Goal: Task Accomplishment & Management: Complete application form

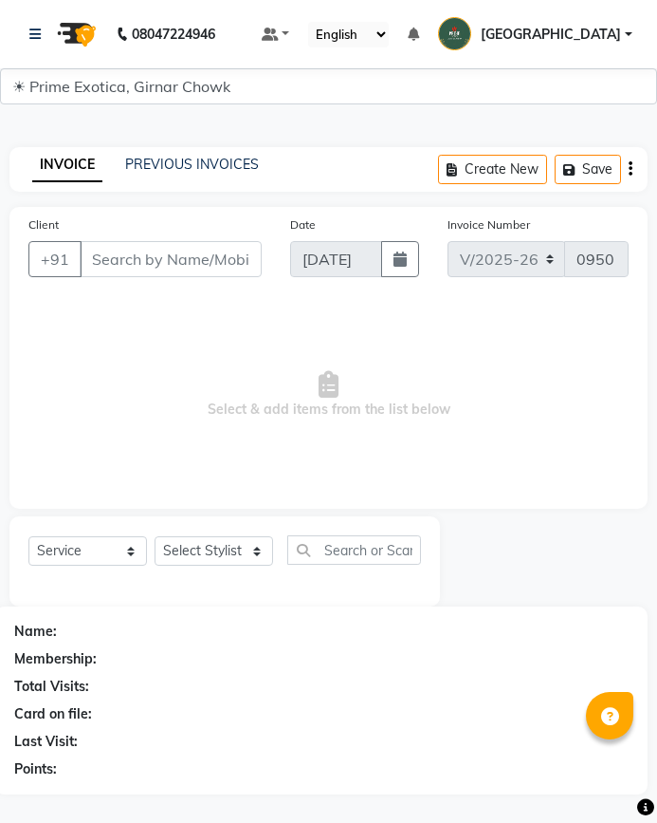
select select "5796"
select select "service"
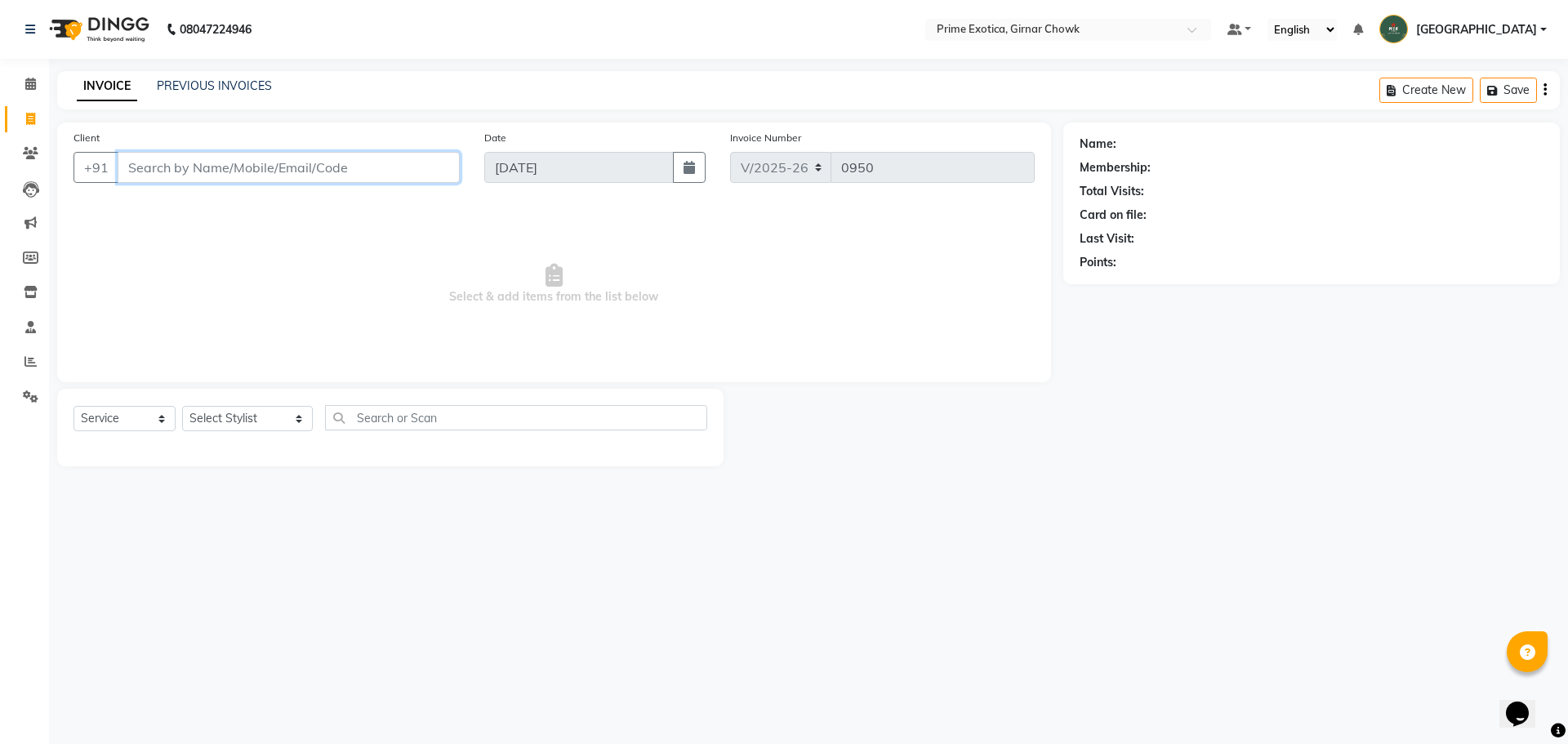
click at [225, 172] on input "Client" at bounding box center [289, 167] width 343 height 31
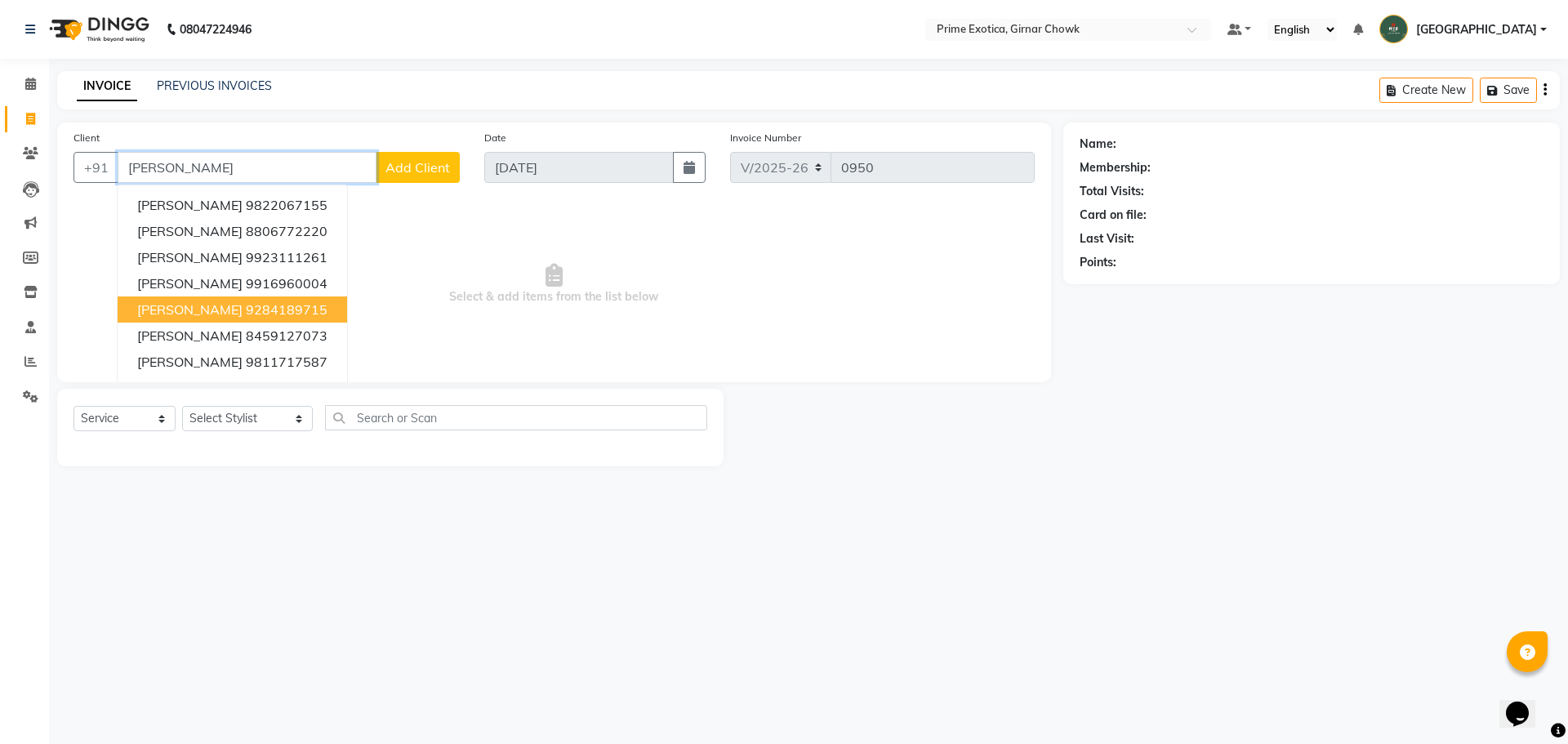
click at [246, 304] on ngb-highlight "9284189715" at bounding box center [287, 309] width 82 height 16
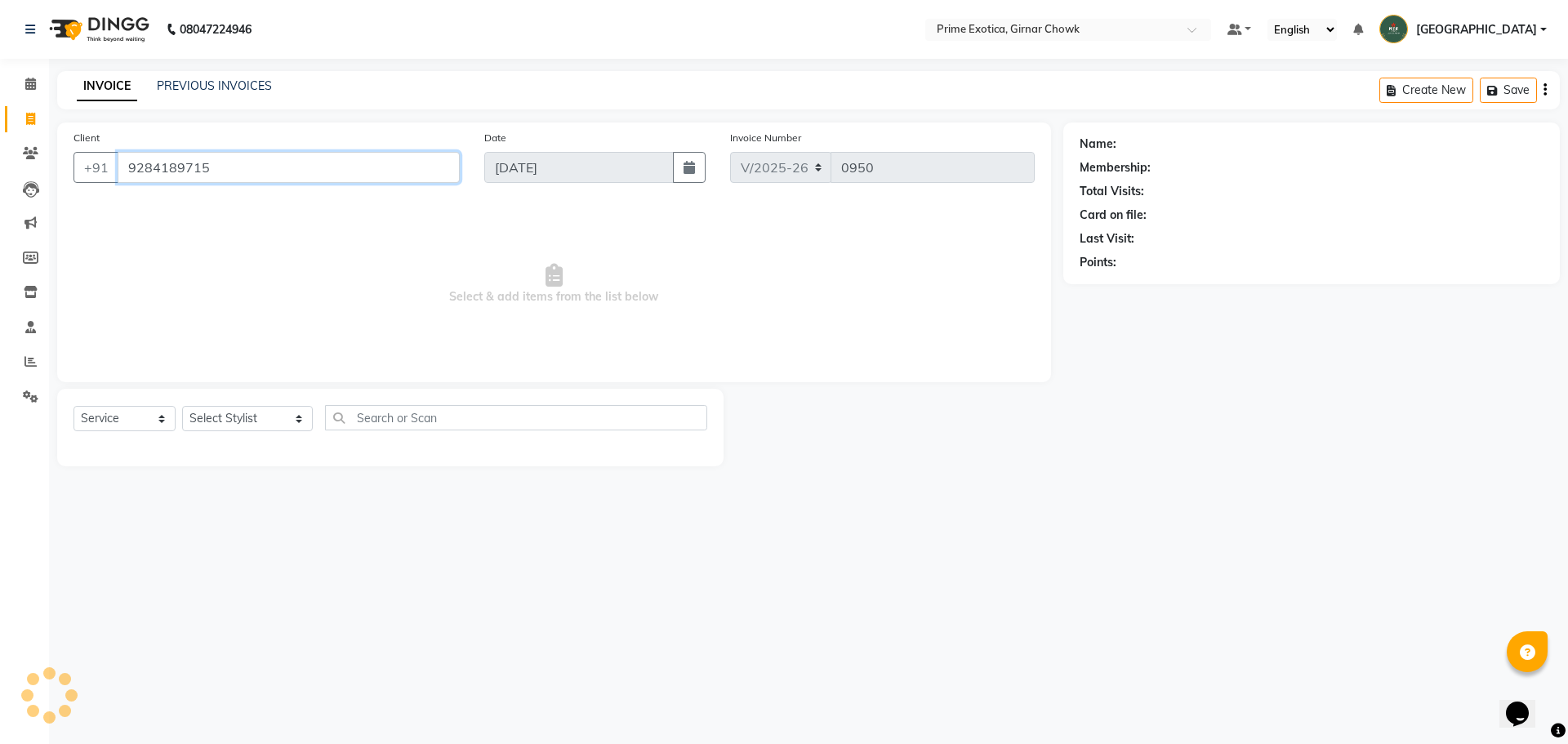
type input "9284189715"
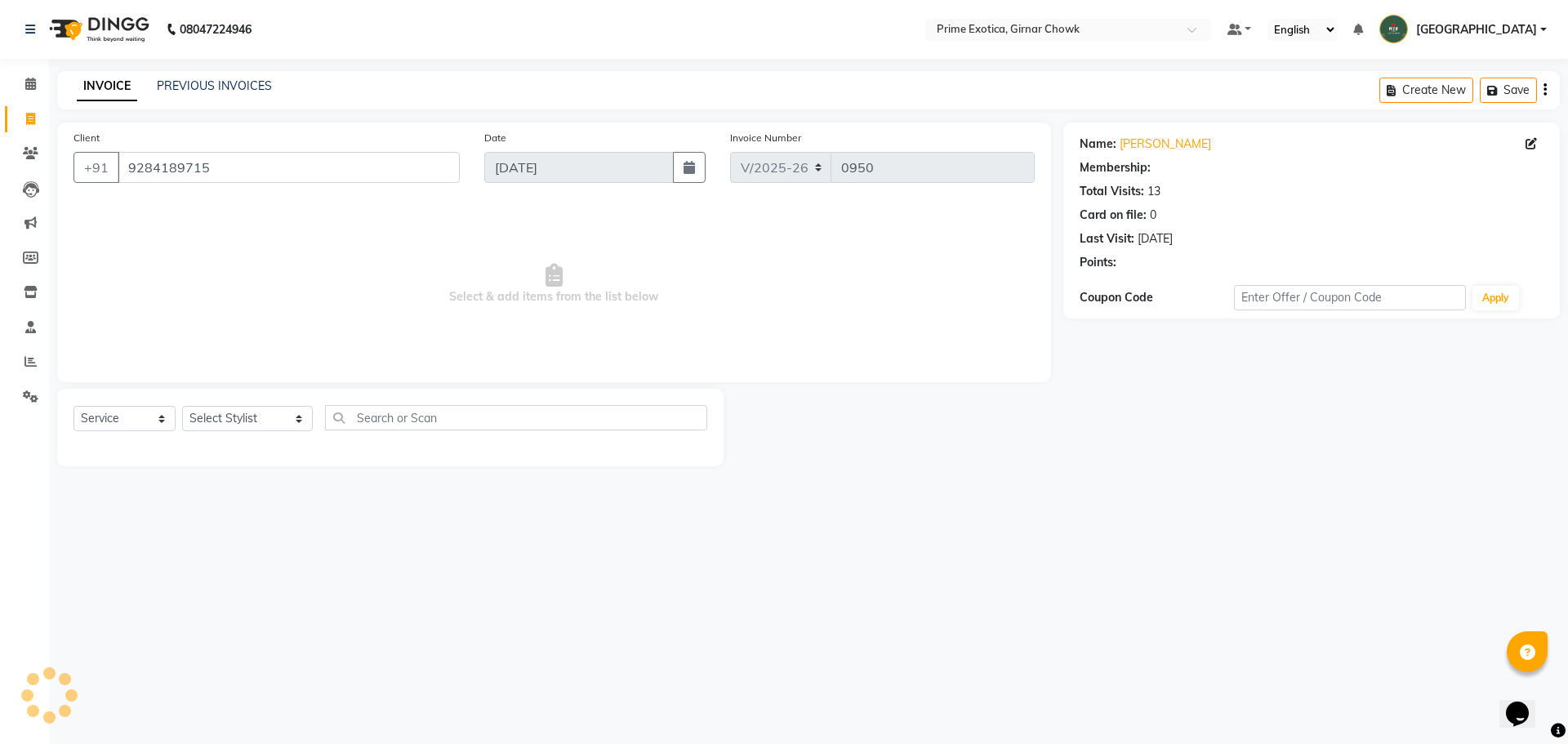
select select "1: Object"
click at [251, 425] on select "Select Stylist [PERSON_NAME] ADMIN [PERSON_NAME] [PERSON_NAME] [PERSON_NAME] [P…" at bounding box center [248, 418] width 131 height 25
select select "40171"
click at [182, 406] on select "Select Stylist [PERSON_NAME] ADMIN [PERSON_NAME] [PERSON_NAME] [PERSON_NAME] [P…" at bounding box center [248, 418] width 131 height 25
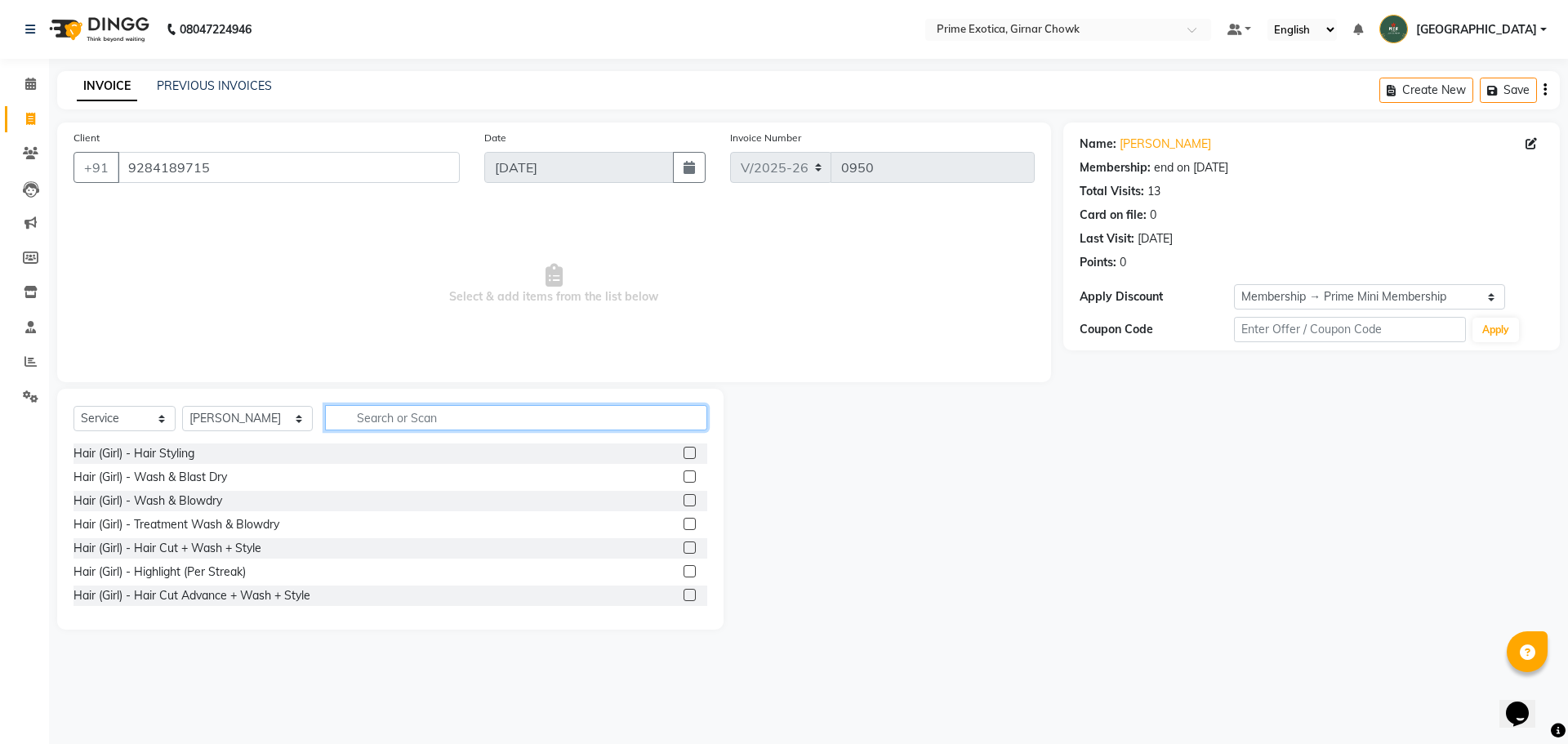
click at [345, 417] on input "text" at bounding box center [516, 418] width 382 height 25
type input "rica"
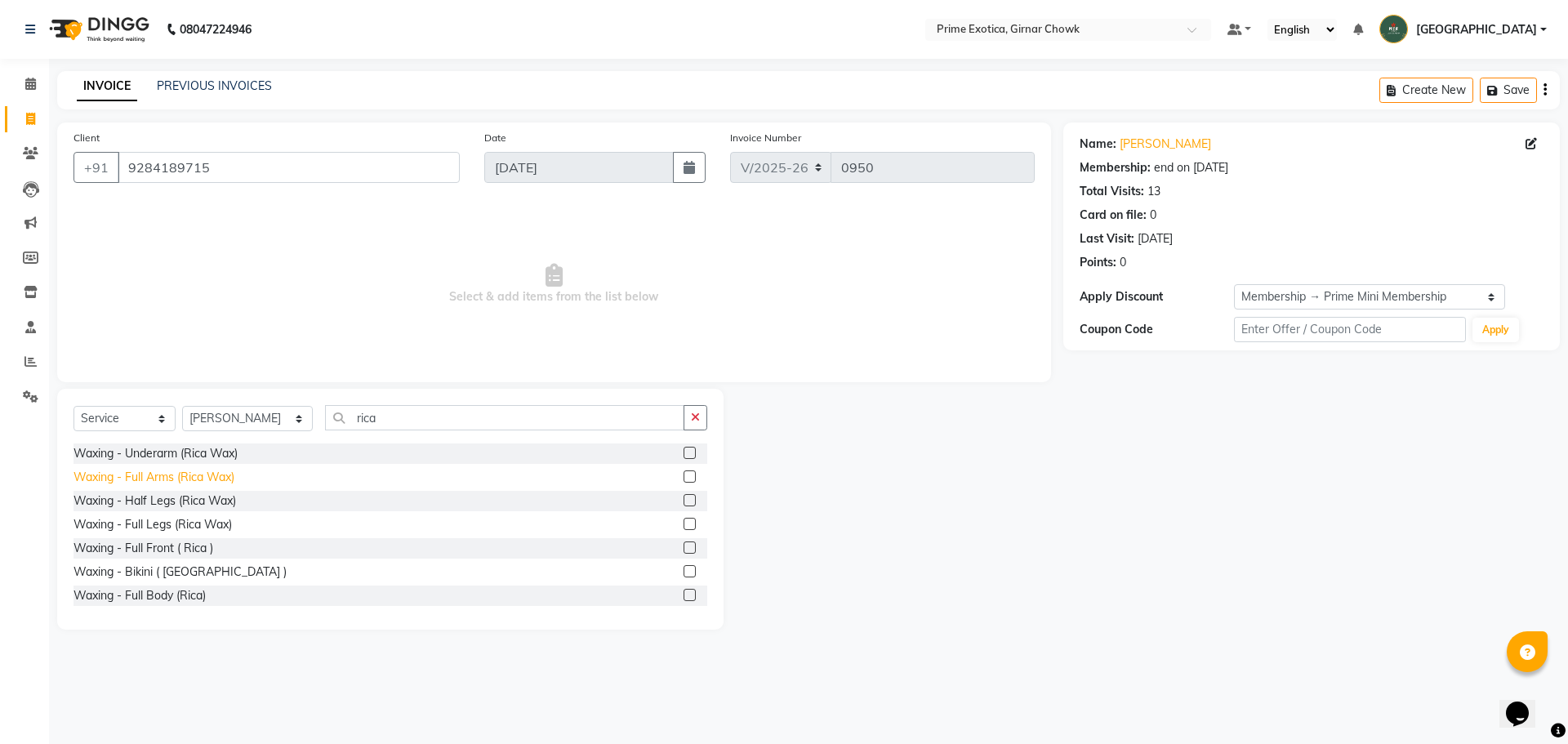
click at [219, 474] on div "Waxing - Full Arms (Rica Wax)" at bounding box center [153, 478] width 161 height 17
checkbox input "false"
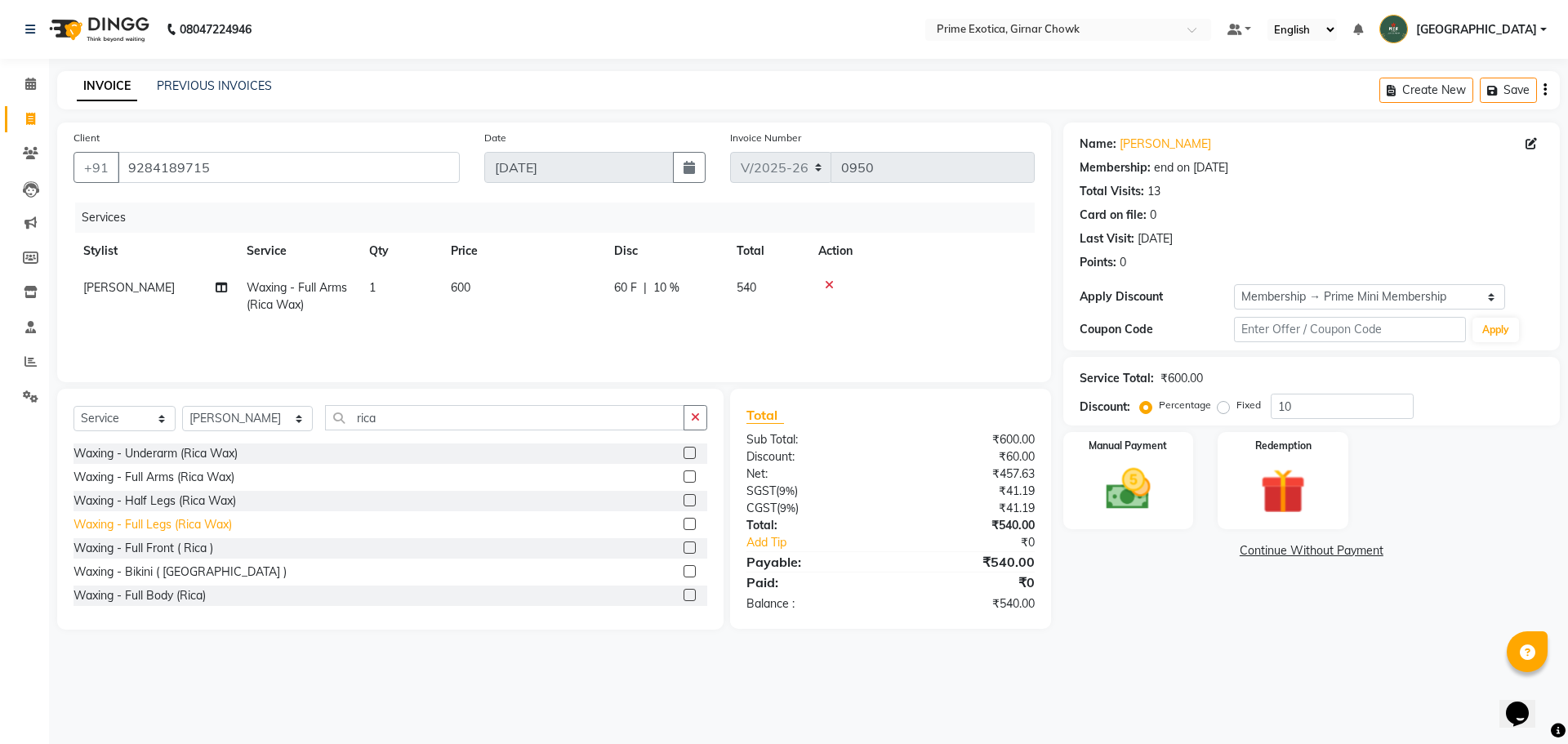
click at [201, 523] on div "Waxing - Full Legs (Rica Wax)" at bounding box center [152, 525] width 158 height 17
checkbox input "false"
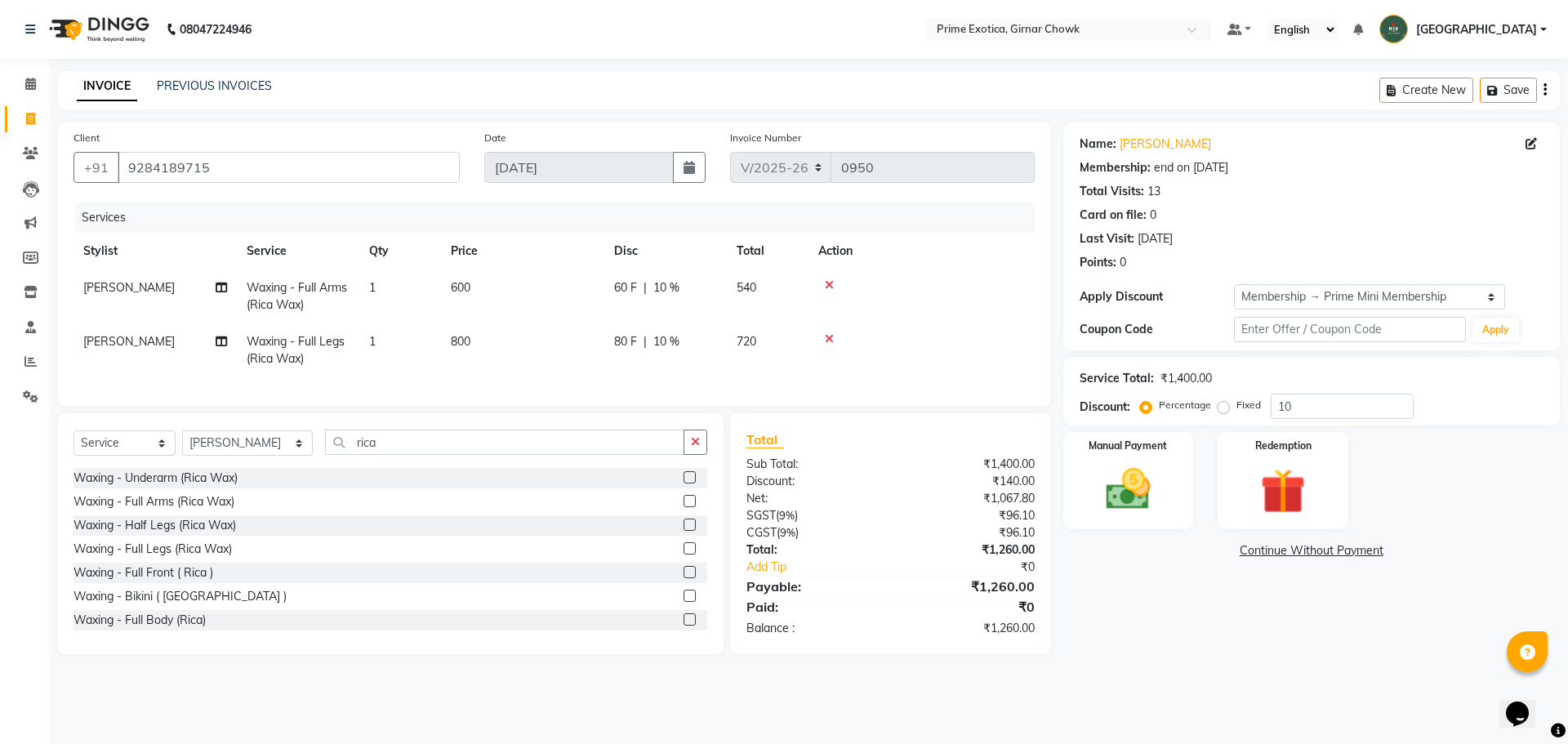
click at [455, 312] on td "600" at bounding box center [522, 296] width 164 height 54
select select "40171"
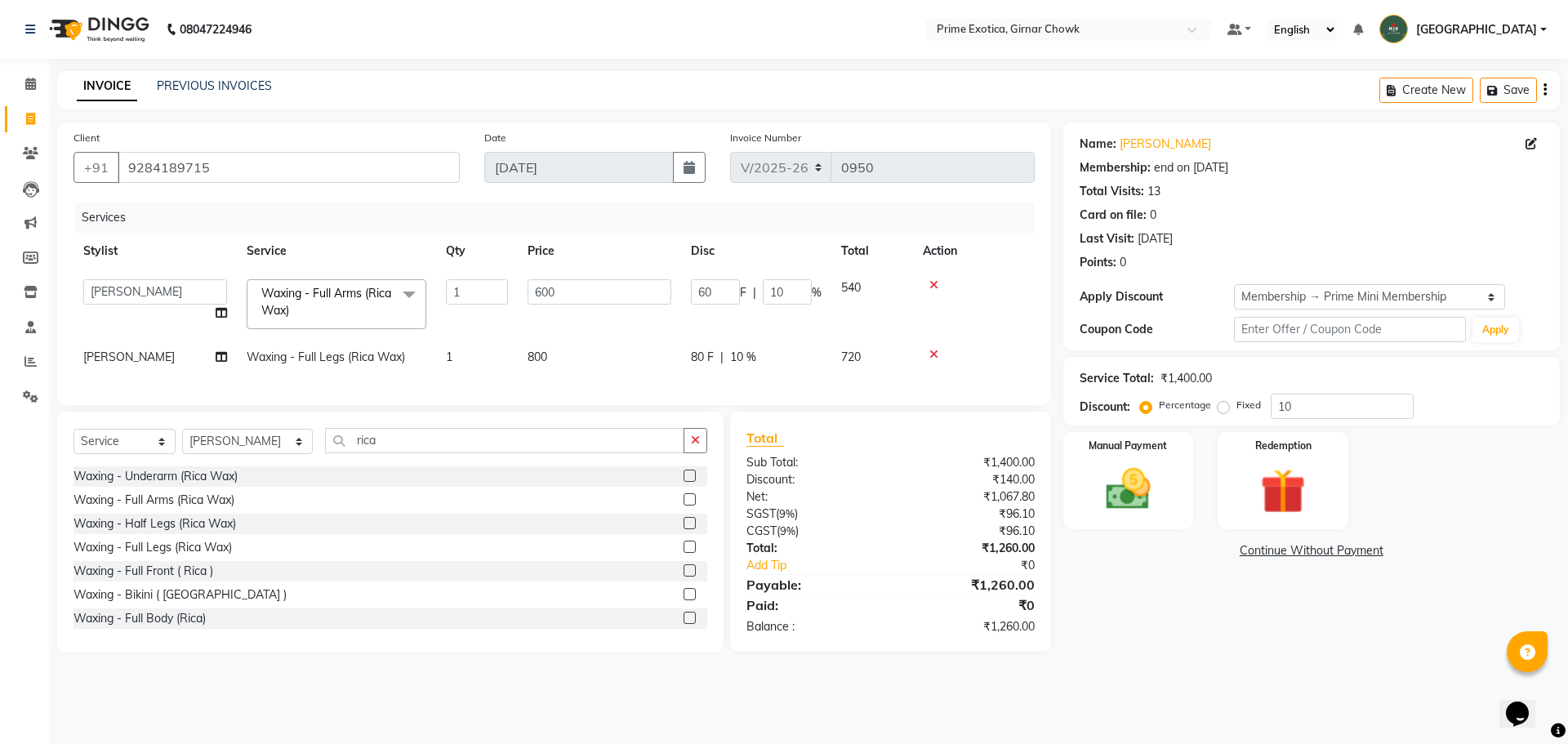
click at [532, 360] on span "800" at bounding box center [537, 356] width 20 height 15
select select "40171"
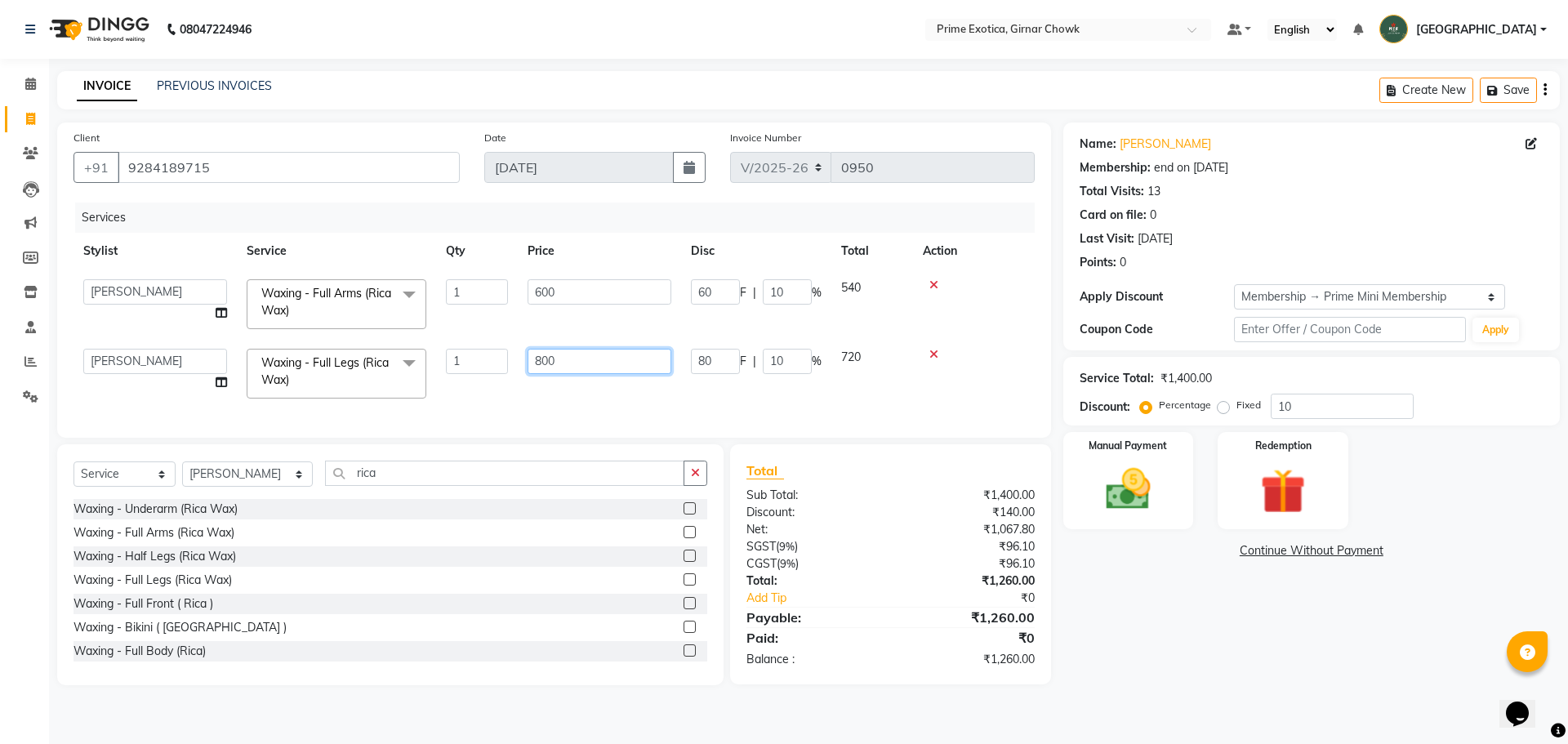
click at [543, 359] on input "800" at bounding box center [599, 361] width 144 height 25
type input "1000"
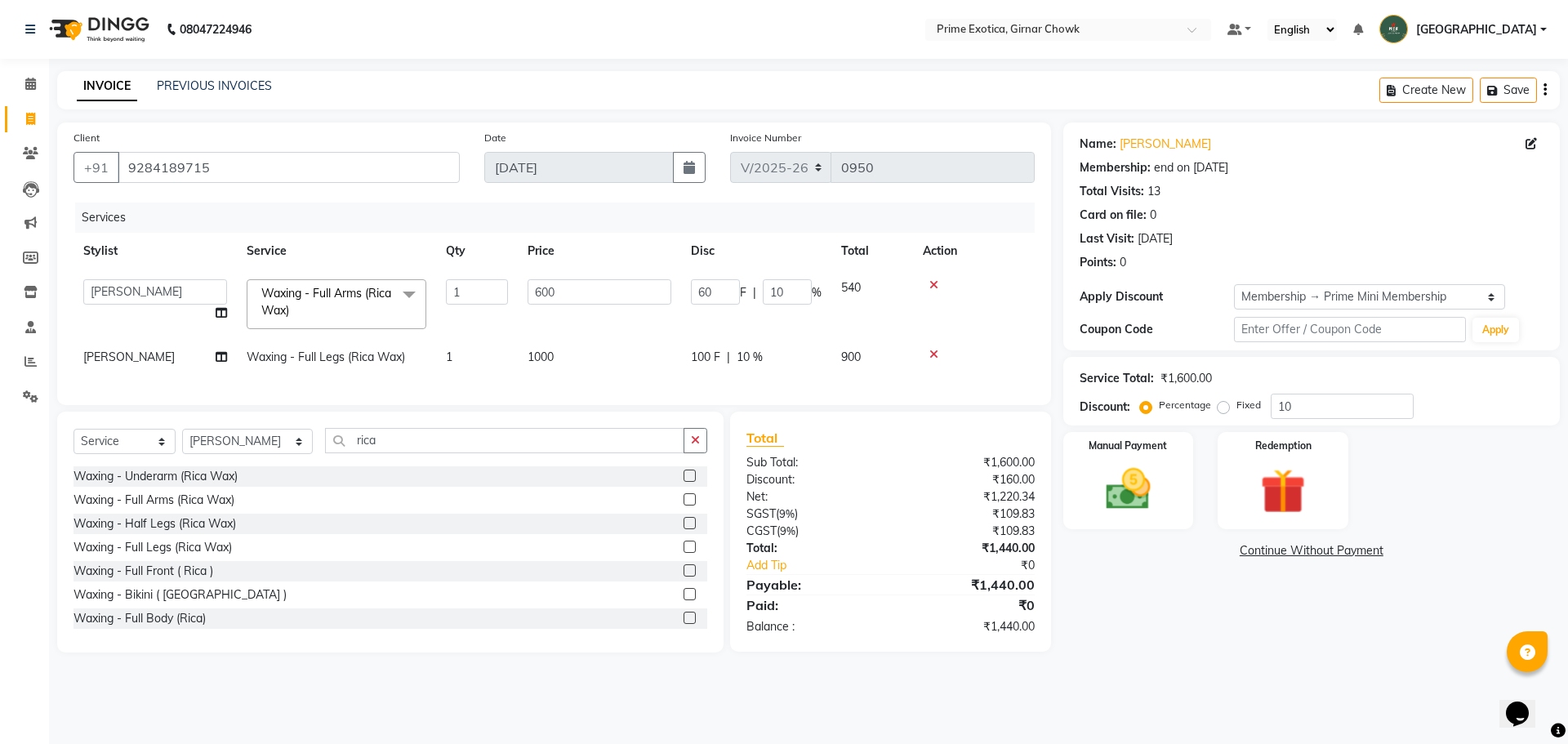
click at [549, 384] on div "Services Stylist Service Qty Price Disc Total Action [PERSON_NAME] ADMIN [PERSO…" at bounding box center [553, 295] width 961 height 186
click at [216, 455] on select "Select Stylist [PERSON_NAME] ADMIN [PERSON_NAME] [PERSON_NAME] [PERSON_NAME] [P…" at bounding box center [248, 441] width 131 height 25
select select "45353"
click at [182, 441] on select "Select Stylist [PERSON_NAME] ADMIN [PERSON_NAME] [PERSON_NAME] [PERSON_NAME] [P…" at bounding box center [248, 441] width 131 height 25
click at [372, 449] on input "rica" at bounding box center [504, 440] width 359 height 25
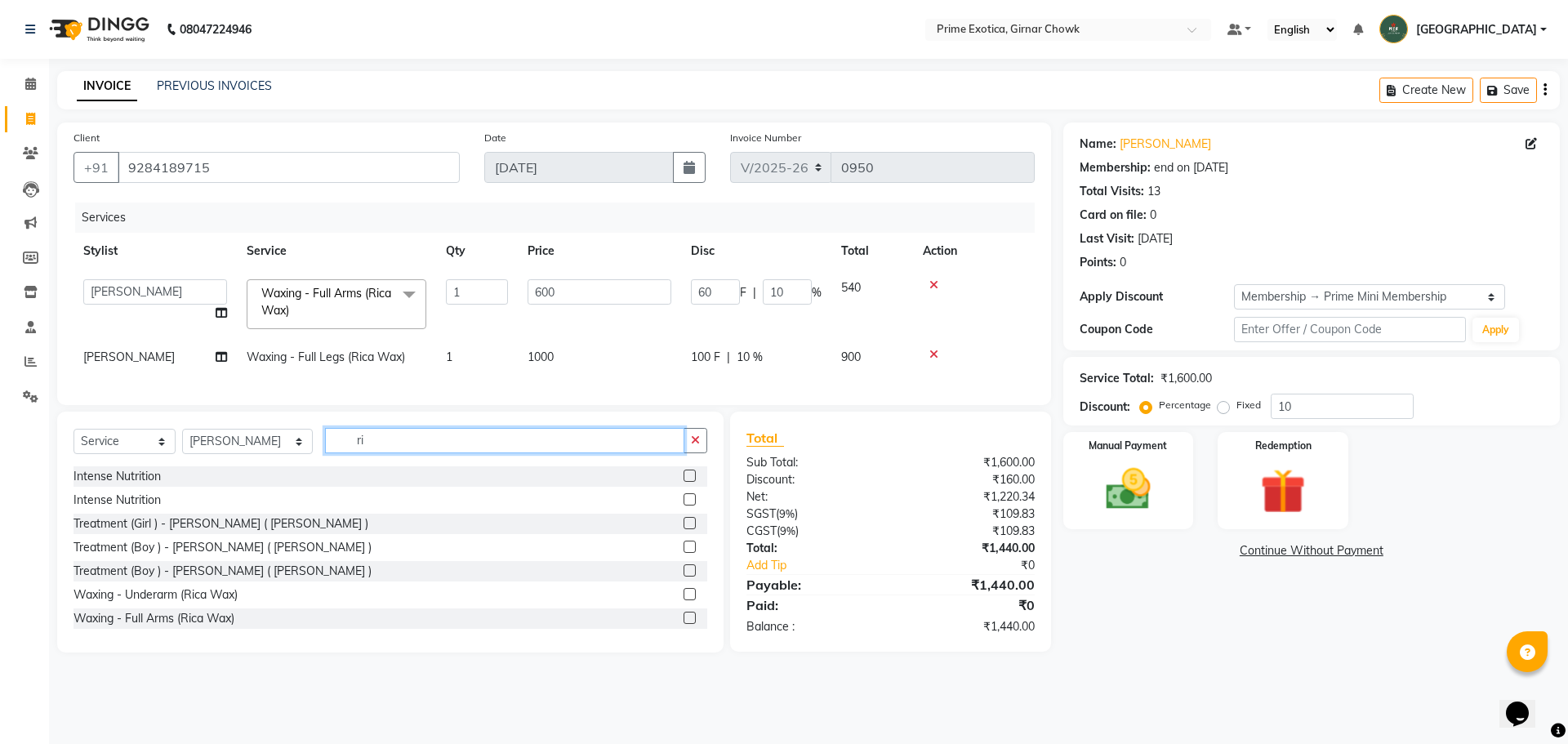
type input "r"
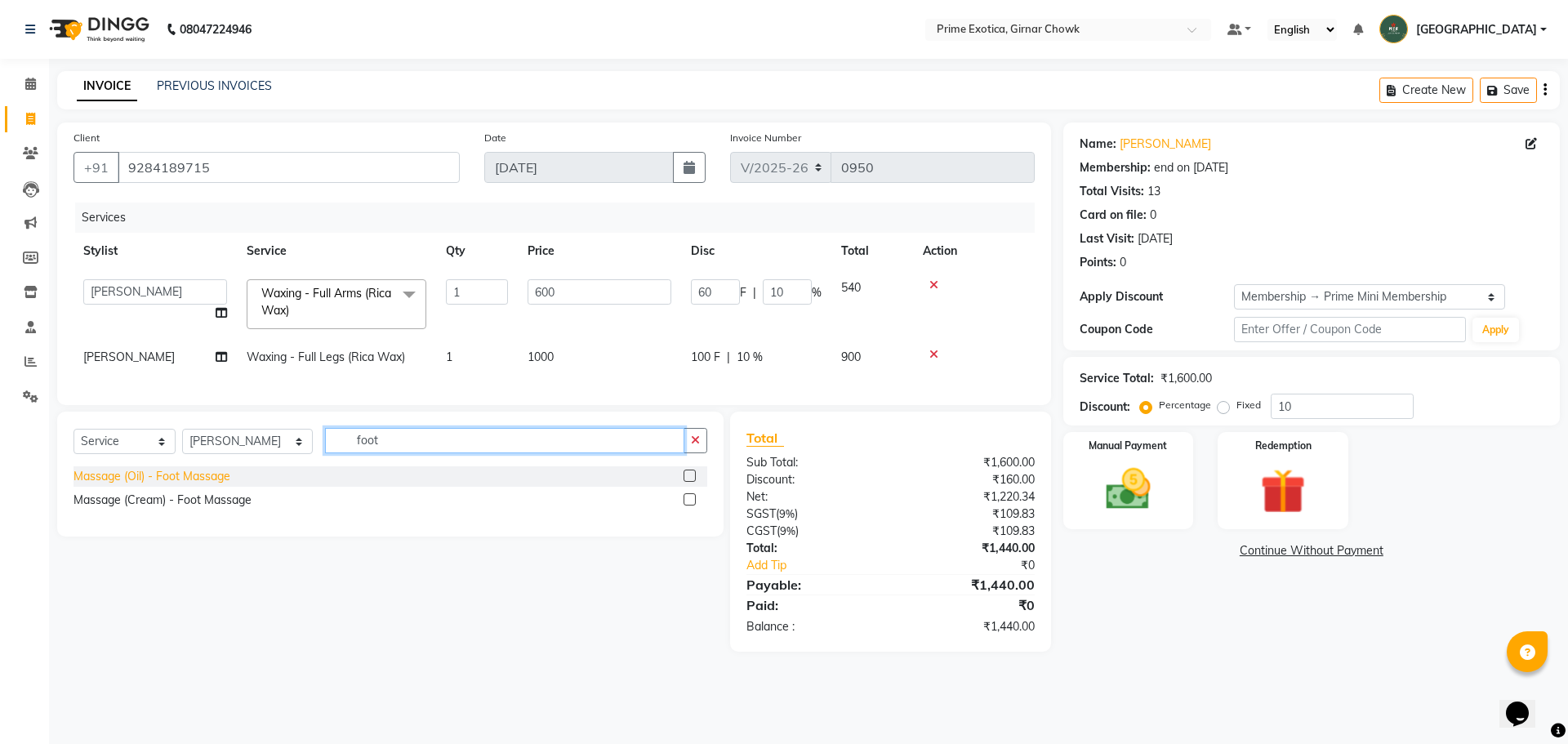
type input "foot"
click at [195, 486] on div "Massage (Oil) - Foot Massage" at bounding box center [151, 477] width 157 height 17
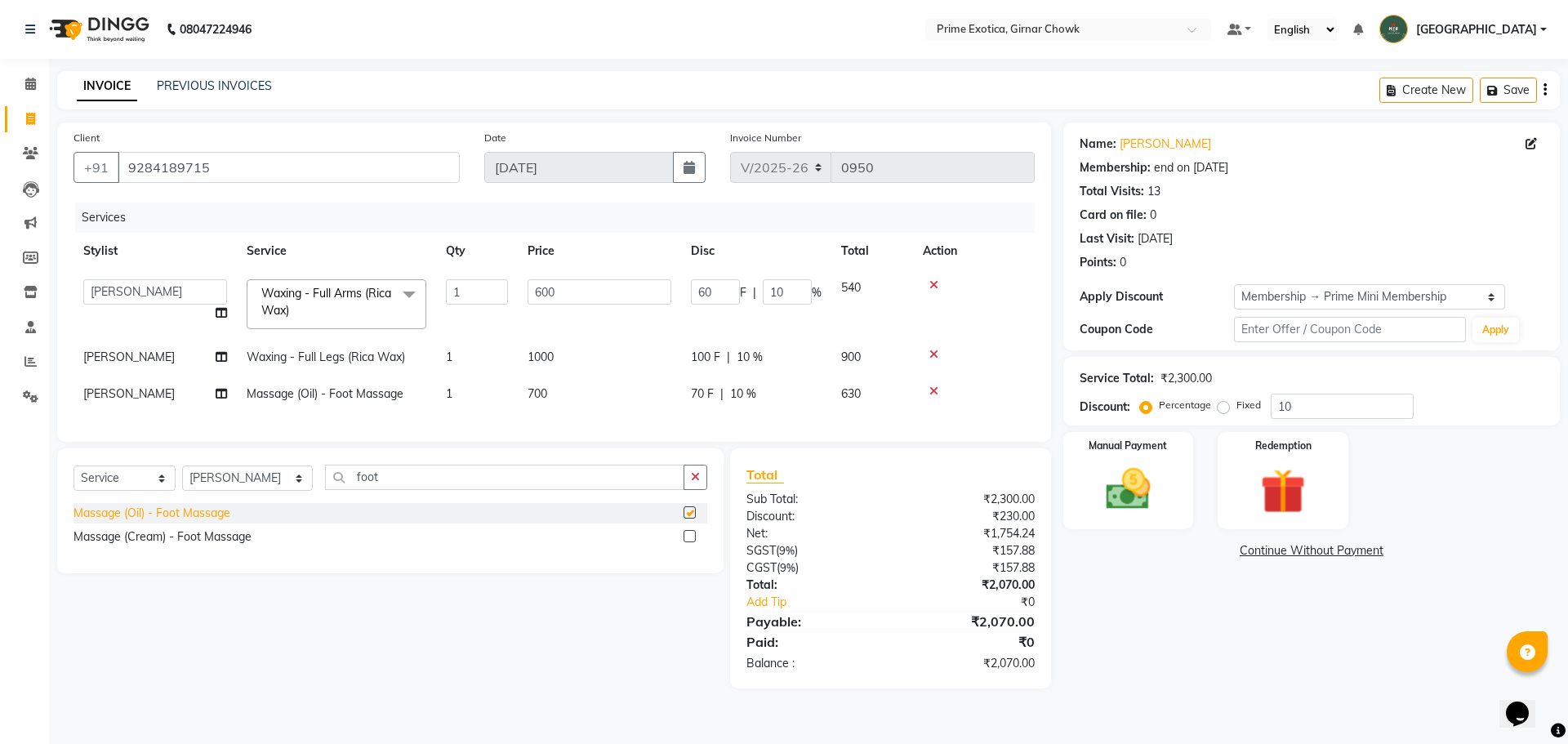
checkbox input "false"
click at [524, 388] on td "700" at bounding box center [600, 394] width 164 height 37
select select "45353"
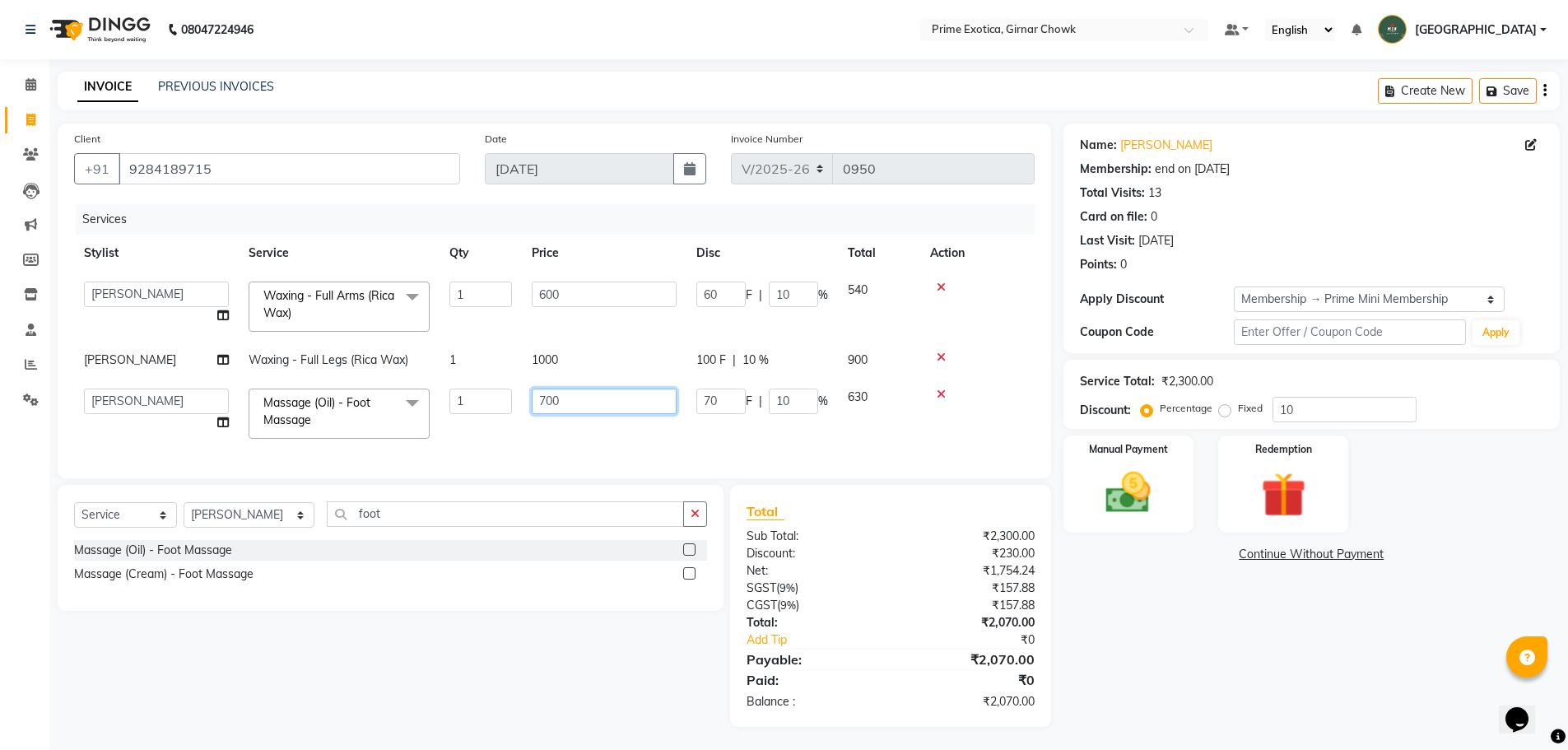
click at [552, 398] on input "700" at bounding box center [604, 401] width 145 height 25
type input "800"
click at [502, 457] on div "Client [PHONE_NUMBER] Date [DATE] Invoice Number V/2025 V/[PHONE_NUMBER] Servic…" at bounding box center [554, 300] width 994 height 355
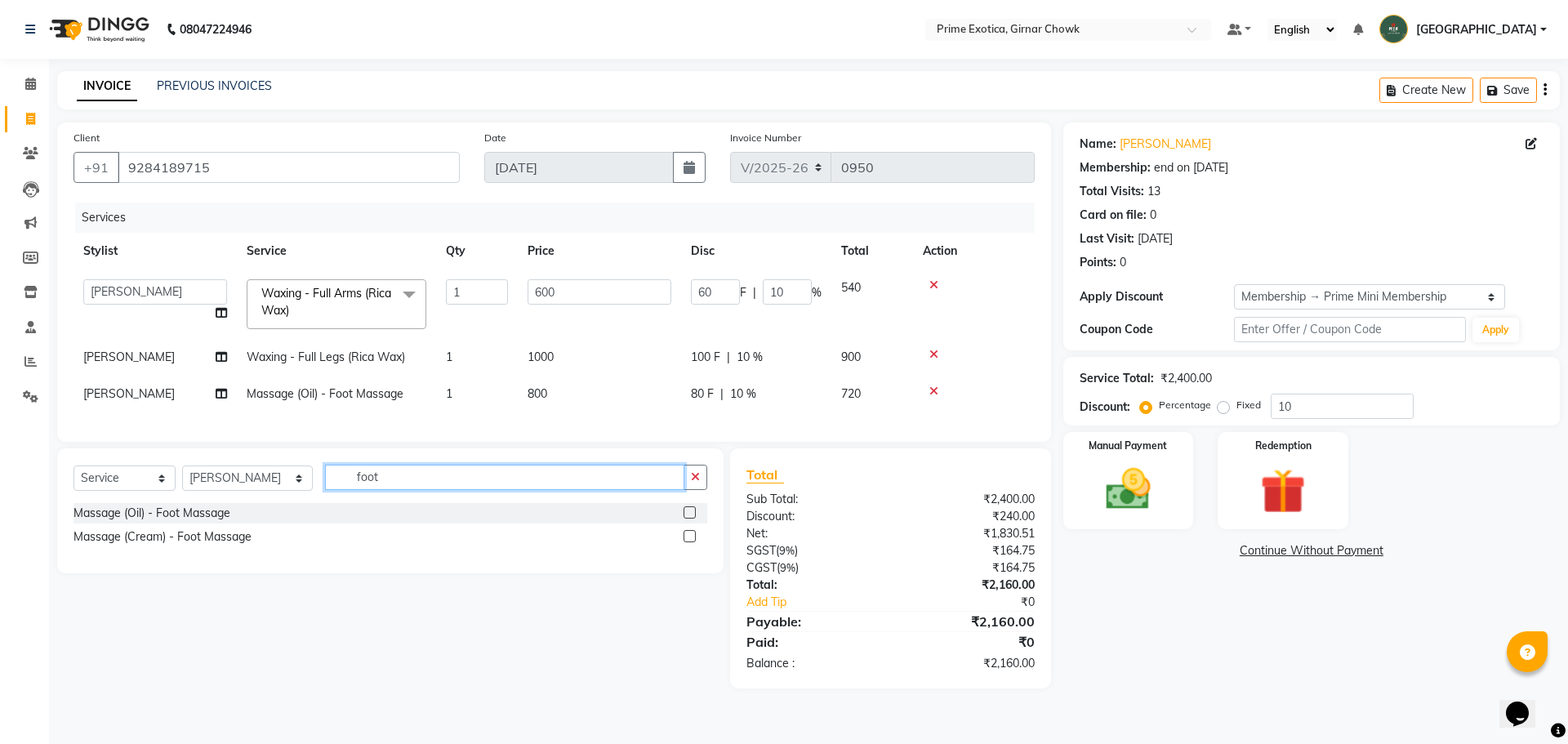
click at [356, 490] on input "foot" at bounding box center [504, 477] width 359 height 25
type input "f"
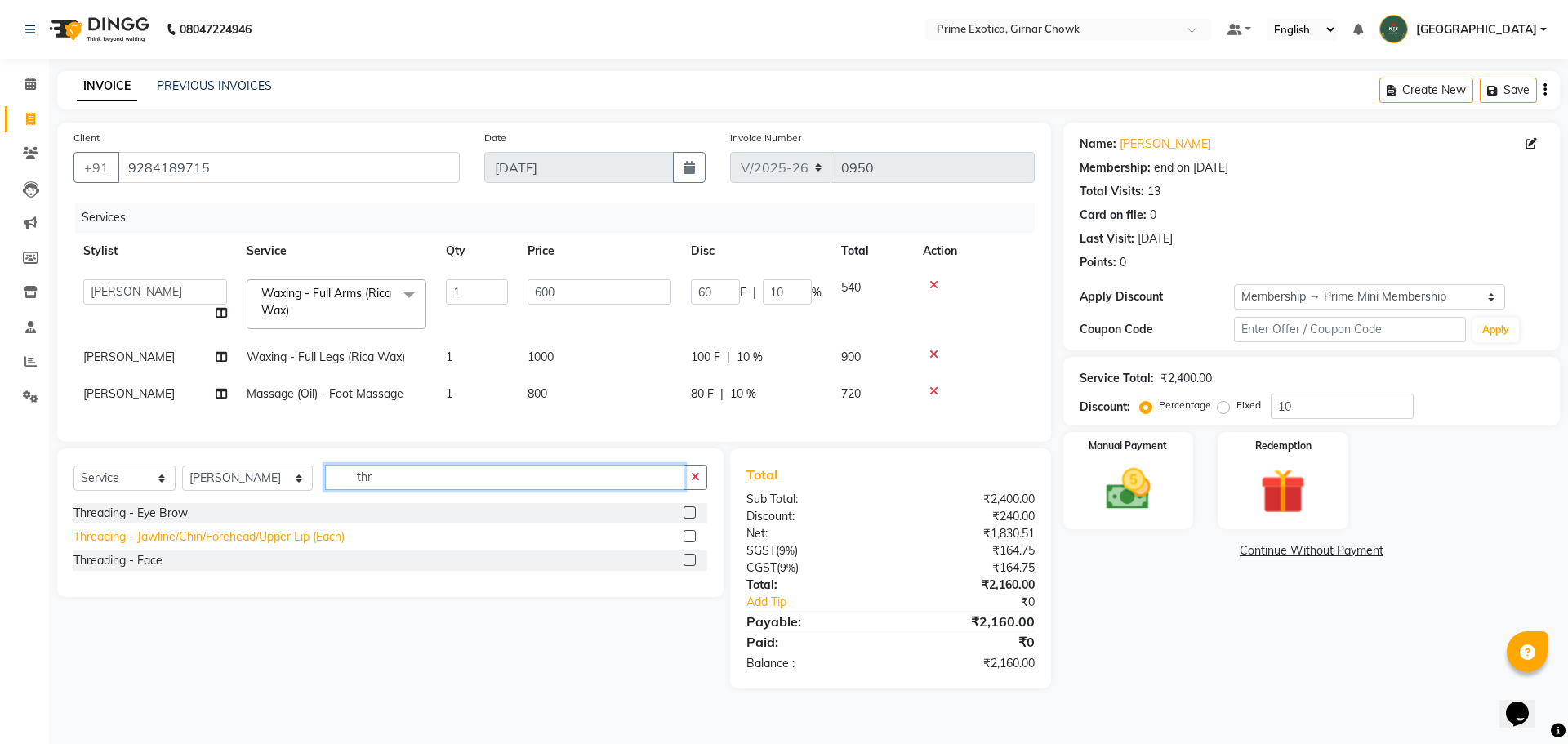
type input "thr"
click at [294, 546] on div "Threading - Jawline/Chin/Forehead/Upper Lip (Each)" at bounding box center [208, 537] width 271 height 17
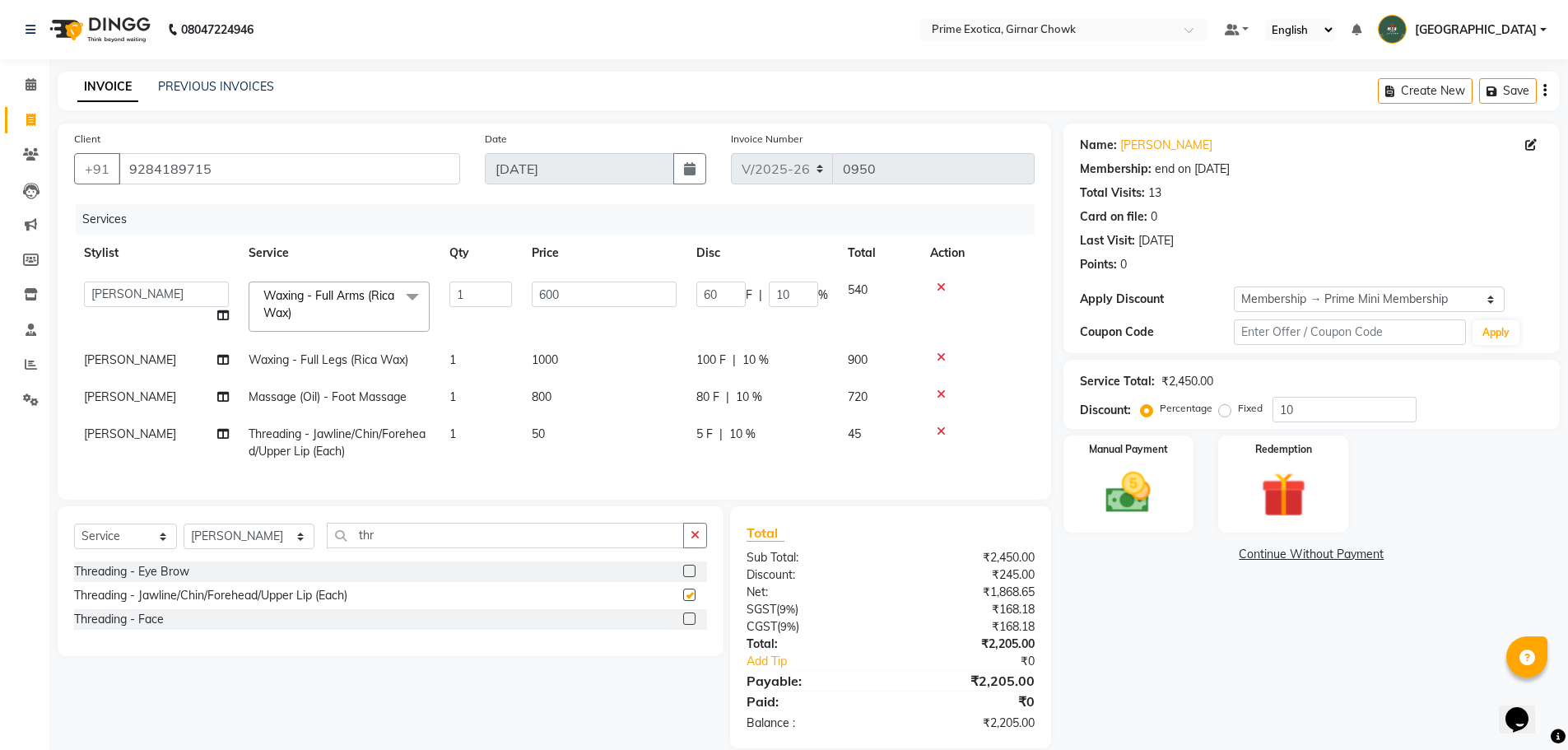
checkbox input "false"
click at [543, 424] on td "50" at bounding box center [605, 443] width 165 height 55
select select "45353"
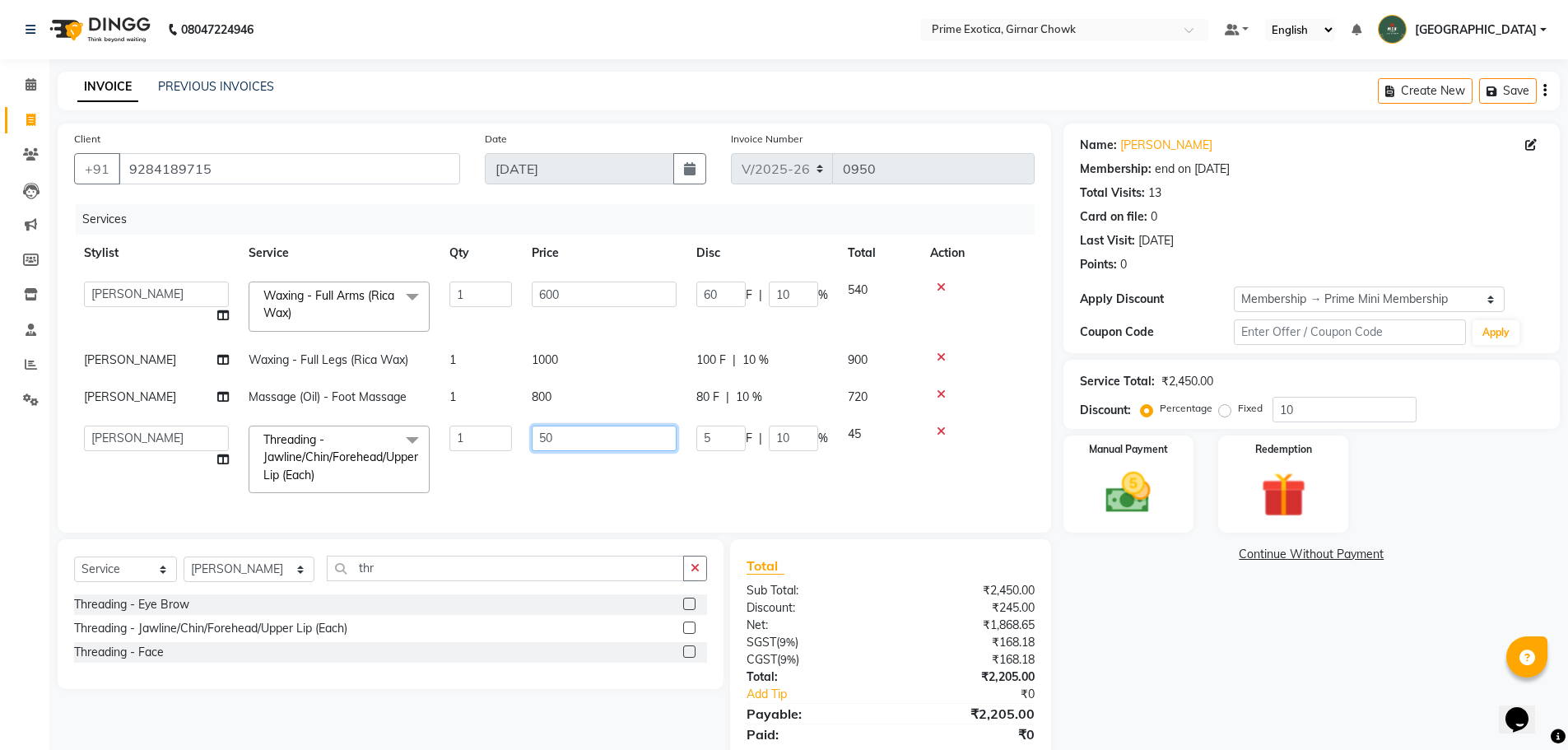
click at [547, 437] on input "50" at bounding box center [604, 438] width 145 height 25
type input "100"
click at [541, 470] on td "100" at bounding box center [605, 459] width 165 height 88
select select "45353"
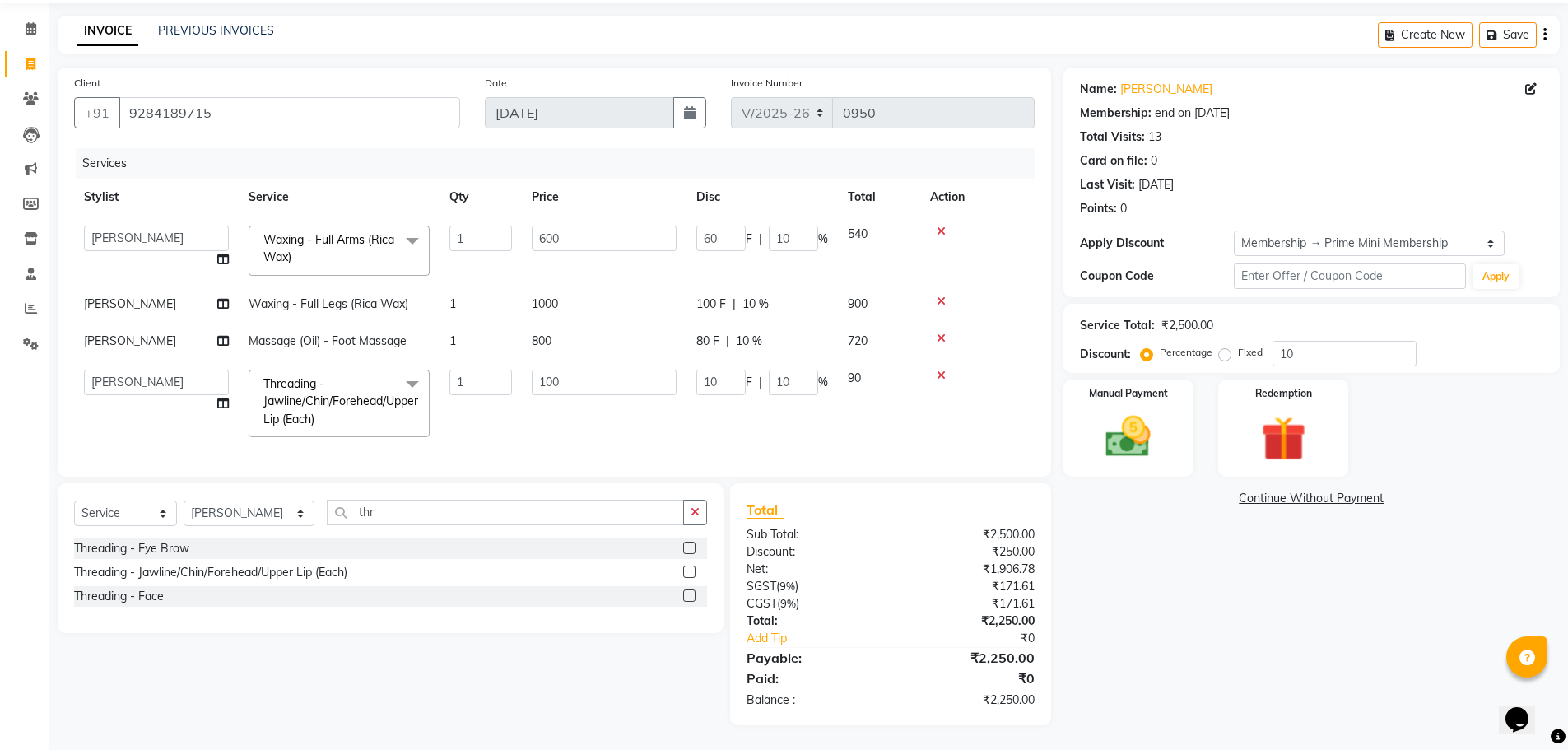
scroll to position [69, 0]
click at [570, 434] on img at bounding box center [1128, 437] width 75 height 54
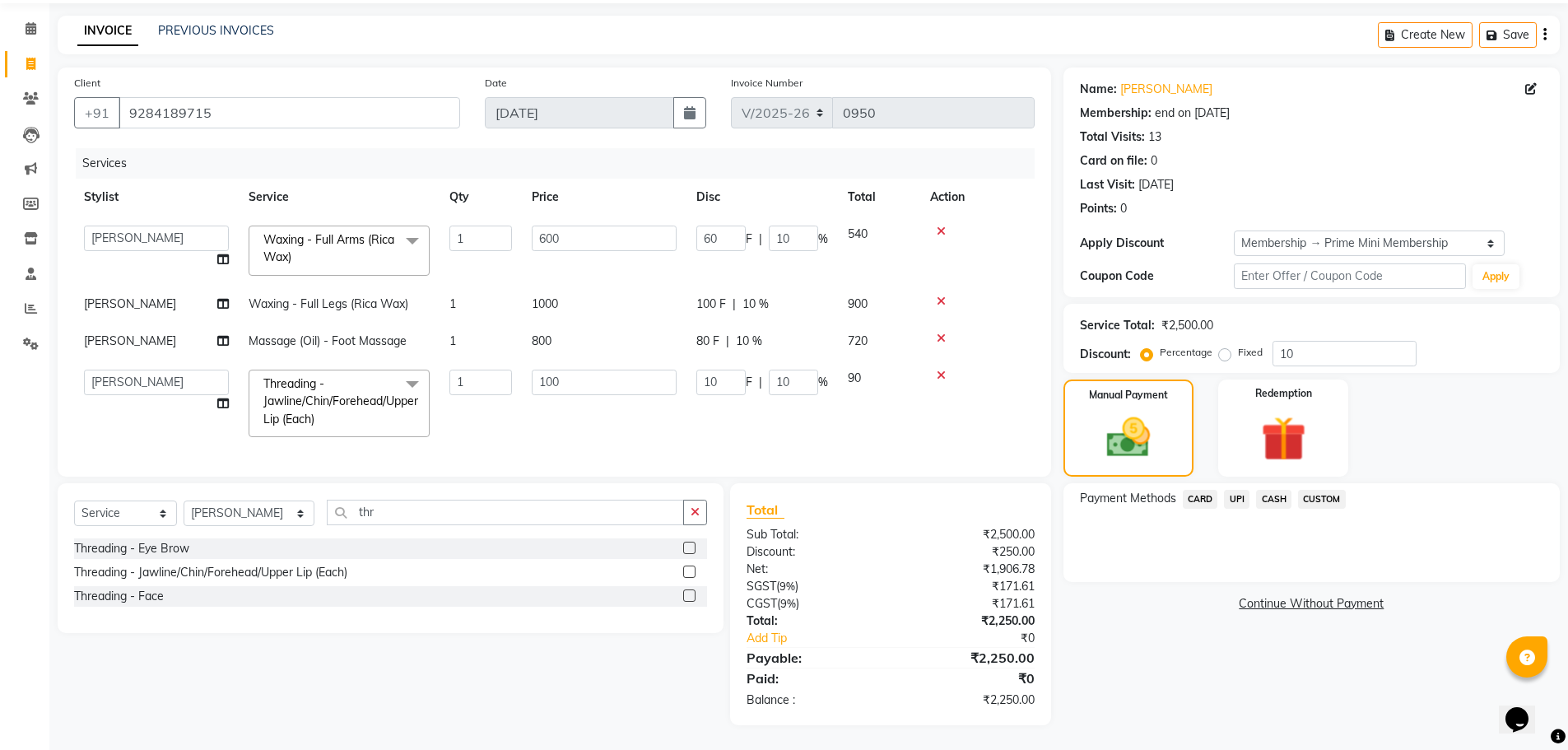
click at [570, 490] on span "UPI" at bounding box center [1237, 500] width 25 height 19
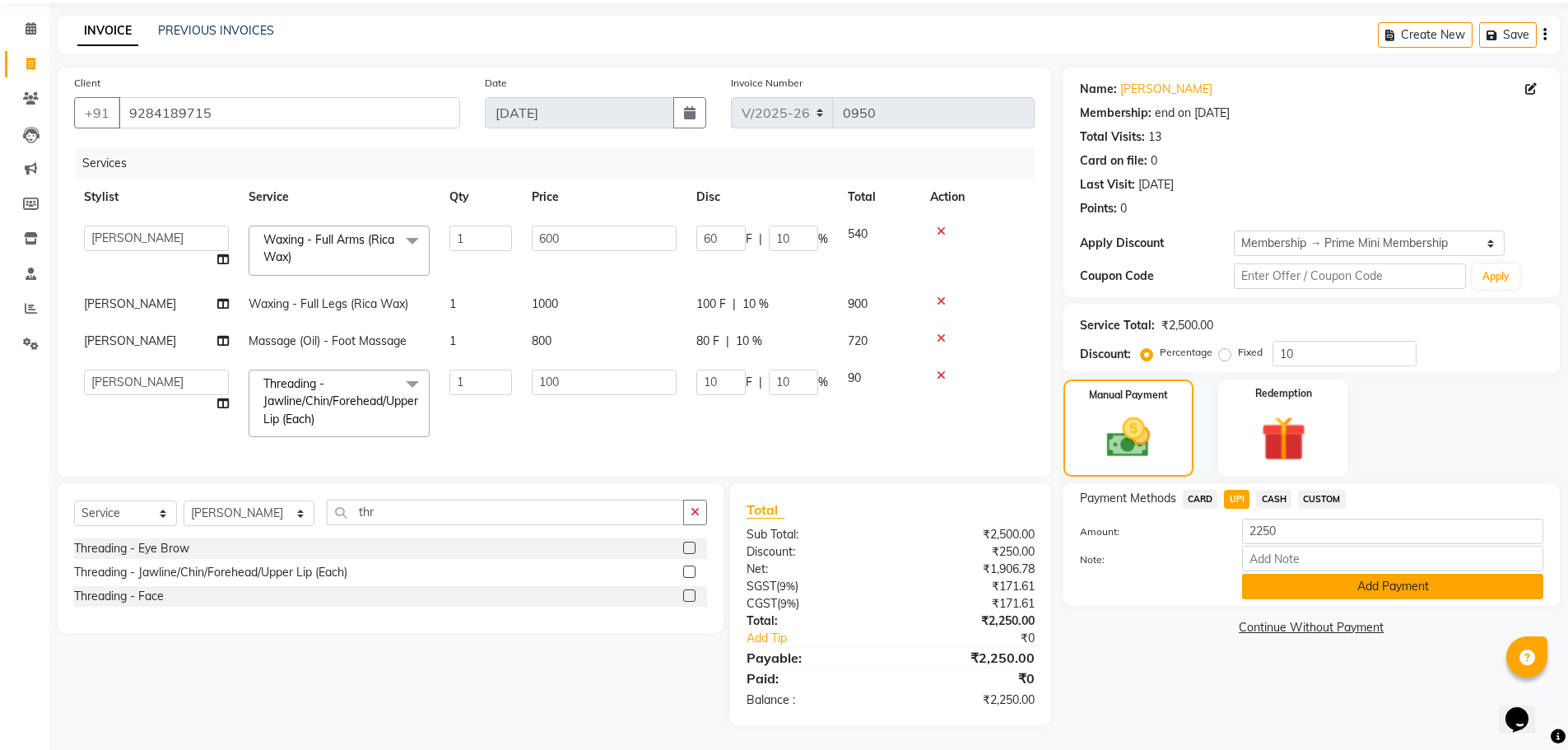
click at [570, 579] on button "Add Payment" at bounding box center [1393, 586] width 301 height 25
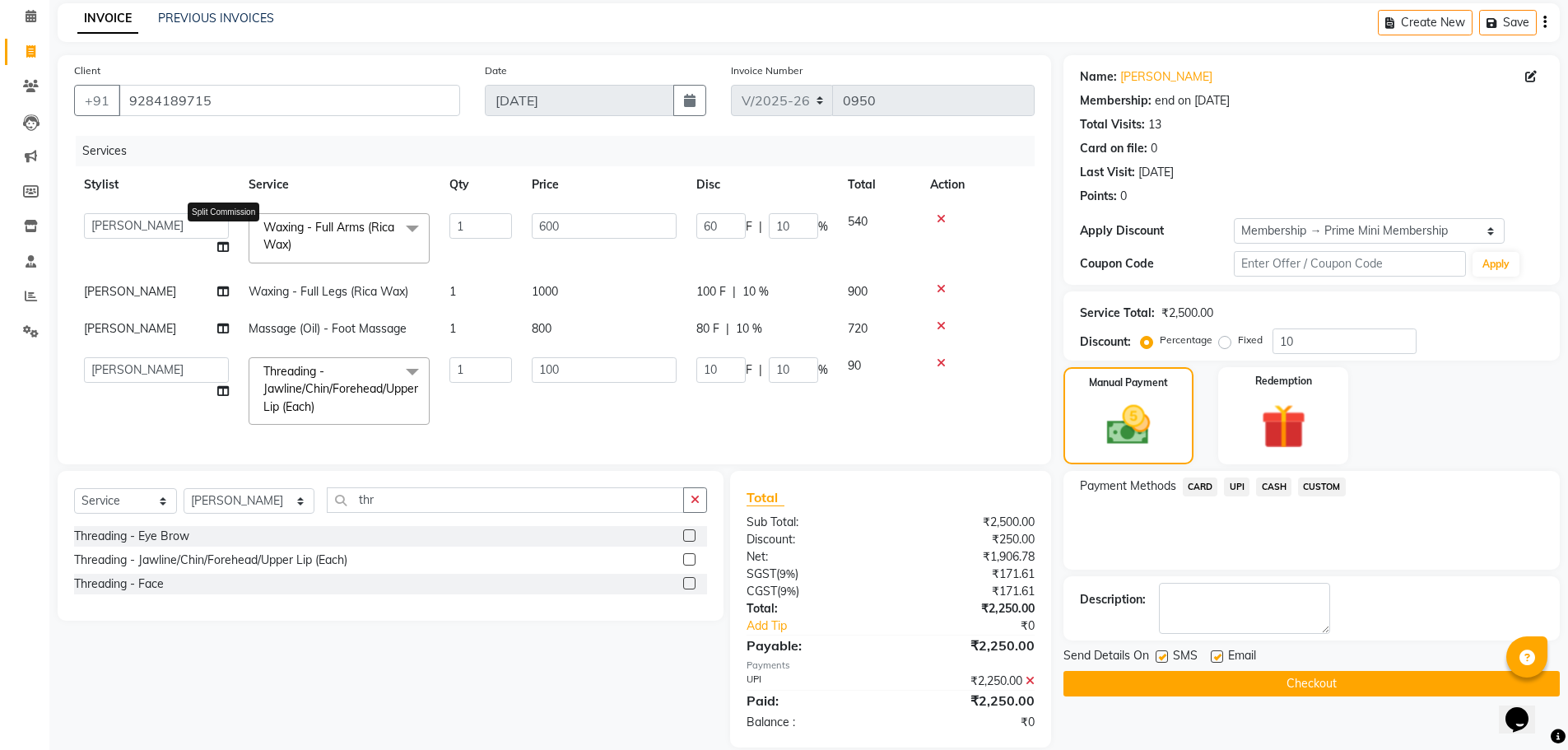
click at [219, 249] on icon at bounding box center [222, 247] width 11 height 11
select select "40171"
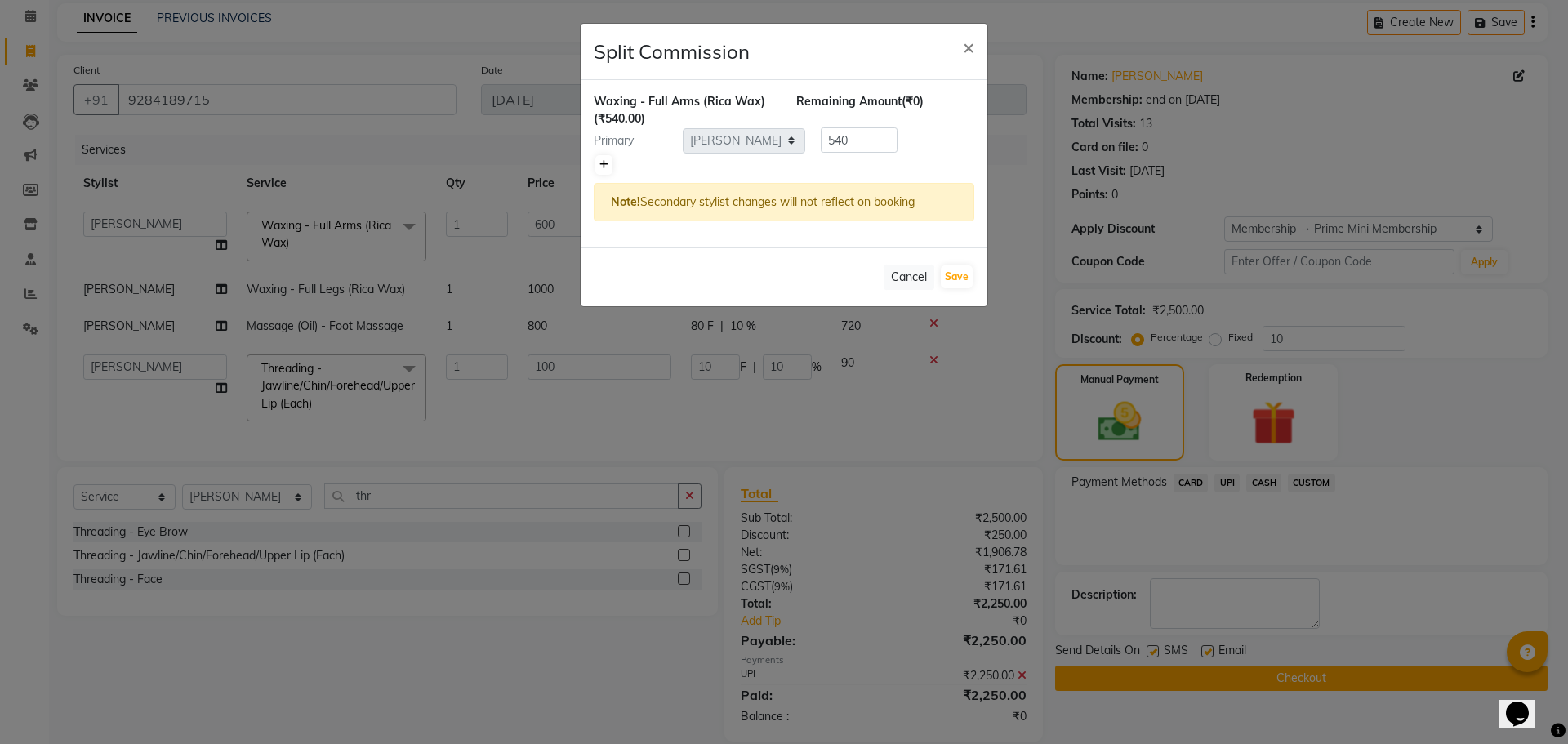
click at [565, 167] on icon at bounding box center [603, 164] width 9 height 9
type input "270"
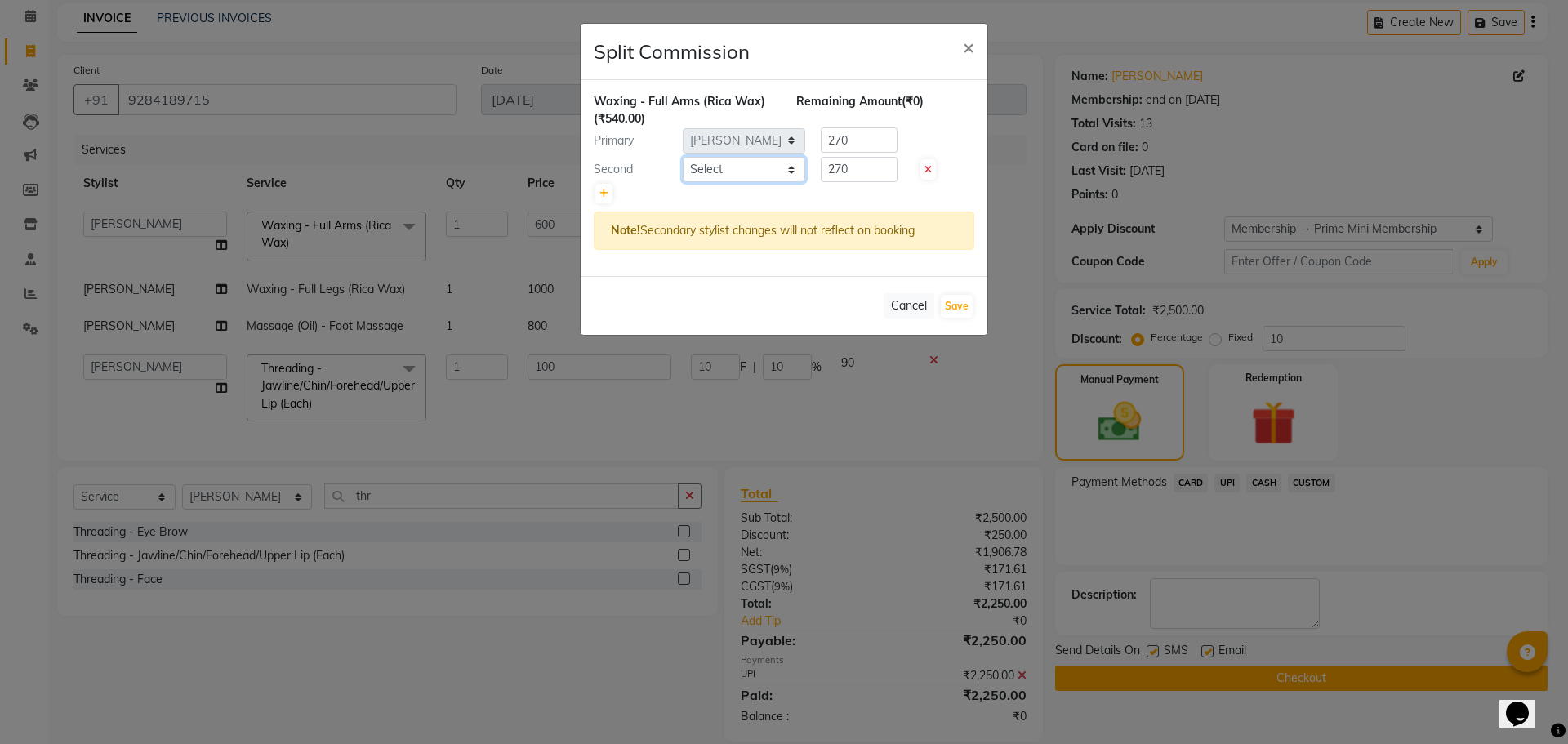
click at [565, 167] on select "Select [PERSON_NAME] ADMIN [PERSON_NAME] [PERSON_NAME] [PERSON_NAME] [PERSON_NA…" at bounding box center [744, 169] width 122 height 25
select select "45353"
click at [565, 157] on select "Select [PERSON_NAME] ADMIN [PERSON_NAME] [PERSON_NAME] [PERSON_NAME] [PERSON_NA…" at bounding box center [744, 169] width 122 height 25
click at [565, 303] on button "Save" at bounding box center [956, 306] width 32 height 23
select select "Select"
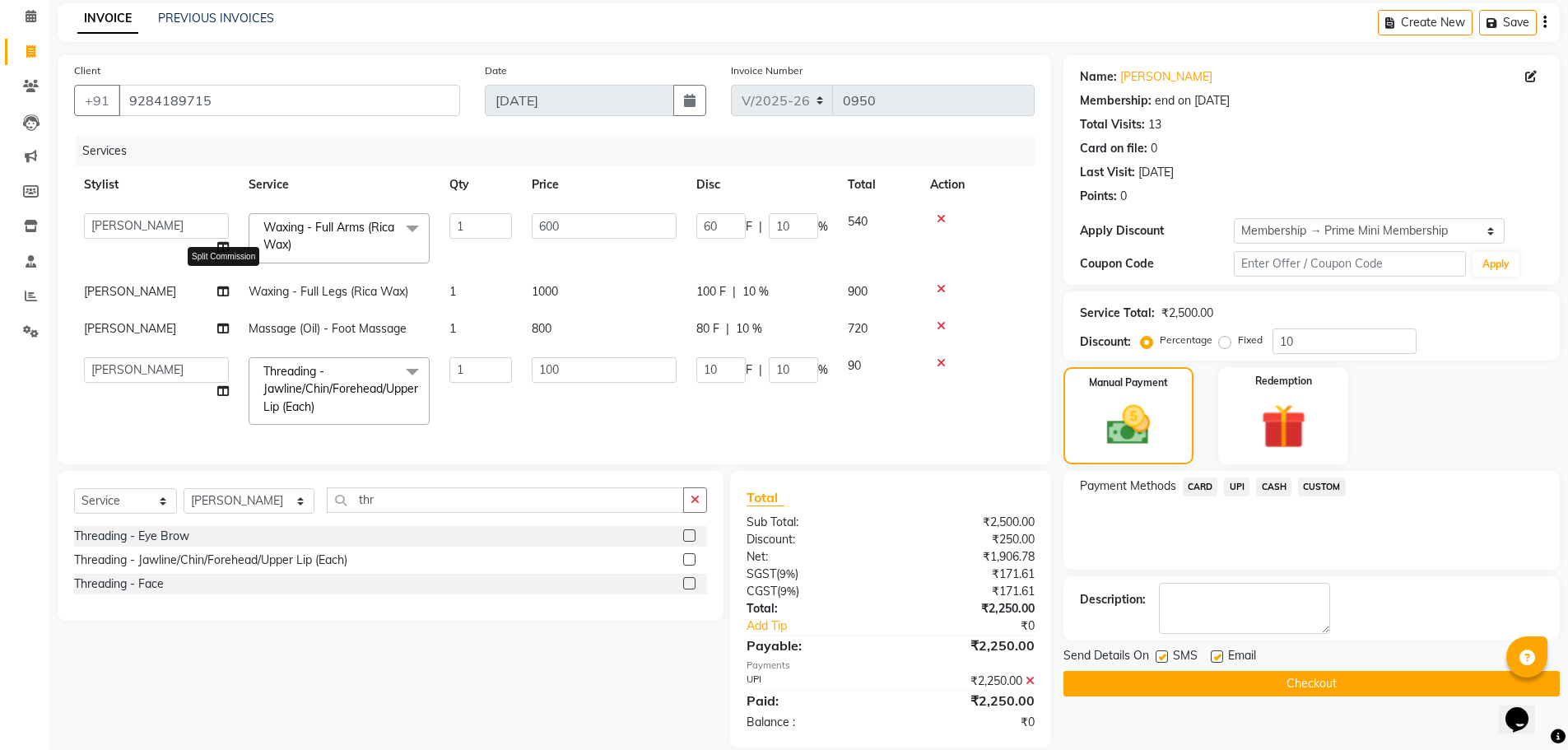
click at [222, 288] on icon at bounding box center [222, 291] width 11 height 11
select select "40171"
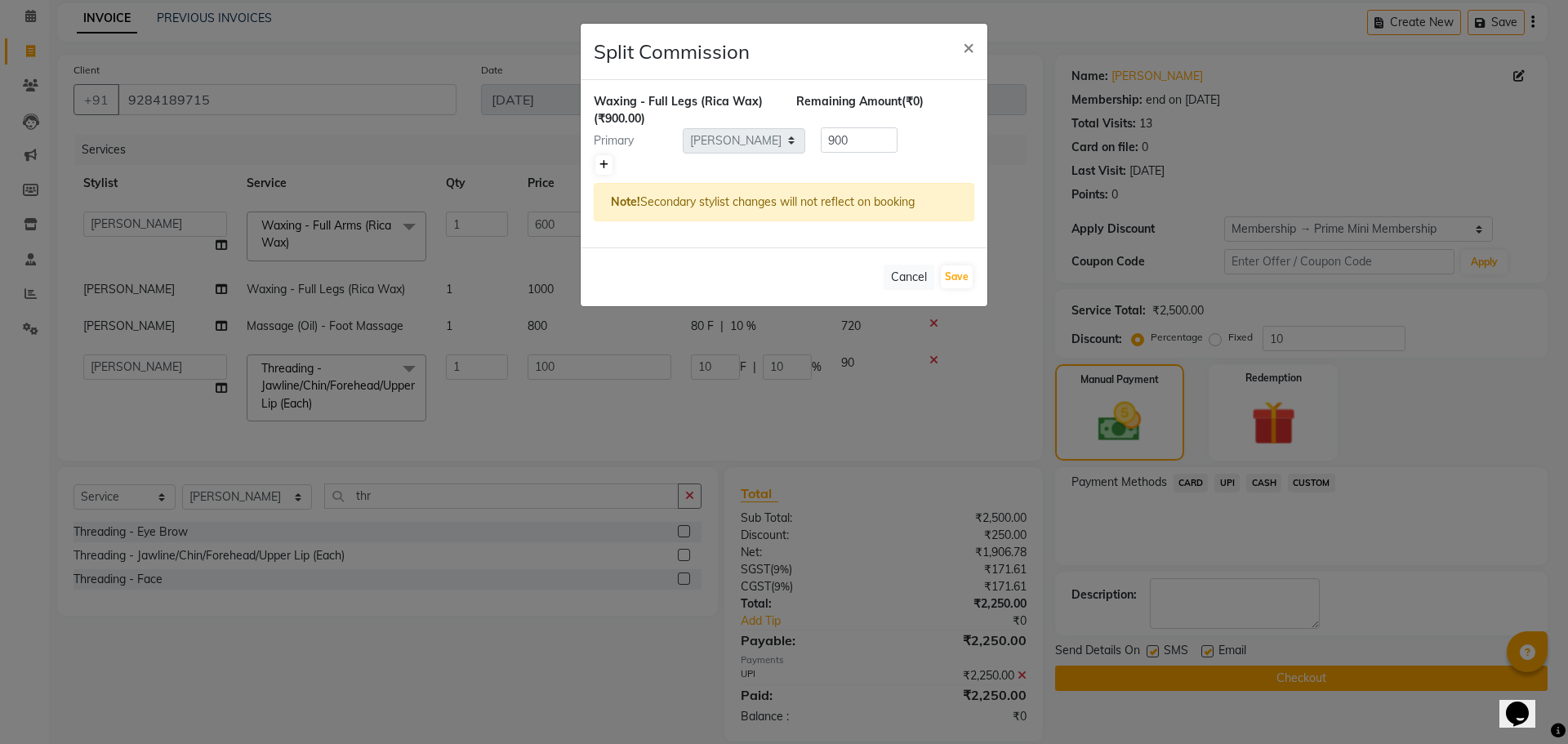
click at [565, 166] on icon at bounding box center [603, 164] width 9 height 9
type input "450"
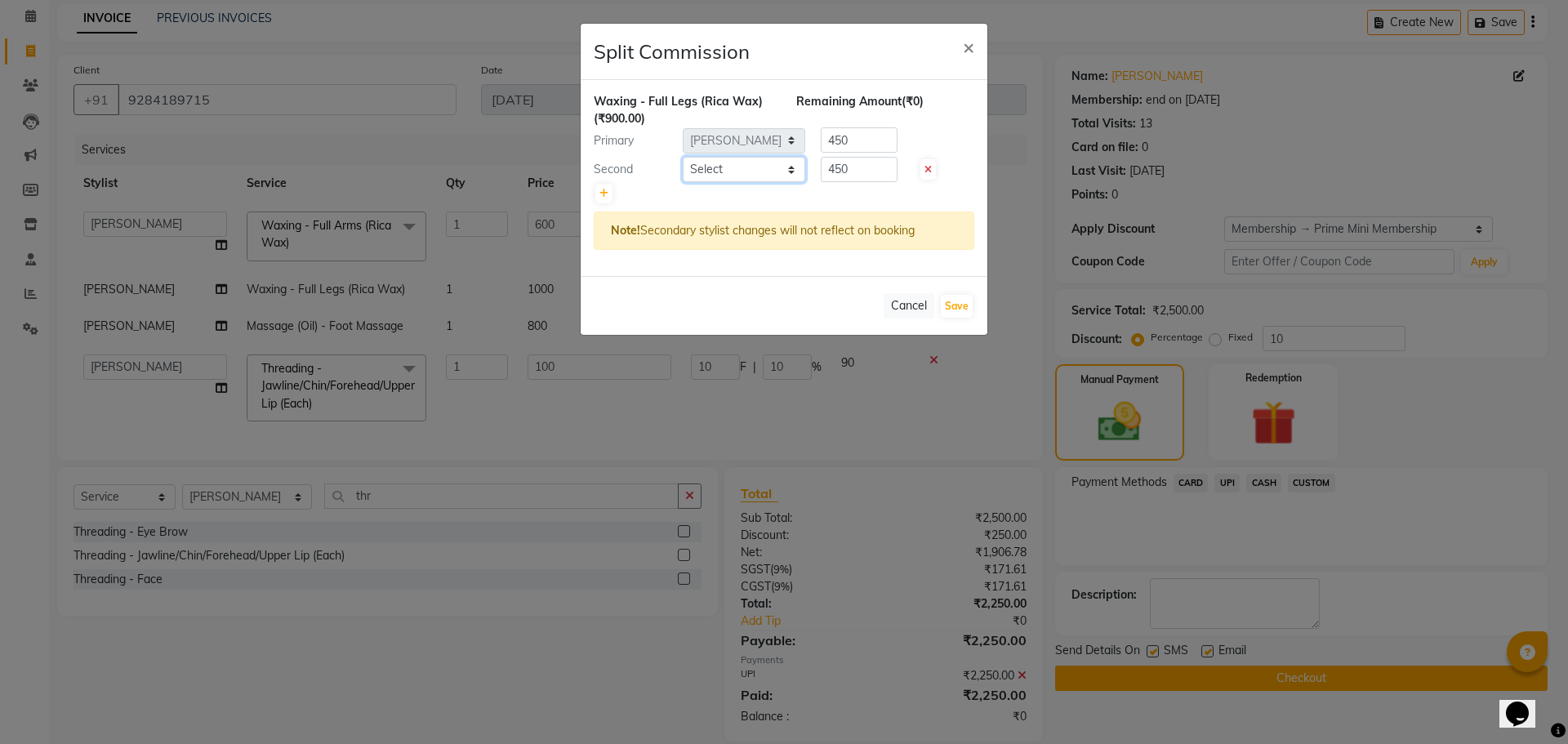
click at [565, 175] on select "Select [PERSON_NAME] ADMIN [PERSON_NAME] [PERSON_NAME] [PERSON_NAME] [PERSON_NA…" at bounding box center [744, 169] width 122 height 25
select select "45353"
click at [565, 157] on select "Select [PERSON_NAME] ADMIN [PERSON_NAME] [PERSON_NAME] [PERSON_NAME] [PERSON_NA…" at bounding box center [744, 169] width 122 height 25
click at [565, 307] on button "Save" at bounding box center [956, 306] width 32 height 23
select select "Select"
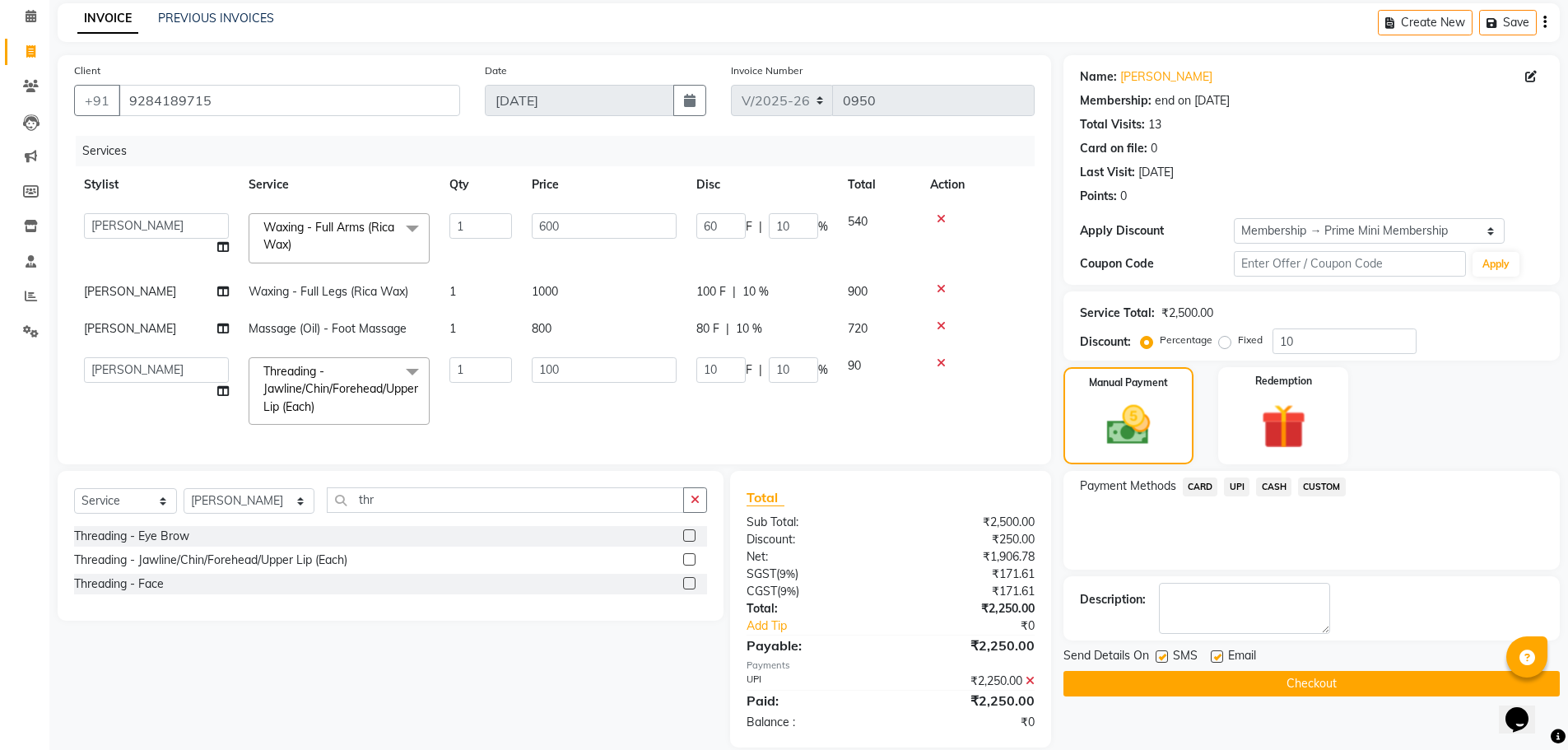
click at [570, 687] on button "Checkout" at bounding box center [1312, 683] width 496 height 25
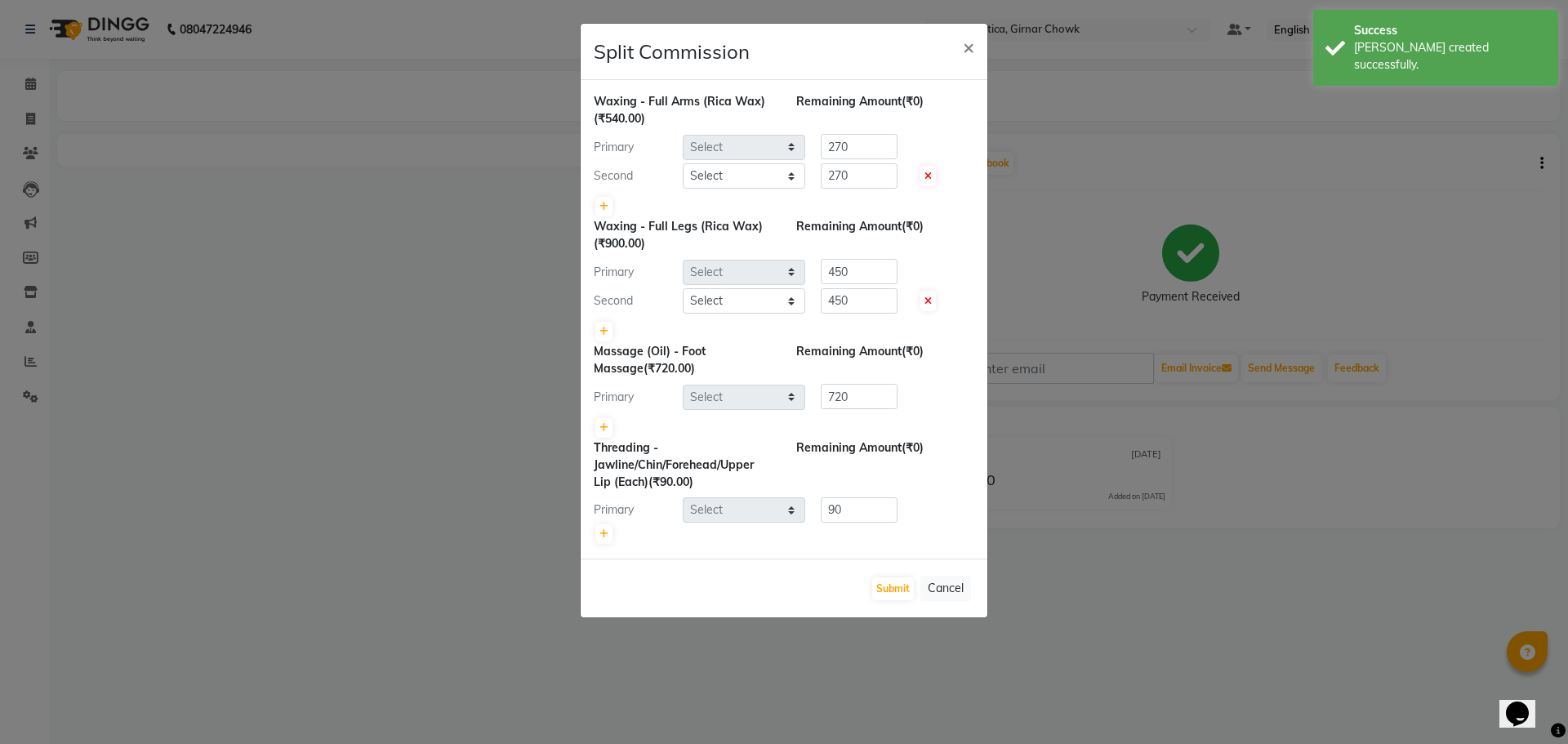
select select "40171"
select select "45353"
select select "40171"
select select "45353"
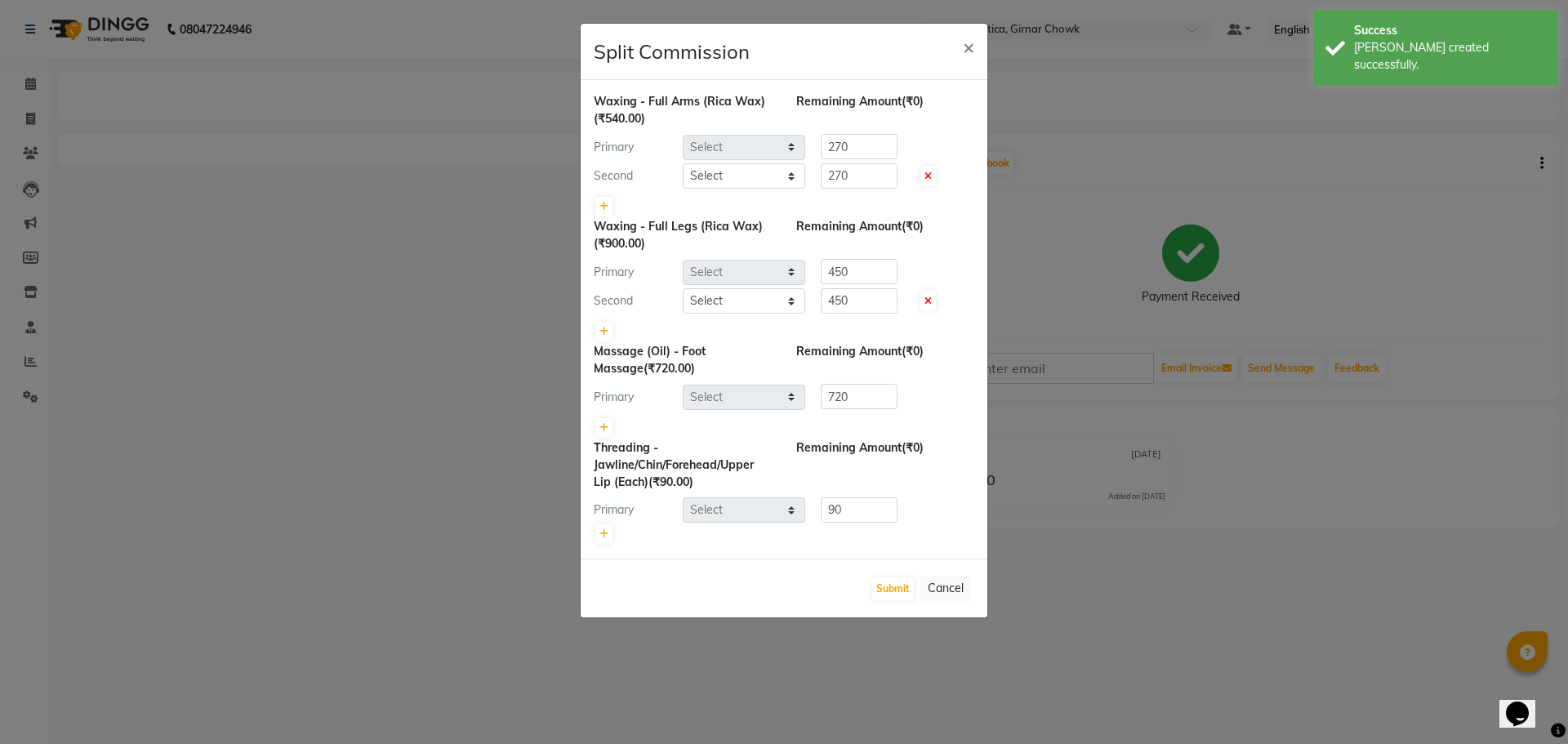
select select "45353"
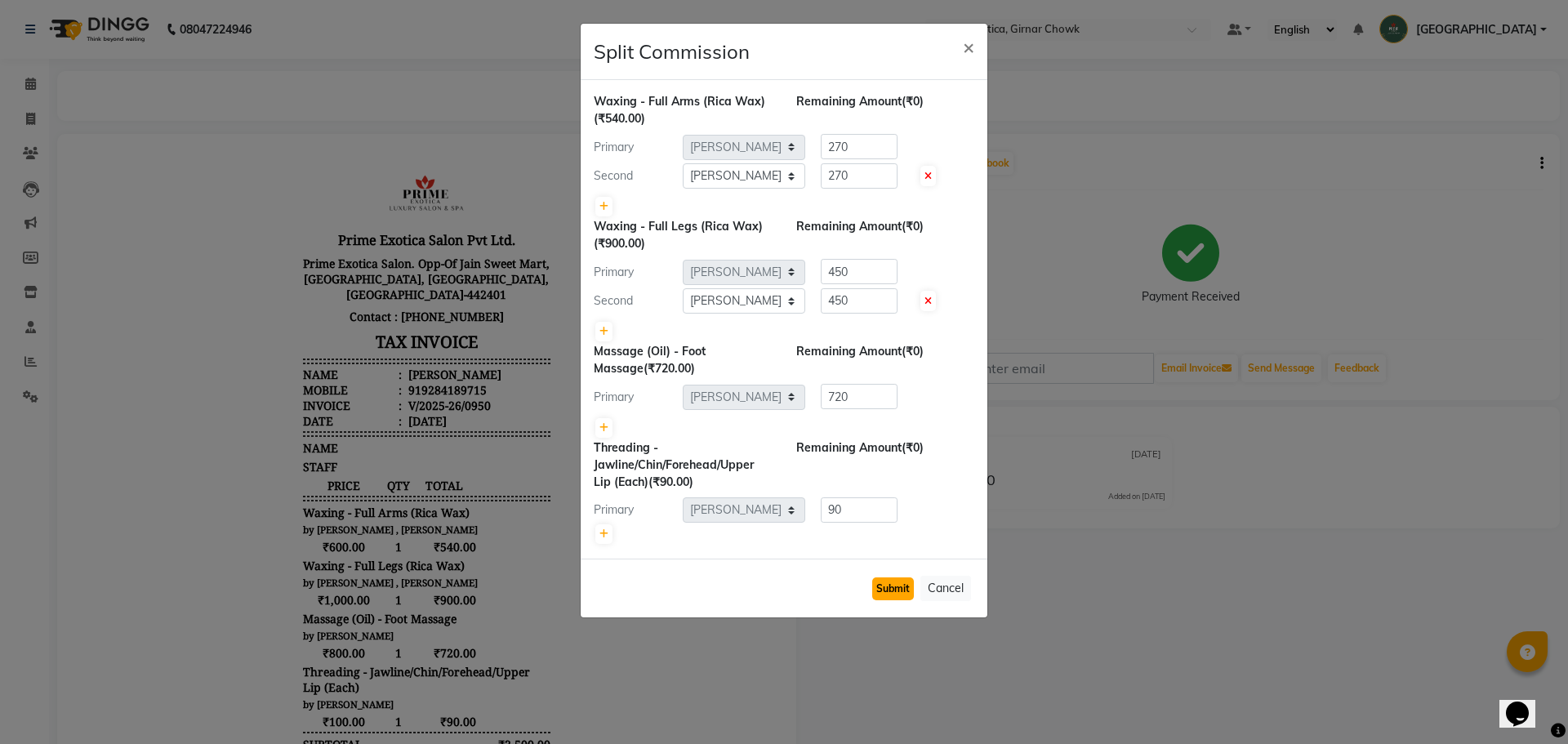
click at [565, 593] on button "Submit" at bounding box center [892, 589] width 41 height 23
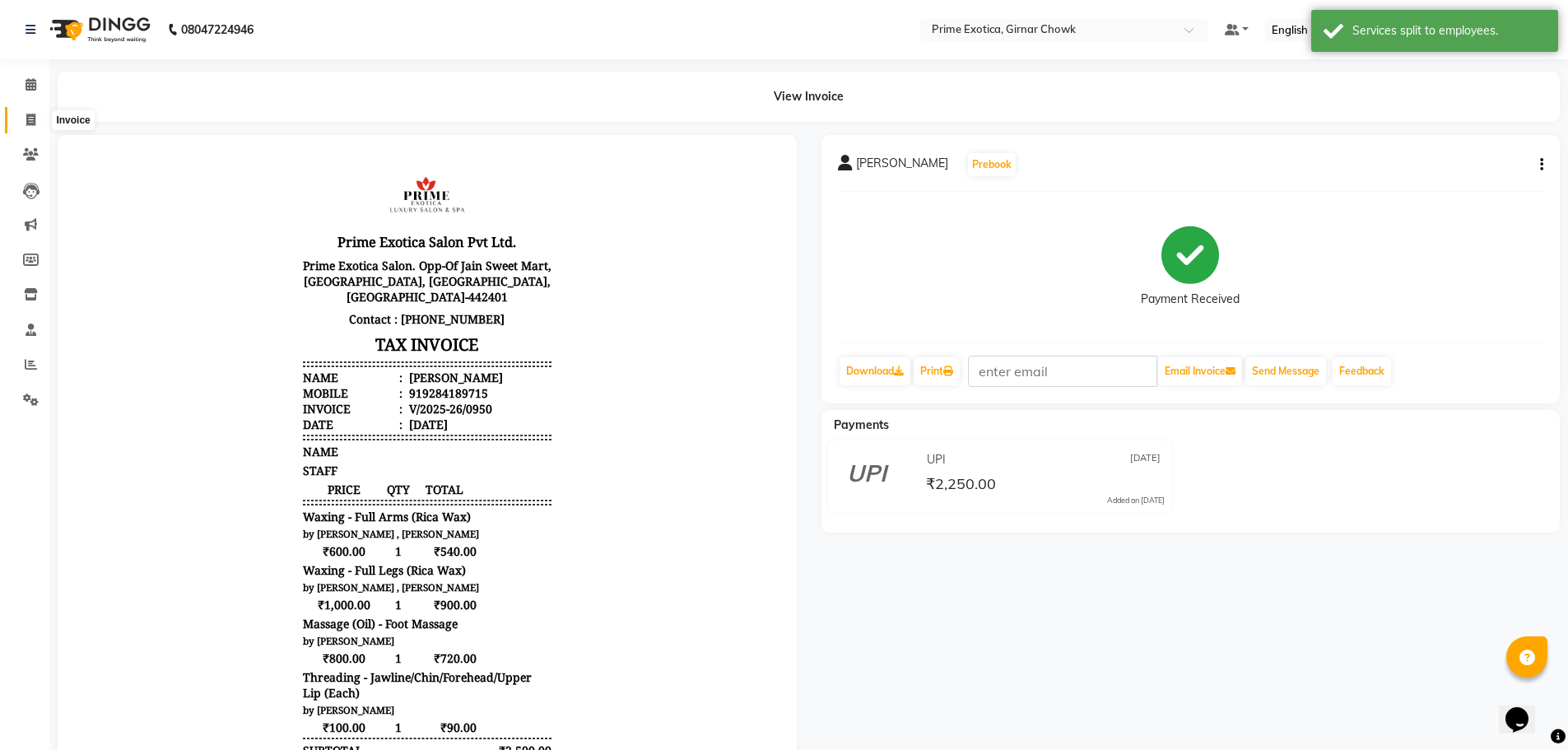
click at [34, 118] on icon at bounding box center [30, 120] width 9 height 12
select select "service"
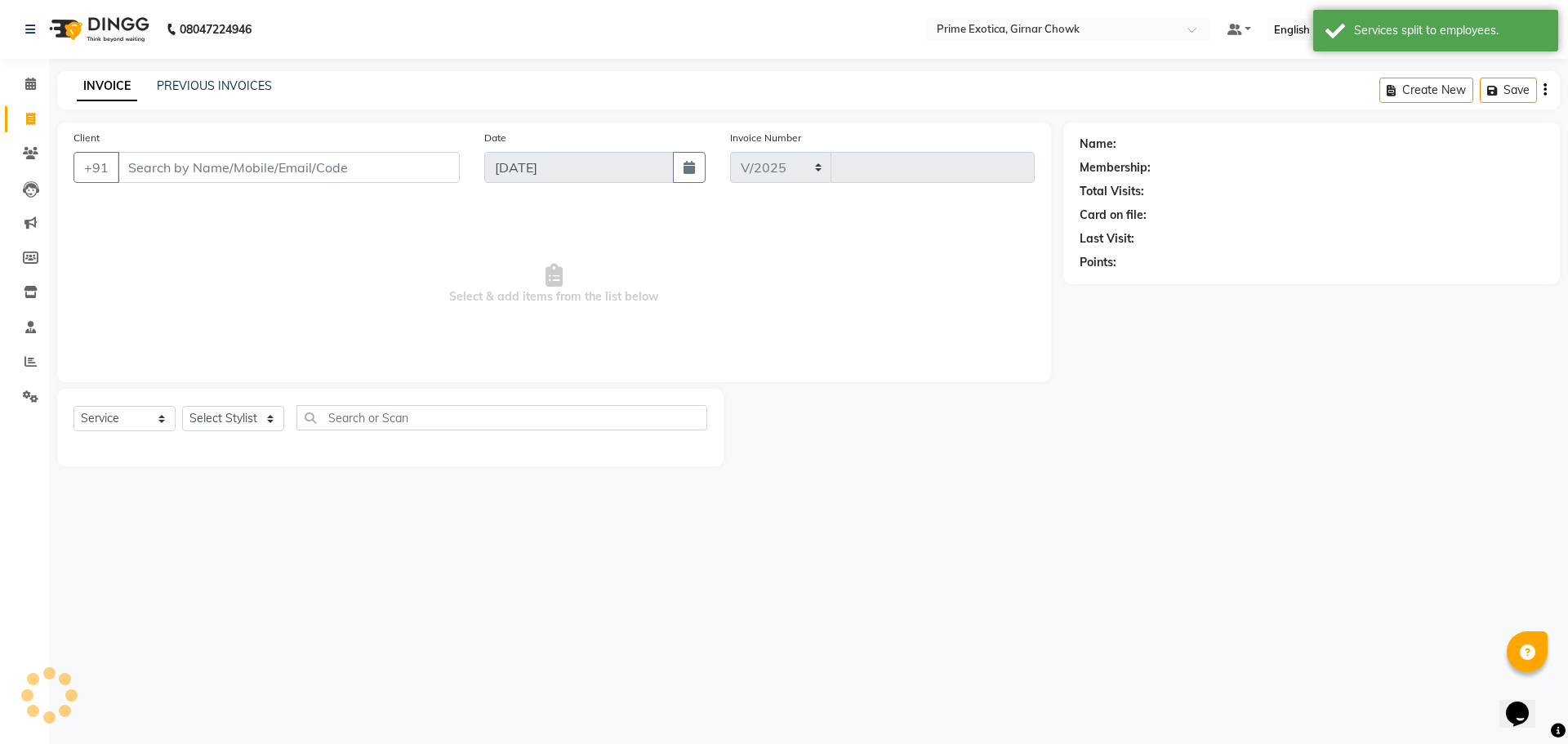
select select "5796"
type input "0951"
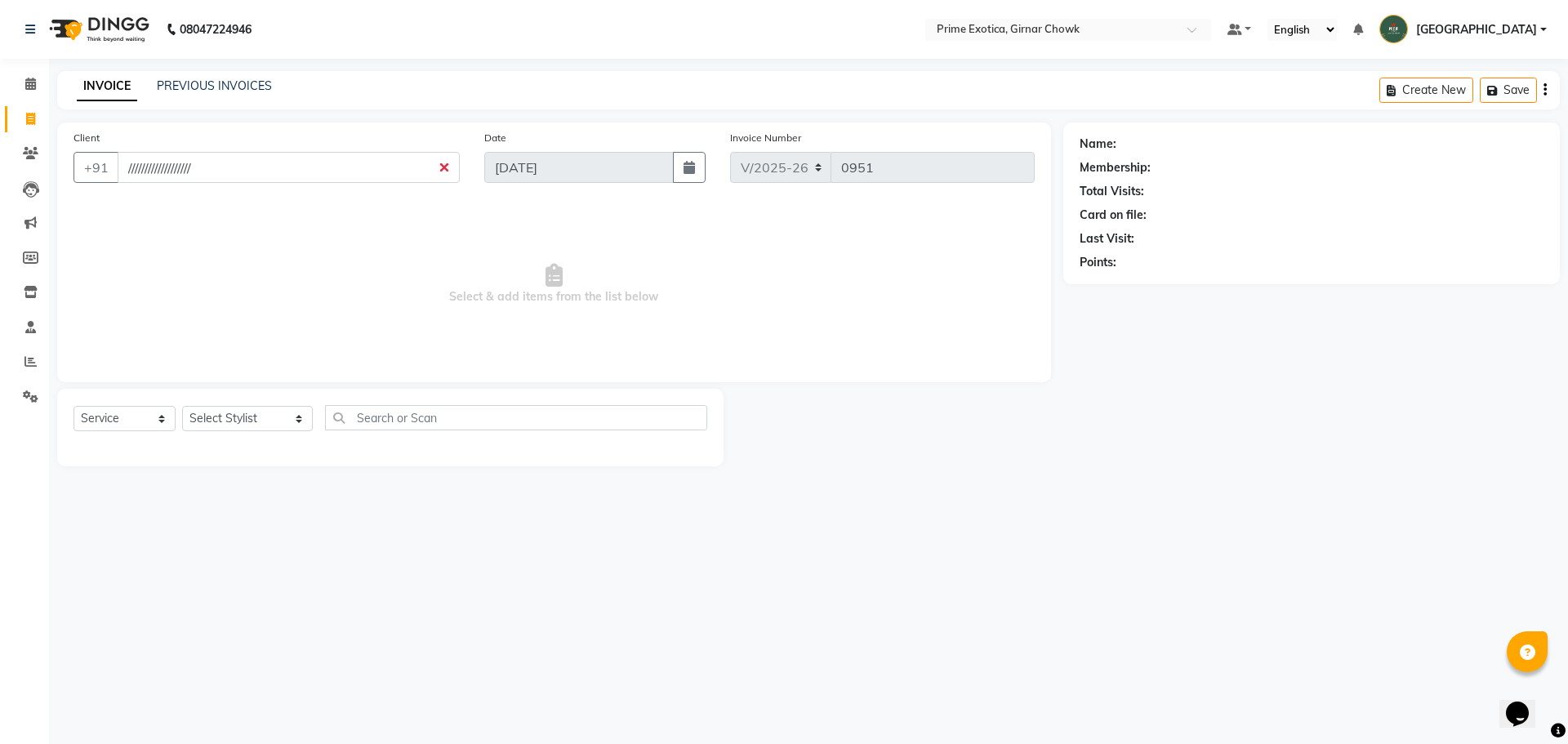
drag, startPoint x: 34, startPoint y: 119, endPoint x: 442, endPoint y: 167, distance: 410.8
click at [442, 167] on input "///////////////////" at bounding box center [289, 167] width 343 height 31
click at [440, 168] on input "///////////////////" at bounding box center [289, 167] width 343 height 31
click at [406, 175] on input "///////////////////" at bounding box center [289, 167] width 343 height 31
type input "/"
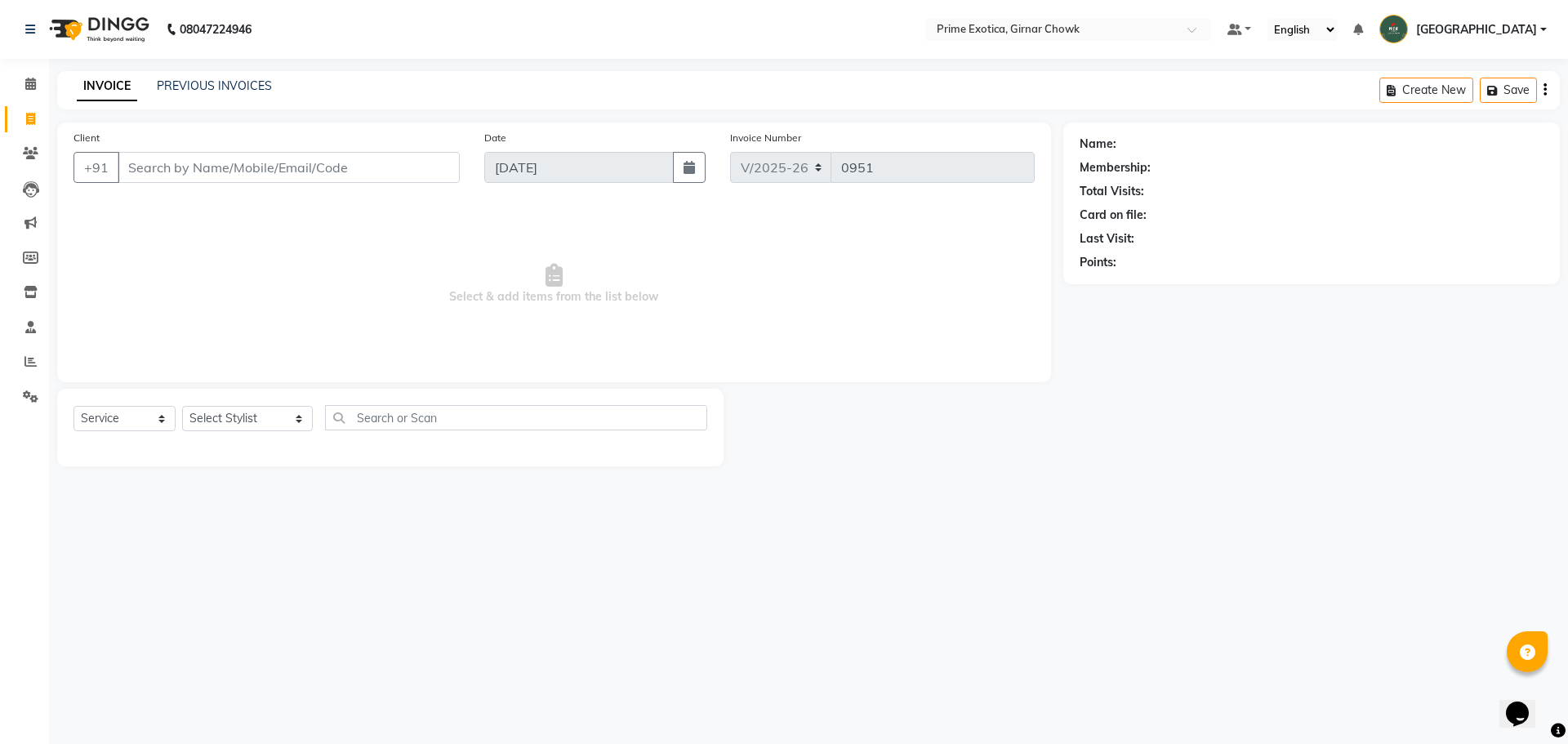
click at [324, 163] on input "Client" at bounding box center [289, 167] width 343 height 31
type input "7038570453"
click at [426, 165] on span "Add Client" at bounding box center [417, 167] width 65 height 16
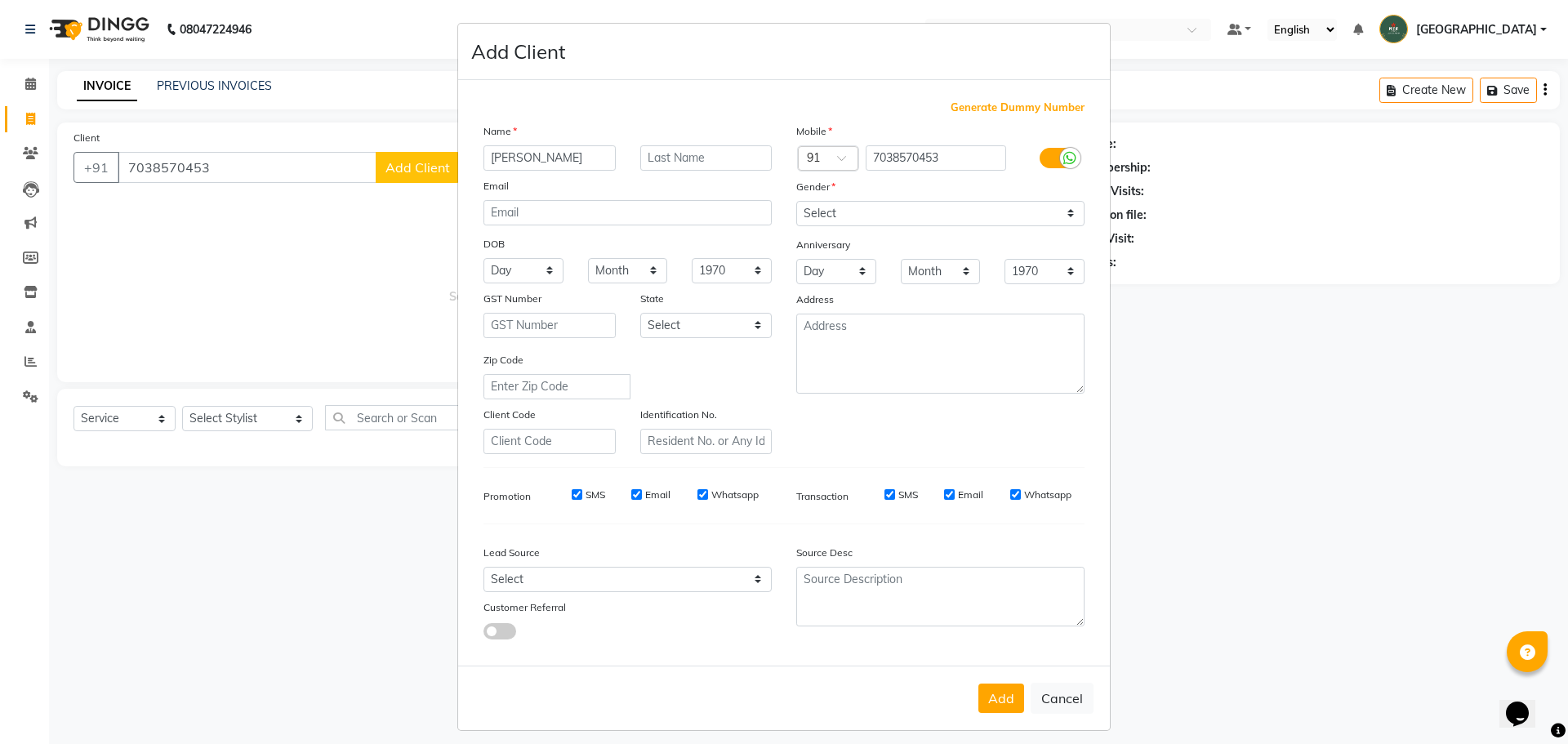
type input "[PERSON_NAME]"
click at [565, 152] on input "text" at bounding box center [707, 158] width 133 height 25
type input "t"
type input "Talweja"
click at [487, 161] on input "[PERSON_NAME]" at bounding box center [550, 158] width 133 height 25
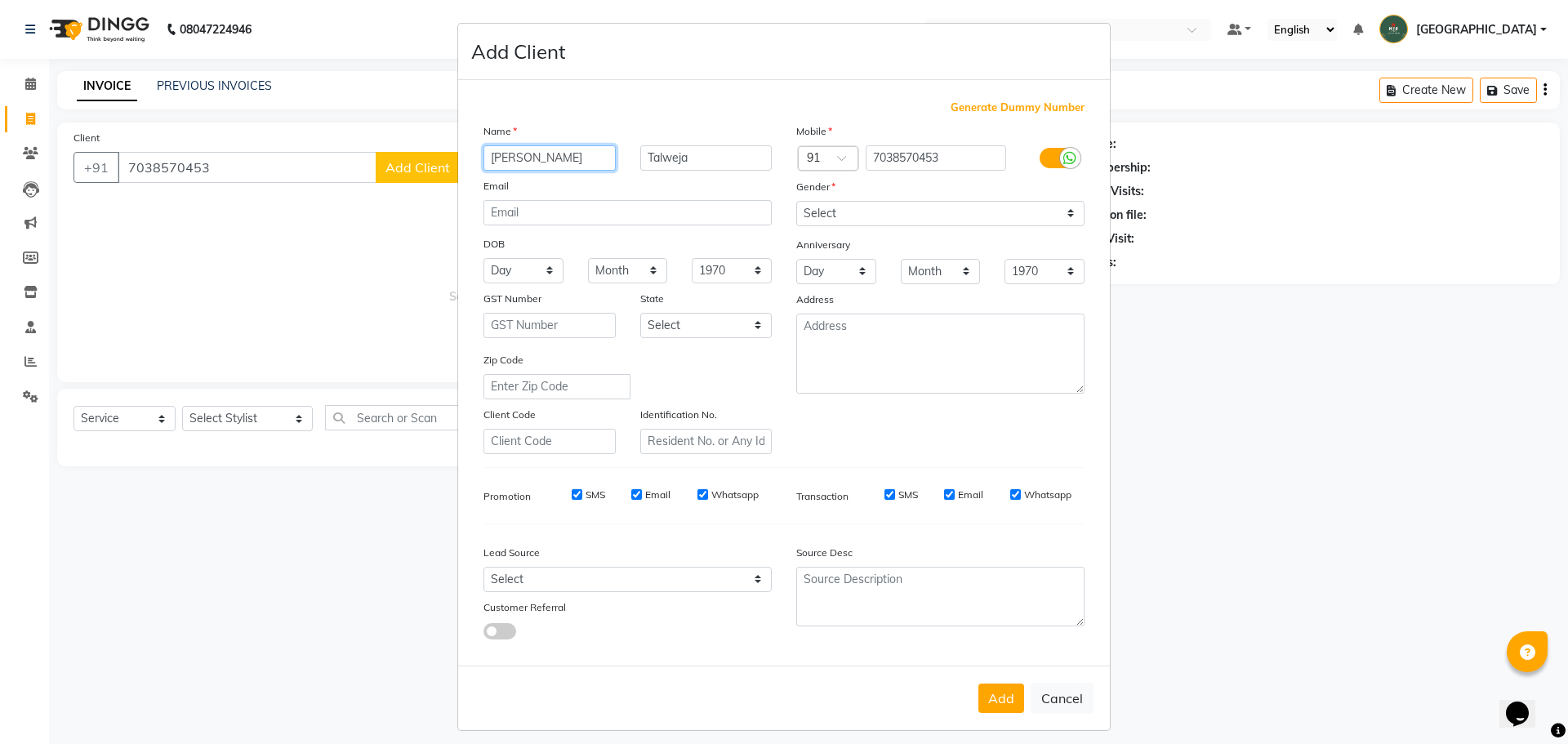
type input "[PERSON_NAME]"
click at [565, 216] on select "Select [DEMOGRAPHIC_DATA] [DEMOGRAPHIC_DATA] Other Prefer Not To Say" at bounding box center [940, 213] width 288 height 25
select select "[DEMOGRAPHIC_DATA]"
click at [565, 201] on select "Select [DEMOGRAPHIC_DATA] [DEMOGRAPHIC_DATA] Other Prefer Not To Say" at bounding box center [940, 213] width 288 height 25
click at [565, 702] on button "Add" at bounding box center [1001, 698] width 46 height 29
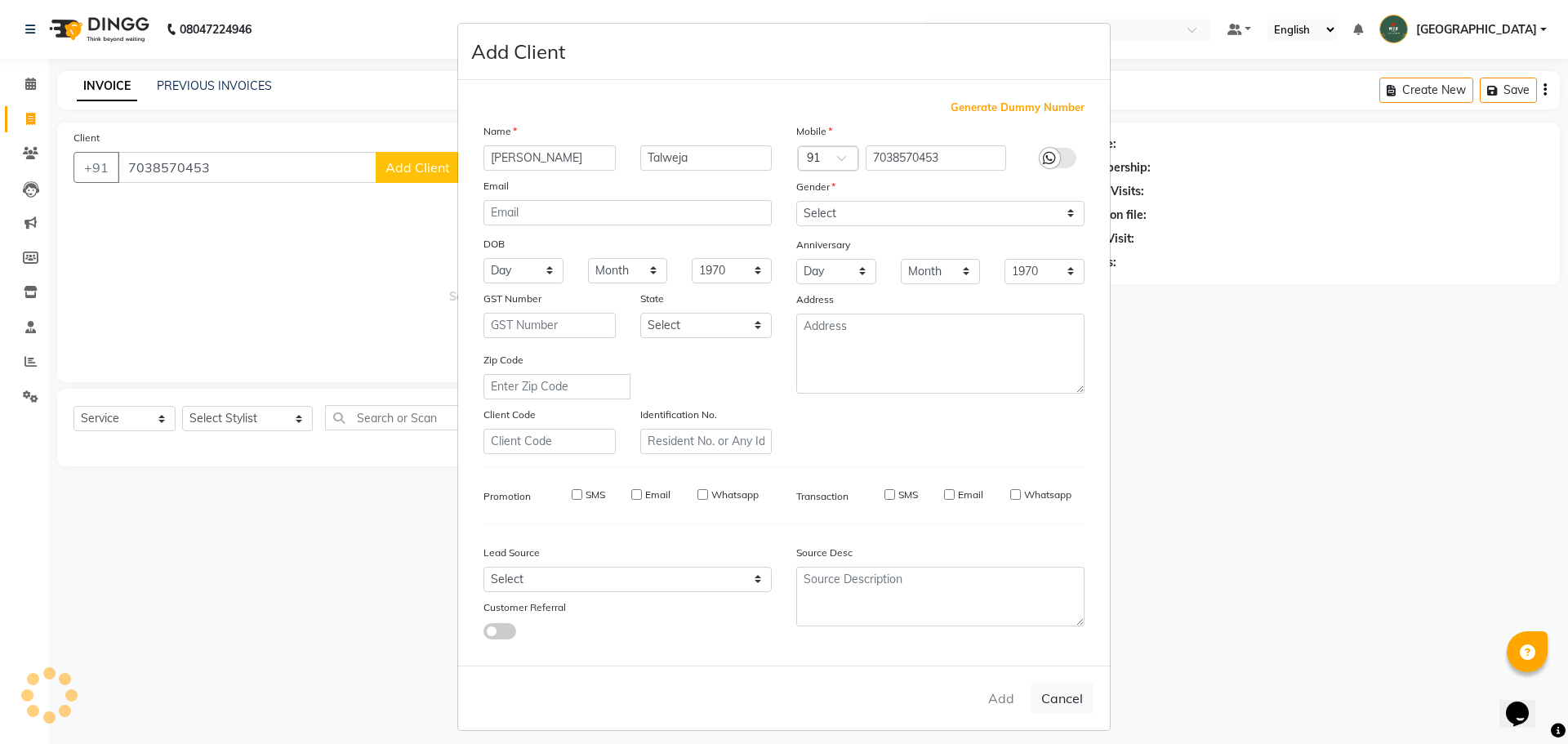
select select
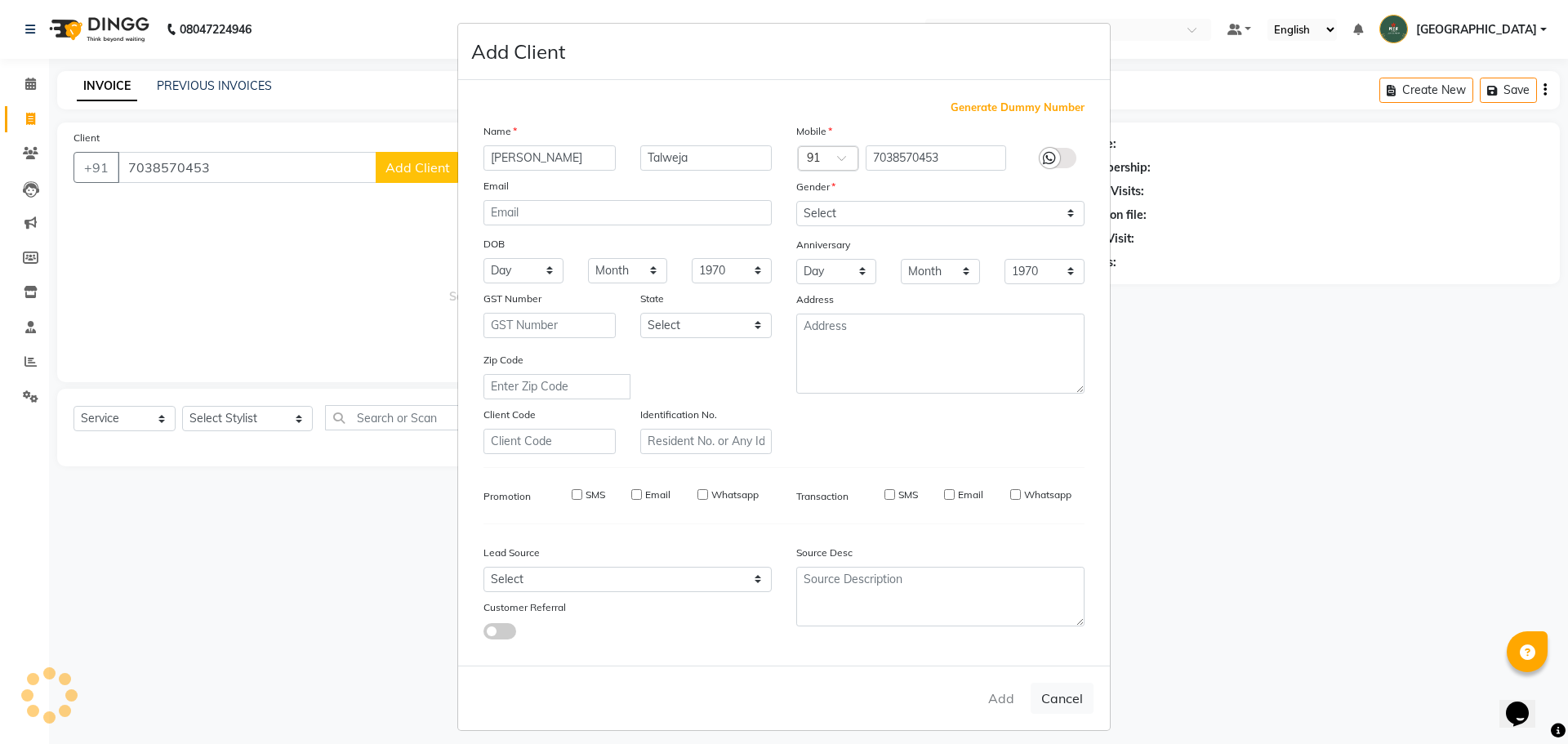
select select
checkbox input "false"
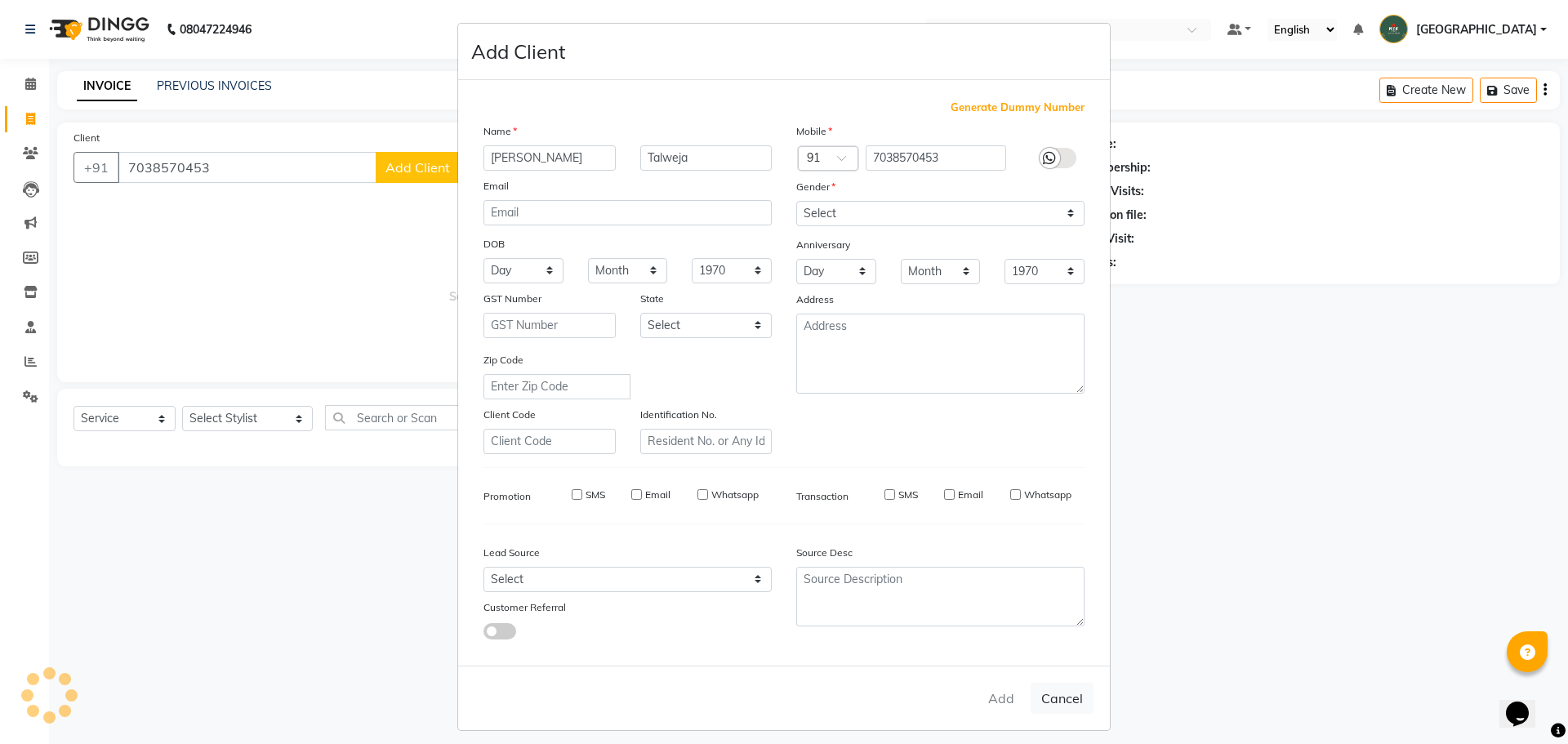
checkbox input "false"
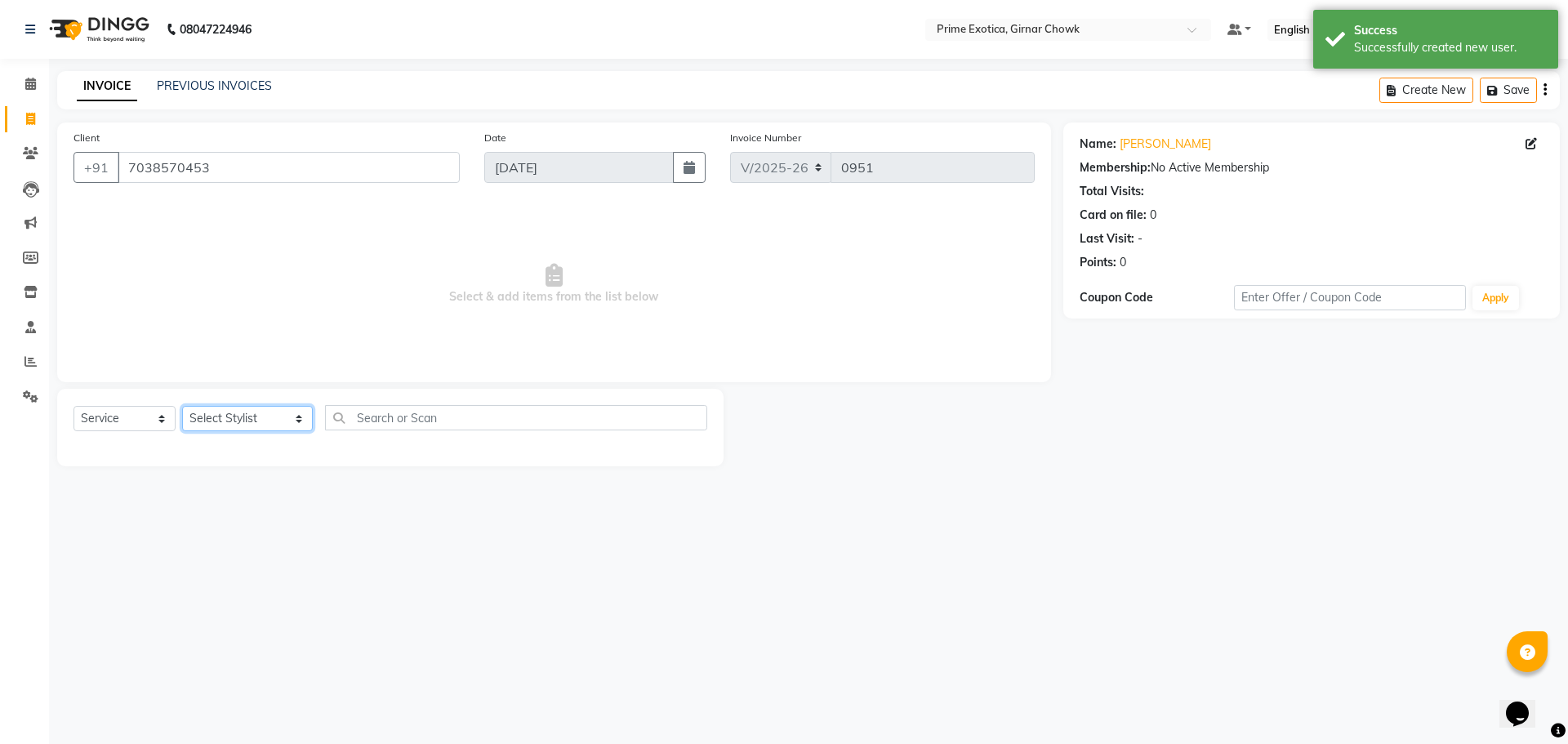
click at [188, 419] on select "Select Stylist [PERSON_NAME] ADMIN [PERSON_NAME] [PERSON_NAME] [PERSON_NAME] [P…" at bounding box center [248, 418] width 131 height 25
click at [182, 406] on select "Select Stylist [PERSON_NAME] ADMIN [PERSON_NAME] [PERSON_NAME] [PERSON_NAME] [P…" at bounding box center [248, 418] width 131 height 25
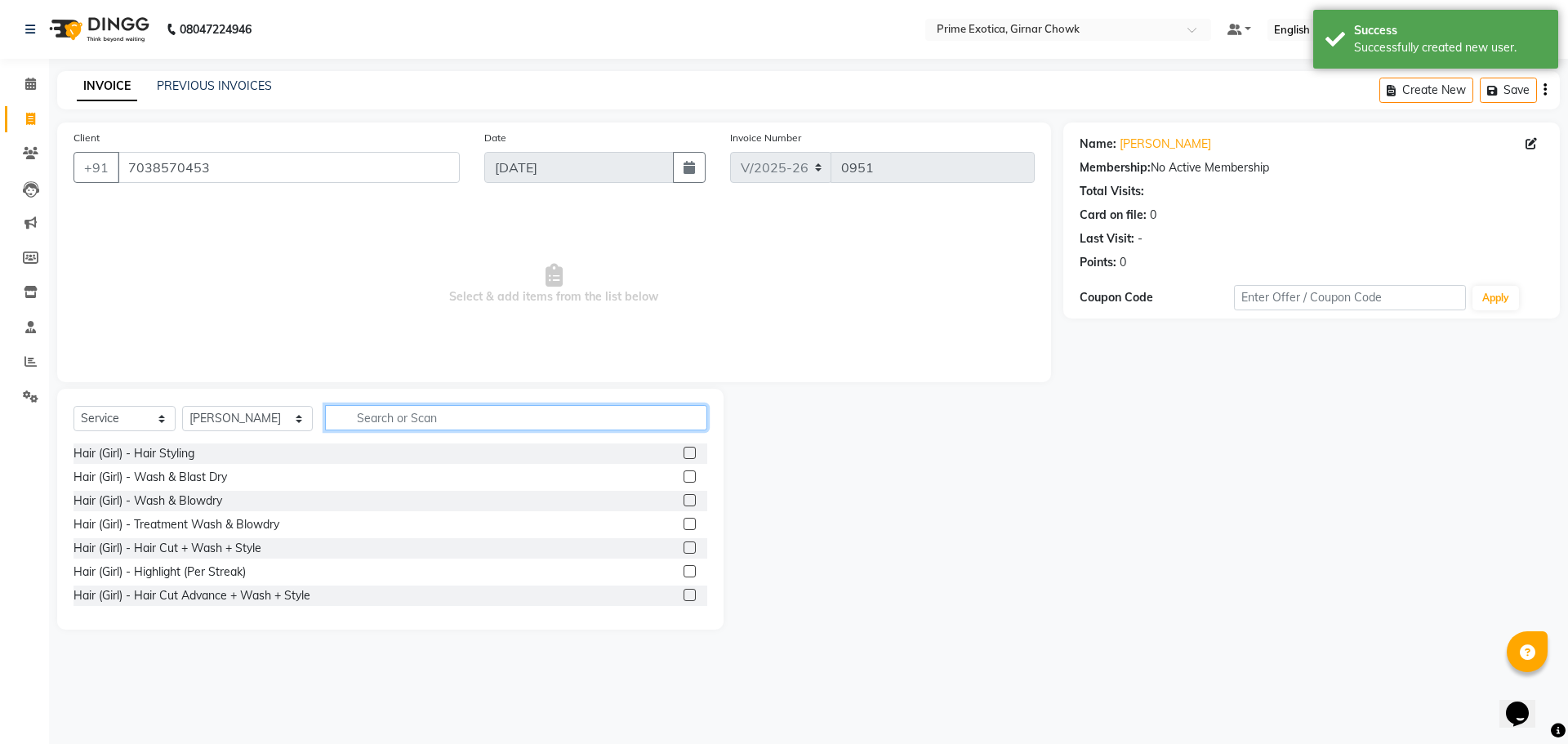
click at [361, 420] on input "text" at bounding box center [516, 418] width 382 height 25
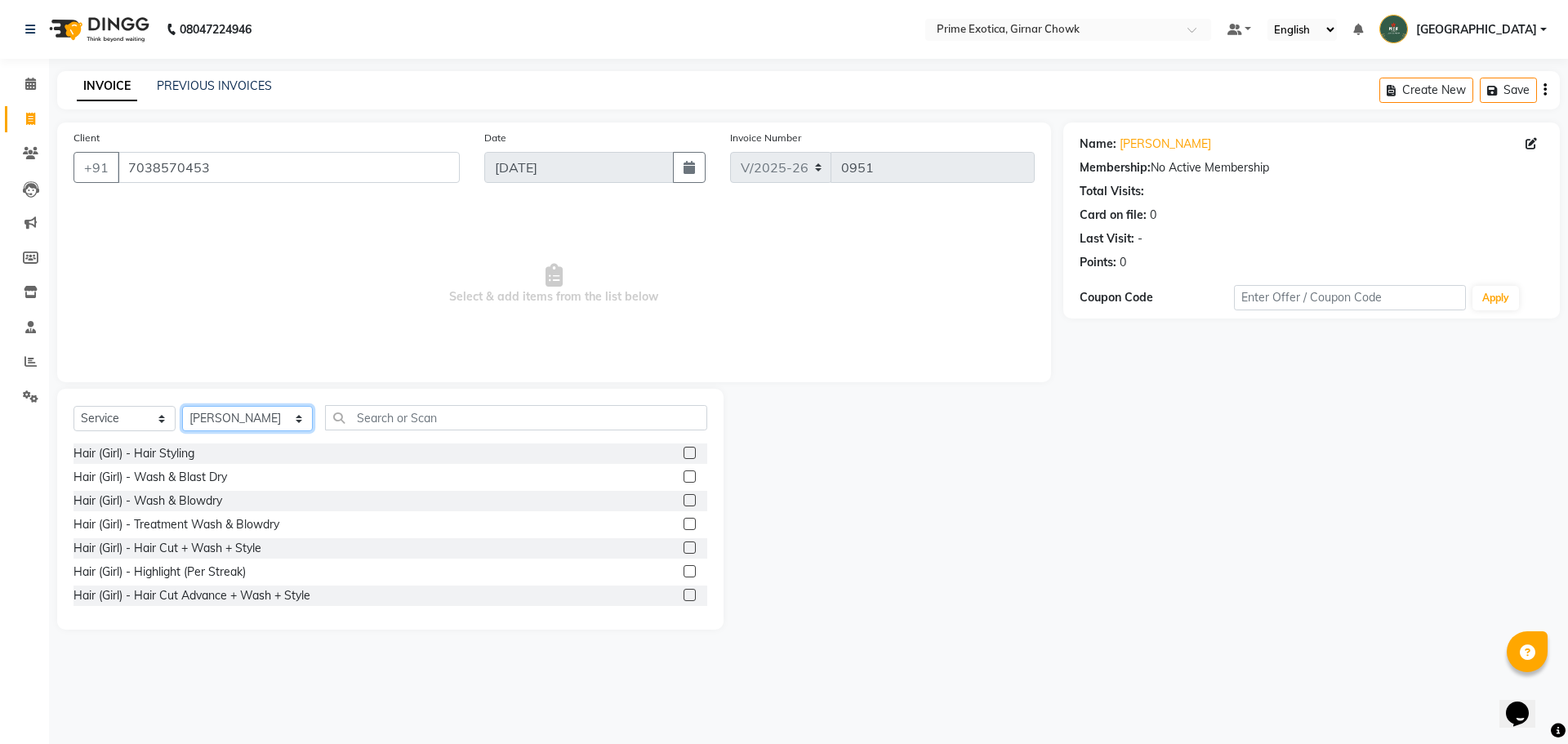
click at [239, 422] on select "Select Stylist [PERSON_NAME] ADMIN [PERSON_NAME] [PERSON_NAME] [PERSON_NAME] [P…" at bounding box center [248, 418] width 131 height 25
select select "40139"
click at [182, 406] on select "Select Stylist [PERSON_NAME] ADMIN [PERSON_NAME] [PERSON_NAME] [PERSON_NAME] [P…" at bounding box center [248, 418] width 131 height 25
click at [349, 417] on input "text" at bounding box center [516, 418] width 382 height 25
click at [565, 494] on div "Name: [PERSON_NAME] Membership: No Active Membership Total Visits: Card on file…" at bounding box center [1317, 375] width 509 height 507
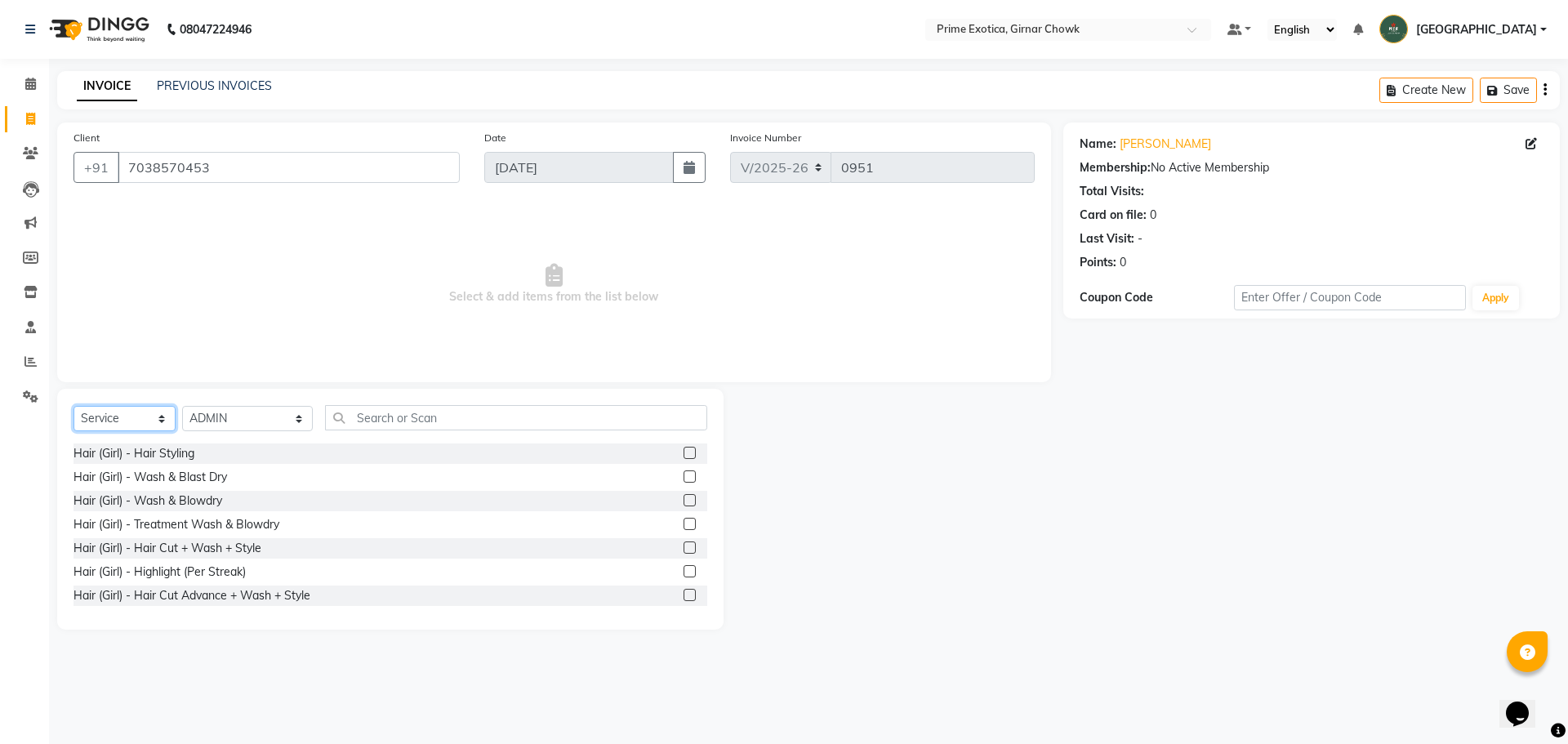
click at [152, 418] on select "Select Service Product Membership Package Voucher Prepaid Gift Card" at bounding box center [124, 418] width 102 height 25
click at [73, 406] on select "Select Service Product Membership Package Voucher Prepaid Gift Card" at bounding box center [124, 418] width 102 height 25
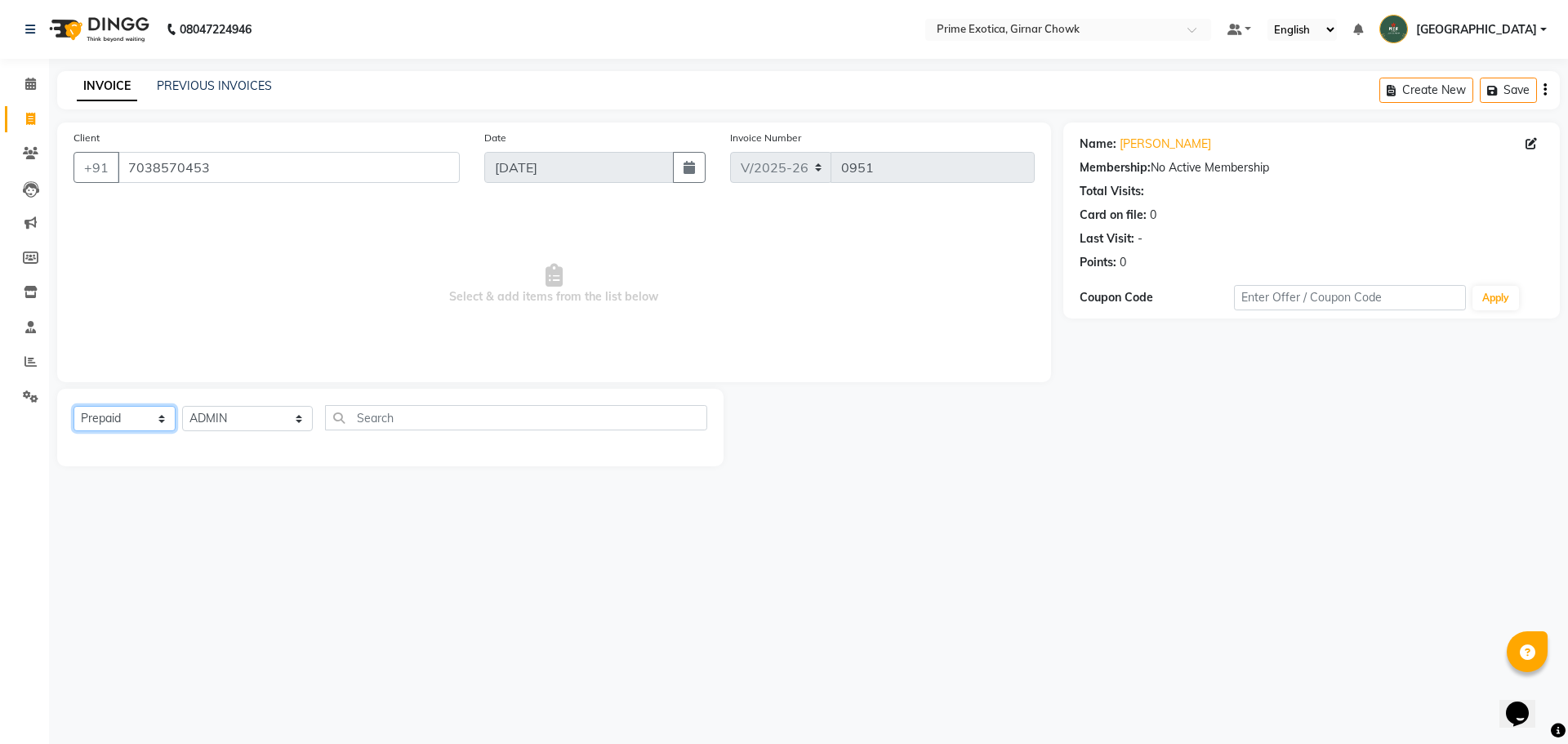
click at [136, 423] on select "Select Service Product Membership Package Voucher Prepaid Gift Card" at bounding box center [124, 418] width 102 height 25
select select "service"
click at [73, 406] on select "Select Service Product Membership Package Voucher Prepaid Gift Card" at bounding box center [124, 418] width 102 height 25
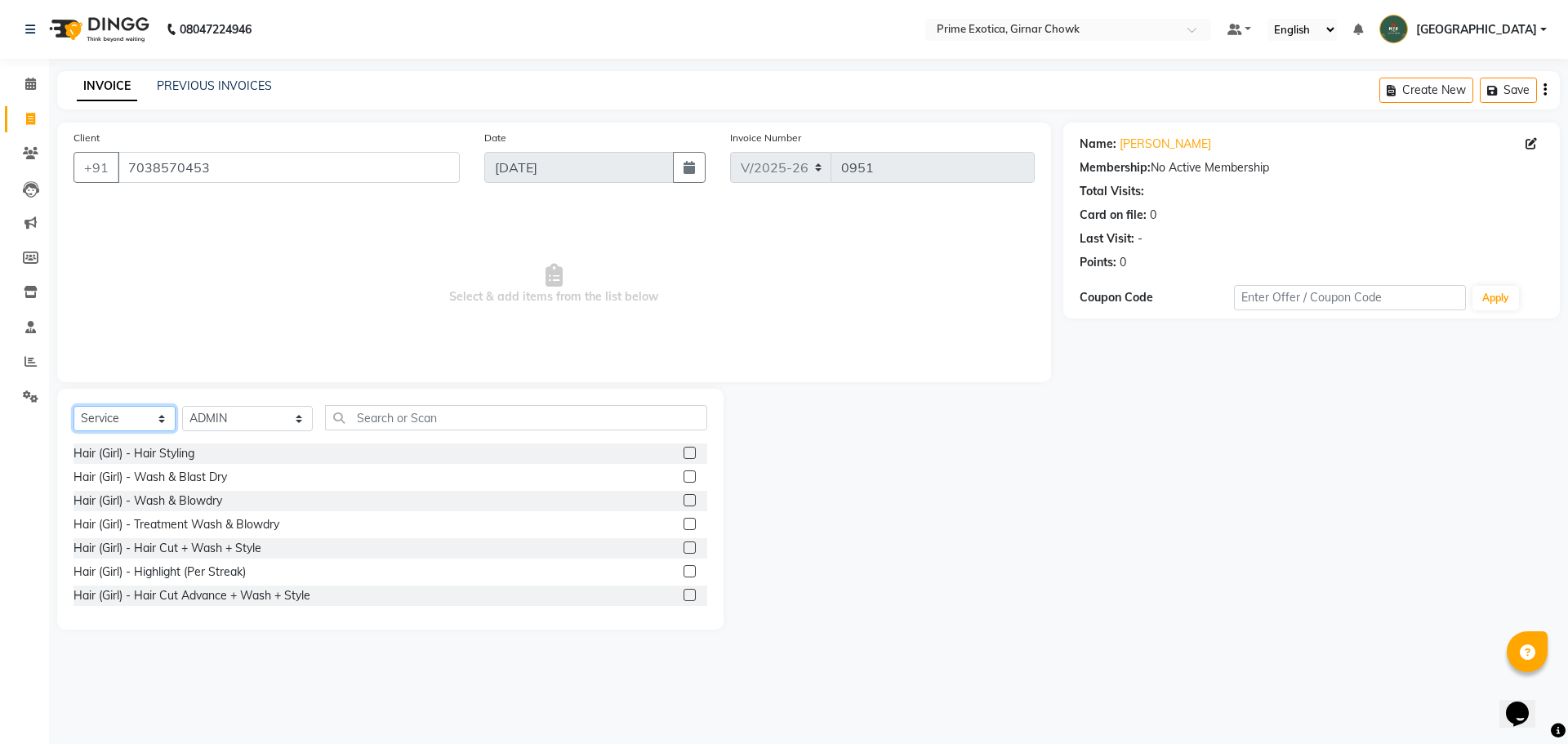
click at [144, 425] on select "Select Service Product Membership Package Voucher Prepaid Gift Card" at bounding box center [124, 418] width 102 height 25
click at [565, 455] on div at bounding box center [893, 510] width 340 height 241
click at [352, 416] on input "text" at bounding box center [516, 418] width 382 height 25
click at [322, 444] on div "Hair (Girl) - Hair Styling" at bounding box center [390, 454] width 633 height 21
click at [213, 470] on div "Hair (Girl) - Wash & Blast Dry" at bounding box center [150, 478] width 153 height 17
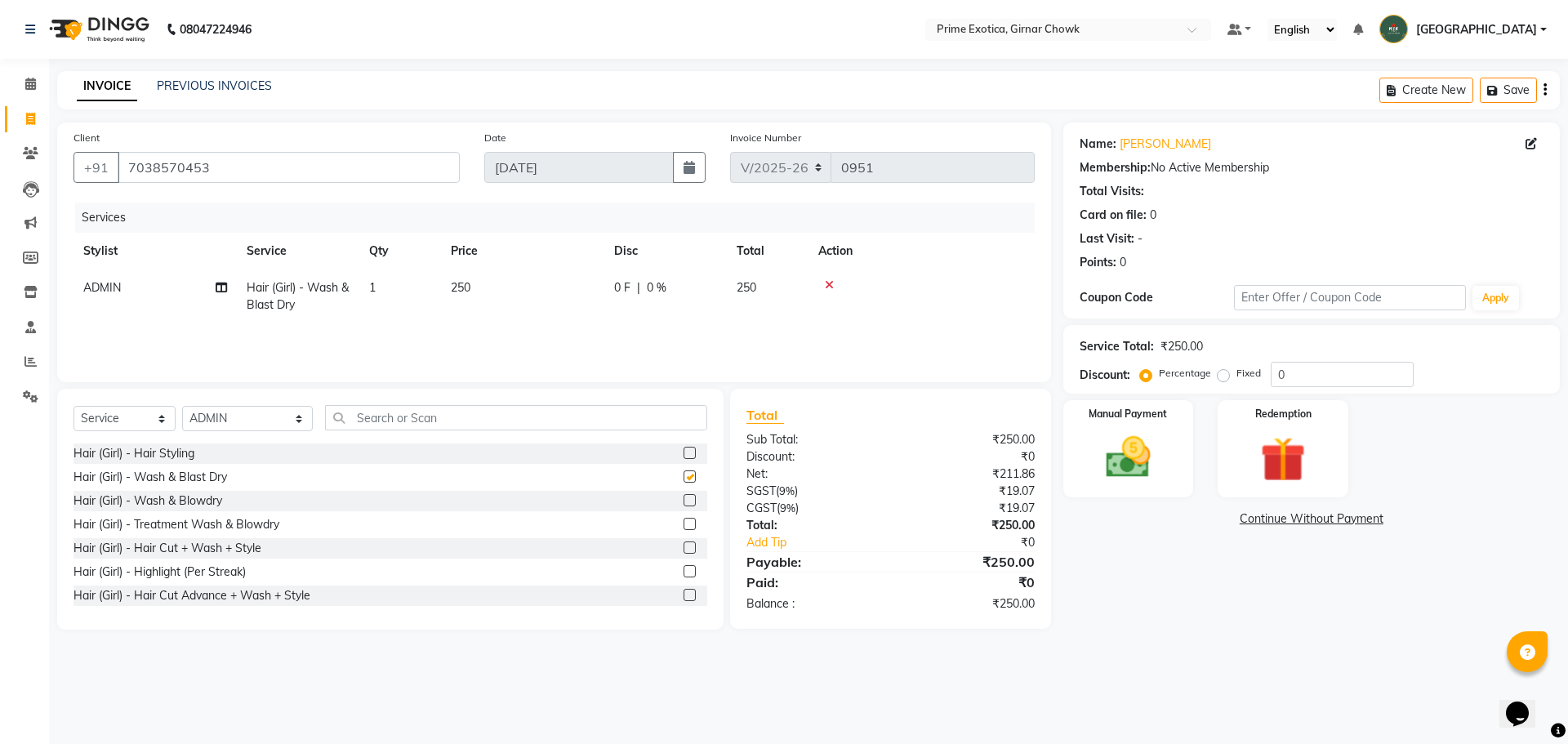
checkbox input "false"
click at [565, 455] on img at bounding box center [1128, 457] width 76 height 54
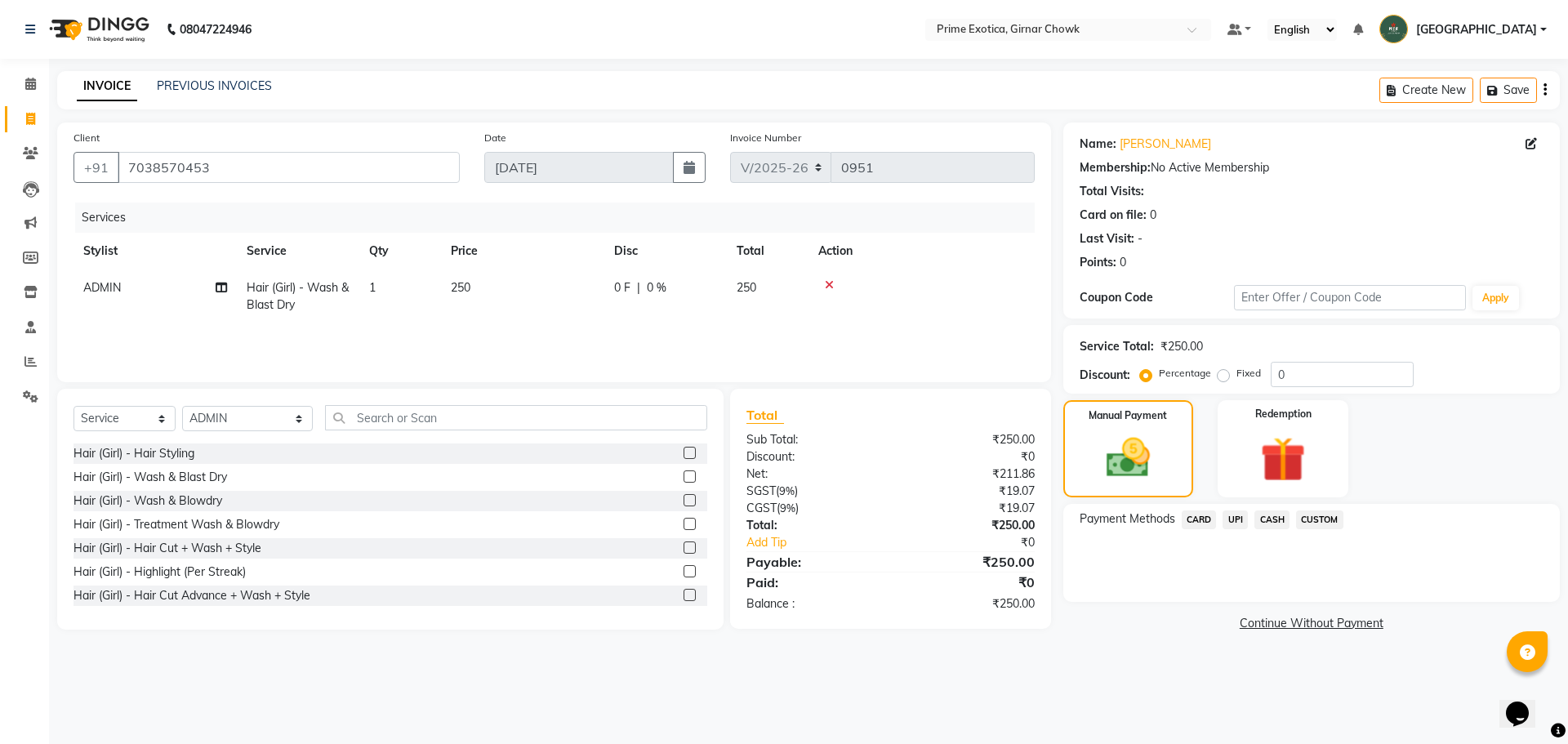
click at [565, 520] on span "UPI" at bounding box center [1234, 520] width 25 height 19
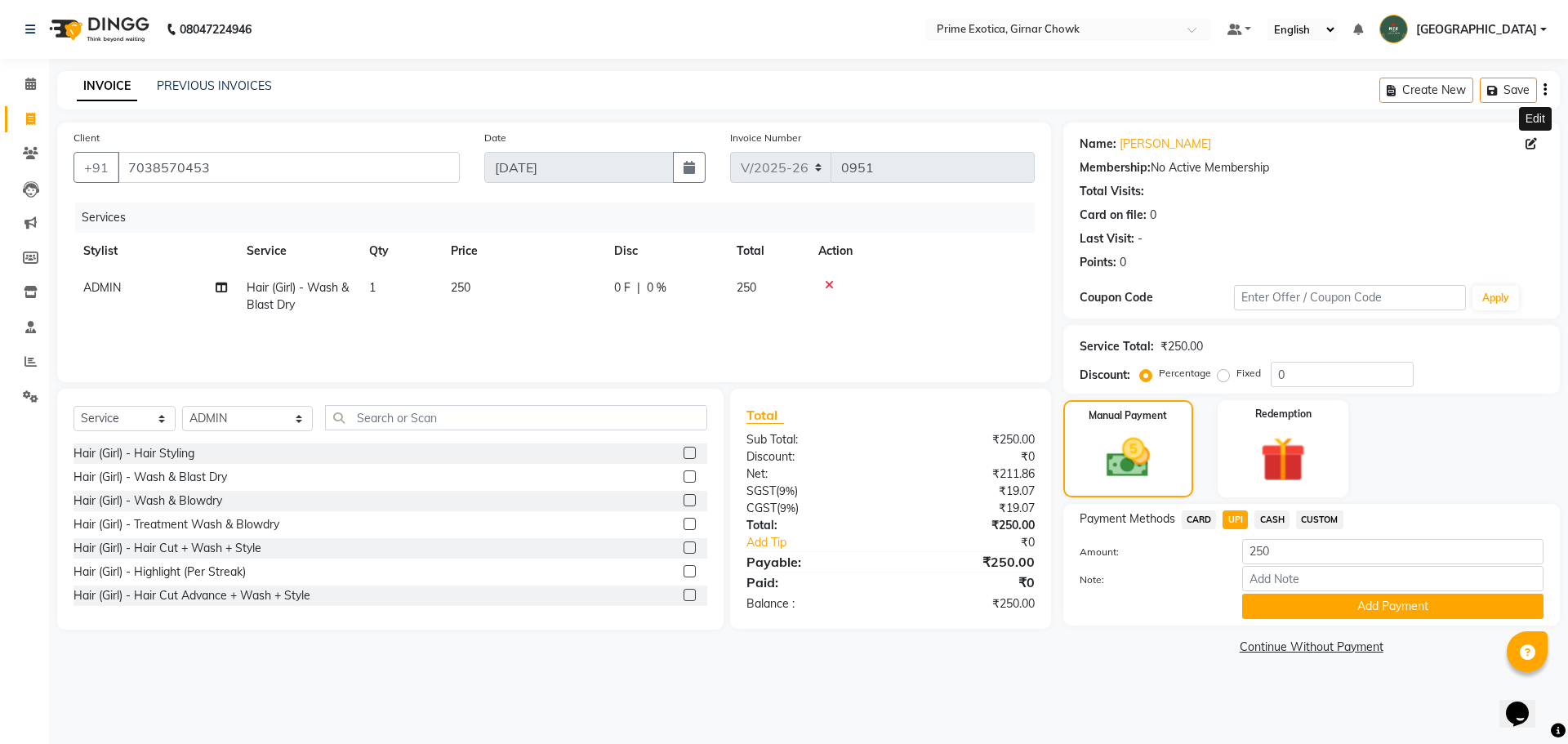
click at [565, 142] on icon at bounding box center [1530, 143] width 11 height 11
select select "[DEMOGRAPHIC_DATA]"
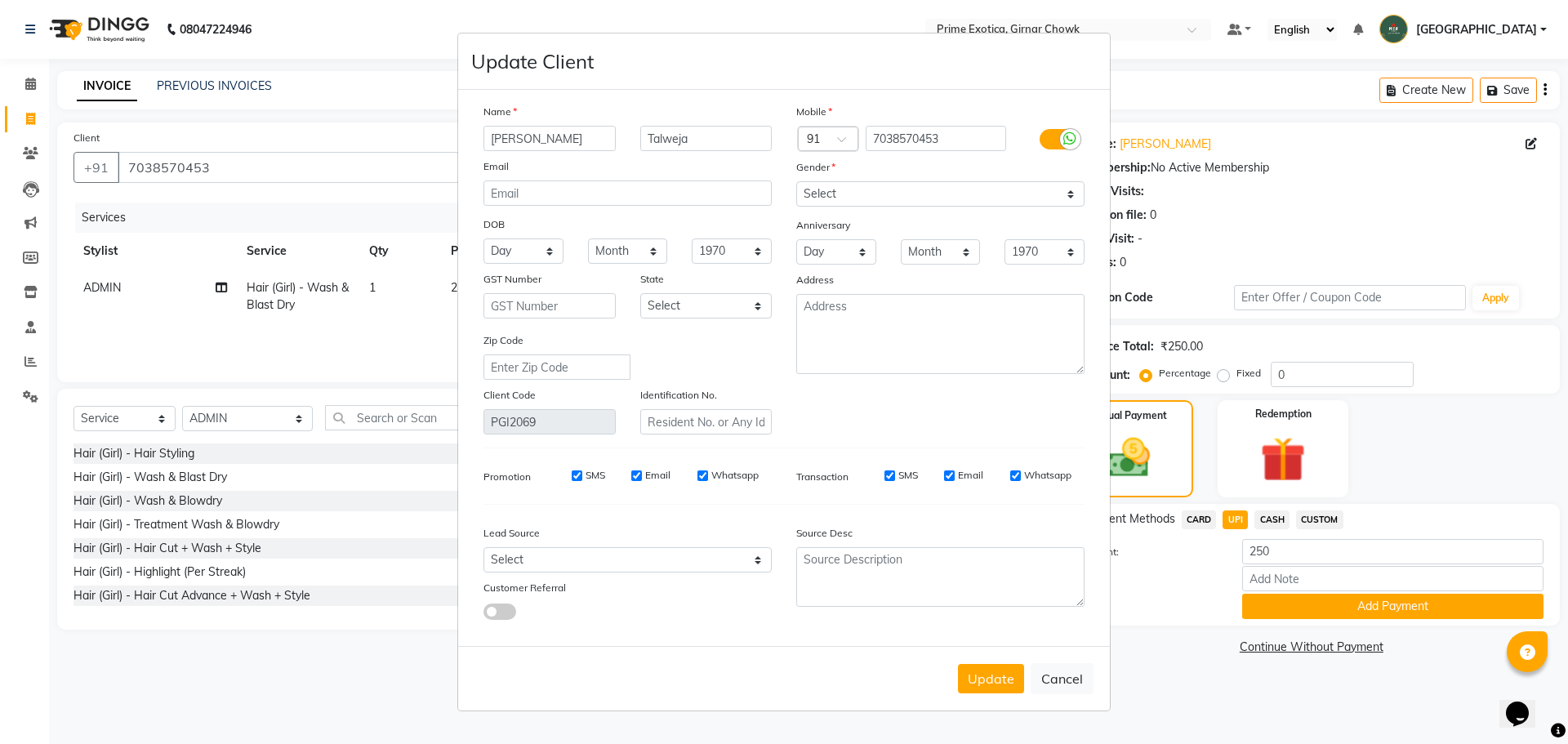
click at [565, 220] on ngb-modal-window "Update Client Name [PERSON_NAME] Email DOB Day 01 02 03 04 05 06 07 08 09 10 11…" at bounding box center [784, 372] width 1568 height 744
click at [565, 666] on button "Cancel" at bounding box center [1061, 679] width 63 height 31
select select
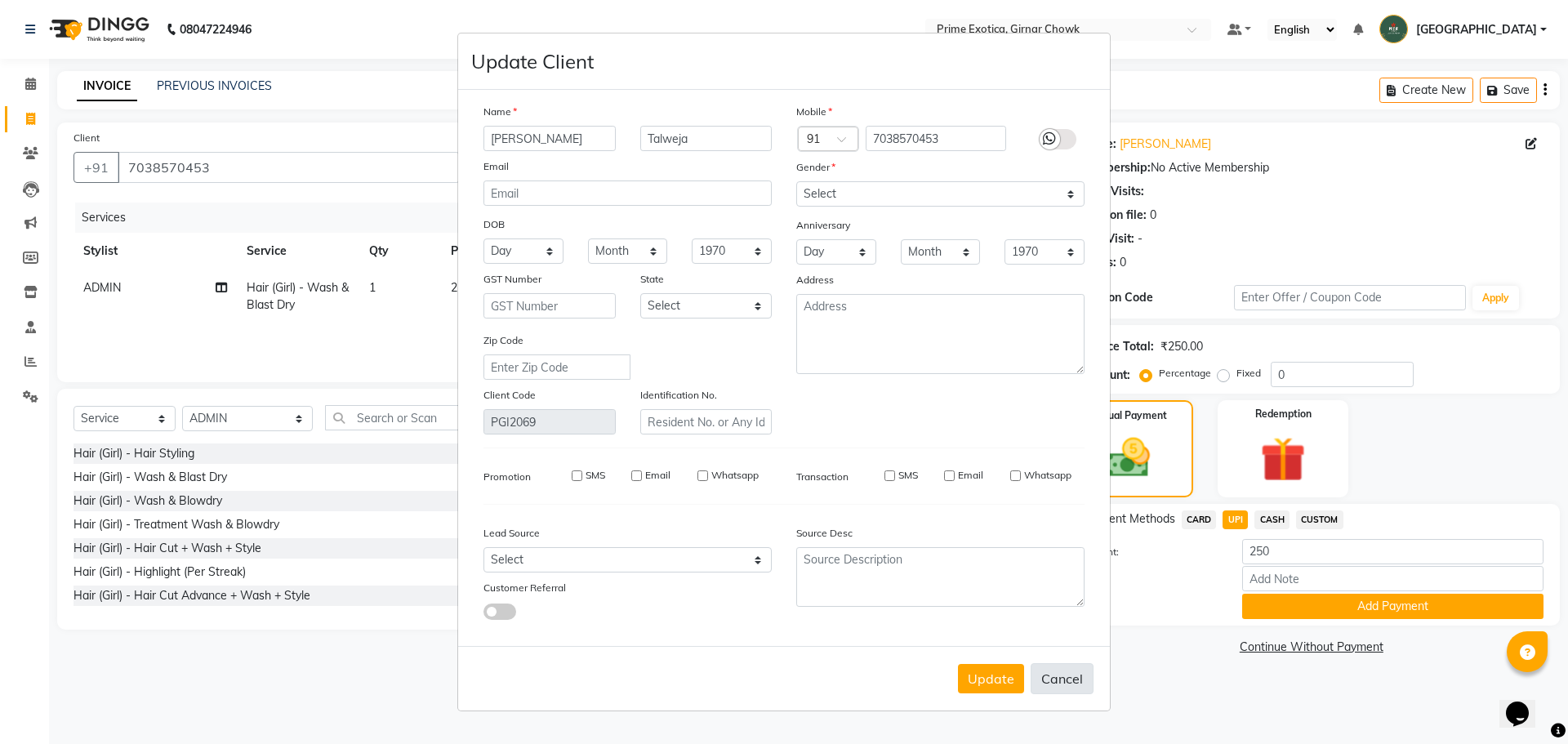
select select
checkbox input "false"
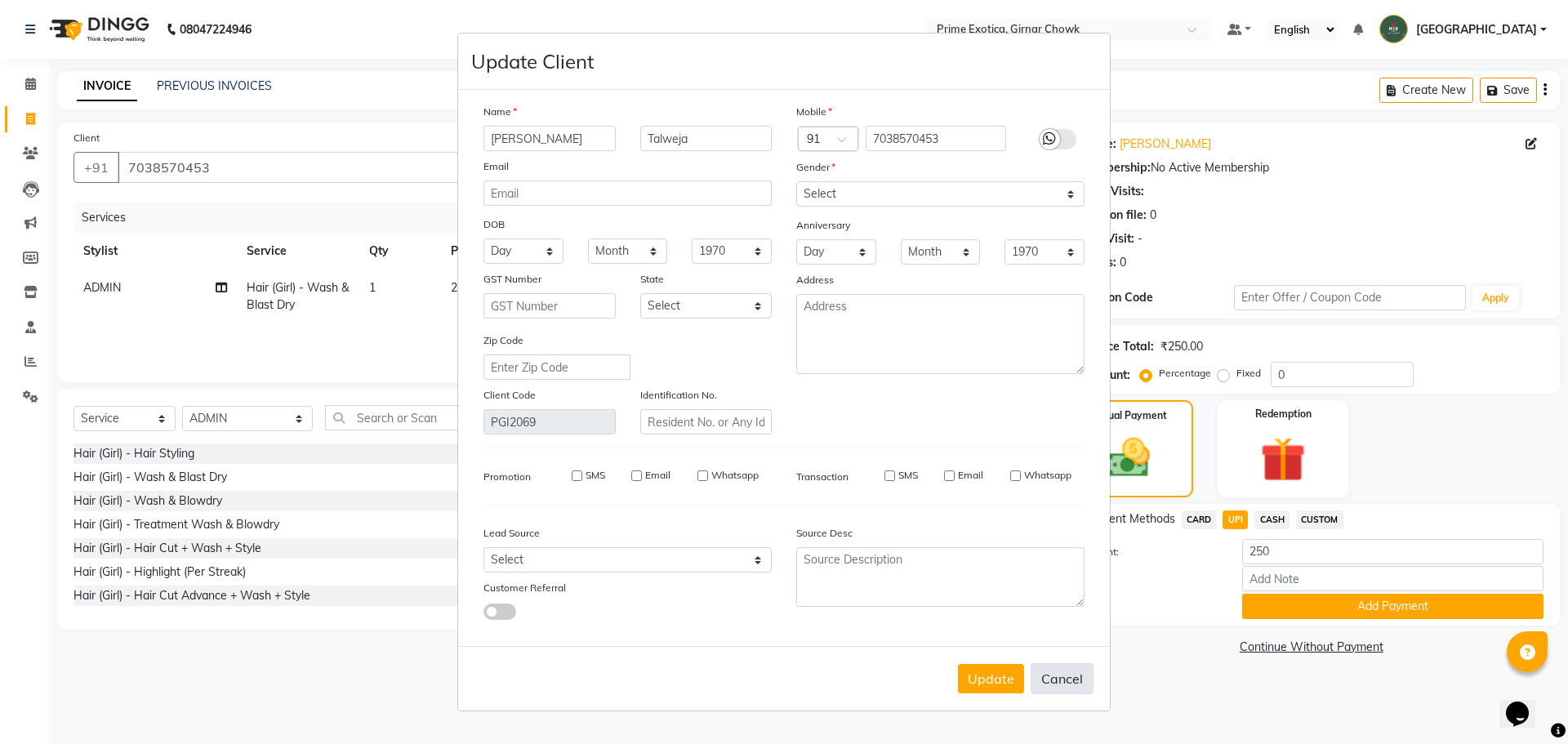
checkbox input "false"
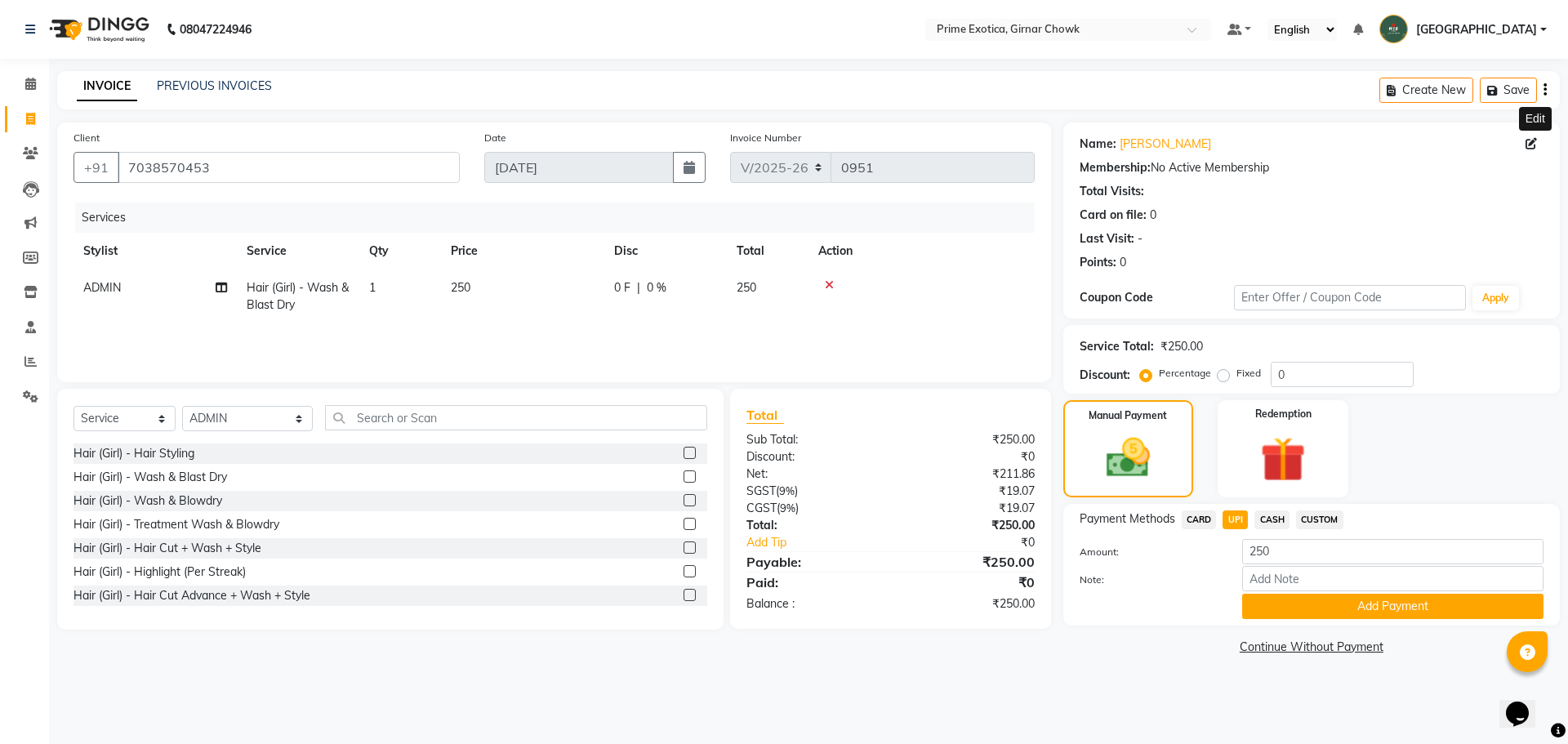
click at [565, 285] on icon at bounding box center [829, 284] width 9 height 11
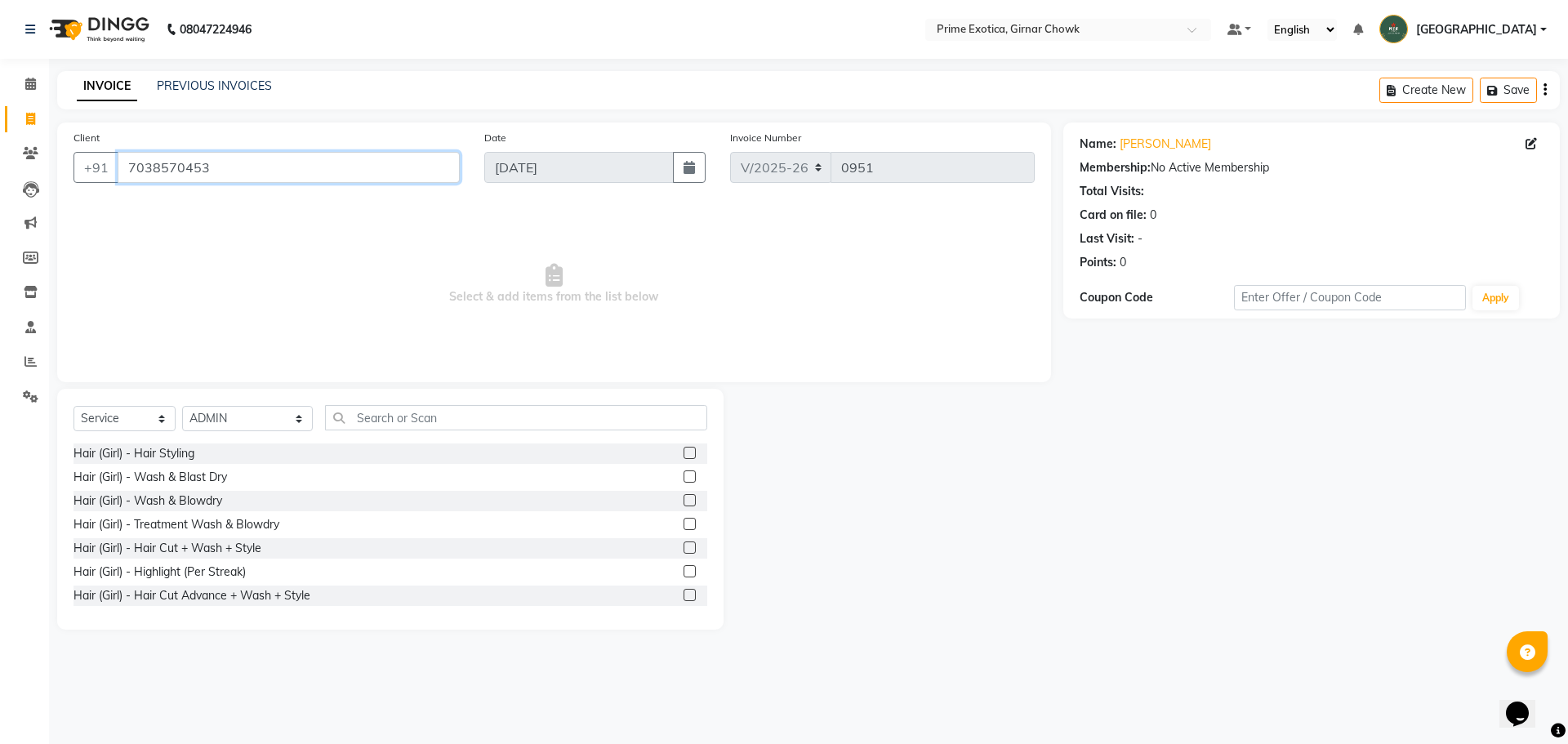
click at [233, 174] on input "7038570453" at bounding box center [289, 167] width 343 height 31
click at [565, 144] on link "[PERSON_NAME]" at bounding box center [1165, 144] width 91 height 17
drag, startPoint x: 223, startPoint y: 173, endPoint x: 108, endPoint y: 174, distance: 115.0
click at [108, 174] on div "[PHONE_NUMBER]" at bounding box center [266, 167] width 386 height 31
type input "8010315739"
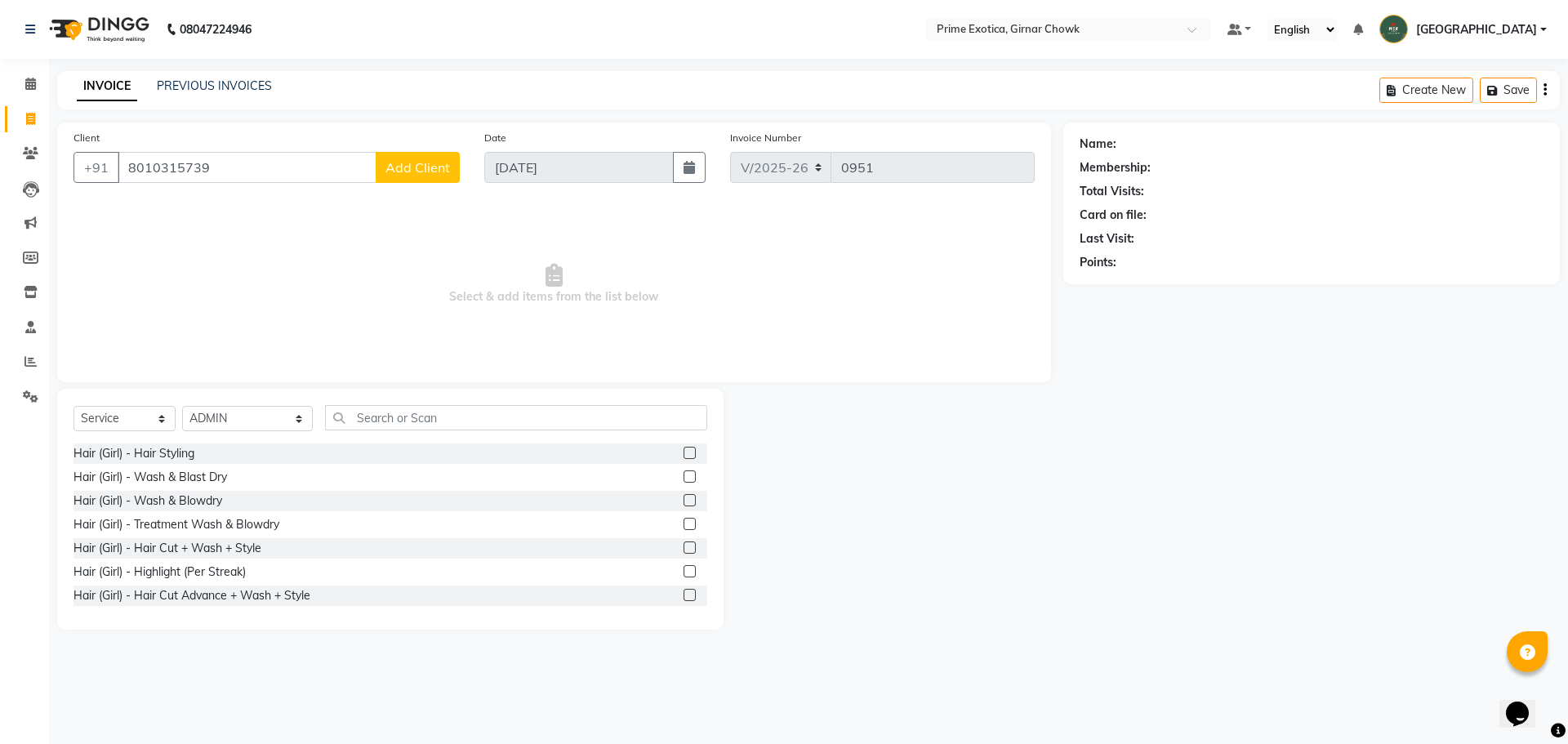
click at [392, 174] on span "Add Client" at bounding box center [417, 167] width 65 height 16
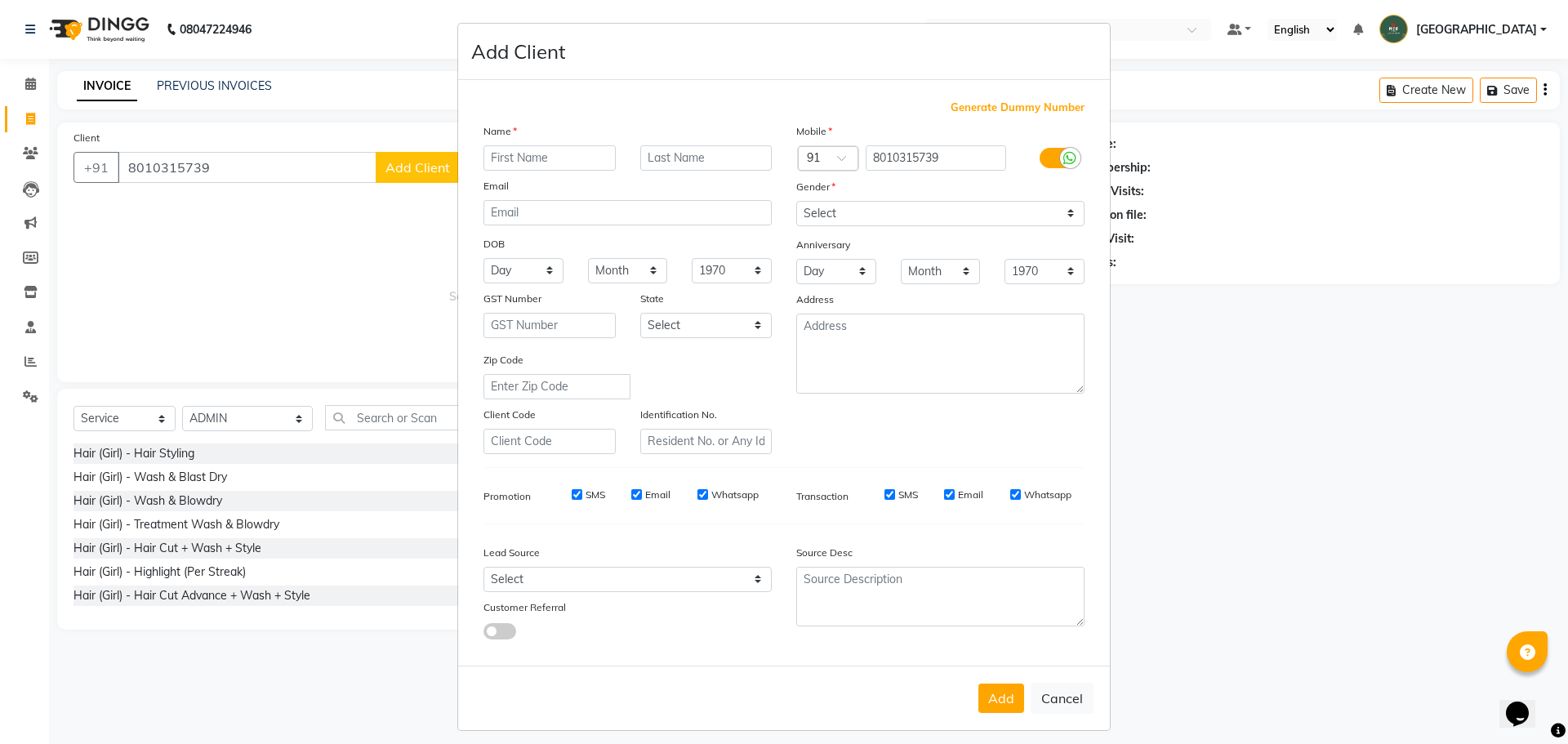
click at [518, 158] on input "text" at bounding box center [550, 158] width 133 height 25
type input "Anushka"
click at [565, 162] on input "text" at bounding box center [707, 158] width 133 height 25
type input "Dhole"
click at [565, 217] on select "Select [DEMOGRAPHIC_DATA] [DEMOGRAPHIC_DATA] Other Prefer Not To Say" at bounding box center [940, 213] width 288 height 25
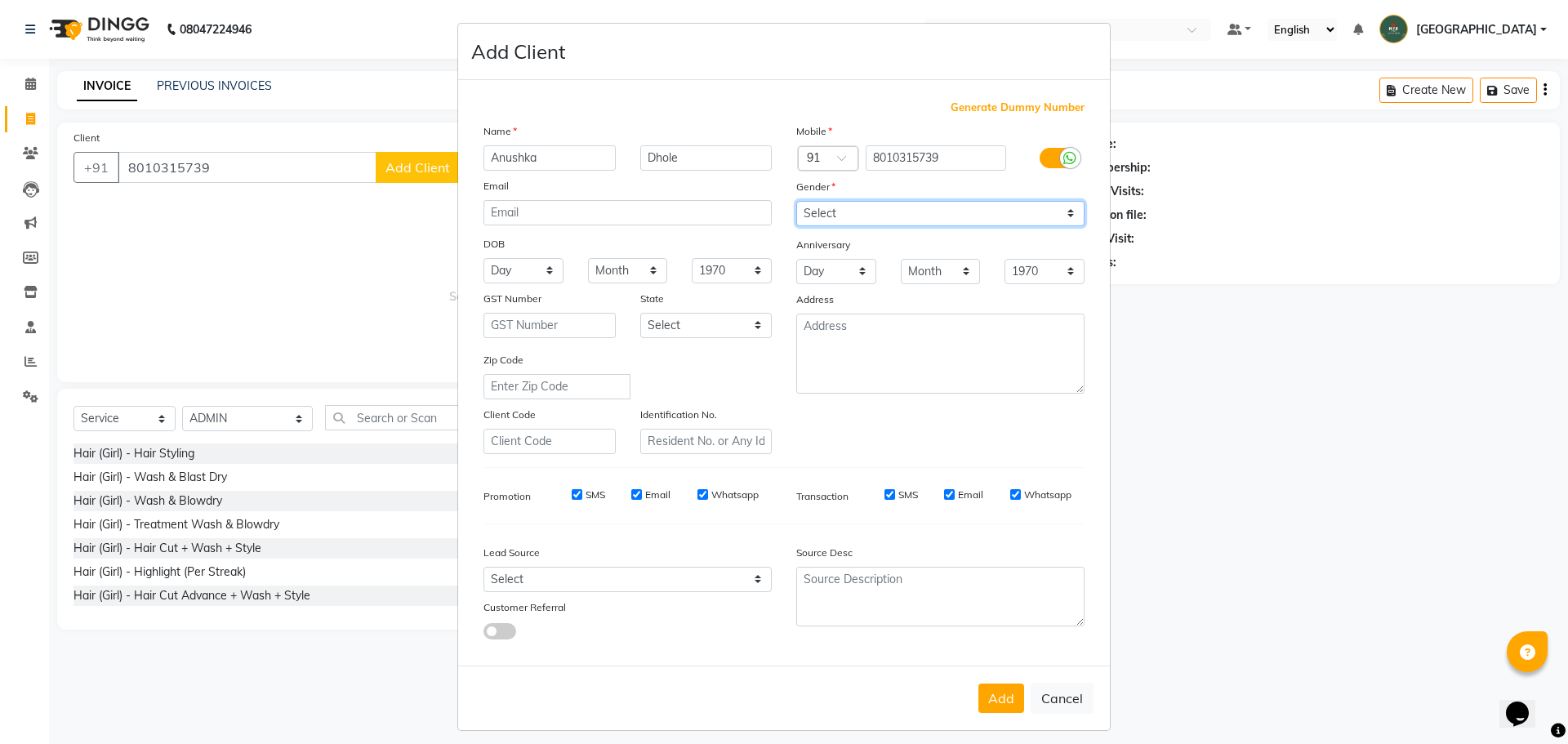
select select "[DEMOGRAPHIC_DATA]"
click at [565, 201] on select "Select [DEMOGRAPHIC_DATA] [DEMOGRAPHIC_DATA] Other Prefer Not To Say" at bounding box center [940, 213] width 288 height 25
click at [565, 702] on button "Add" at bounding box center [1001, 698] width 46 height 29
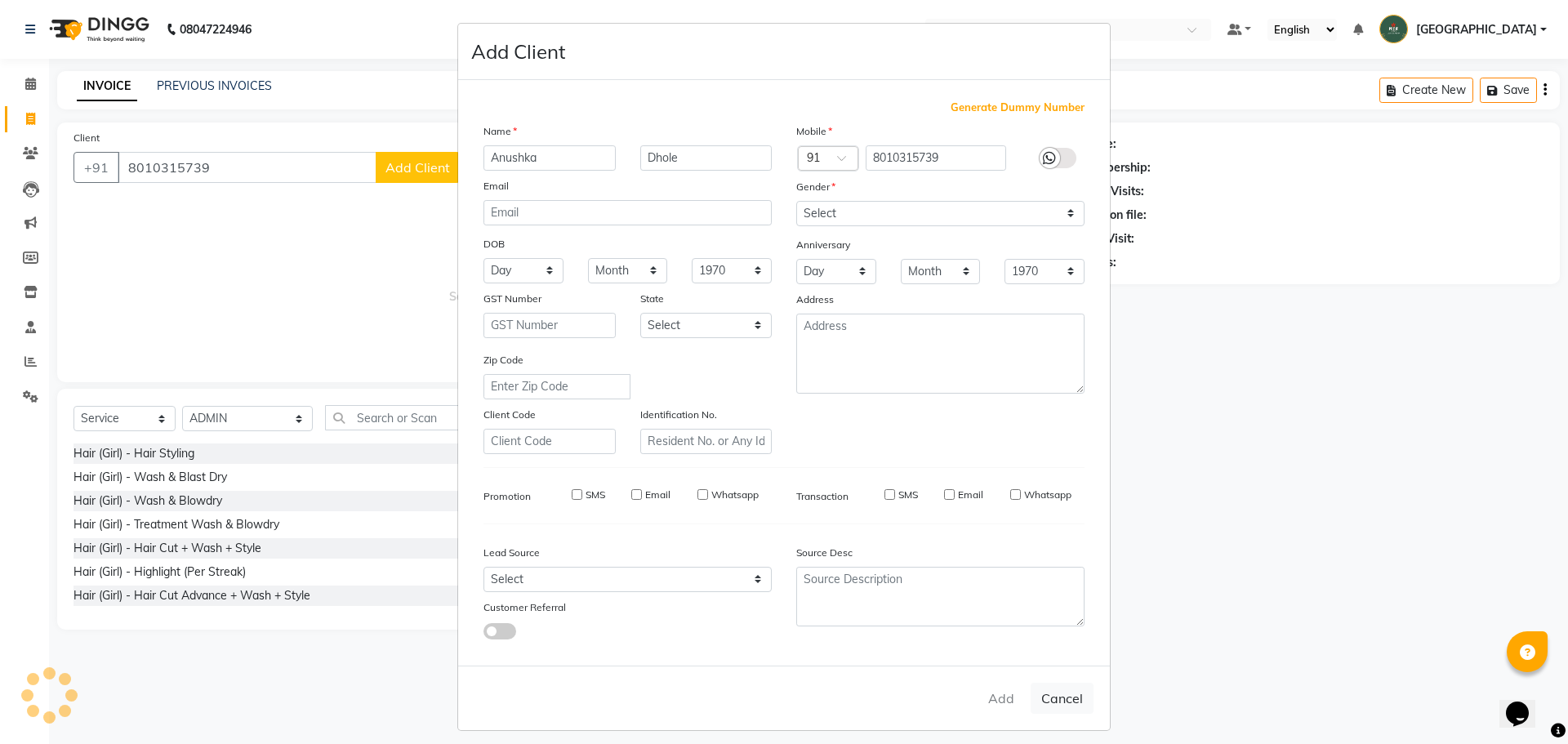
select select
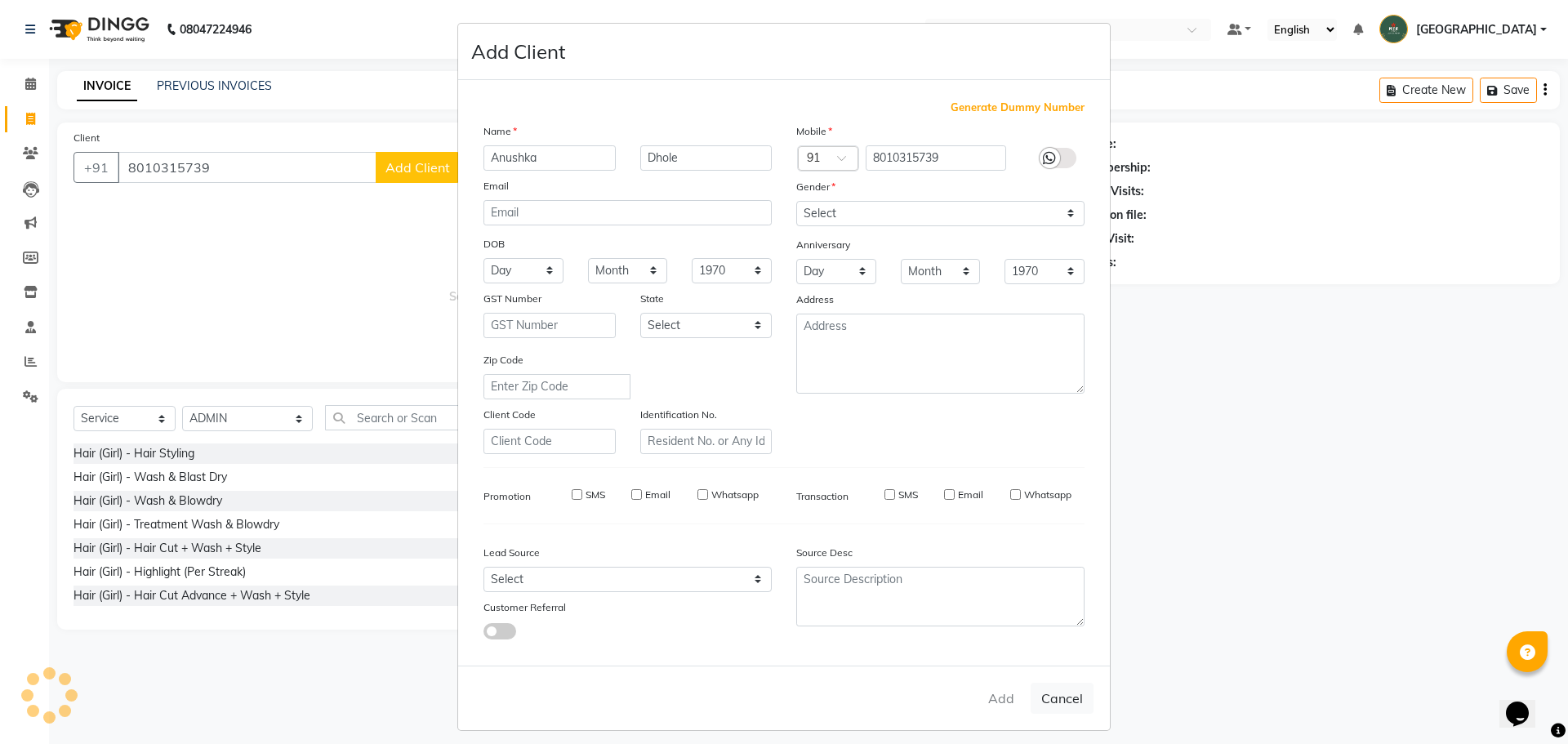
select select
checkbox input "false"
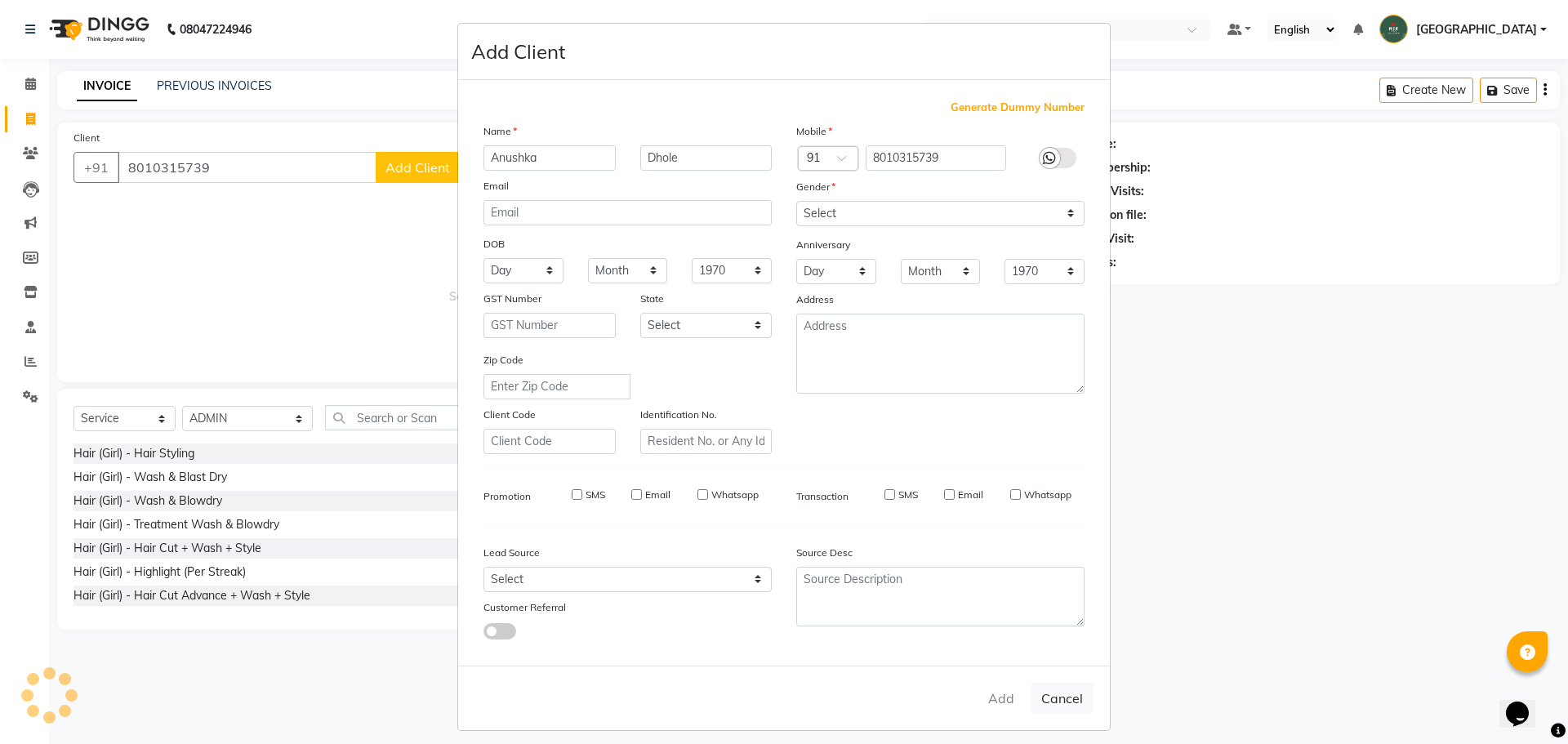
checkbox input "false"
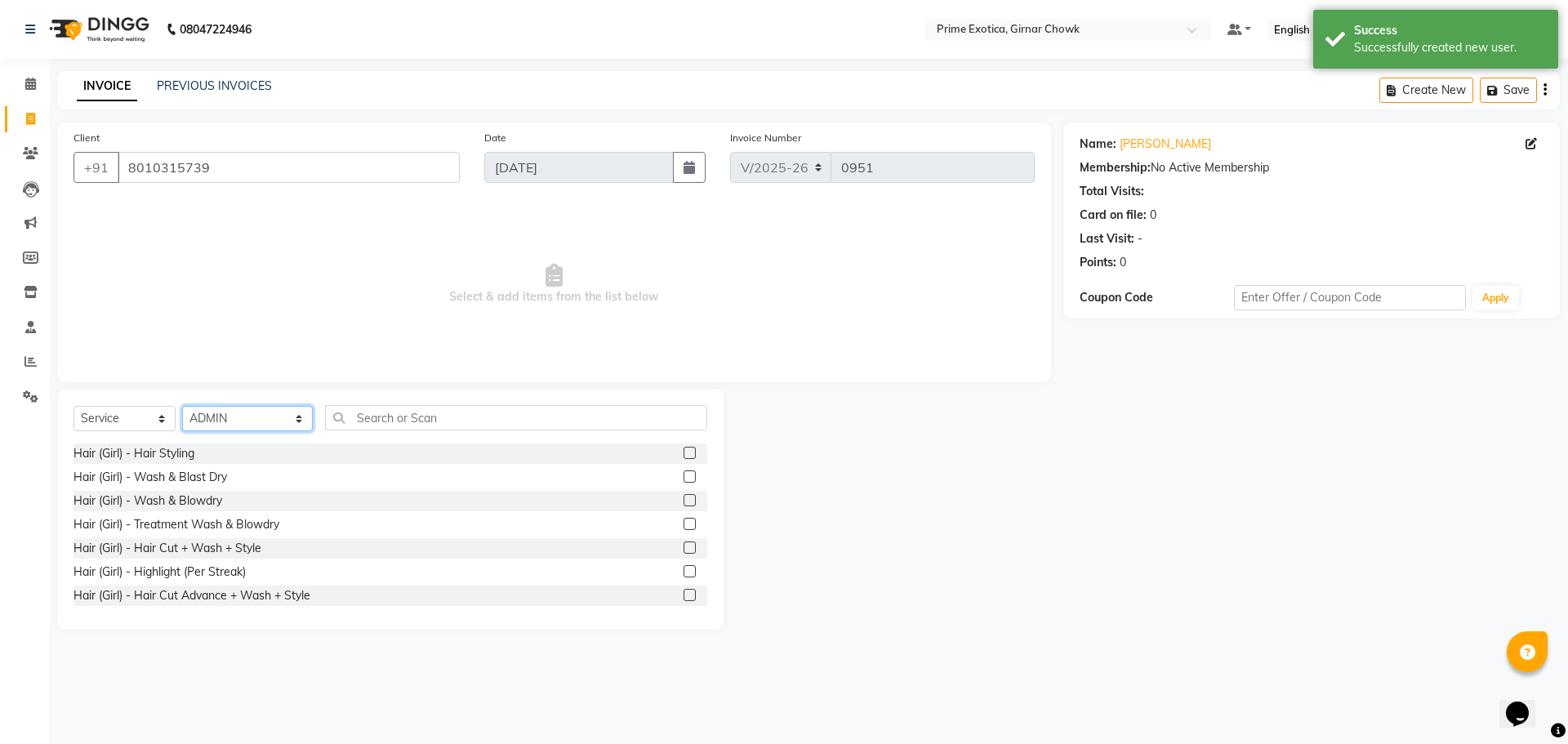
click at [209, 420] on select "Select Stylist [PERSON_NAME] ADMIN [PERSON_NAME] [PERSON_NAME] [PERSON_NAME] [P…" at bounding box center [248, 418] width 131 height 25
click at [182, 406] on select "Select Stylist [PERSON_NAME] ADMIN [PERSON_NAME] [PERSON_NAME] [PERSON_NAME] [P…" at bounding box center [248, 418] width 131 height 25
click at [261, 417] on select "Select Stylist [PERSON_NAME] ADMIN [PERSON_NAME] [PERSON_NAME] [PERSON_NAME] [P…" at bounding box center [248, 418] width 131 height 25
select select "46383"
click at [182, 406] on select "Select Stylist [PERSON_NAME] ADMIN [PERSON_NAME] [PERSON_NAME] [PERSON_NAME] [P…" at bounding box center [248, 418] width 131 height 25
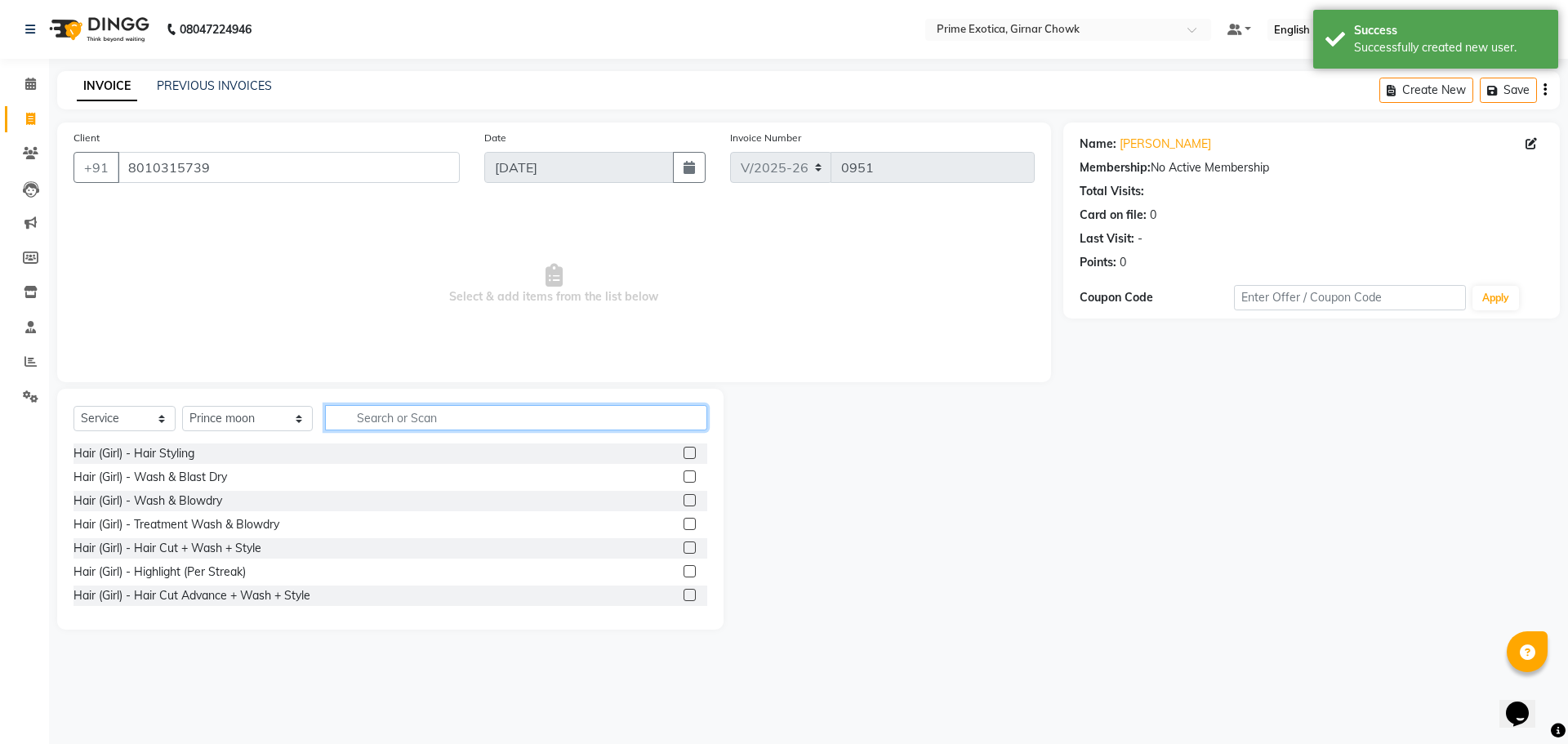
click at [331, 421] on input "text" at bounding box center [516, 418] width 382 height 25
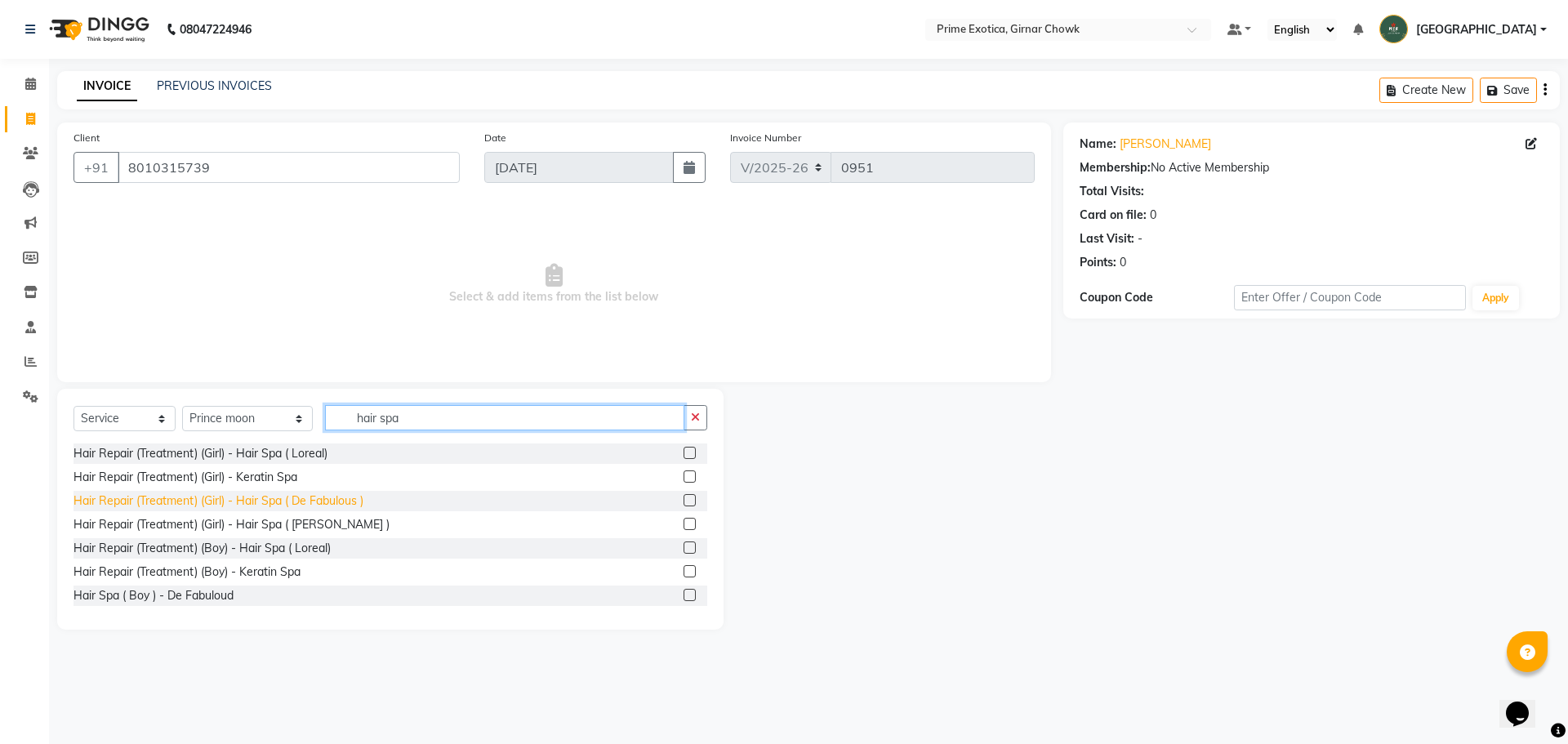
type input "hair spa"
click at [312, 497] on div "Hair Repair (Treatment) (Girl) - Hair Spa ( De Fabulous )" at bounding box center [218, 501] width 290 height 17
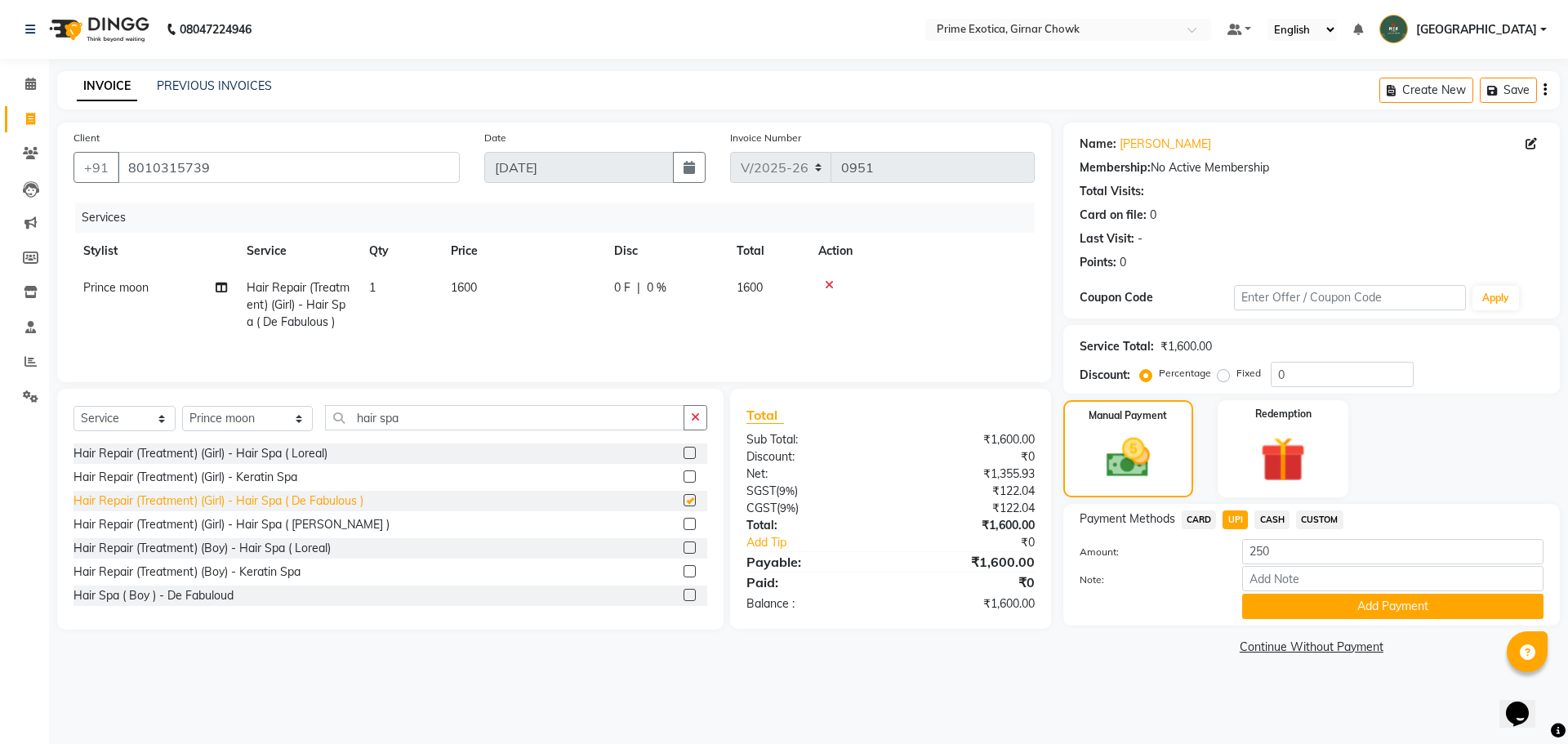
checkbox input "false"
click at [565, 452] on img at bounding box center [1127, 458] width 73 height 53
click at [565, 610] on button "Add Payment" at bounding box center [1392, 606] width 301 height 25
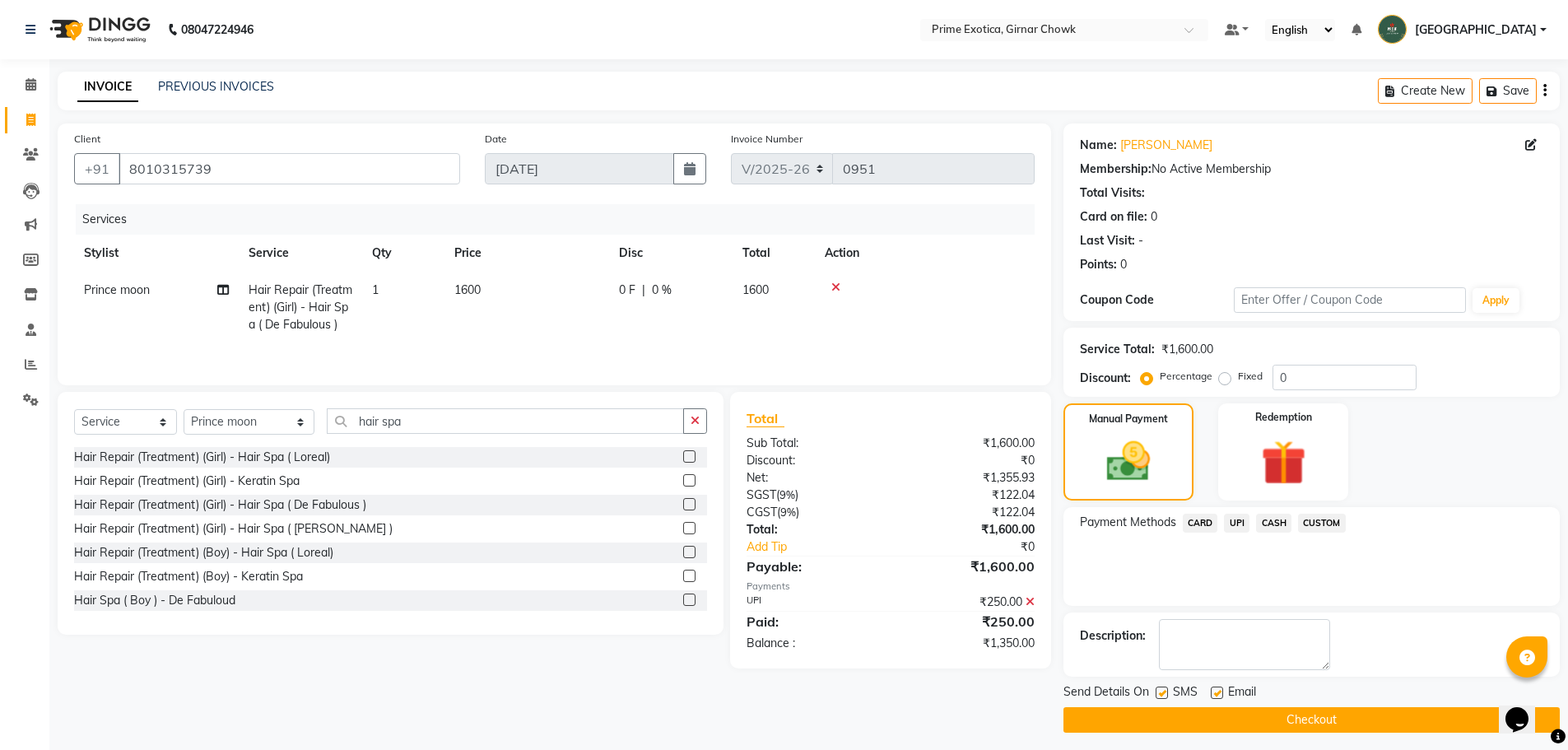
click at [570, 608] on icon at bounding box center [1030, 602] width 9 height 11
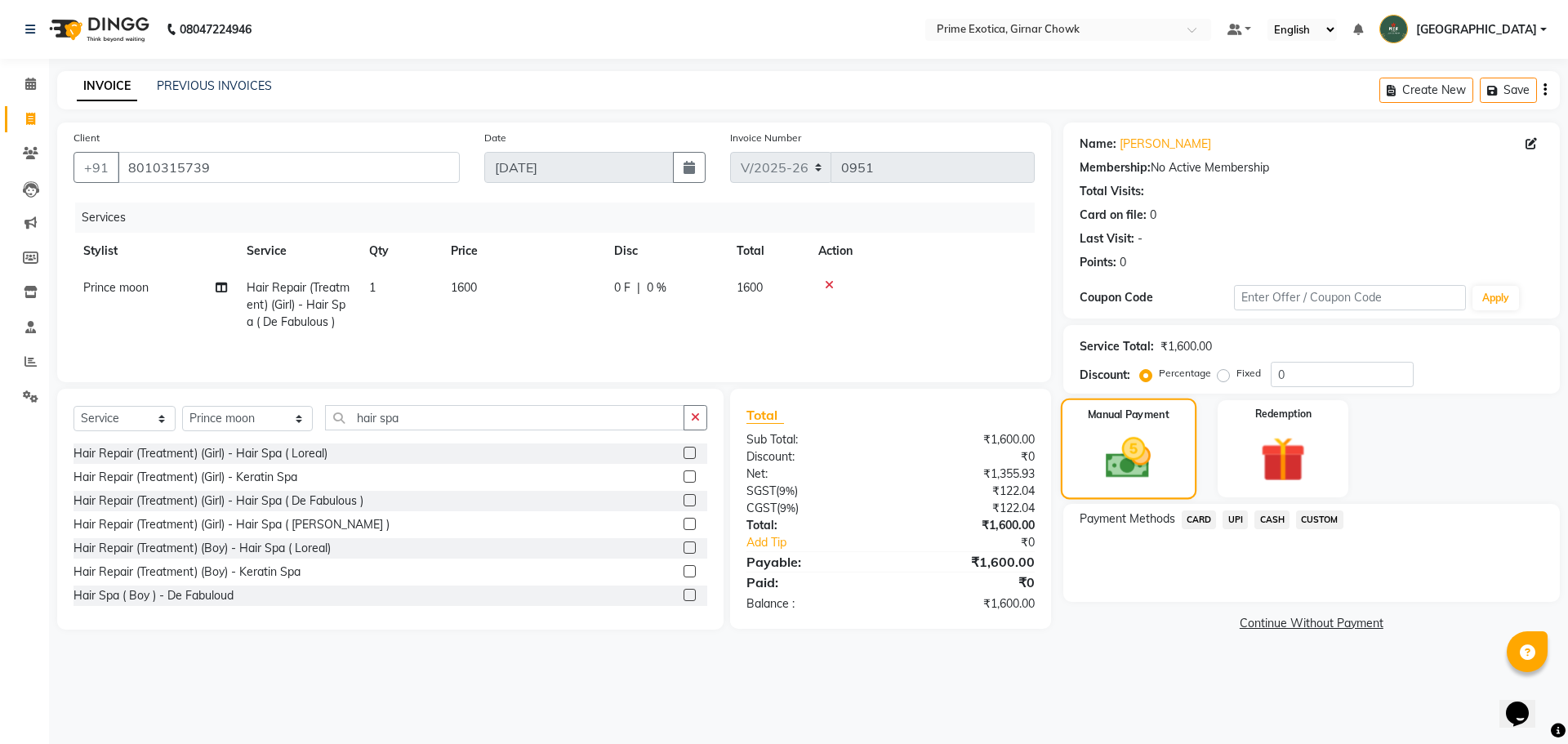
click at [565, 441] on img at bounding box center [1127, 458] width 73 height 53
click at [565, 524] on span "UPI" at bounding box center [1234, 520] width 25 height 19
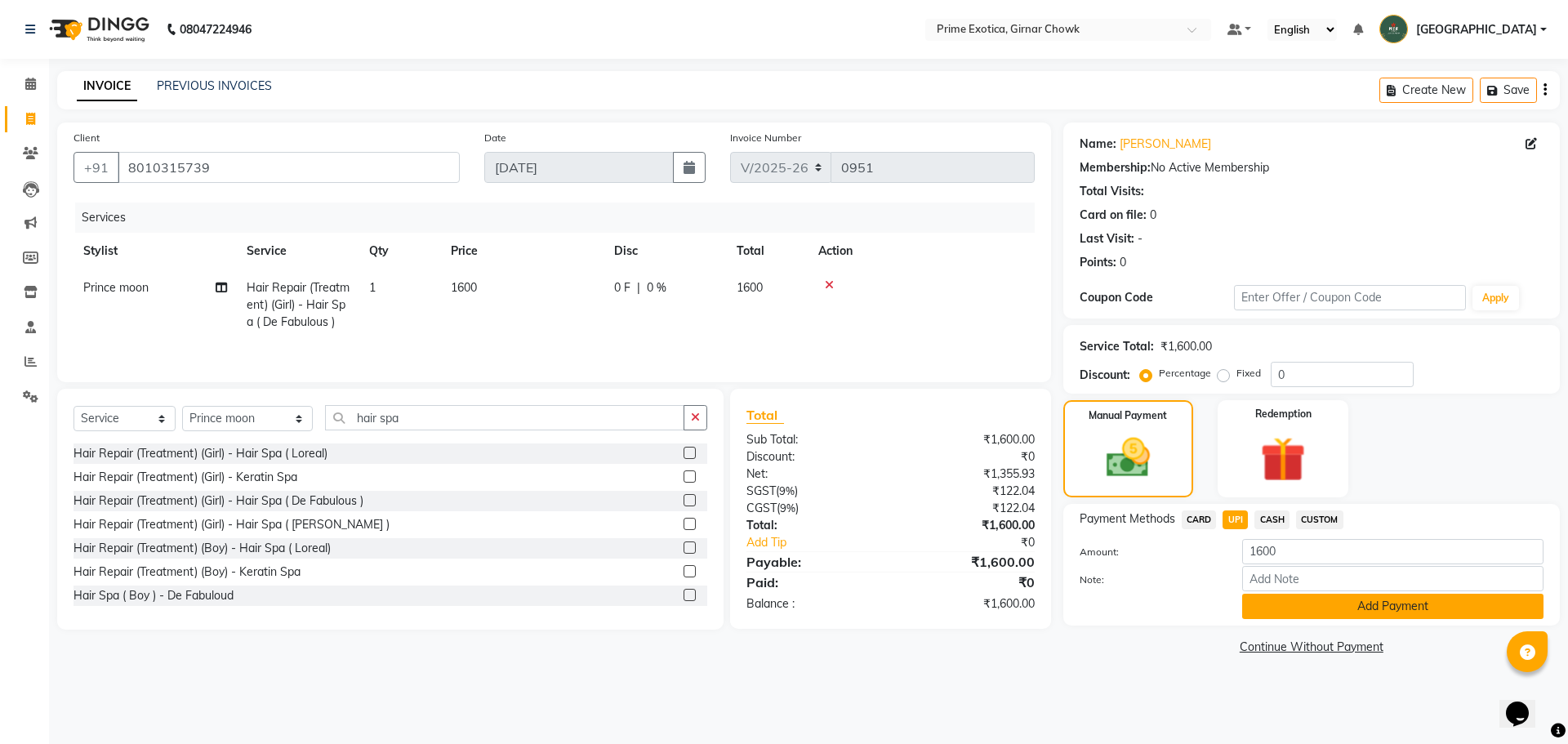
click at [565, 607] on button "Add Payment" at bounding box center [1392, 606] width 301 height 25
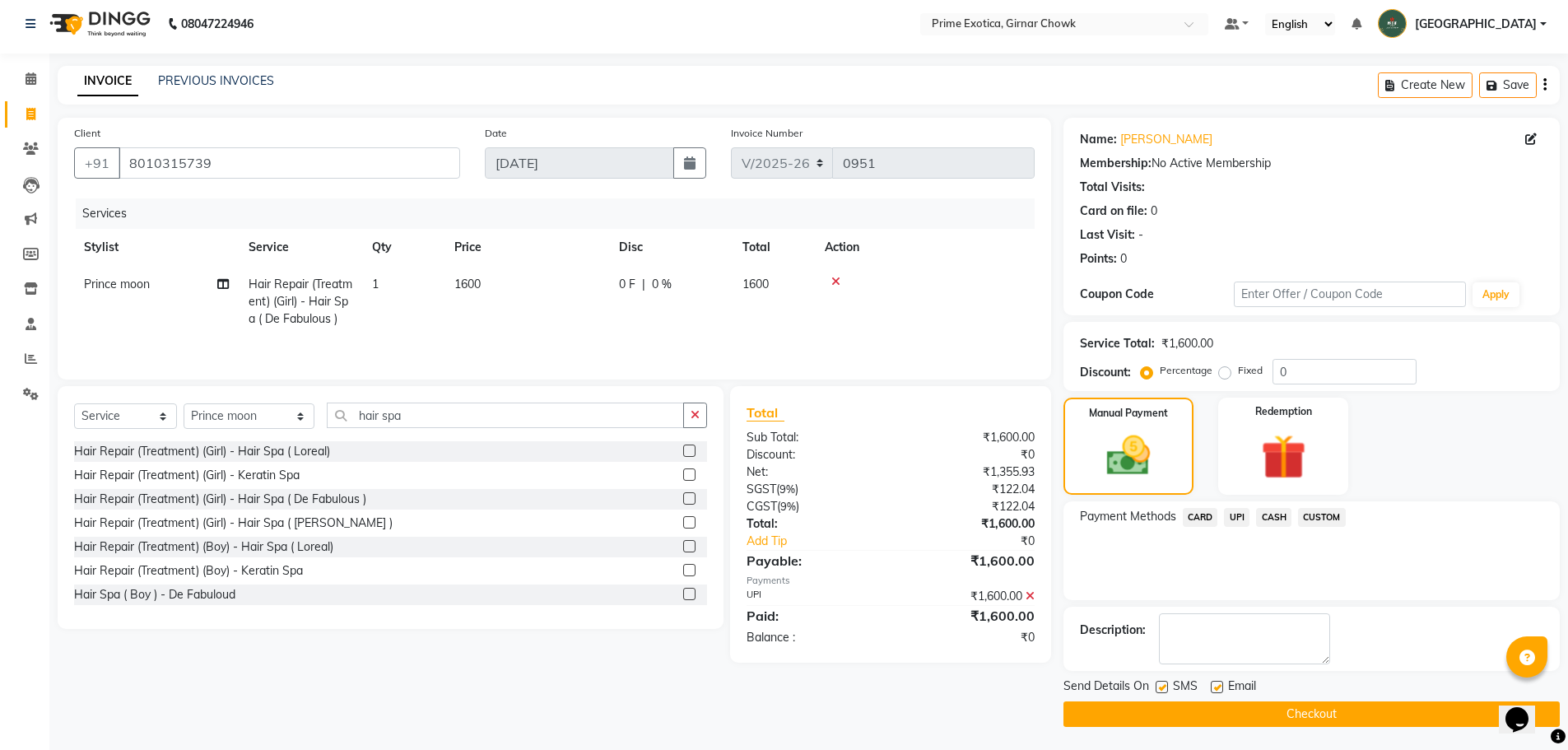
scroll to position [8, 0]
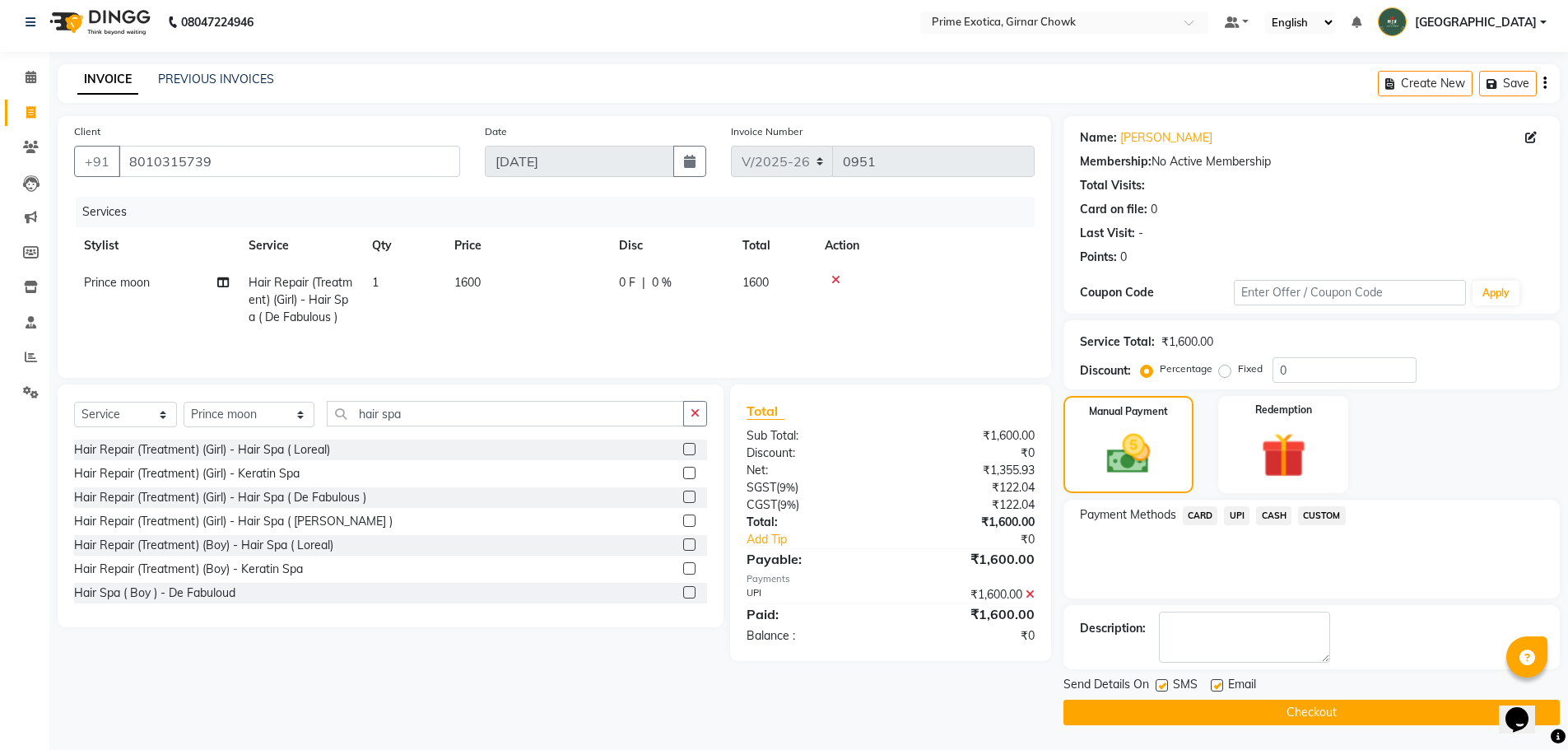
click at [570, 713] on button "Checkout" at bounding box center [1312, 712] width 496 height 25
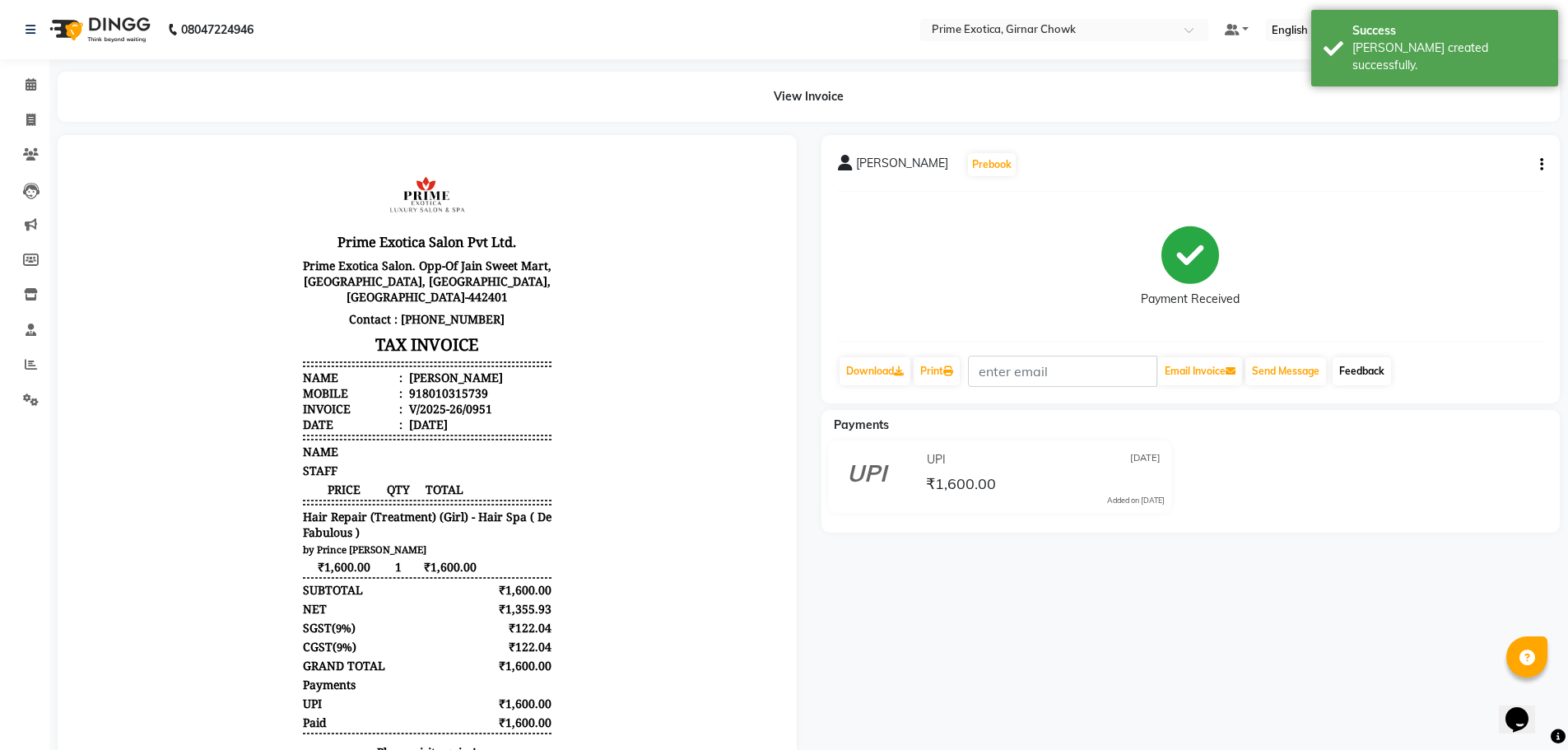
click at [570, 370] on link "Feedback" at bounding box center [1361, 372] width 58 height 28
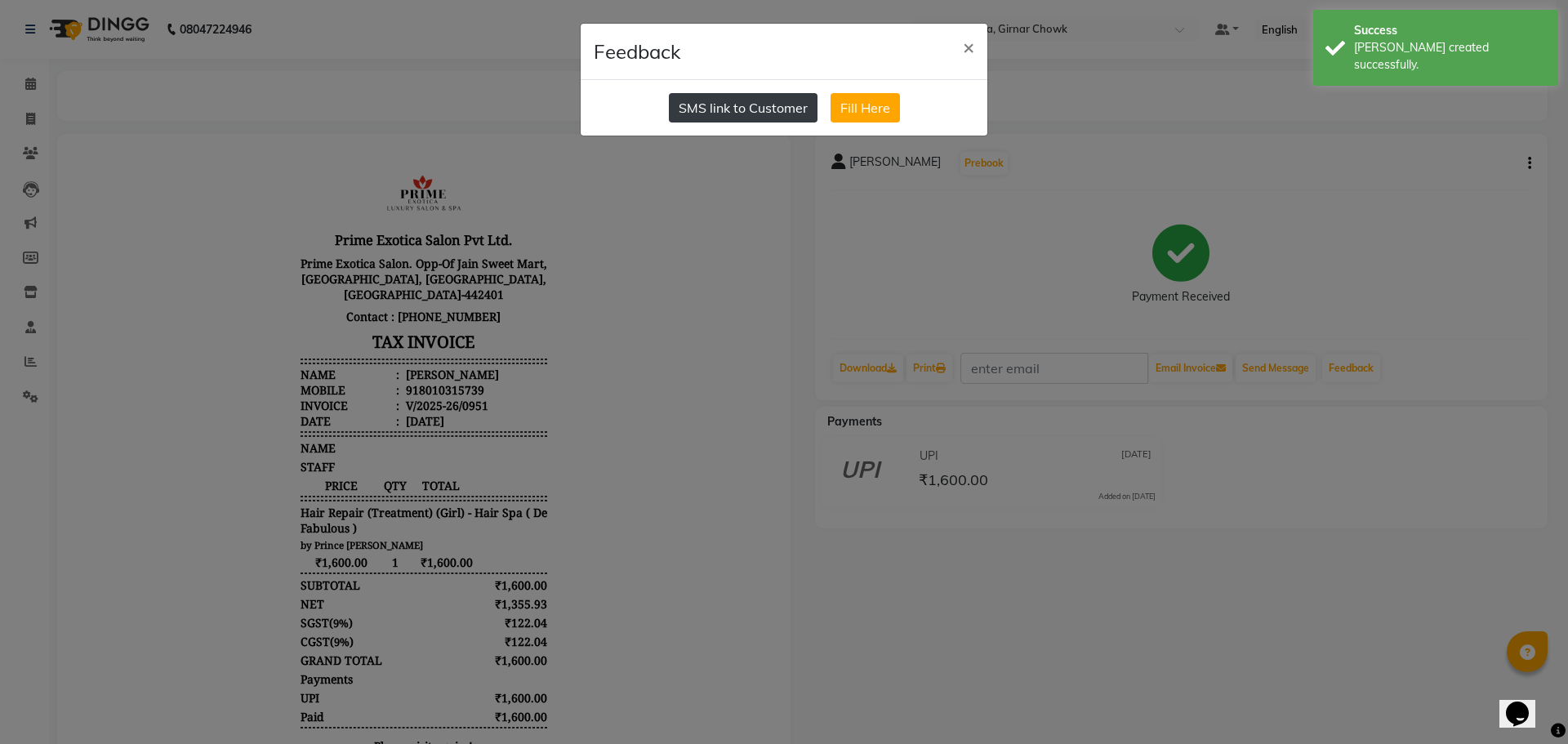
click at [565, 107] on button "SMS link to Customer" at bounding box center [743, 108] width 149 height 29
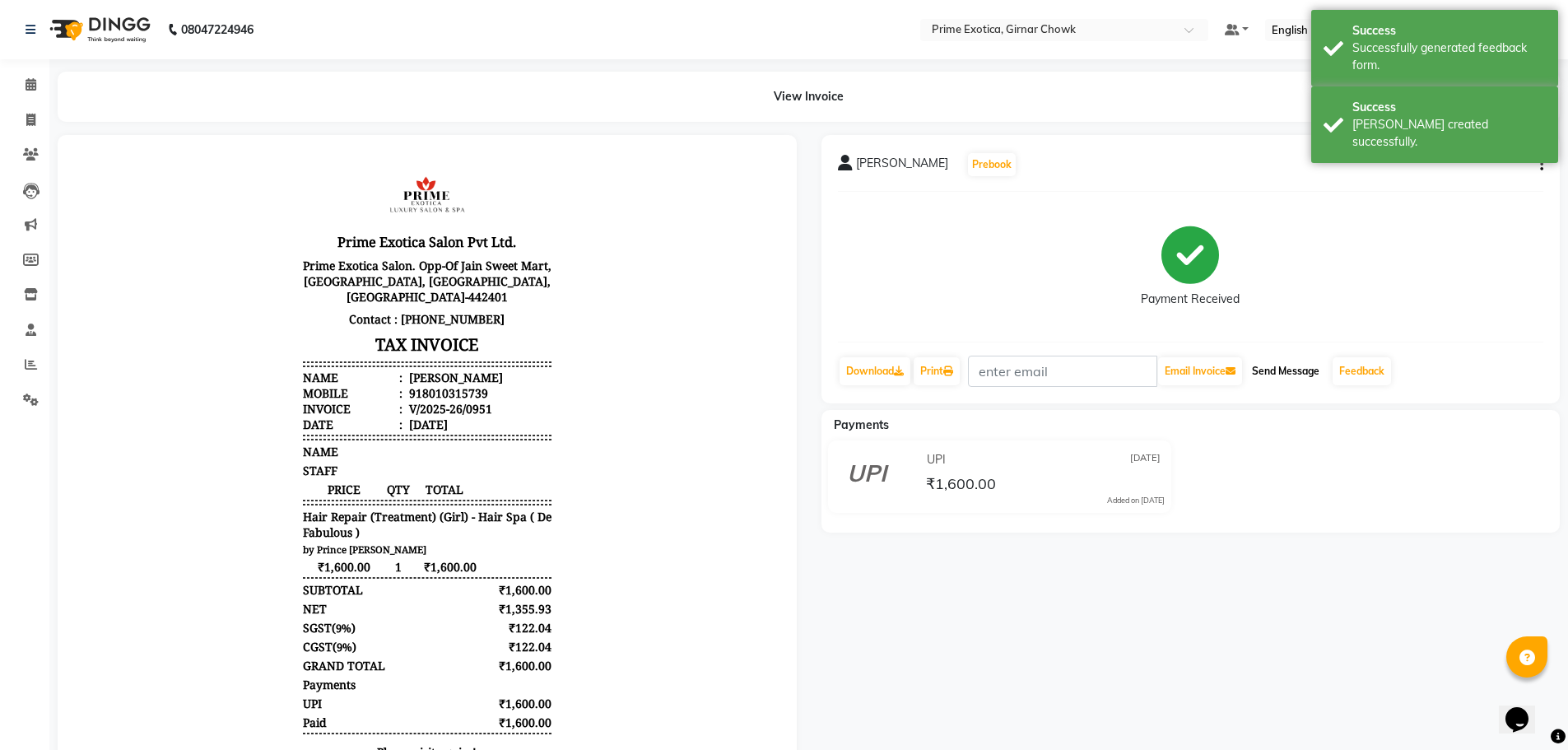
click at [570, 374] on button "Send Message" at bounding box center [1285, 372] width 81 height 28
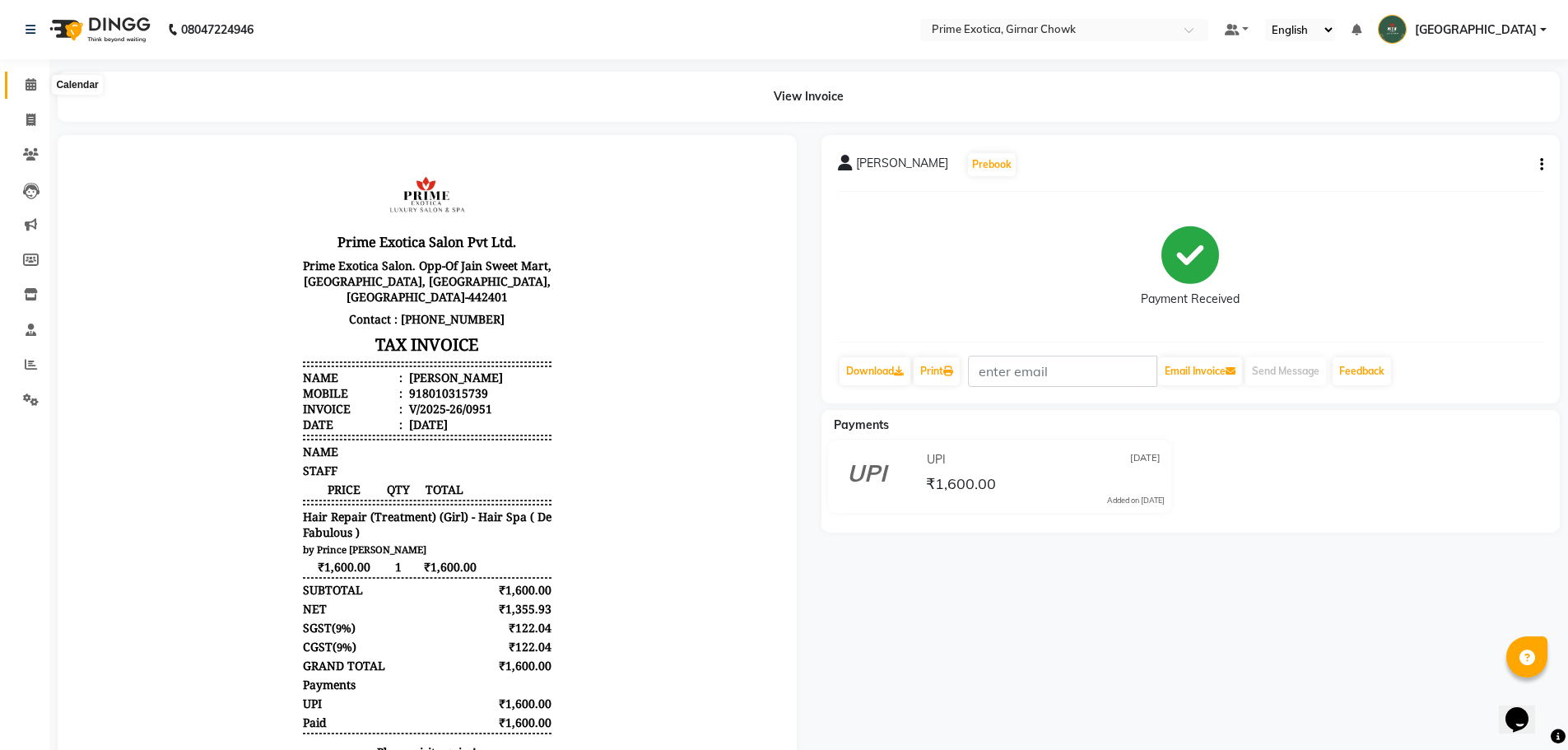
click at [27, 80] on icon at bounding box center [30, 84] width 10 height 12
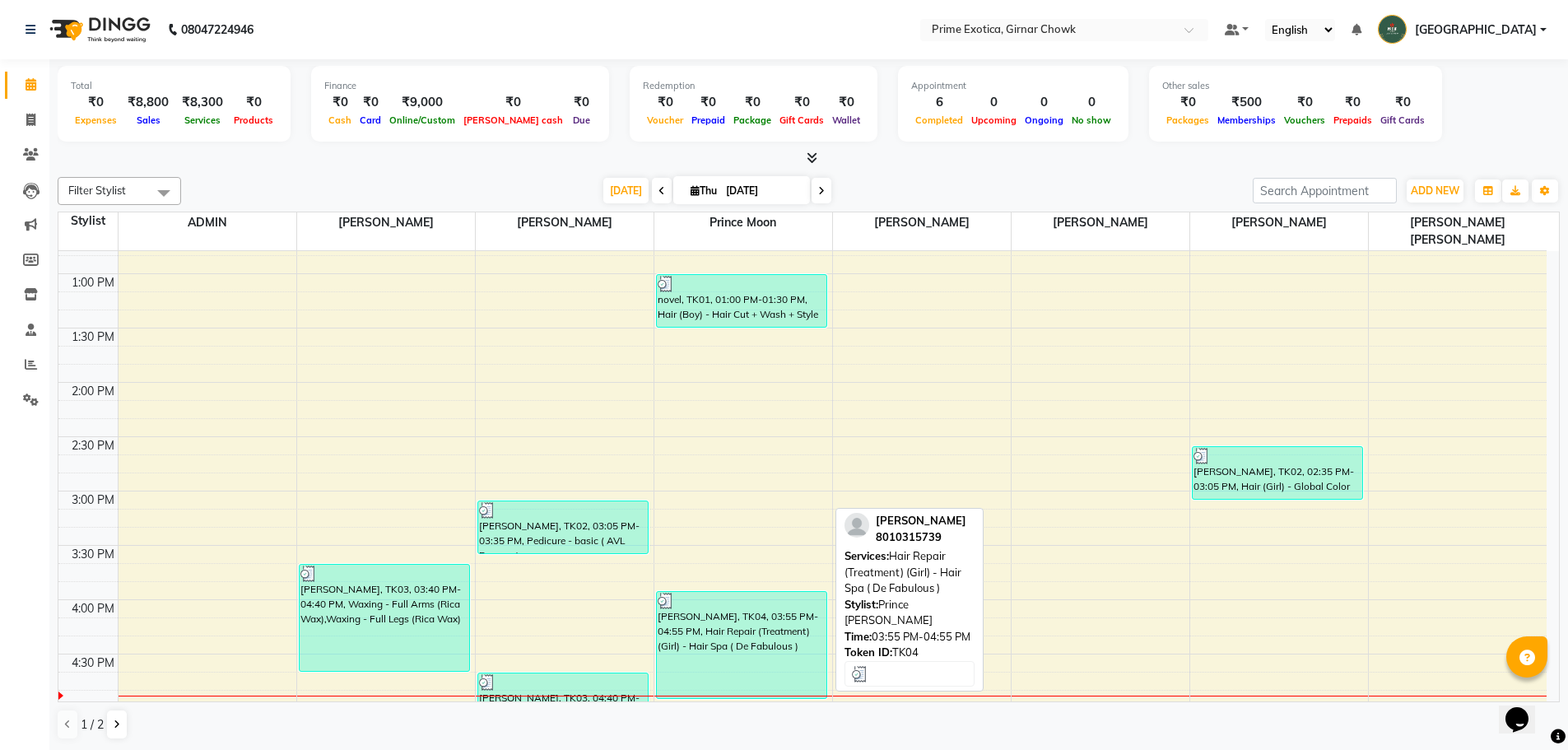
scroll to position [576, 0]
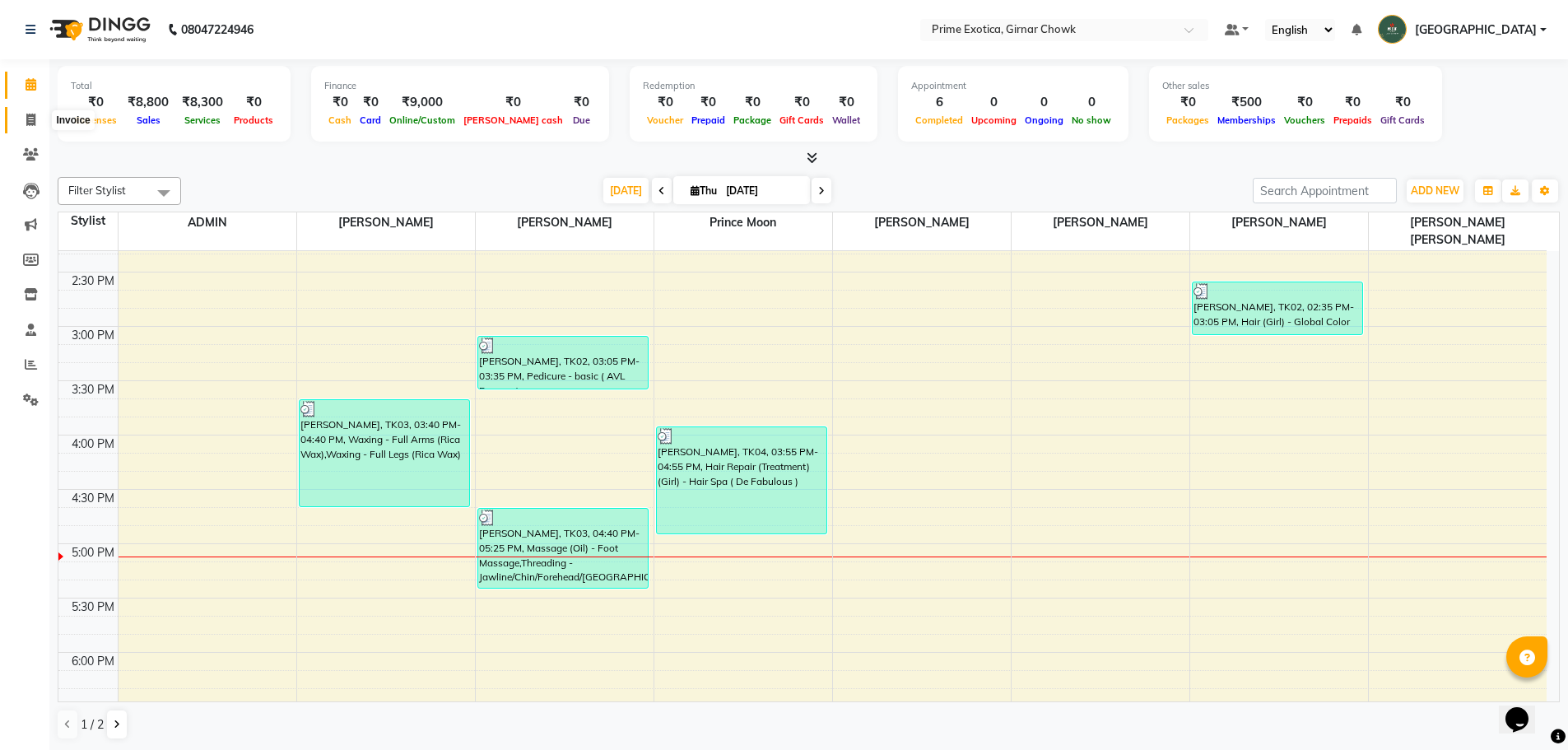
click at [31, 119] on icon at bounding box center [30, 120] width 9 height 12
select select "service"
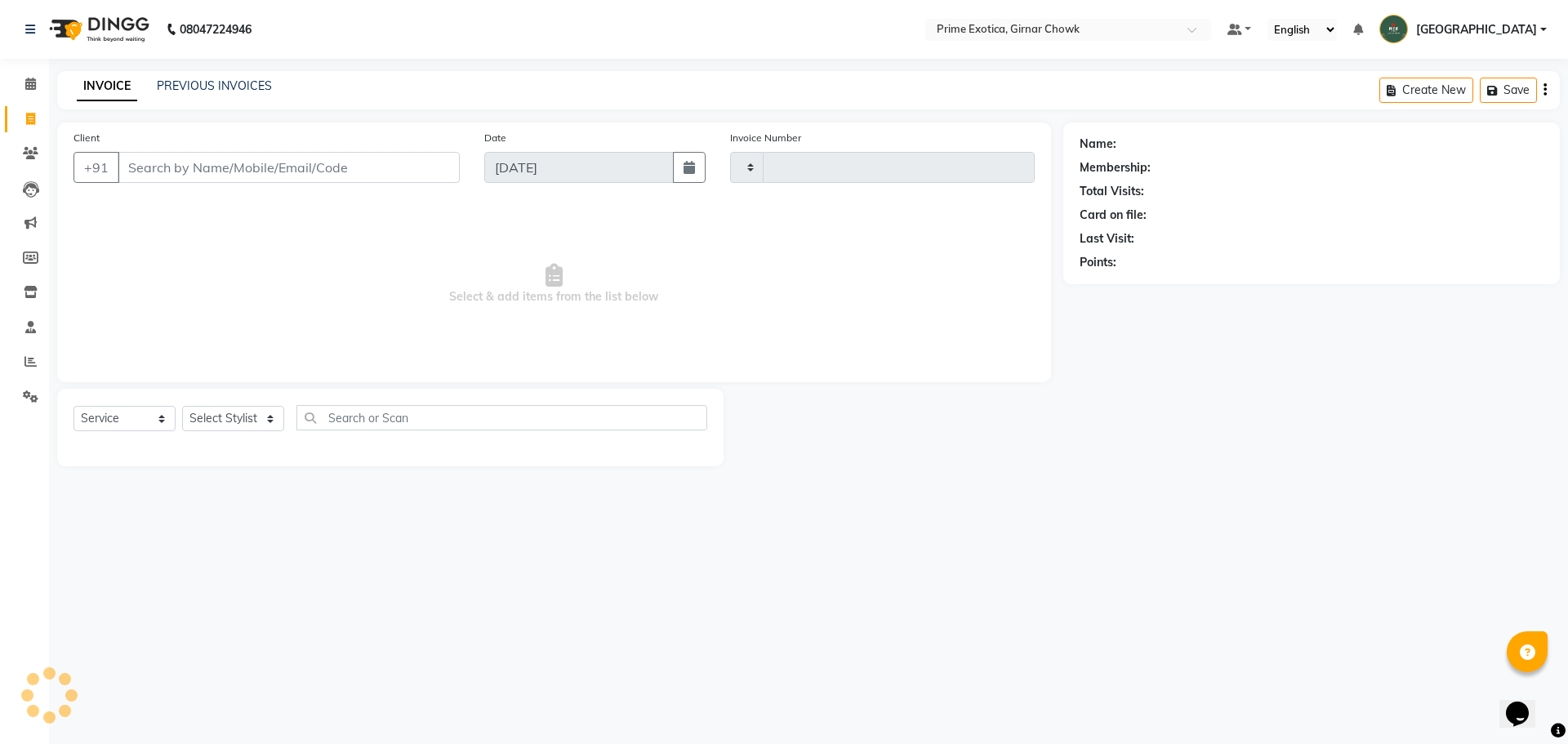
type input "0952"
select select "5796"
click at [197, 88] on link "PREVIOUS INVOICES" at bounding box center [214, 85] width 115 height 15
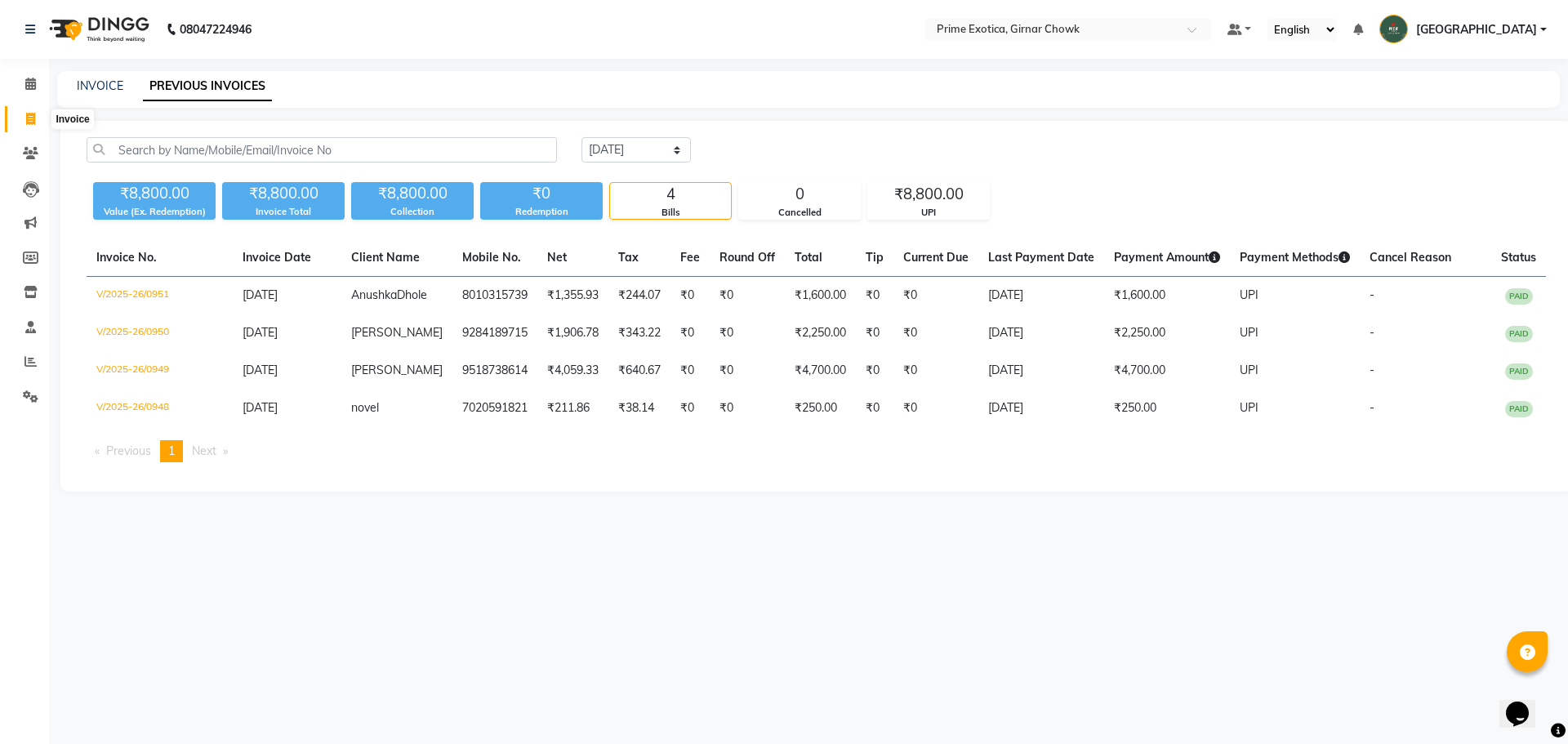
click at [27, 115] on icon at bounding box center [30, 119] width 9 height 12
select select "service"
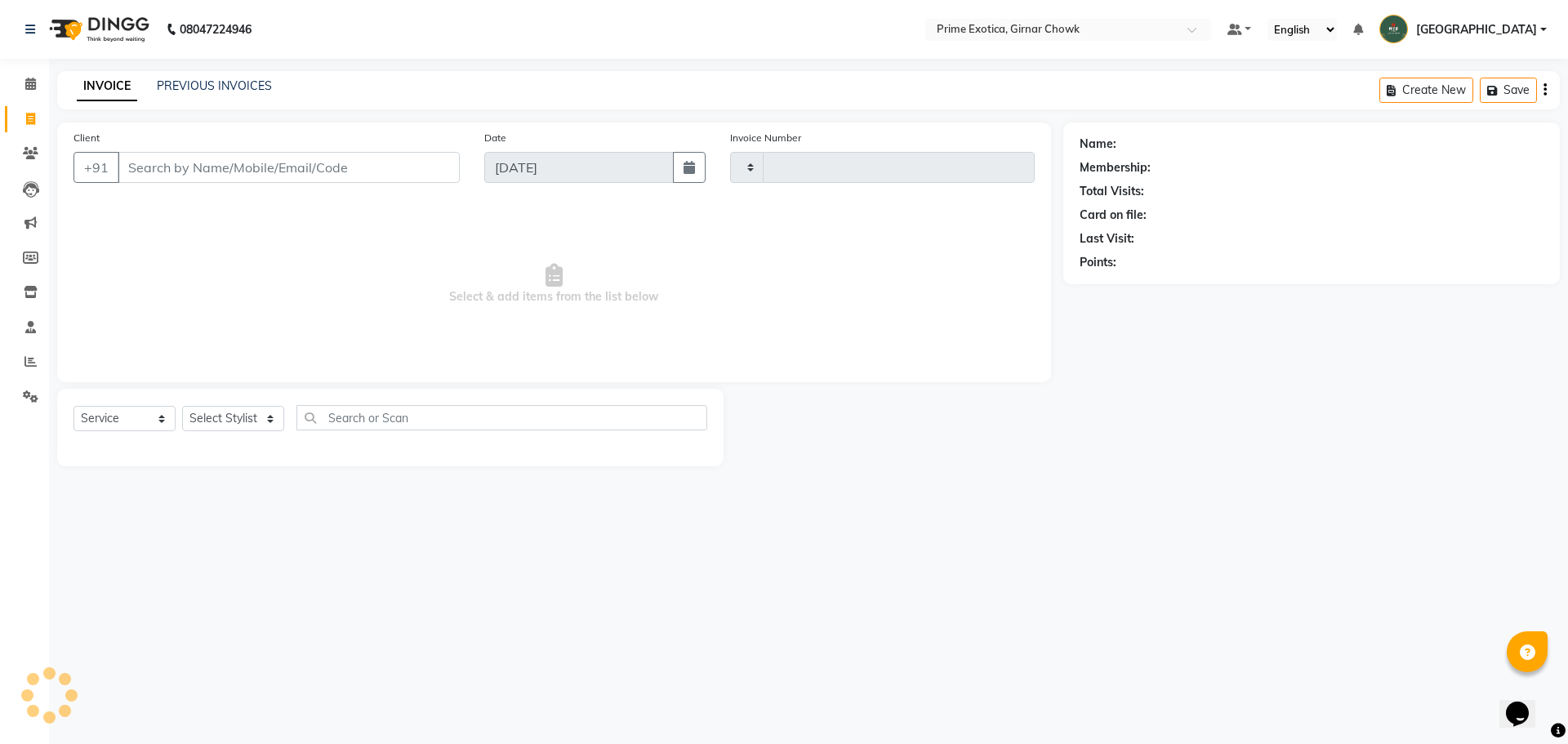
type input "0952"
select select "5796"
click at [231, 423] on select "Select Stylist [PERSON_NAME] ADMIN [PERSON_NAME] [PERSON_NAME] [PERSON_NAME] [P…" at bounding box center [248, 418] width 131 height 25
select select "40139"
click at [182, 406] on select "Select Stylist [PERSON_NAME] ADMIN [PERSON_NAME] [PERSON_NAME] [PERSON_NAME] [P…" at bounding box center [248, 418] width 131 height 25
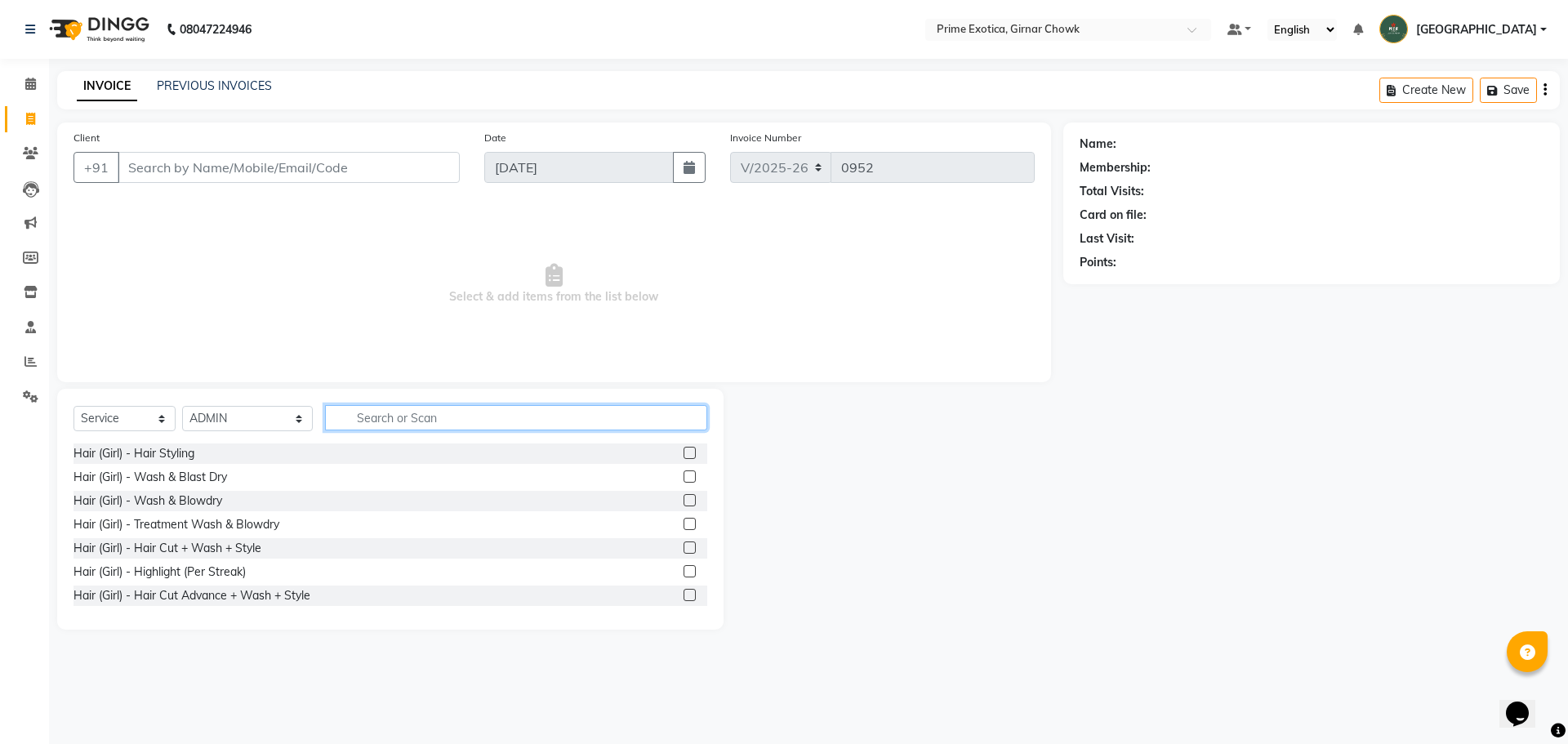
click at [352, 423] on input "text" at bounding box center [516, 418] width 382 height 25
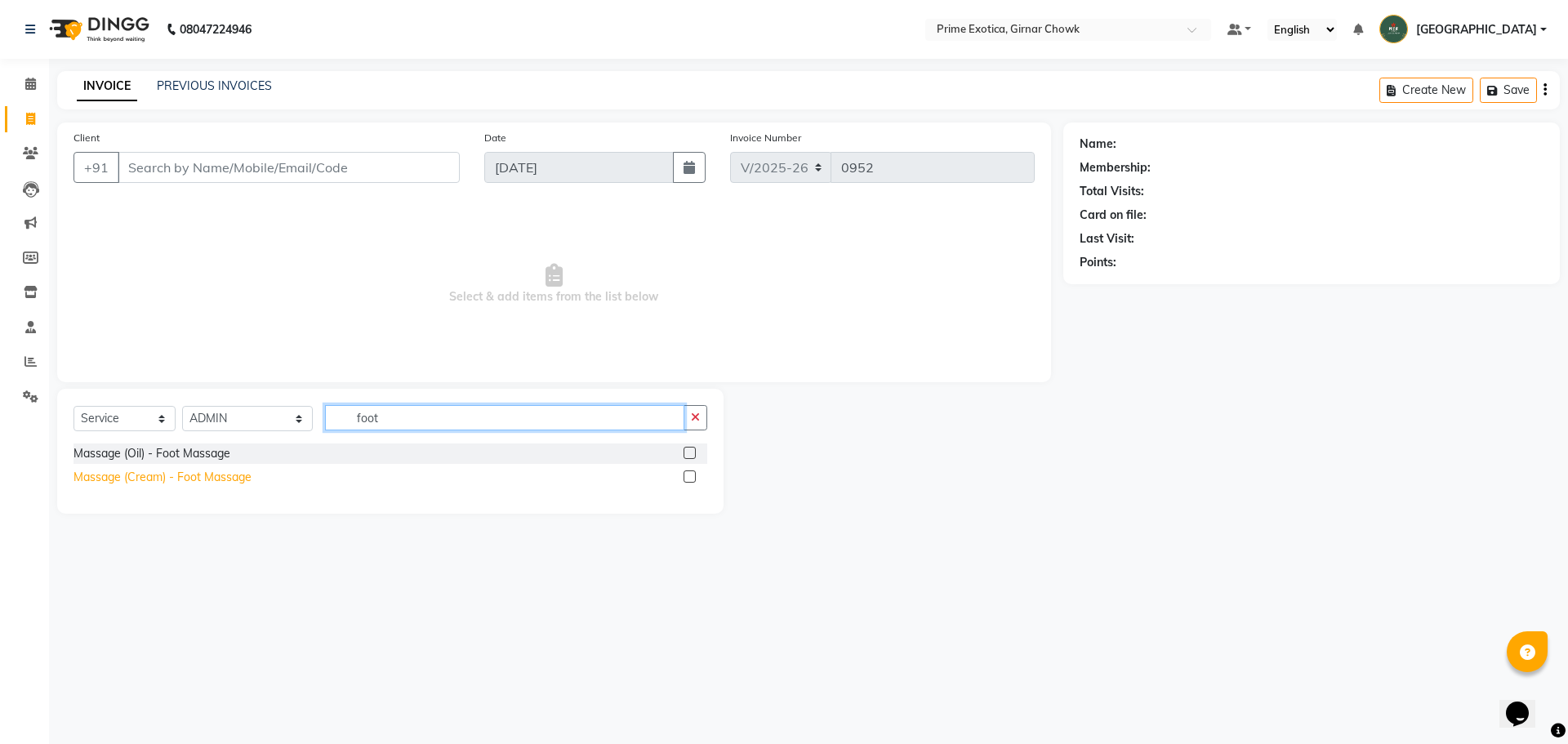
type input "foot"
click at [234, 479] on div "Massage (Cream) - Foot Massage" at bounding box center [162, 478] width 178 height 17
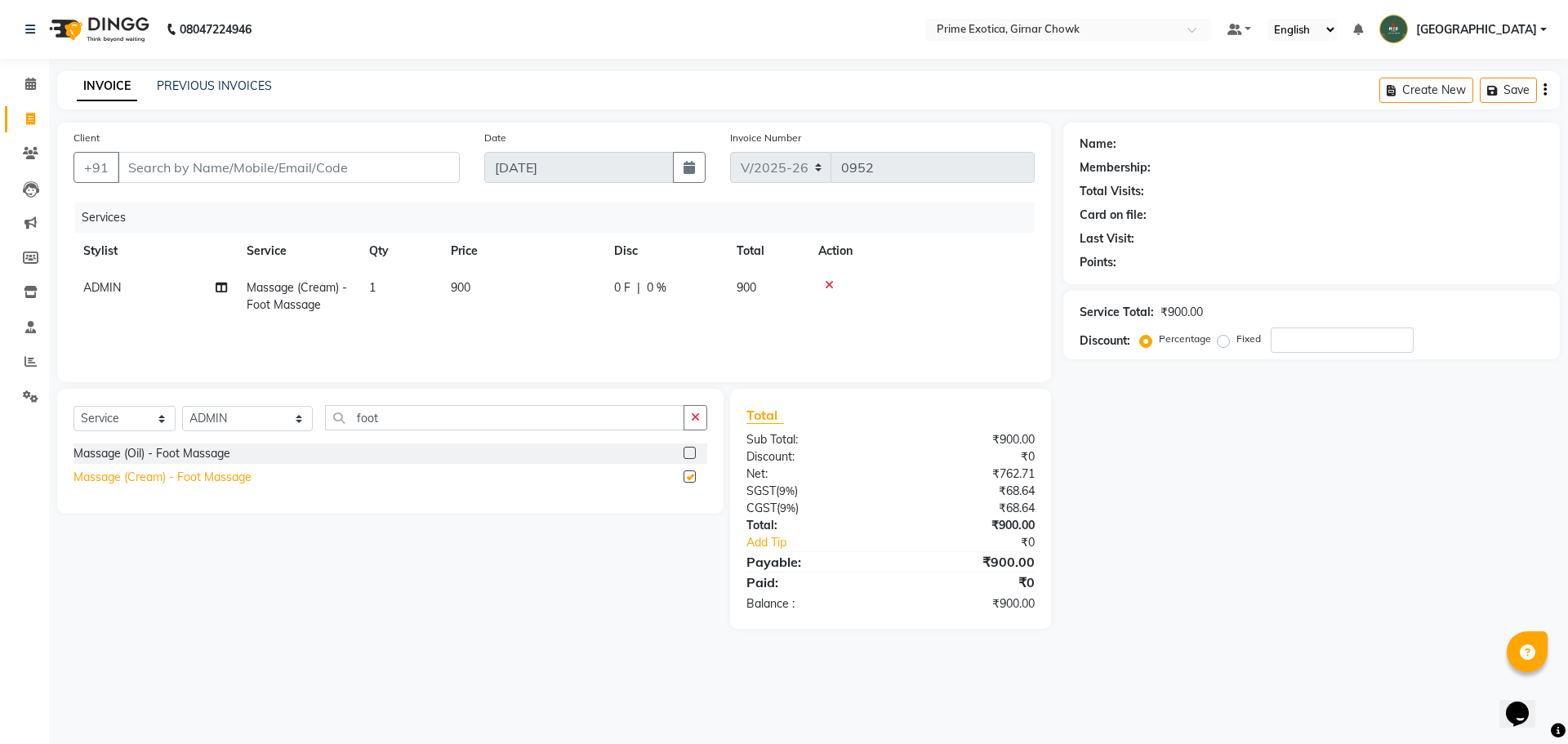
checkbox input "false"
click at [565, 422] on button "button" at bounding box center [695, 418] width 24 height 25
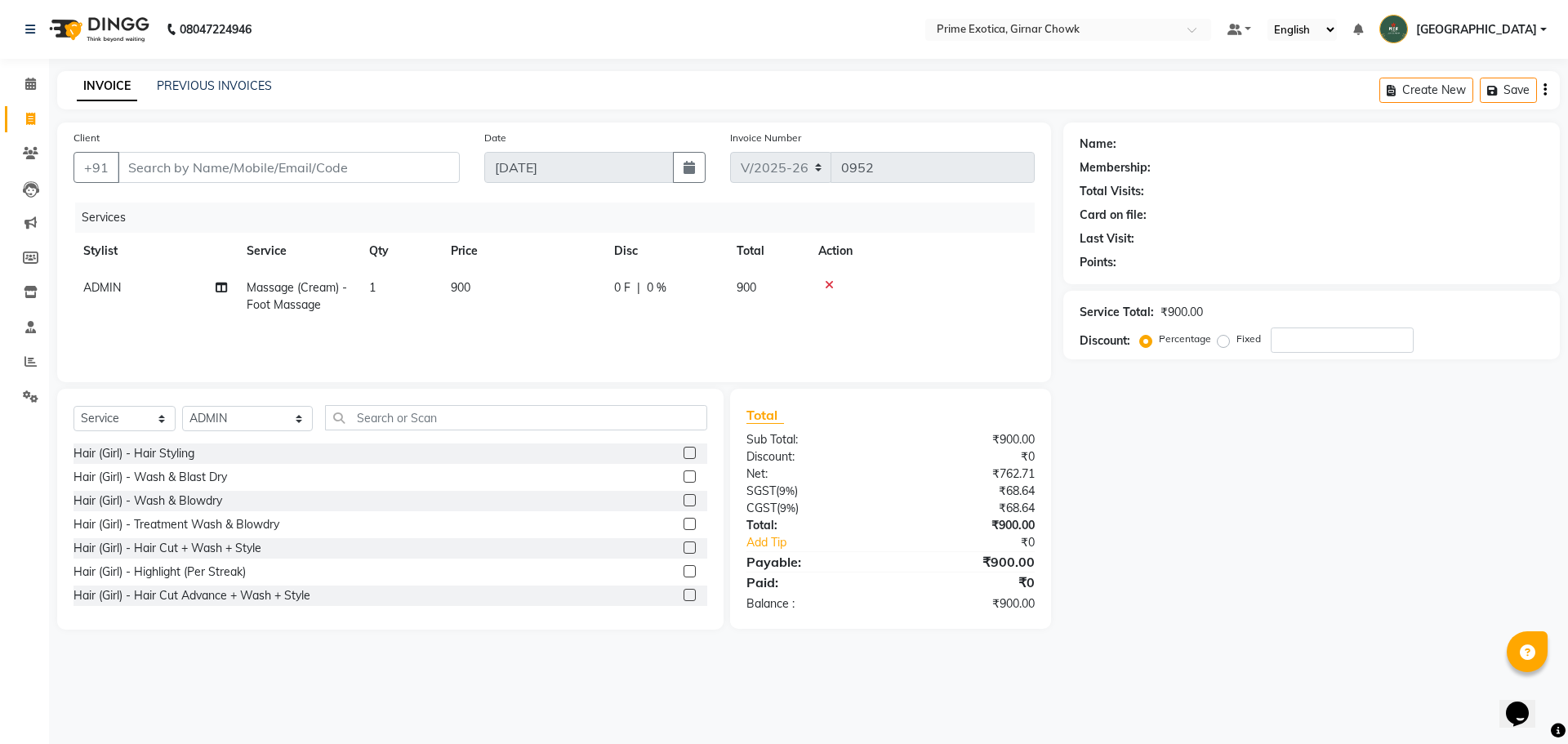
click at [565, 286] on icon at bounding box center [829, 284] width 9 height 11
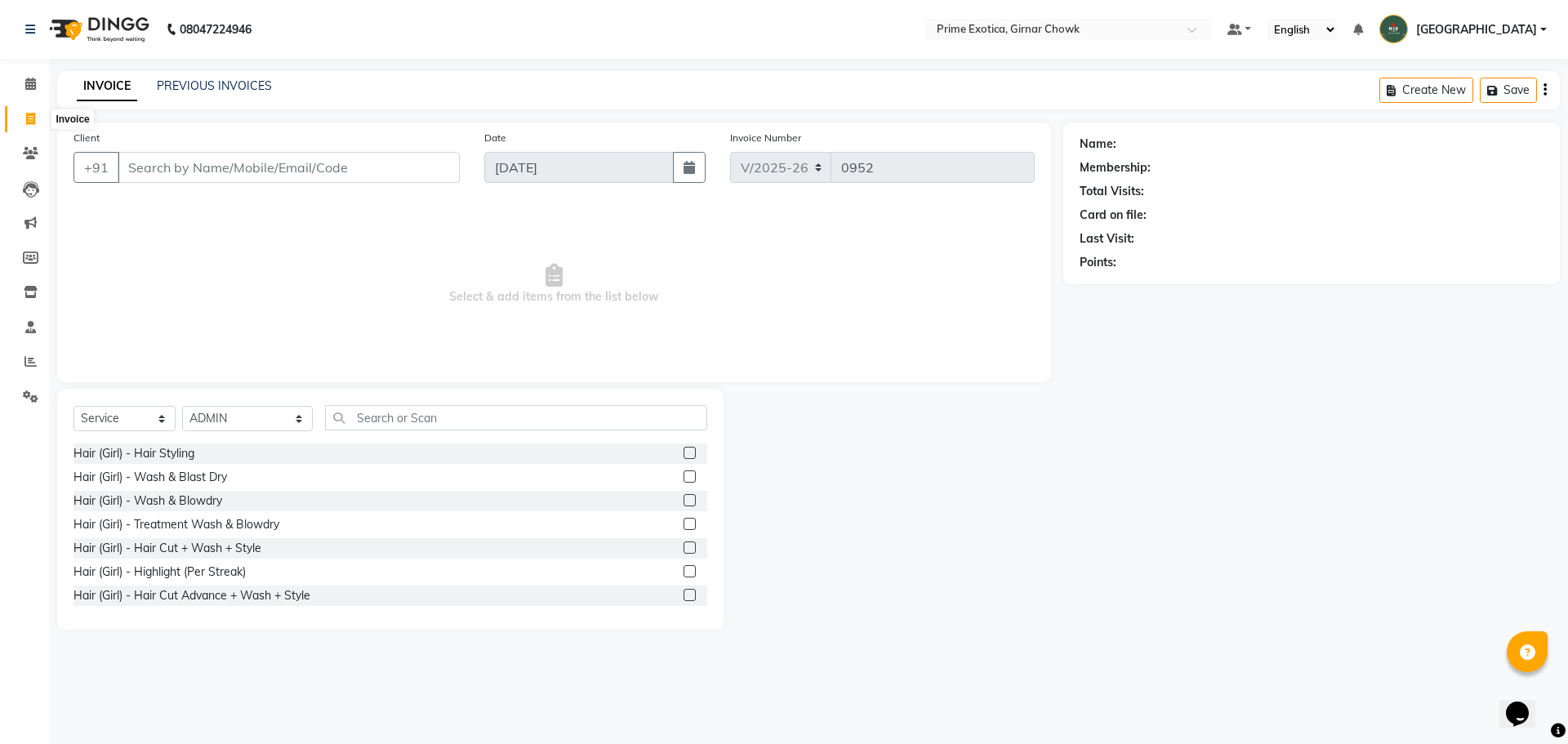
click at [33, 120] on icon at bounding box center [30, 119] width 9 height 12
select select "service"
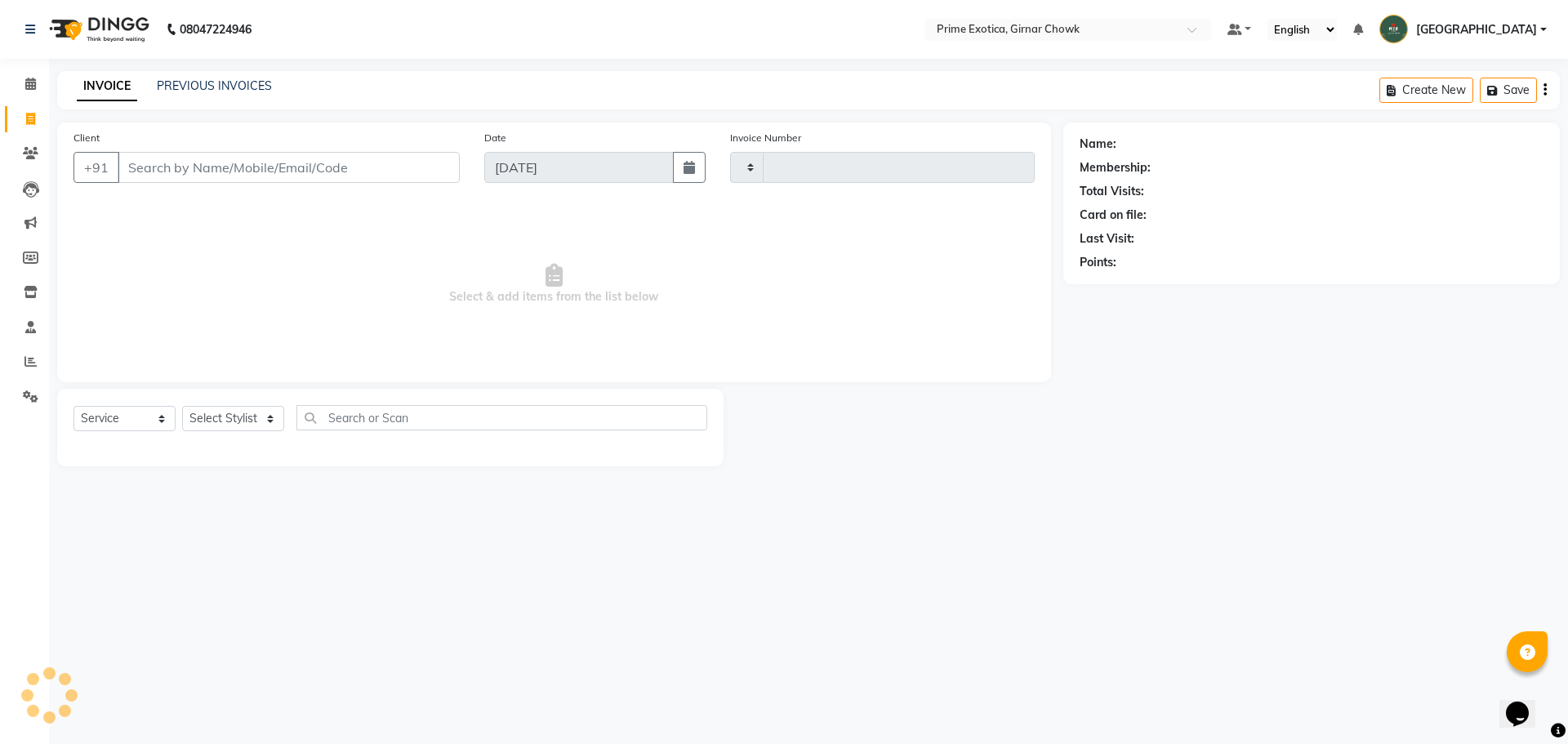
type input "0952"
select select "5796"
click at [35, 289] on icon at bounding box center [31, 292] width 14 height 12
select select
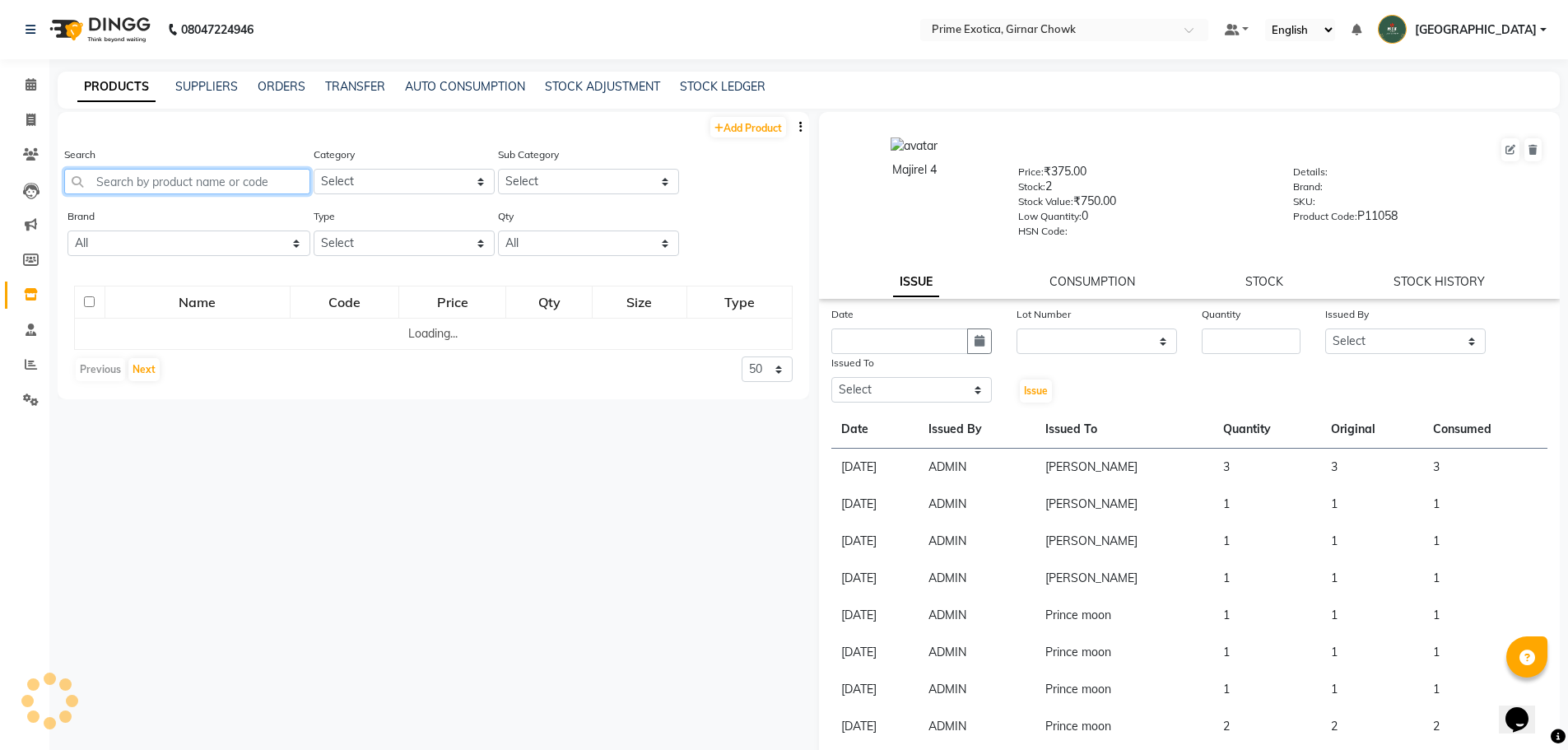
click at [148, 194] on input "text" at bounding box center [187, 181] width 246 height 25
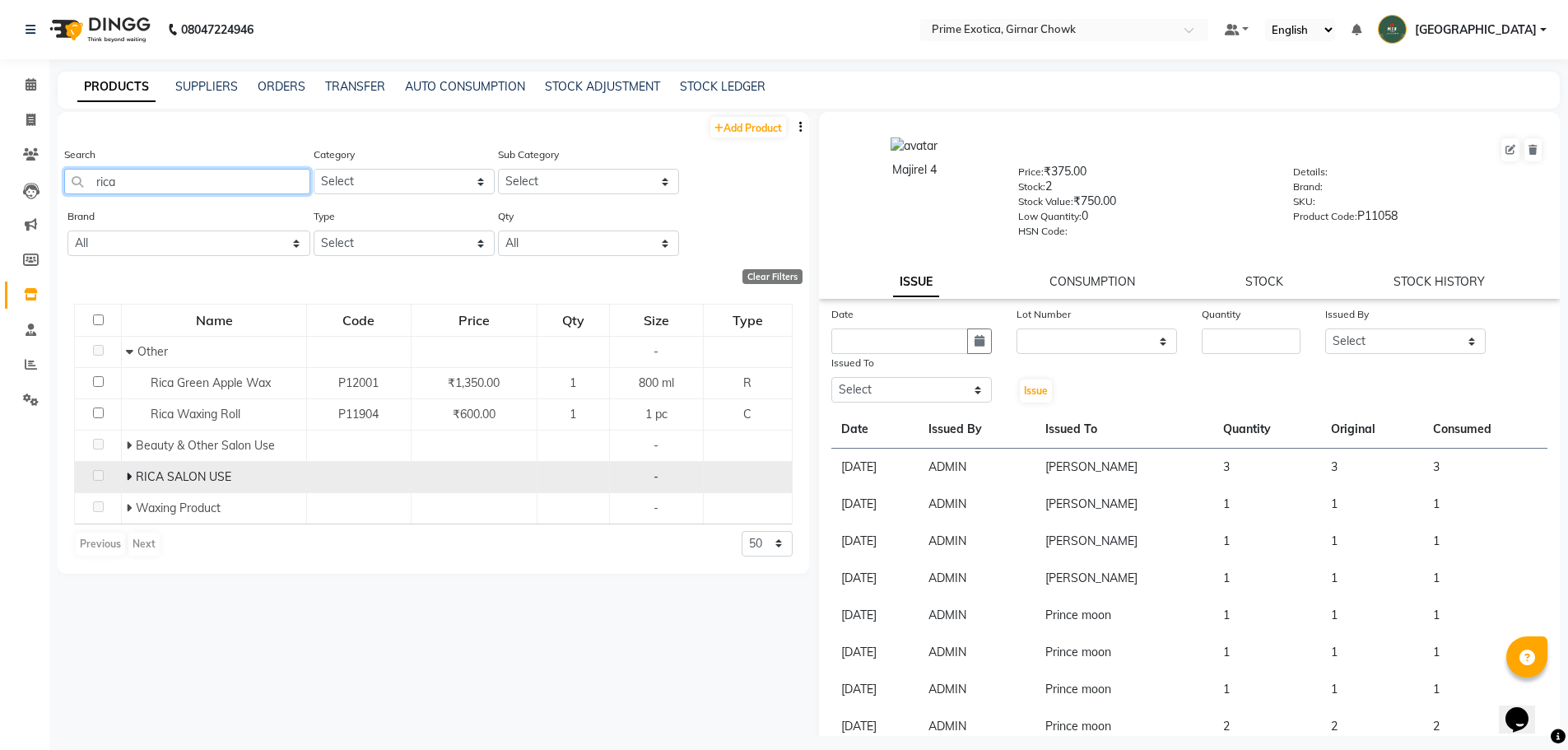
type input "rica"
click at [128, 474] on icon at bounding box center [128, 477] width 6 height 11
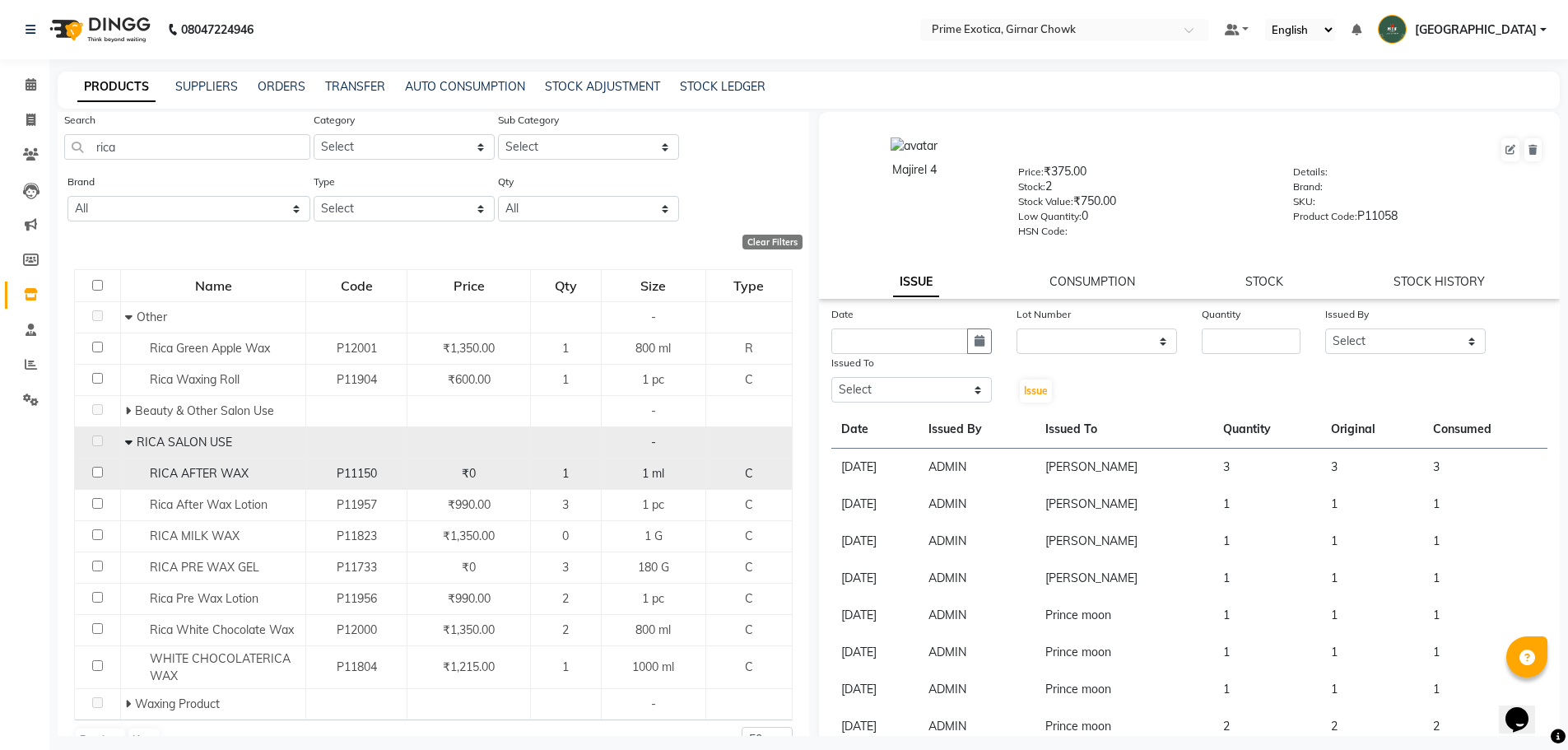
scroll to position [69, 0]
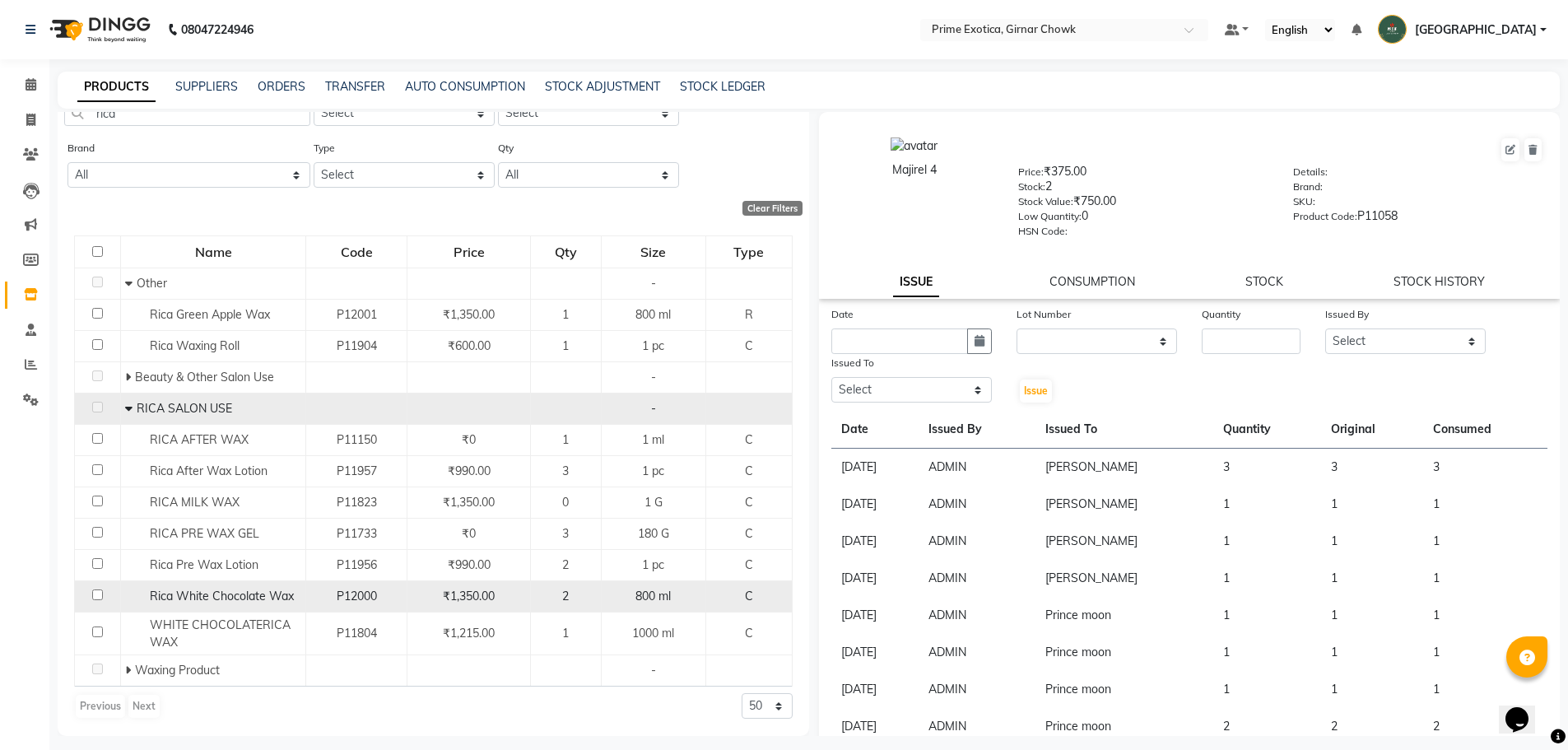
click at [97, 596] on input "checkbox" at bounding box center [97, 595] width 10 height 10
checkbox input "true"
select select
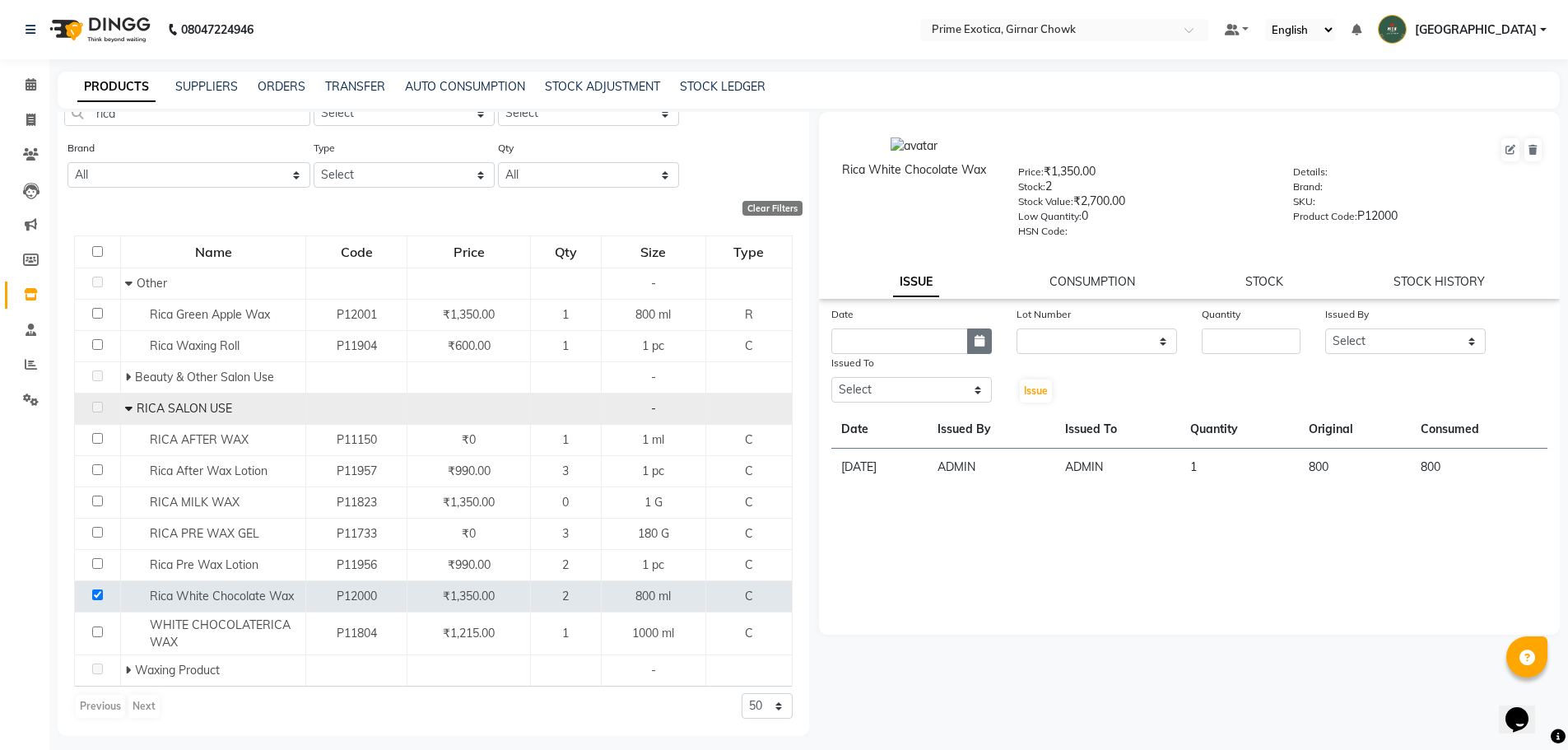
click at [570, 346] on button "button" at bounding box center [980, 341] width 24 height 25
select select "9"
select select "2025"
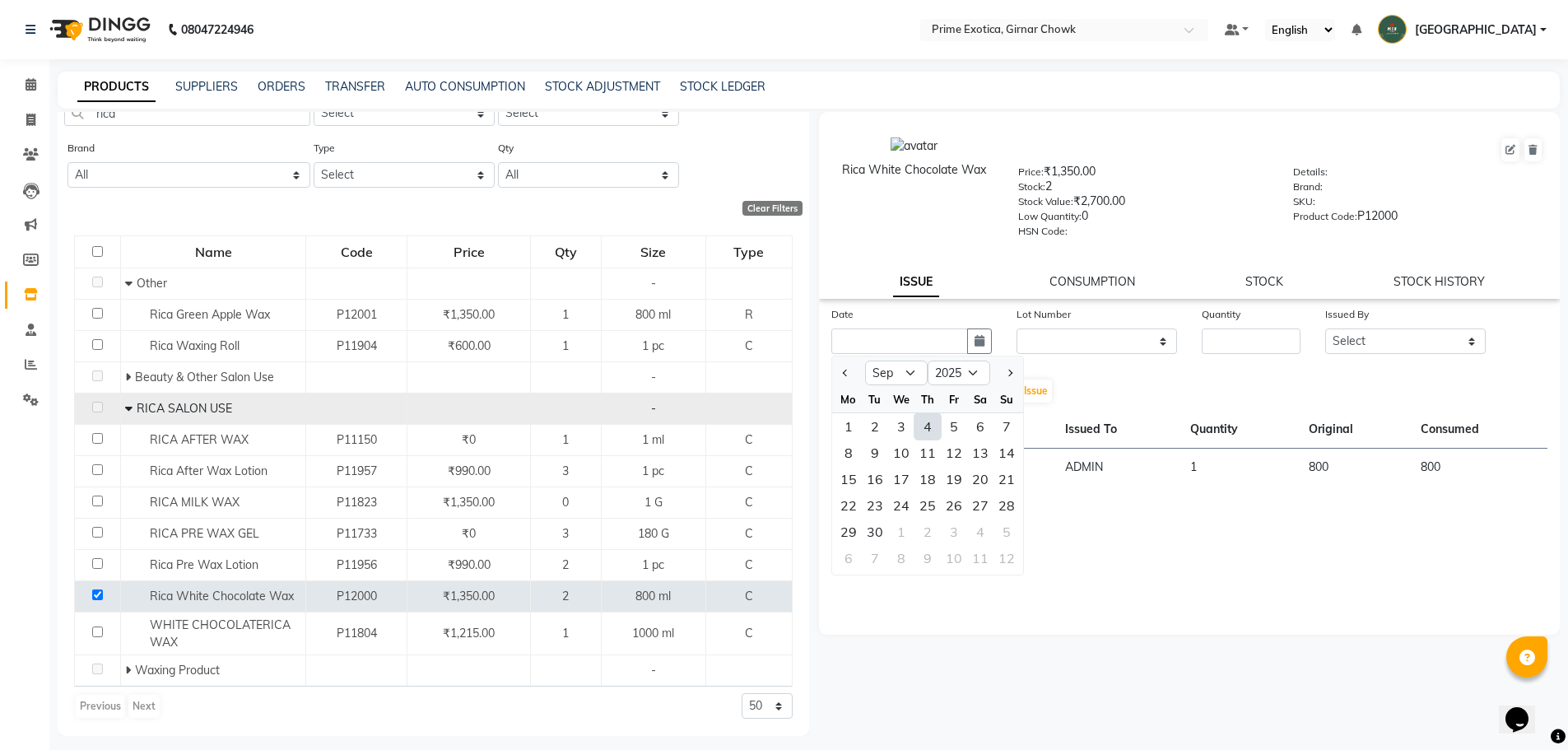
click at [570, 427] on div "4" at bounding box center [928, 426] width 26 height 26
type input "[DATE]"
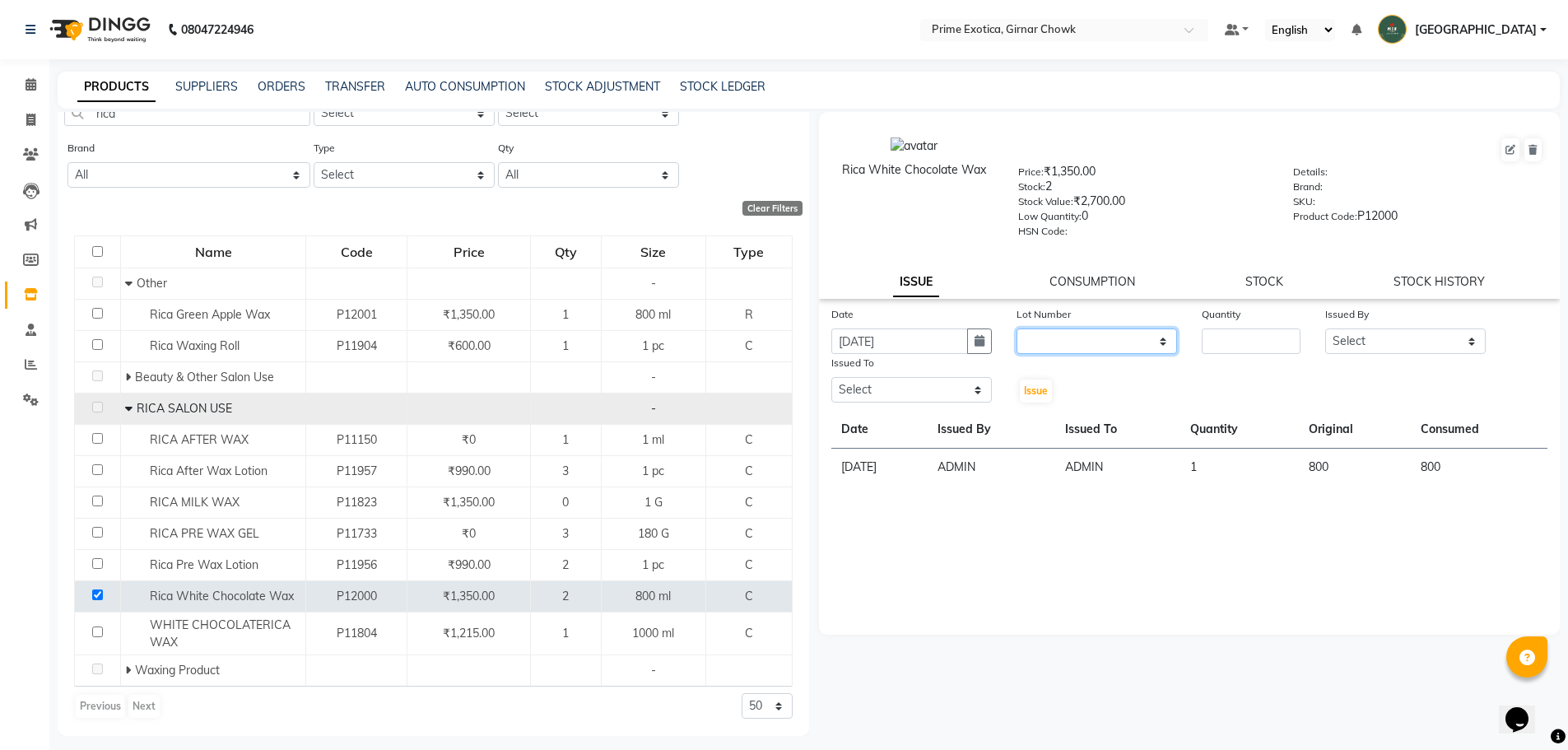
click at [570, 345] on select "None" at bounding box center [1097, 341] width 161 height 25
select select "0: null"
click at [570, 329] on select "None" at bounding box center [1097, 341] width 161 height 25
click at [570, 345] on input "number" at bounding box center [1251, 341] width 99 height 25
type input "1"
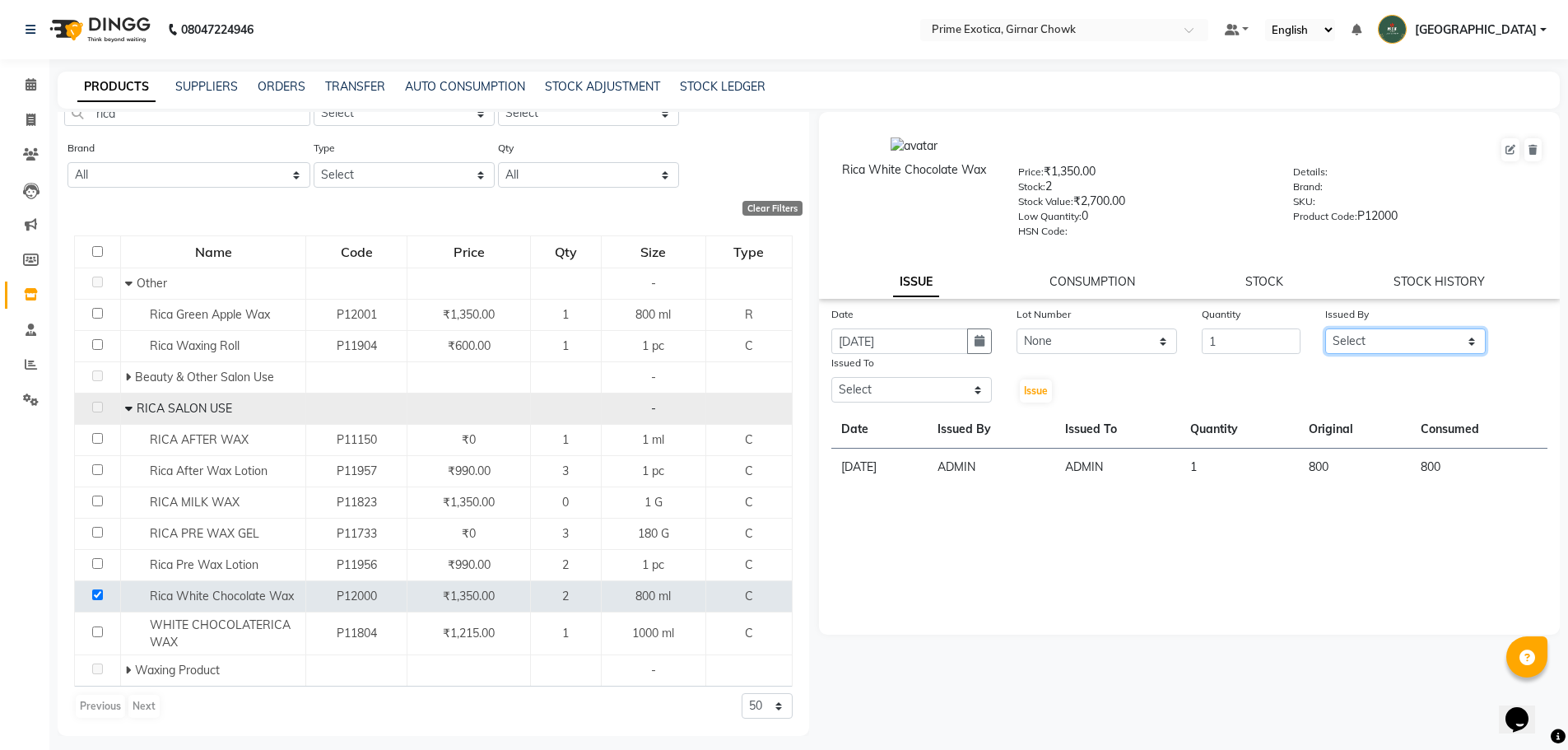
click at [570, 332] on select "Select [PERSON_NAME] ADMIN [PERSON_NAME] [PERSON_NAME] [PERSON_NAME] [PERSON_NA…" at bounding box center [1405, 341] width 161 height 25
select select "40139"
click at [570, 329] on select "Select [PERSON_NAME] ADMIN [PERSON_NAME] [PERSON_NAME] [PERSON_NAME] [PERSON_NA…" at bounding box center [1405, 341] width 161 height 25
drag, startPoint x: 915, startPoint y: 391, endPoint x: 915, endPoint y: 401, distance: 10.0
click at [570, 391] on select "Select [PERSON_NAME] ADMIN [PERSON_NAME] [PERSON_NAME] [PERSON_NAME] [PERSON_NA…" at bounding box center [911, 390] width 161 height 25
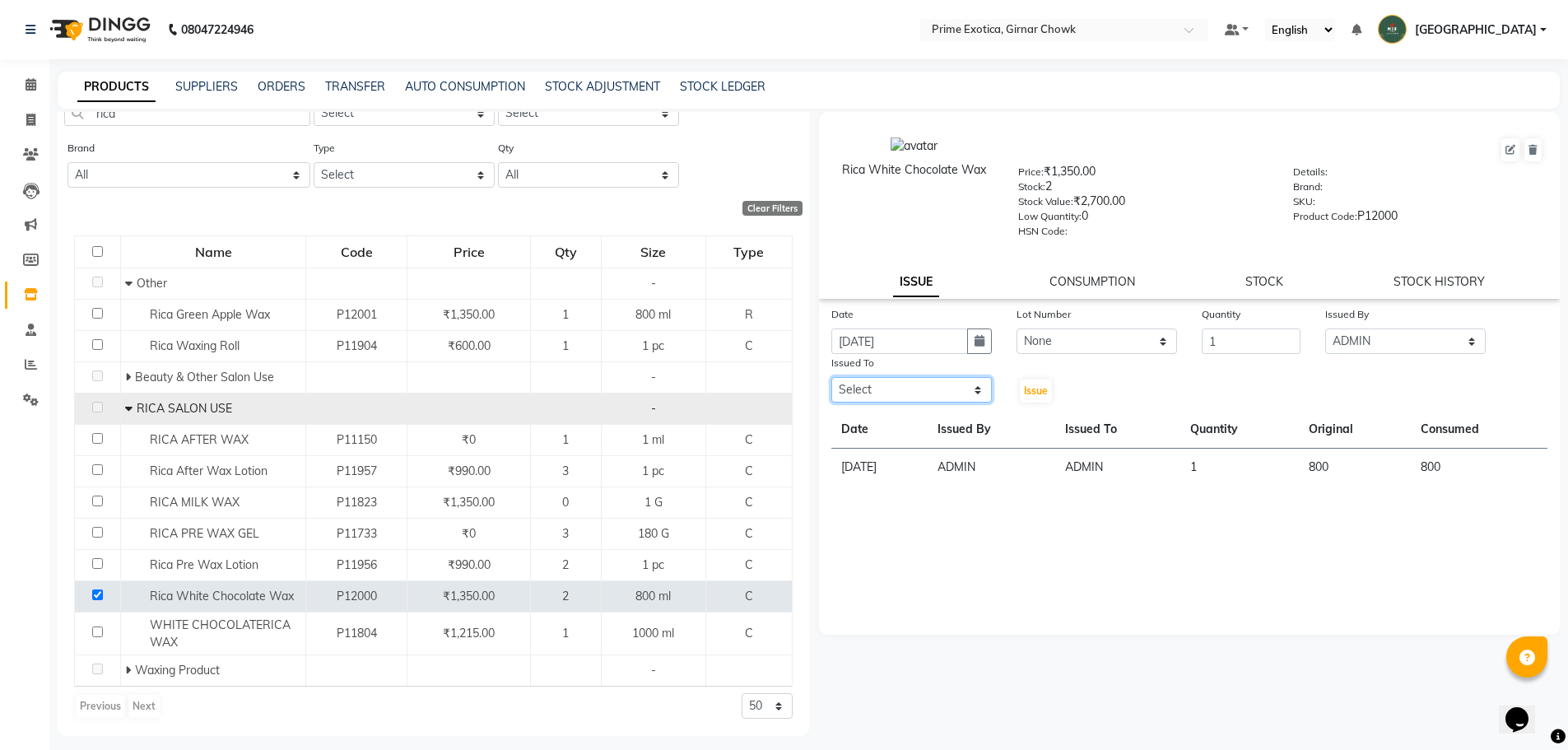
select select "40171"
click at [570, 378] on select "Select [PERSON_NAME] ADMIN [PERSON_NAME] [PERSON_NAME] [PERSON_NAME] [PERSON_NA…" at bounding box center [911, 390] width 161 height 25
click at [570, 393] on span "Issue" at bounding box center [1036, 391] width 24 height 12
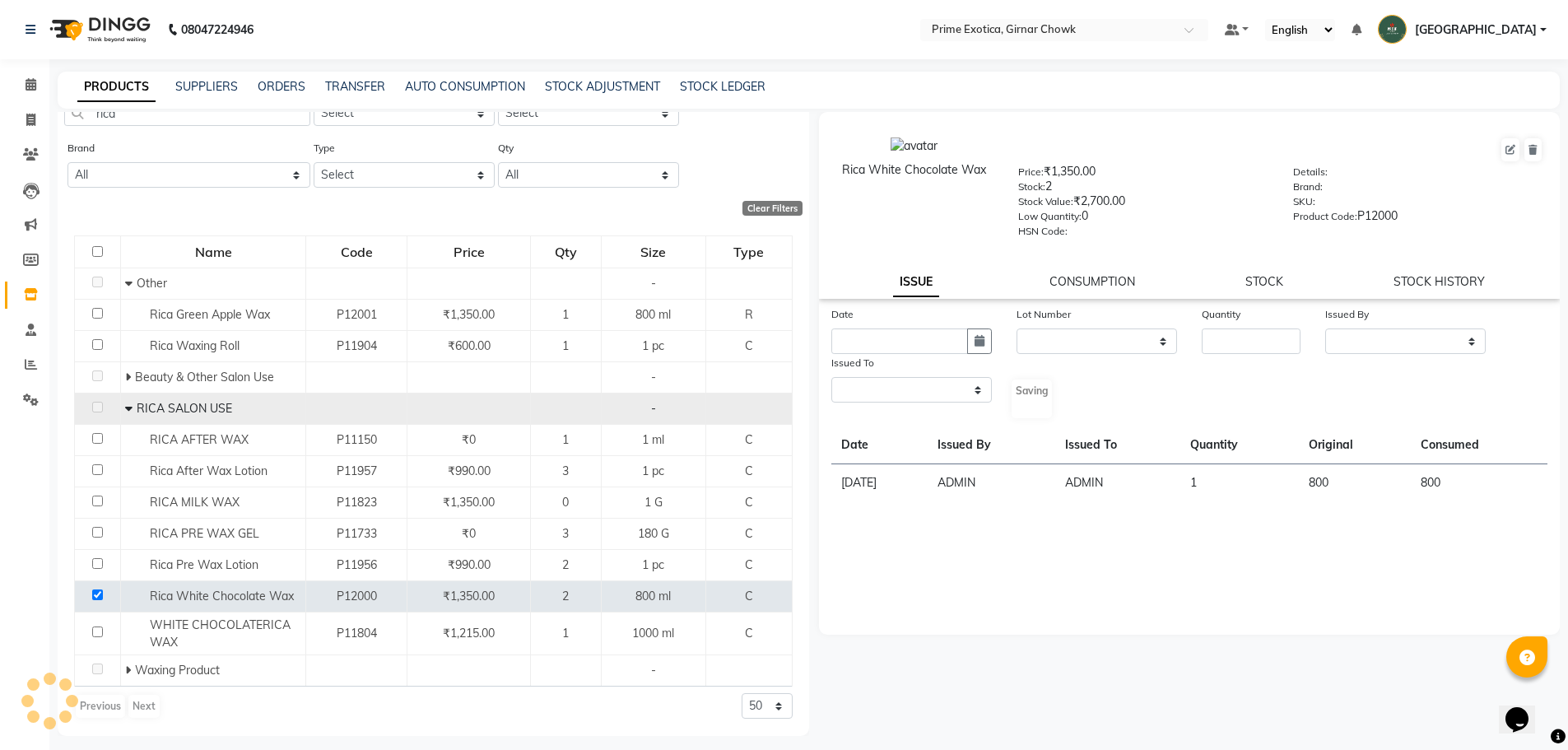
select select
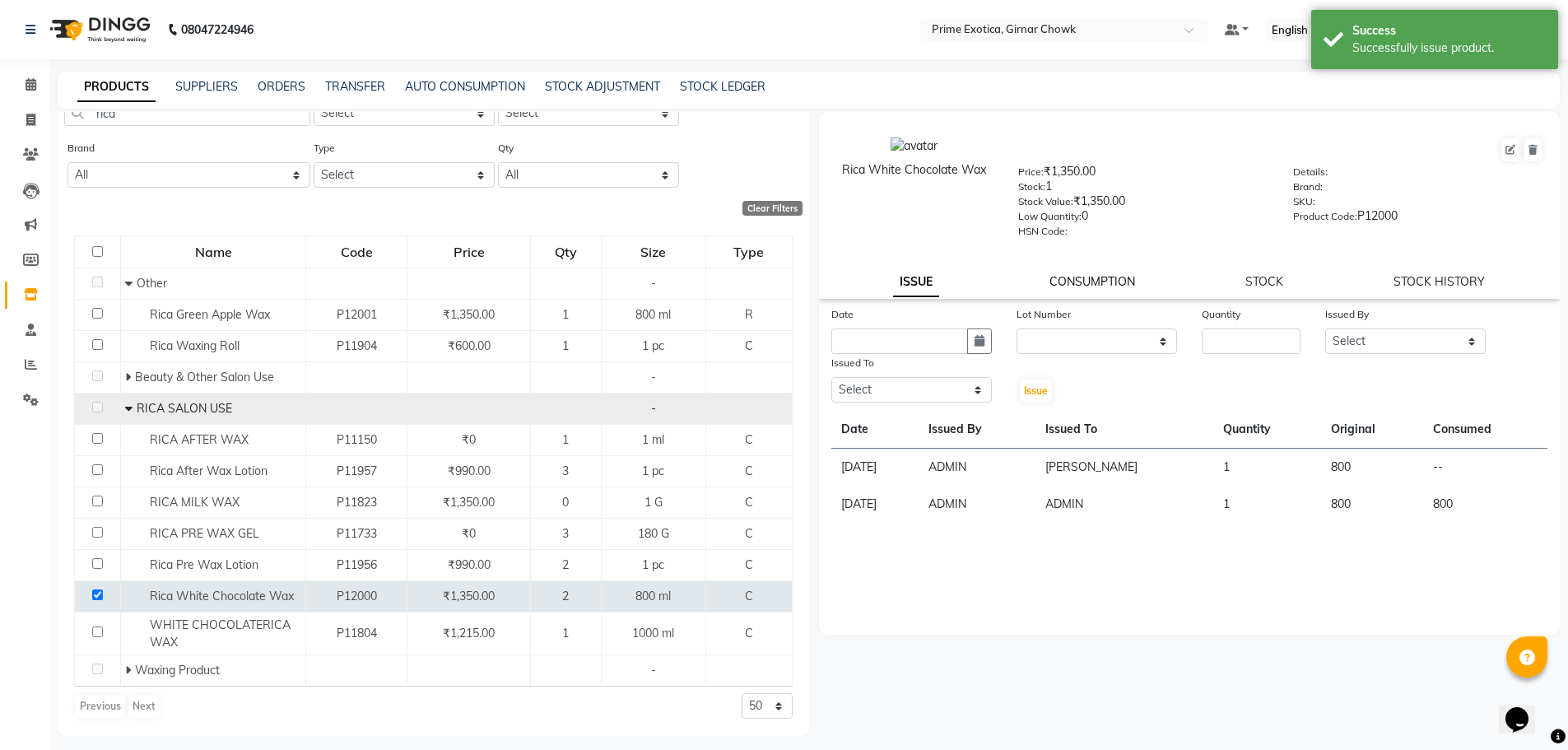
click at [570, 274] on link "CONSUMPTION" at bounding box center [1092, 281] width 86 height 15
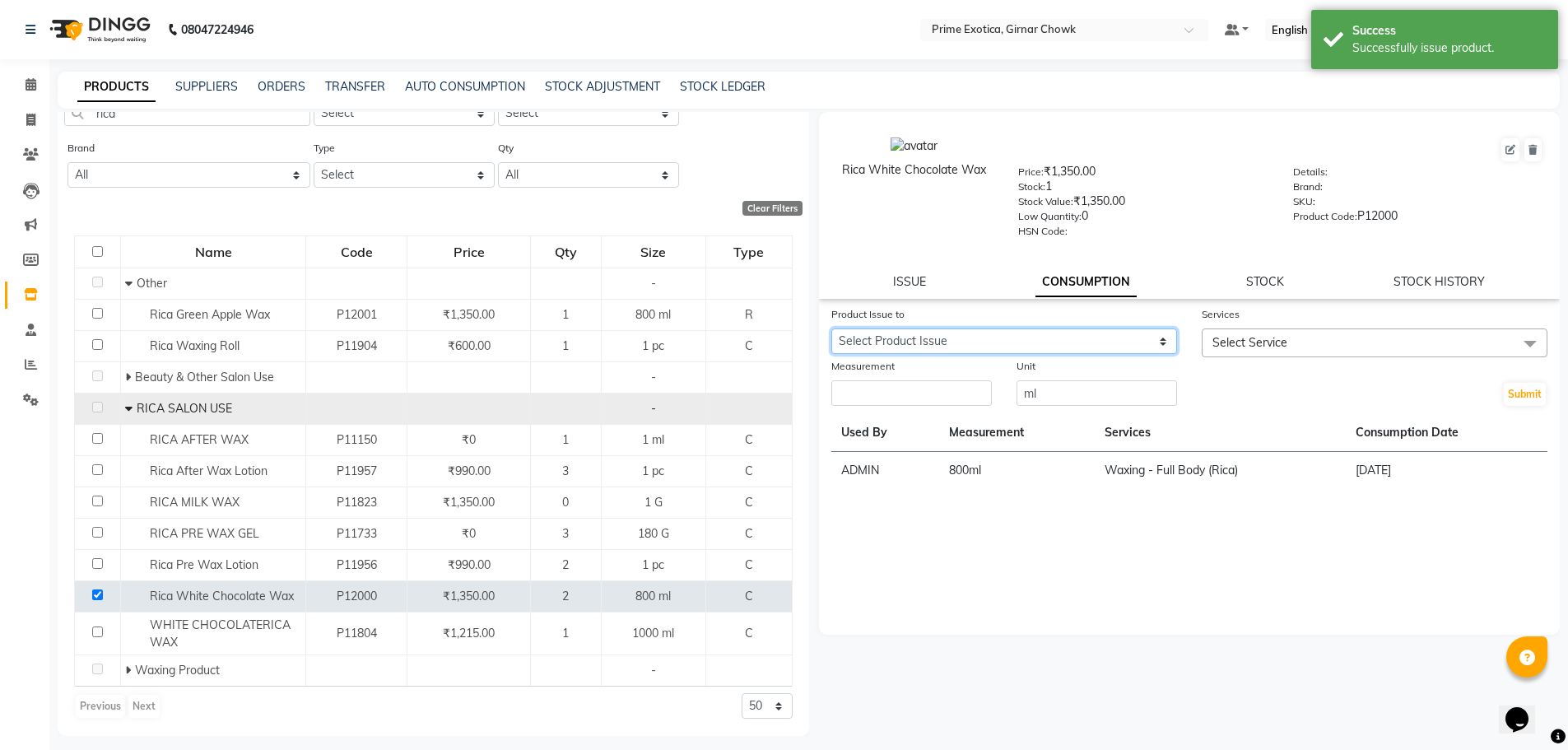
drag, startPoint x: 997, startPoint y: 340, endPoint x: 997, endPoint y: 352, distance: 12.0
click at [570, 340] on select "Select Product Issue [DATE], Issued to: [PERSON_NAME] , Balance: 800" at bounding box center [1004, 341] width 345 height 25
select select "1204756"
click at [570, 329] on select "Select Product Issue [DATE], Issued to: [PERSON_NAME] , Balance: 800" at bounding box center [1004, 341] width 345 height 25
click at [570, 334] on span "Select Service" at bounding box center [1374, 343] width 345 height 29
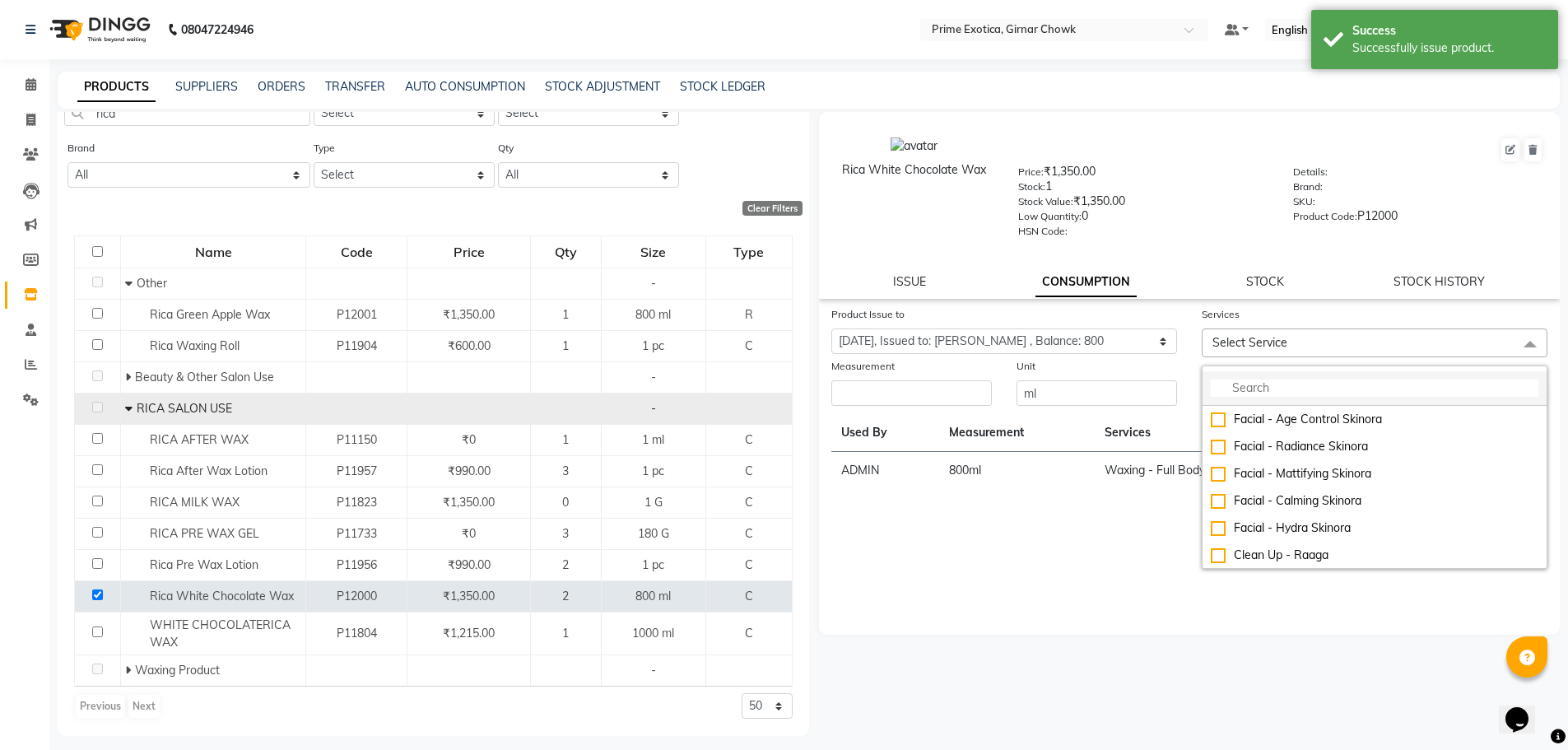
click at [570, 386] on input "multiselect-search" at bounding box center [1375, 388] width 328 height 17
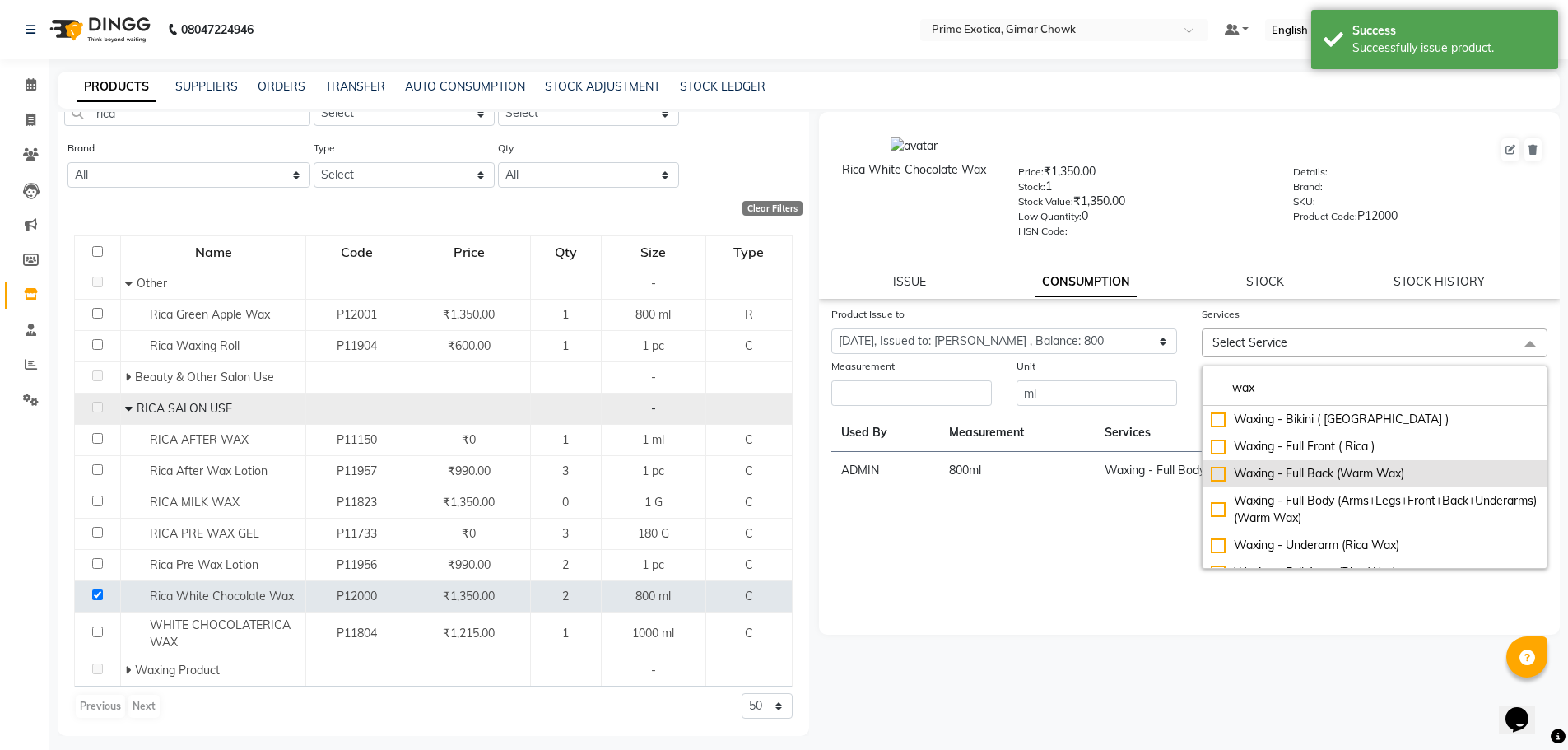
scroll to position [165, 0]
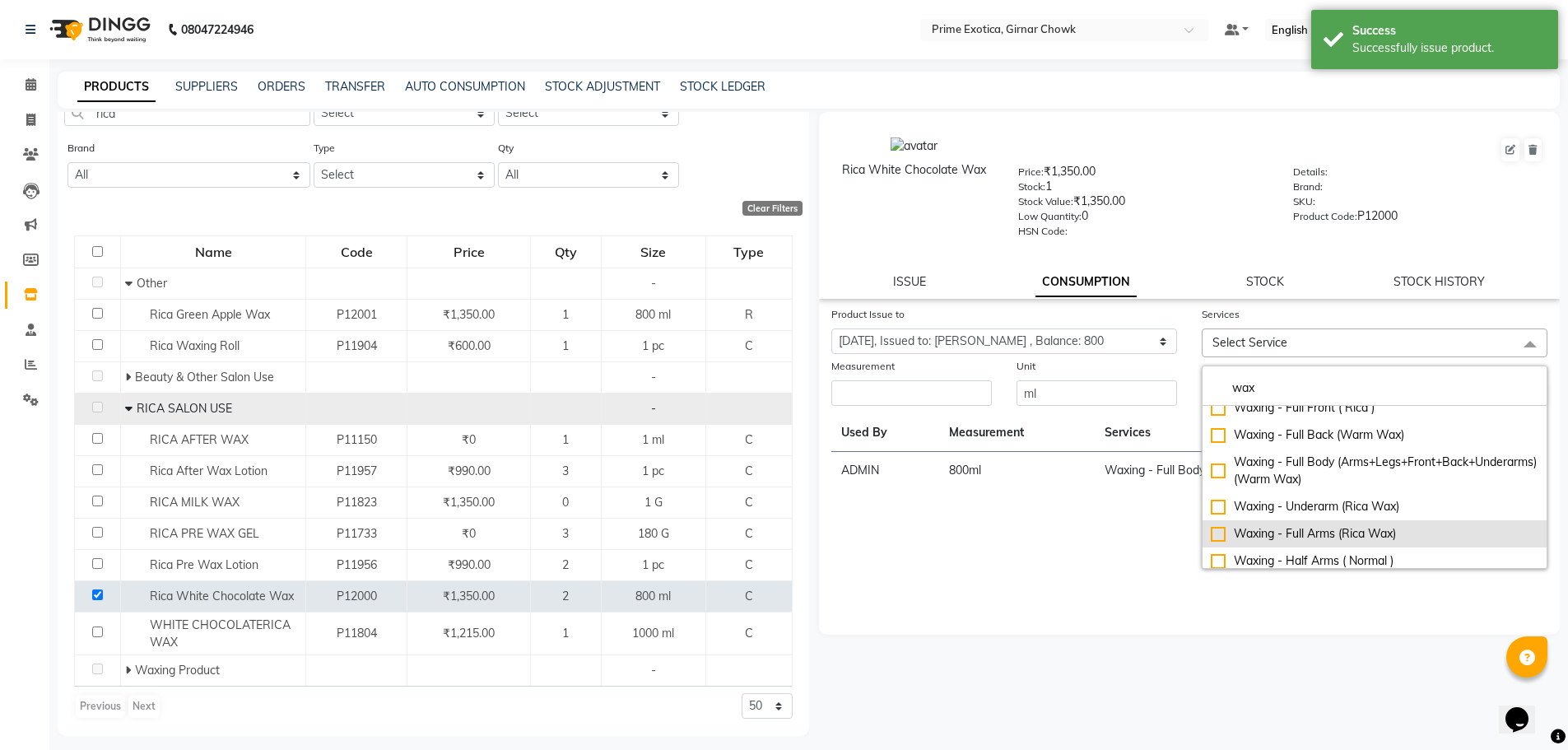
type input "wax"
click at [570, 534] on div "Waxing - Full Arms (Rica Wax)" at bounding box center [1375, 534] width 328 height 17
checkbox input "true"
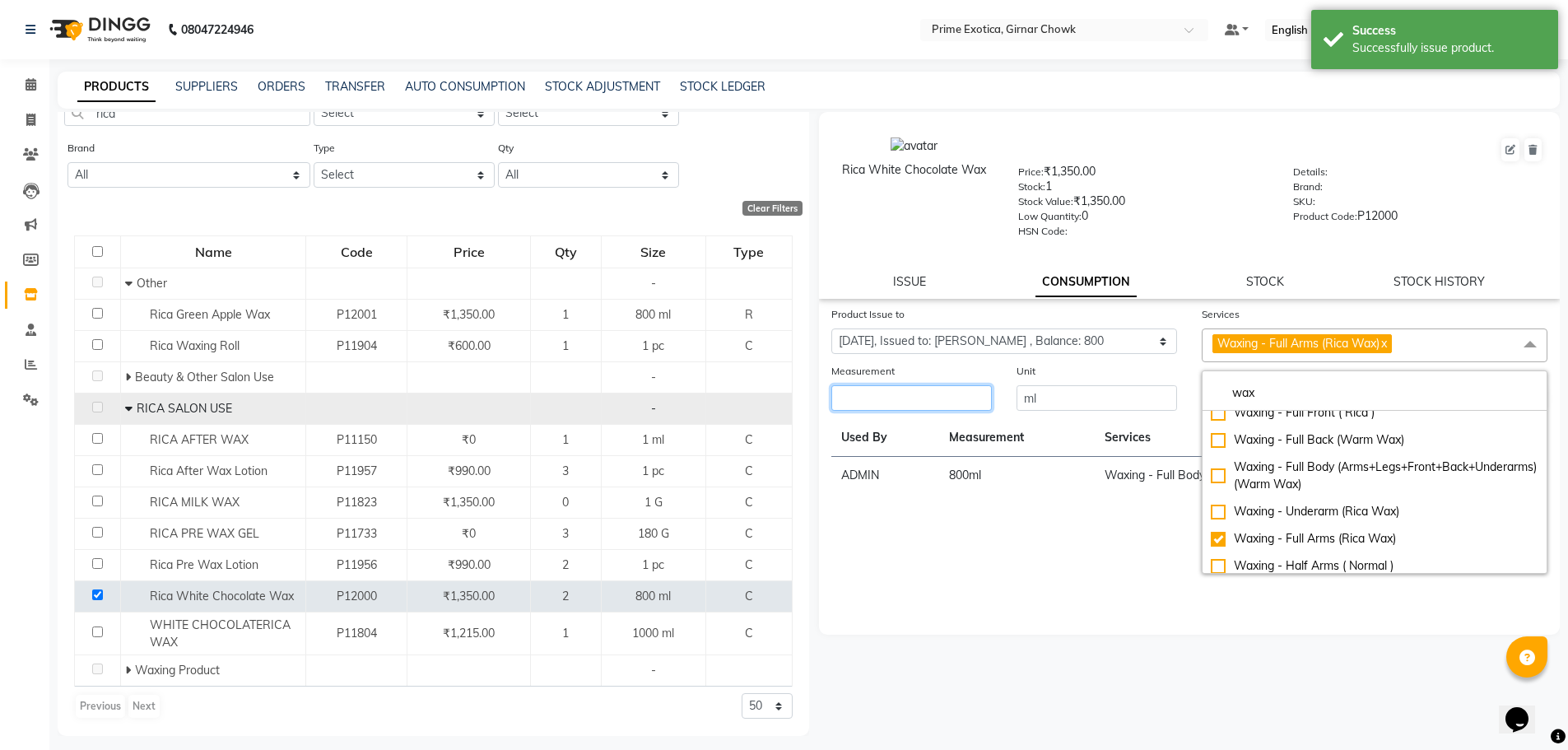
click at [570, 394] on input "number" at bounding box center [911, 398] width 161 height 25
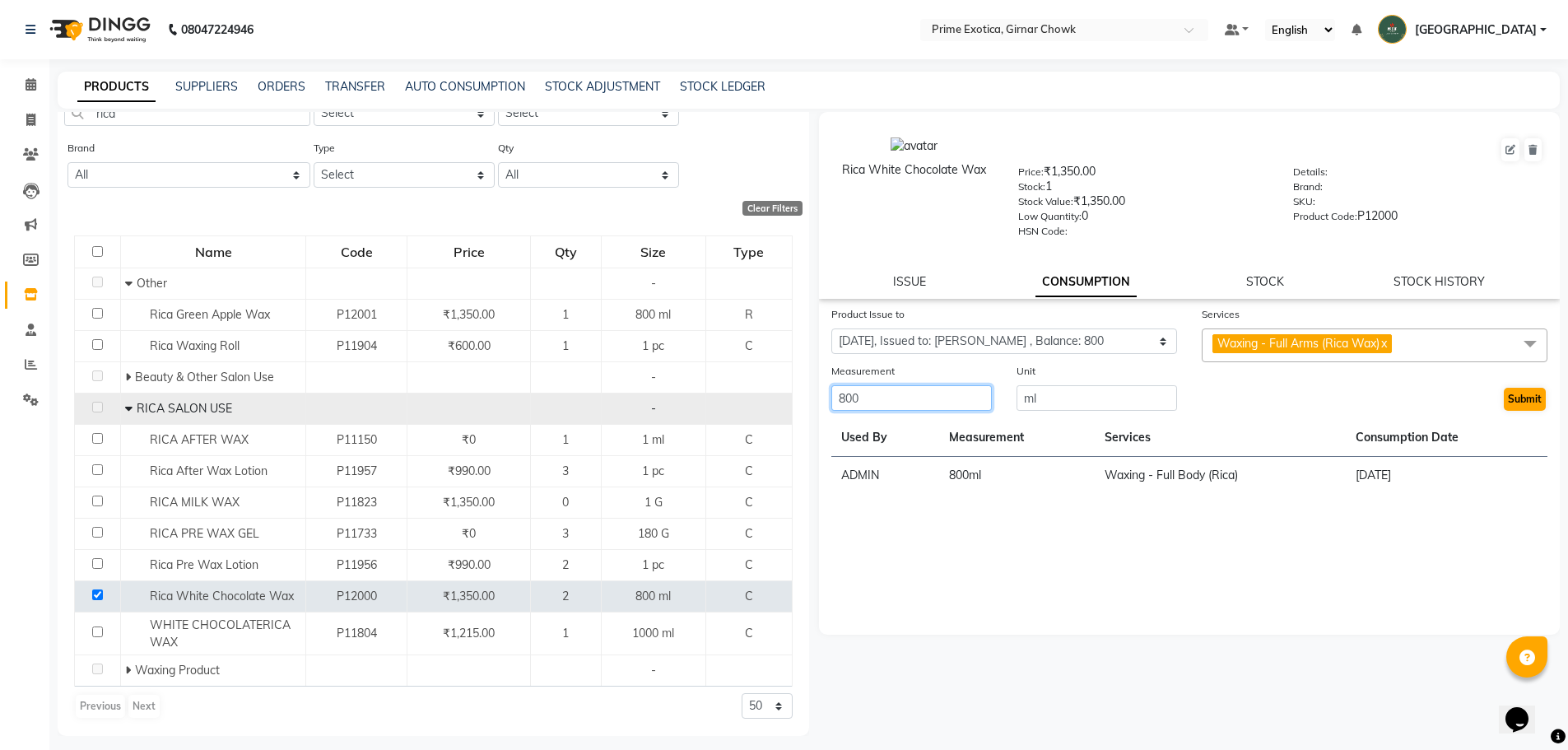
type input "800"
click at [570, 395] on button "Submit" at bounding box center [1525, 399] width 42 height 23
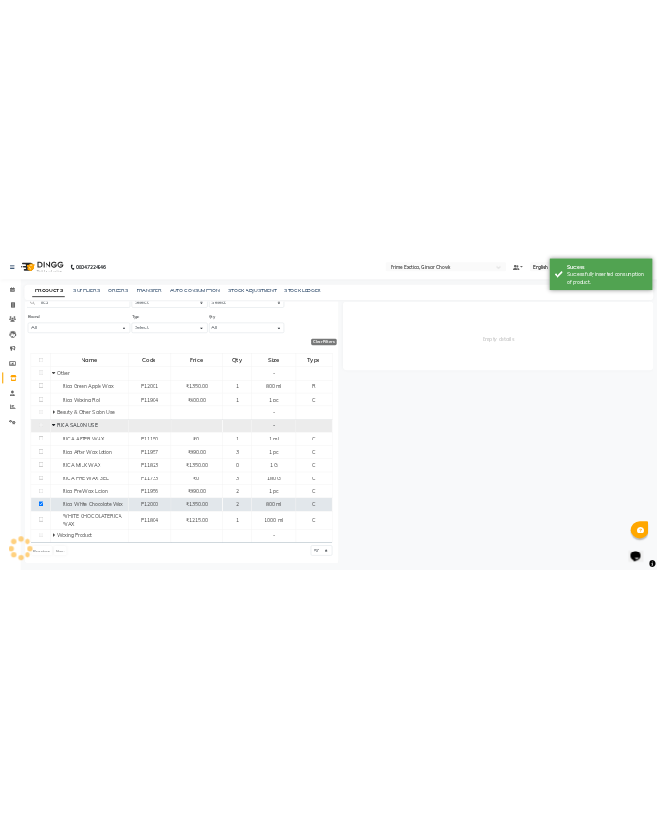
scroll to position [0, 0]
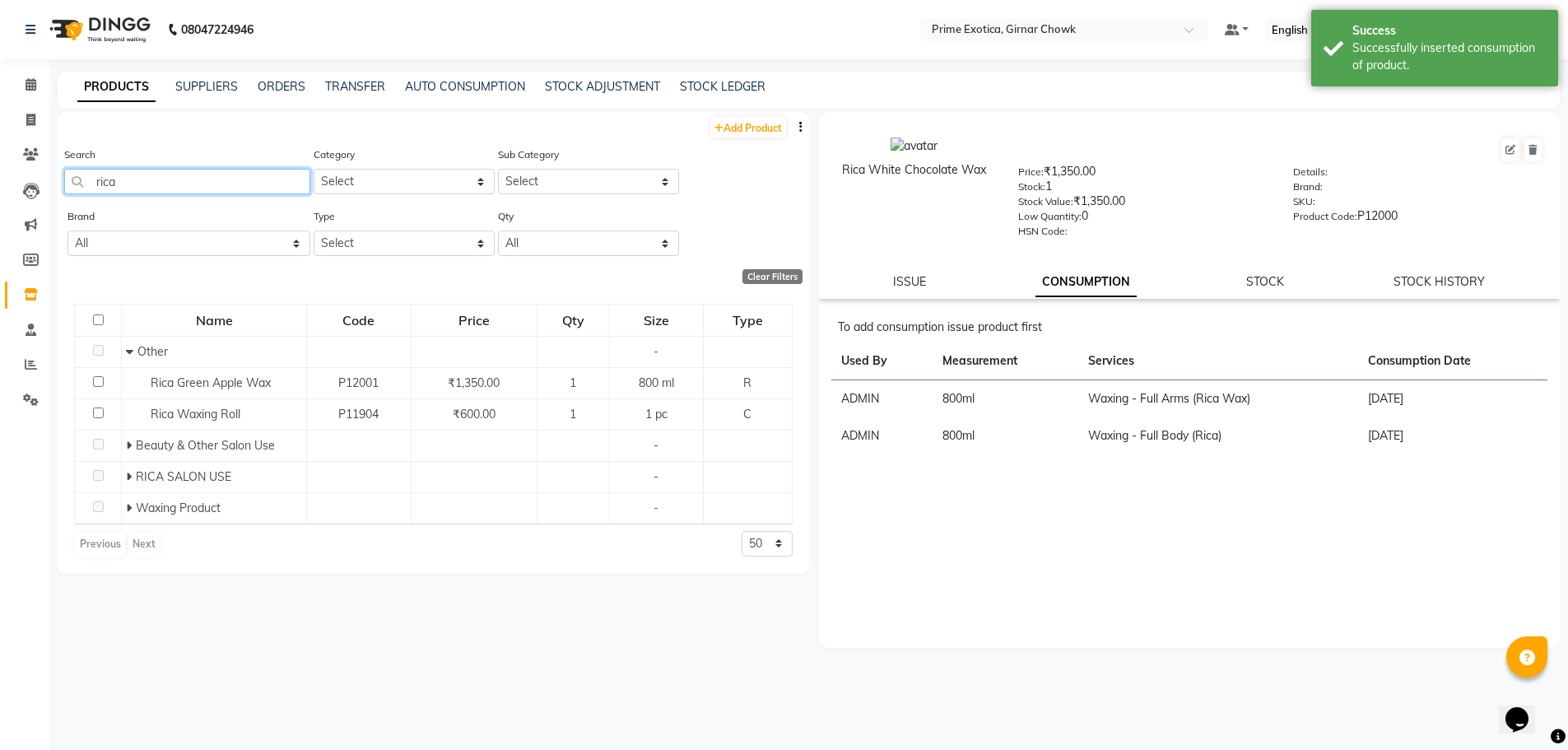
click at [174, 189] on input "rica" at bounding box center [187, 181] width 246 height 25
type input "r"
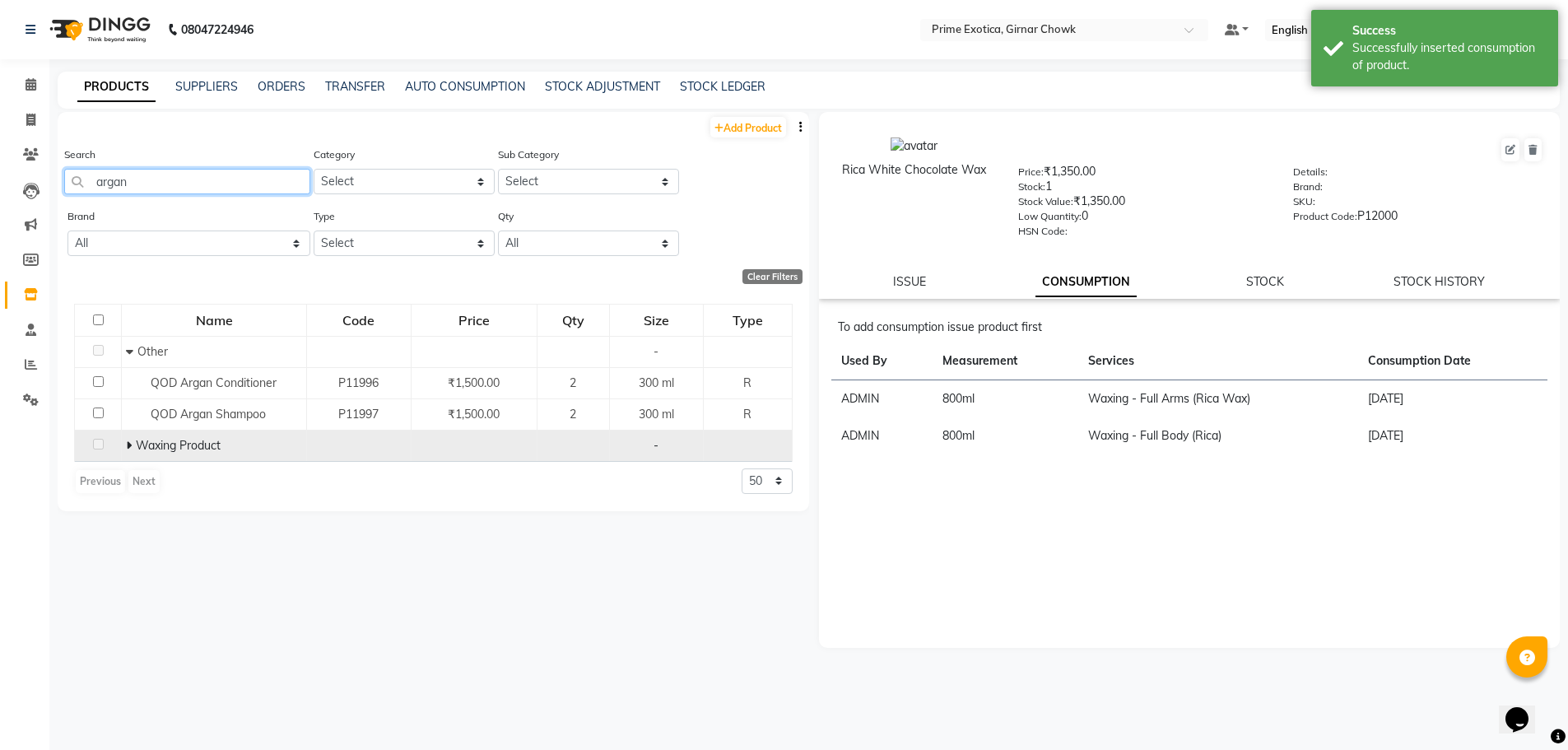
type input "argan"
click at [126, 445] on icon at bounding box center [128, 445] width 6 height 11
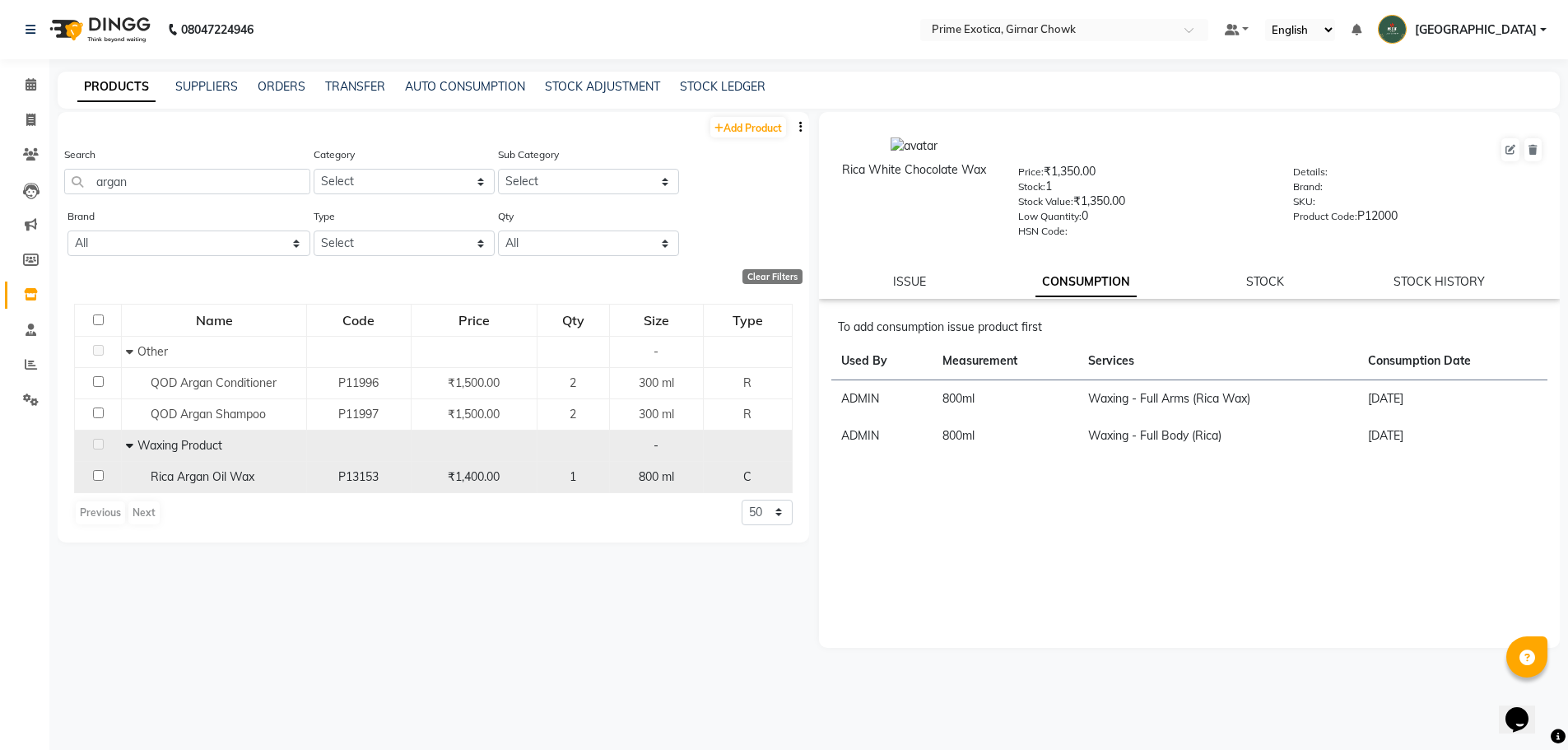
click at [99, 475] on input "checkbox" at bounding box center [98, 476] width 10 height 10
checkbox input "true"
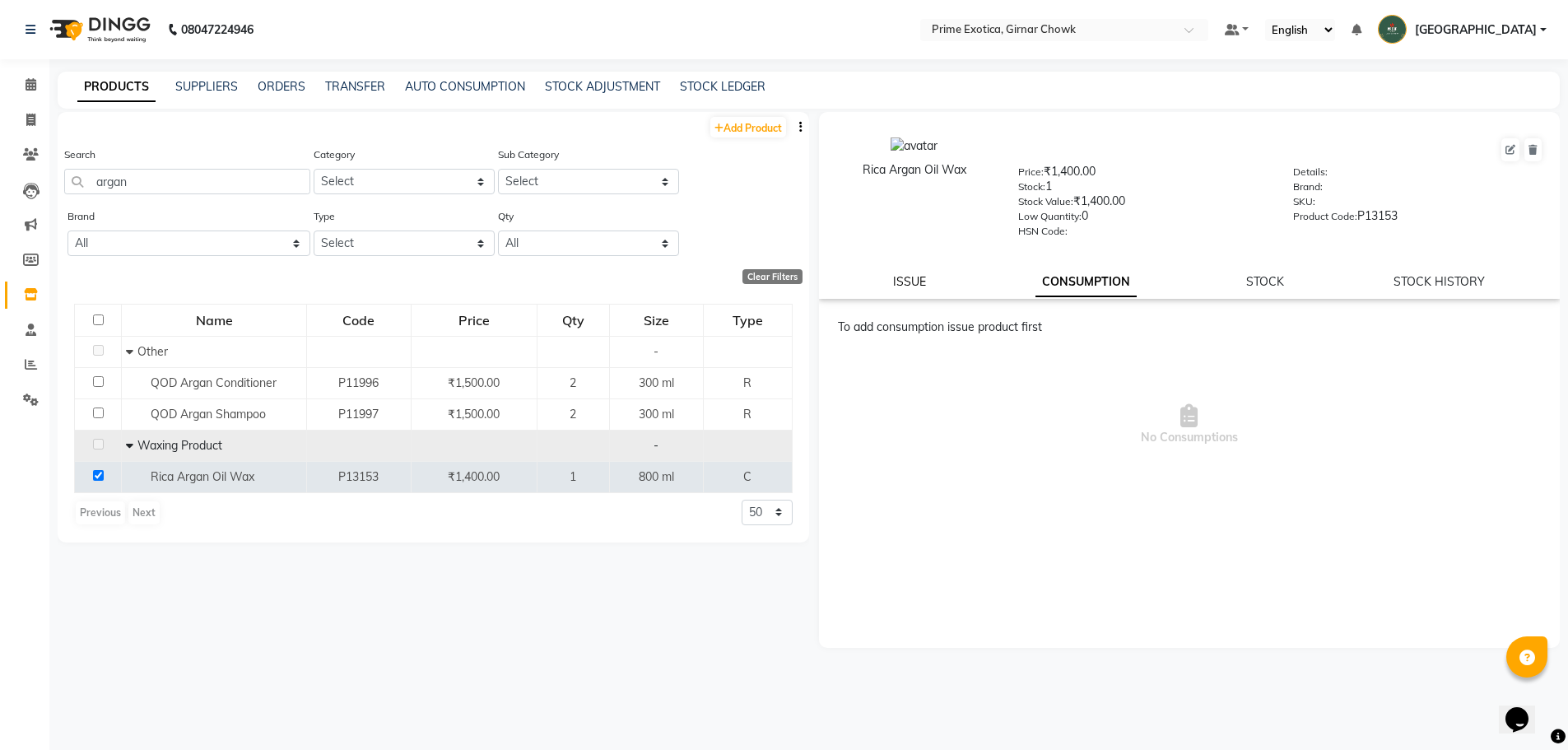
click at [570, 285] on link "ISSUE" at bounding box center [909, 281] width 33 height 15
select select
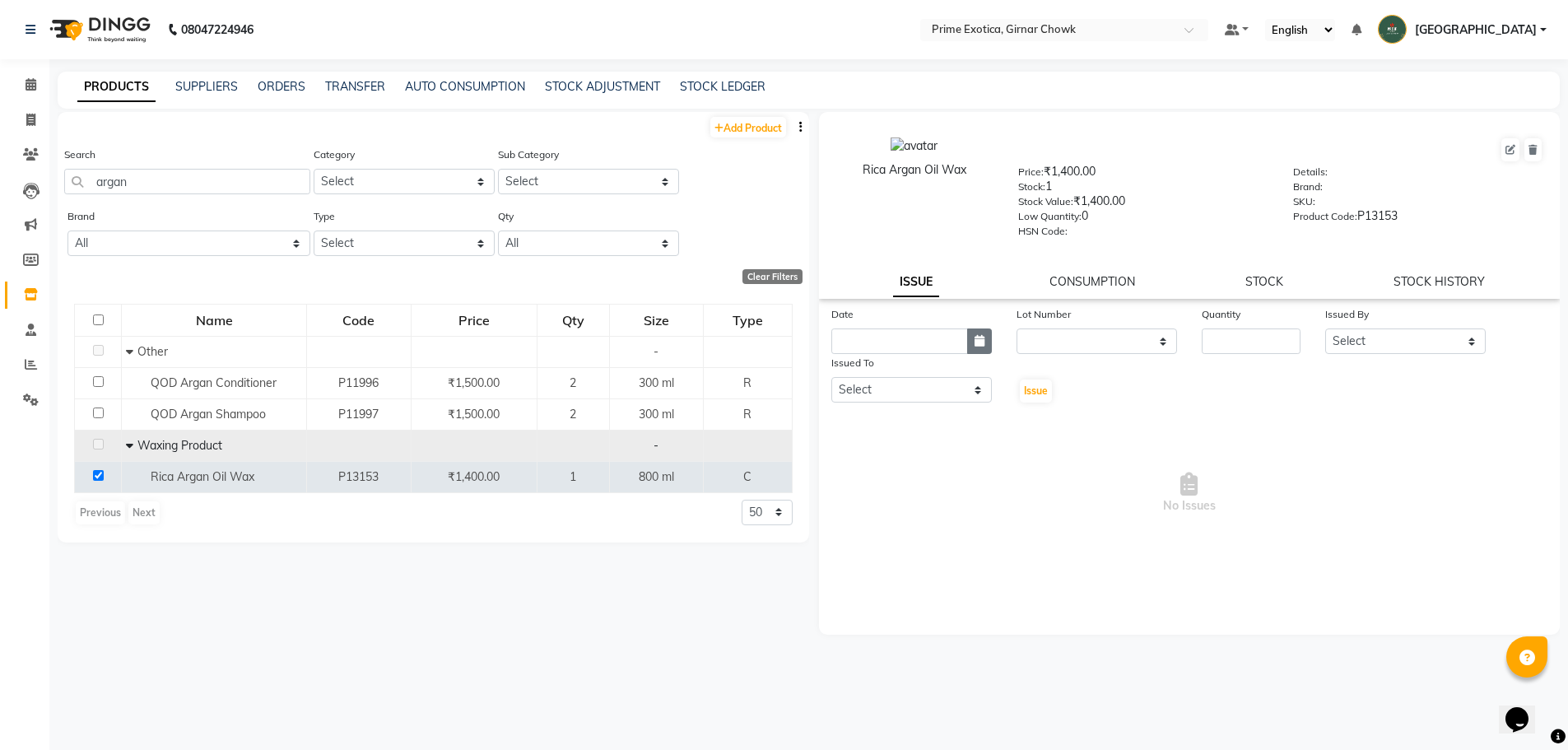
click at [570, 341] on icon "button" at bounding box center [979, 340] width 10 height 11
select select "9"
select select "2025"
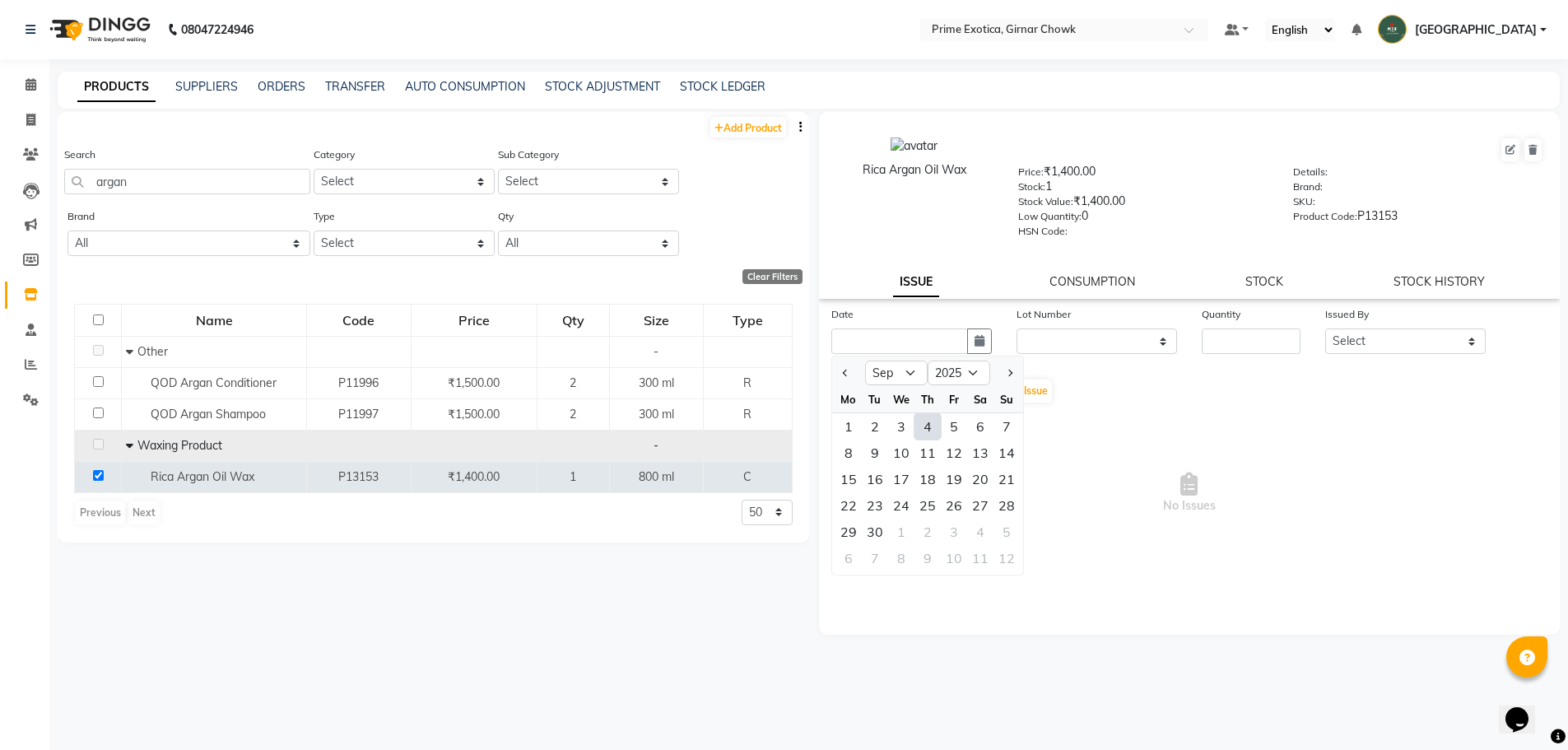
click at [570, 426] on div "4" at bounding box center [928, 426] width 26 height 26
type input "[DATE]"
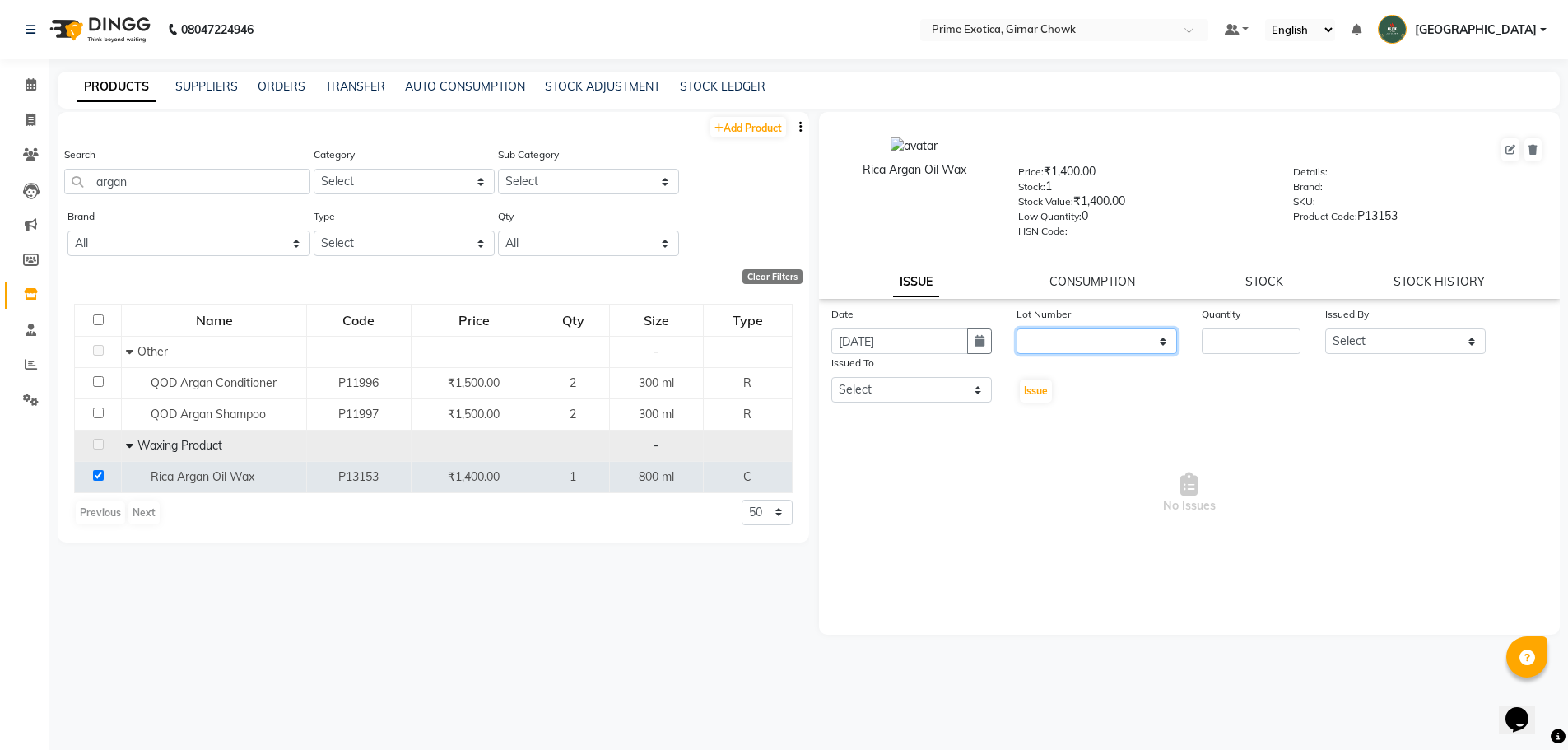
drag, startPoint x: 1034, startPoint y: 329, endPoint x: 1040, endPoint y: 339, distance: 11.7
click at [570, 329] on select "None" at bounding box center [1097, 341] width 161 height 25
select select "0: null"
click at [570, 329] on select "None" at bounding box center [1097, 341] width 161 height 25
click at [570, 346] on input "number" at bounding box center [1251, 341] width 99 height 25
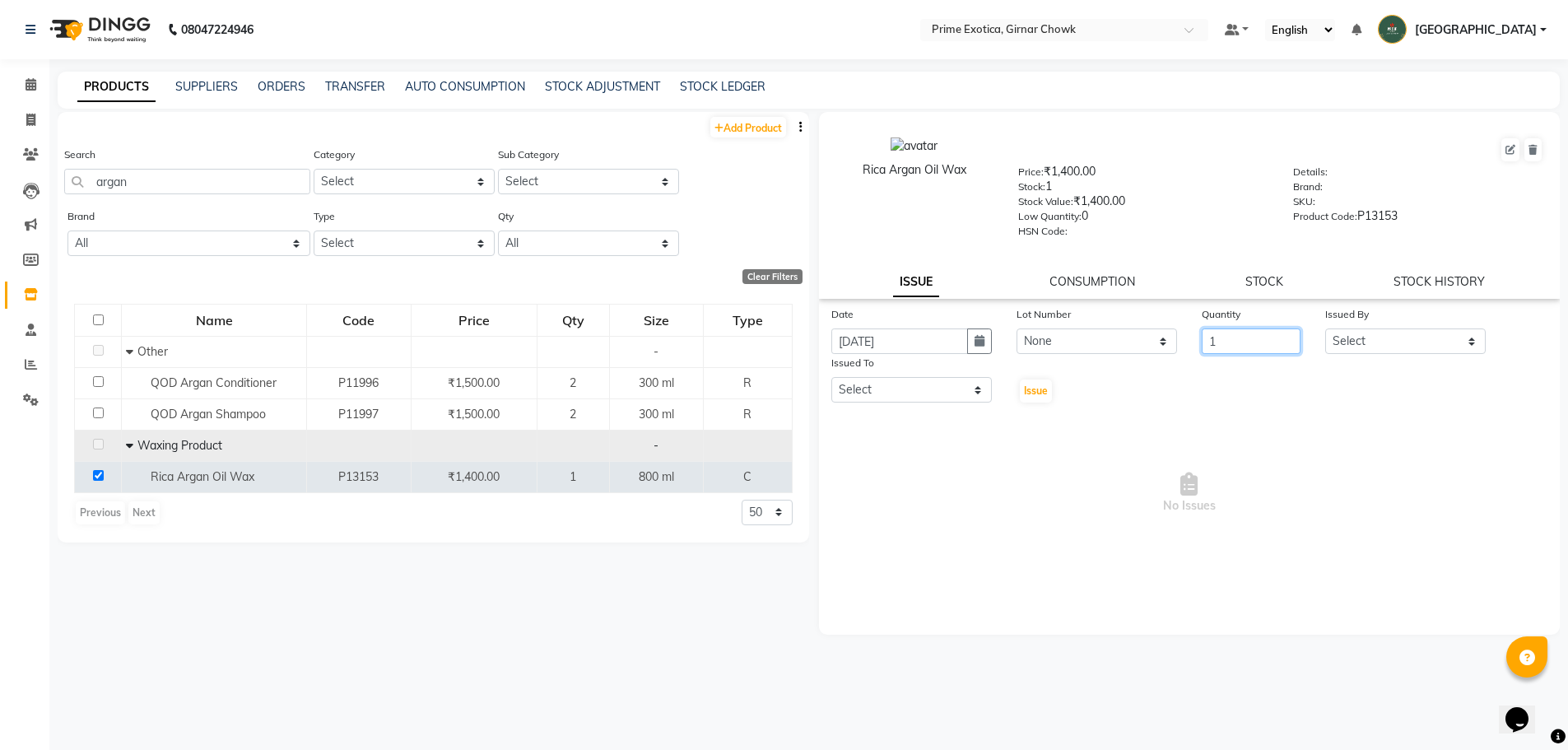
type input "1"
click at [570, 339] on select "Select [PERSON_NAME] ADMIN [PERSON_NAME] [PERSON_NAME] [PERSON_NAME] [PERSON_NA…" at bounding box center [1405, 341] width 161 height 25
select select "40139"
click at [570, 329] on select "Select [PERSON_NAME] ADMIN [PERSON_NAME] [PERSON_NAME] [PERSON_NAME] [PERSON_NA…" at bounding box center [1405, 341] width 161 height 25
click at [570, 393] on select "Select [PERSON_NAME] ADMIN [PERSON_NAME] [PERSON_NAME] [PERSON_NAME] [PERSON_NA…" at bounding box center [911, 390] width 161 height 25
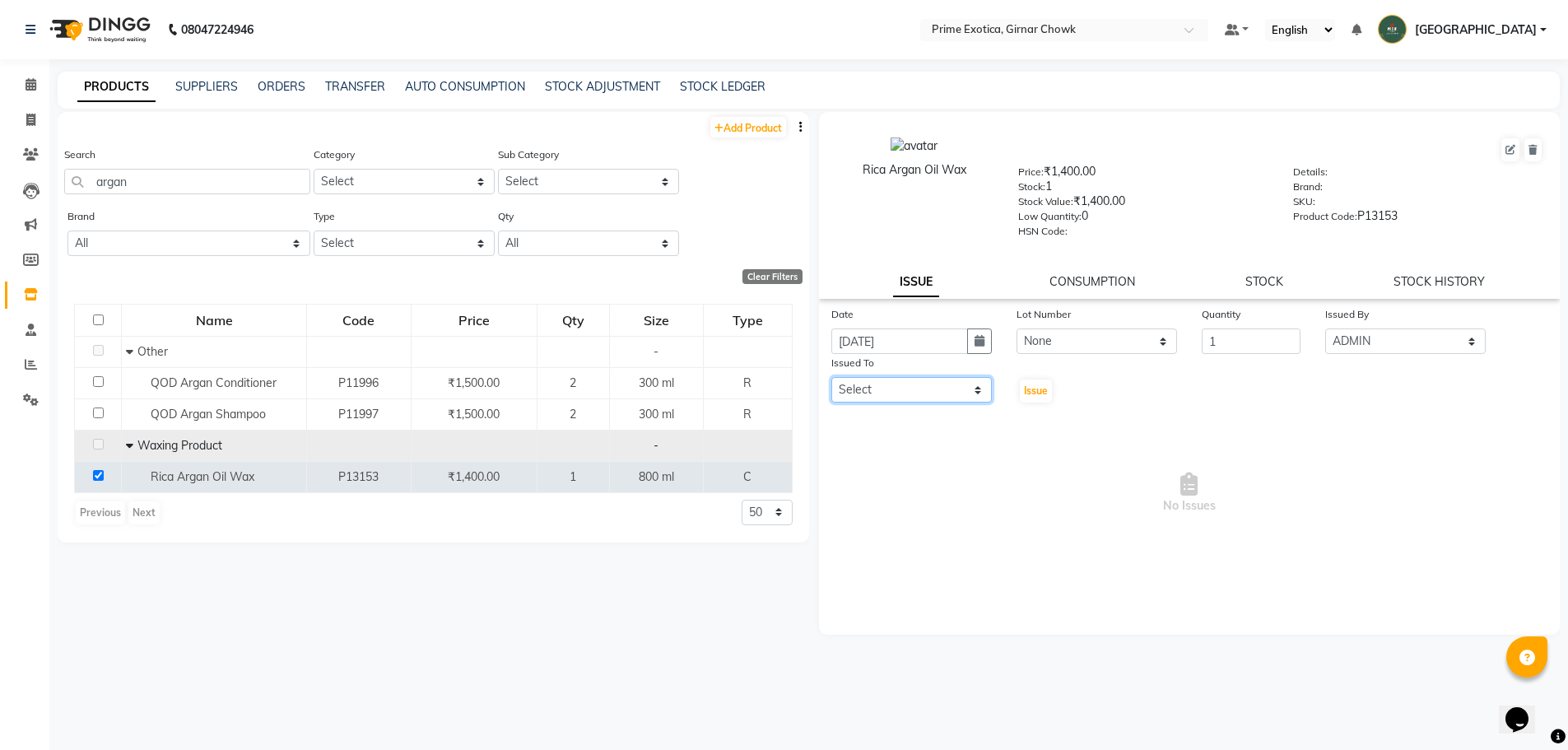
select select "45353"
click at [570, 378] on select "Select [PERSON_NAME] ADMIN [PERSON_NAME] [PERSON_NAME] [PERSON_NAME] [PERSON_NA…" at bounding box center [911, 390] width 161 height 25
click at [570, 387] on span "Issue" at bounding box center [1036, 391] width 24 height 12
select select
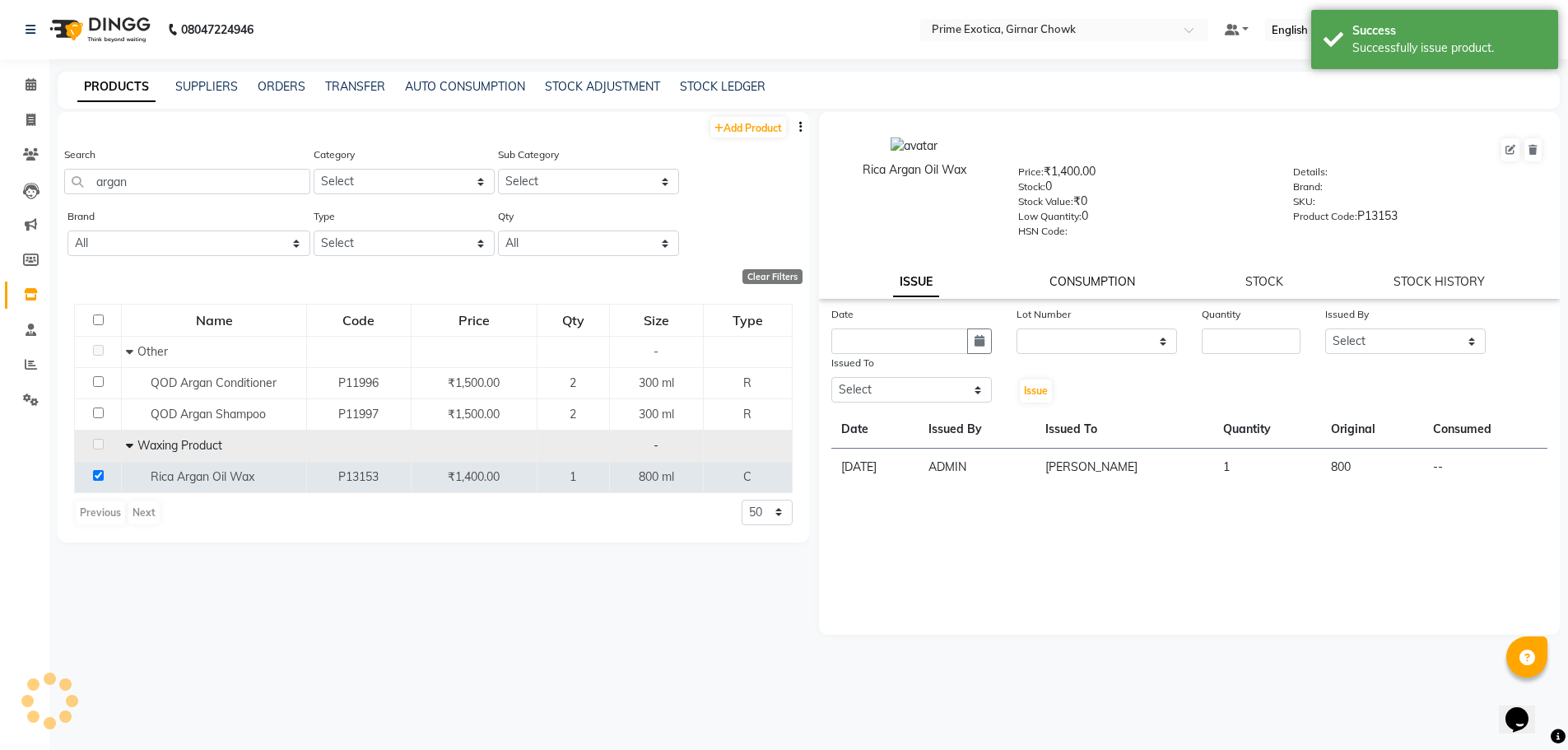
click at [570, 279] on link "CONSUMPTION" at bounding box center [1092, 281] width 86 height 15
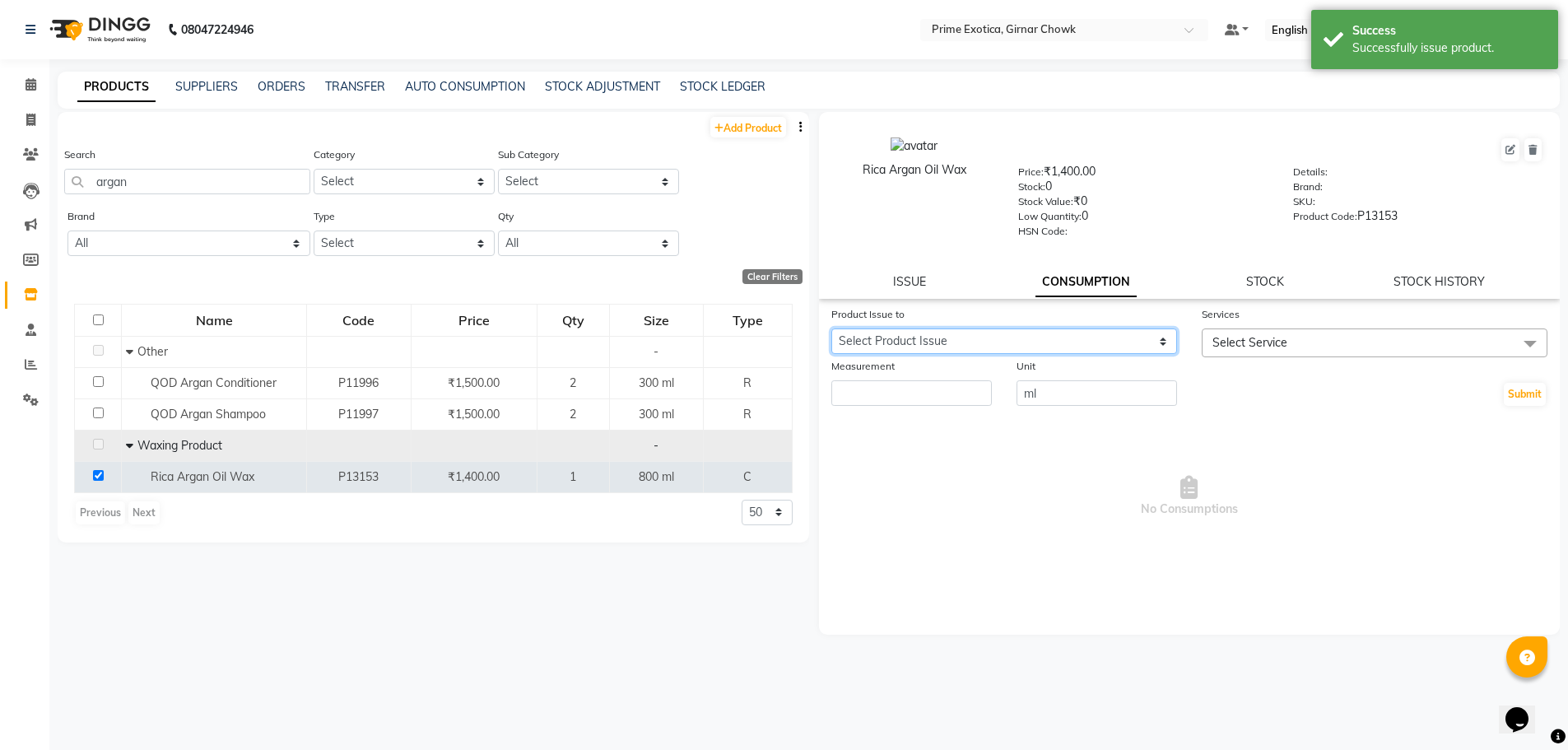
click at [570, 339] on select "Select Product Issue [DATE], Issued to: [PERSON_NAME] , Balance: 800" at bounding box center [1004, 341] width 345 height 25
select select "1204759"
click at [570, 329] on select "Select Product Issue [DATE], Issued to: [PERSON_NAME] , Balance: 800" at bounding box center [1004, 341] width 345 height 25
click at [570, 332] on span "Select Service" at bounding box center [1374, 343] width 345 height 29
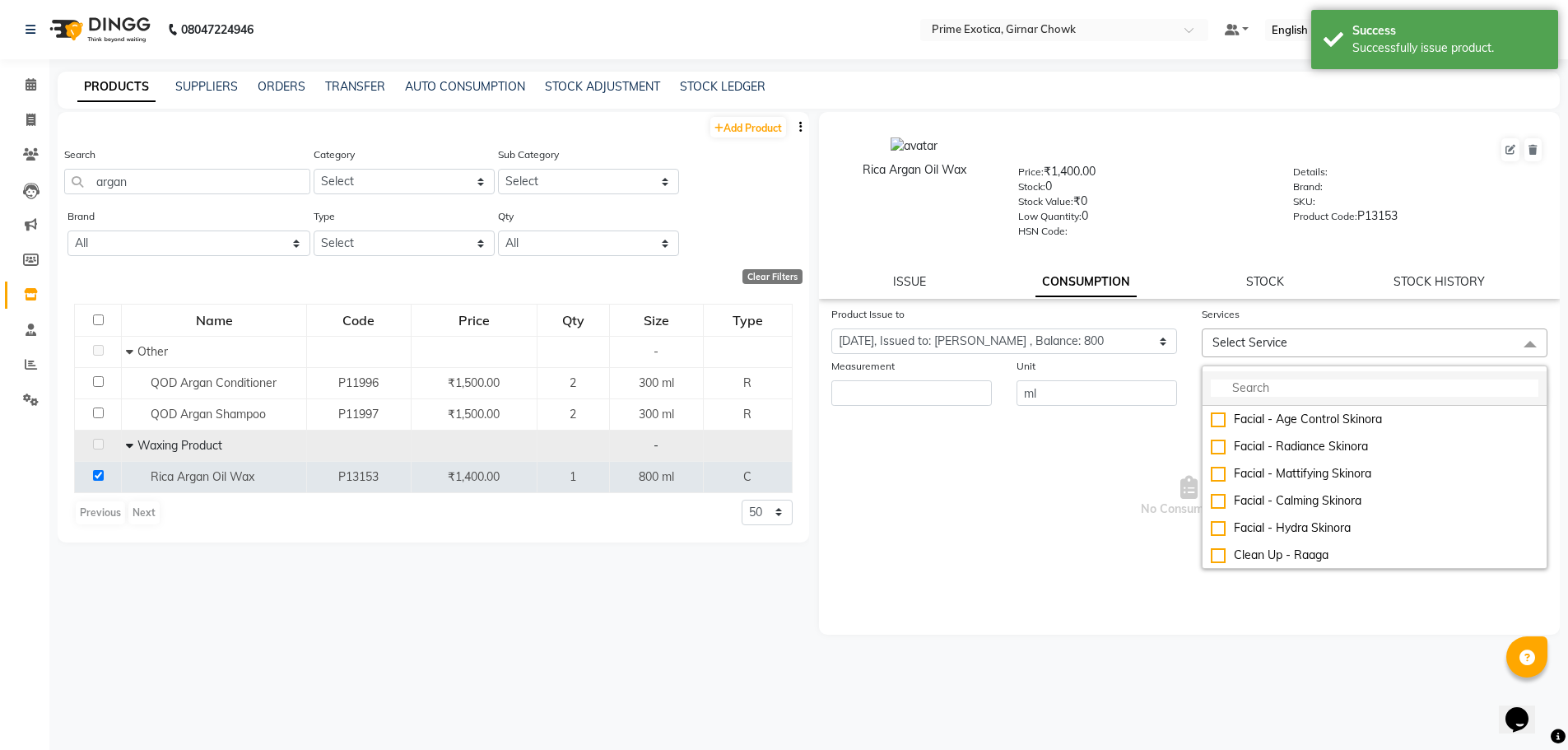
click at [570, 377] on li at bounding box center [1374, 389] width 344 height 35
click at [570, 393] on input "multiselect-search" at bounding box center [1375, 388] width 328 height 17
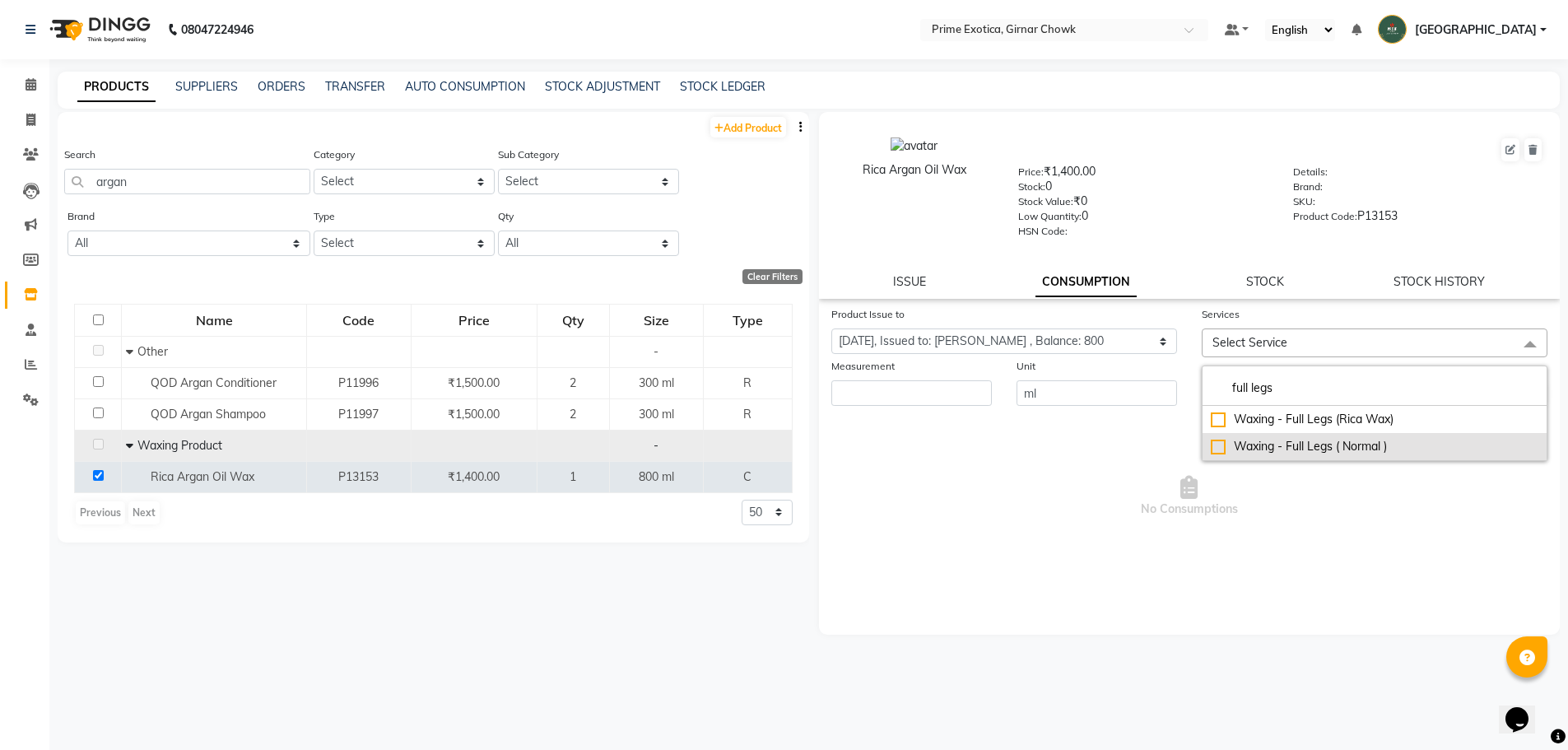
type input "full legs"
click at [570, 448] on div "Waxing - Full Legs ( Normal )" at bounding box center [1375, 447] width 328 height 17
checkbox input "true"
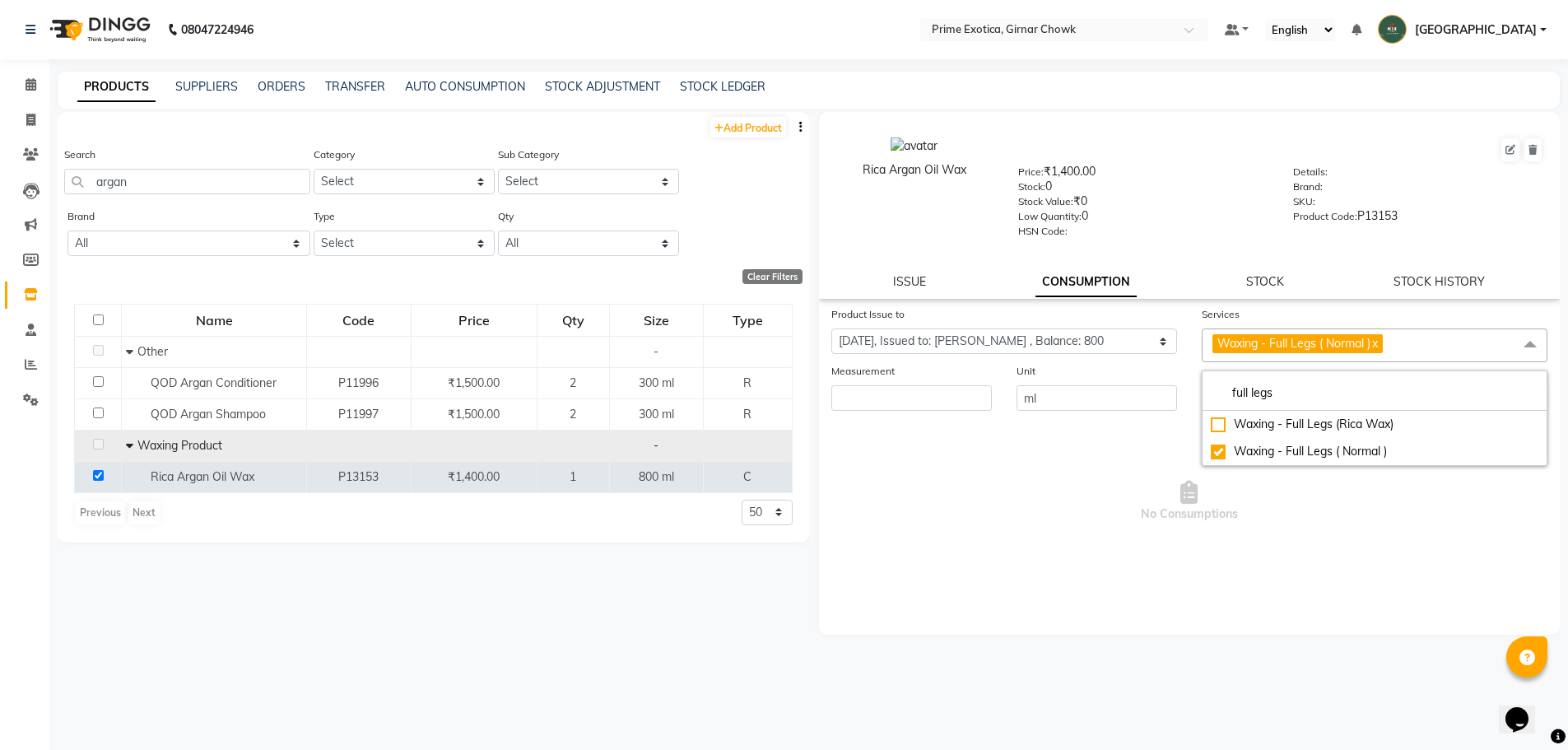
click at [570, 345] on link "x" at bounding box center [1374, 343] width 8 height 15
checkbox input "false"
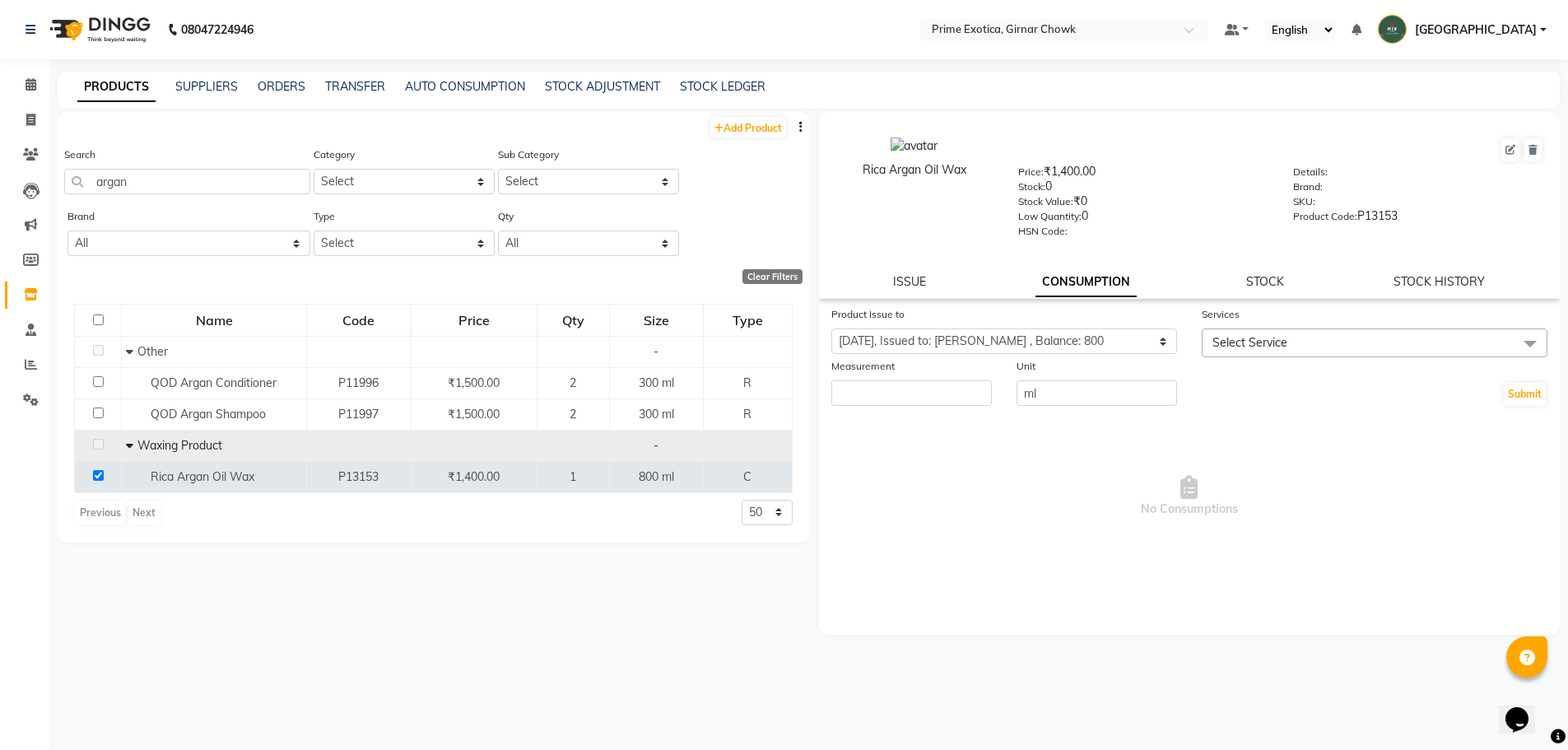
click at [570, 346] on span "Select Service" at bounding box center [1250, 342] width 75 height 15
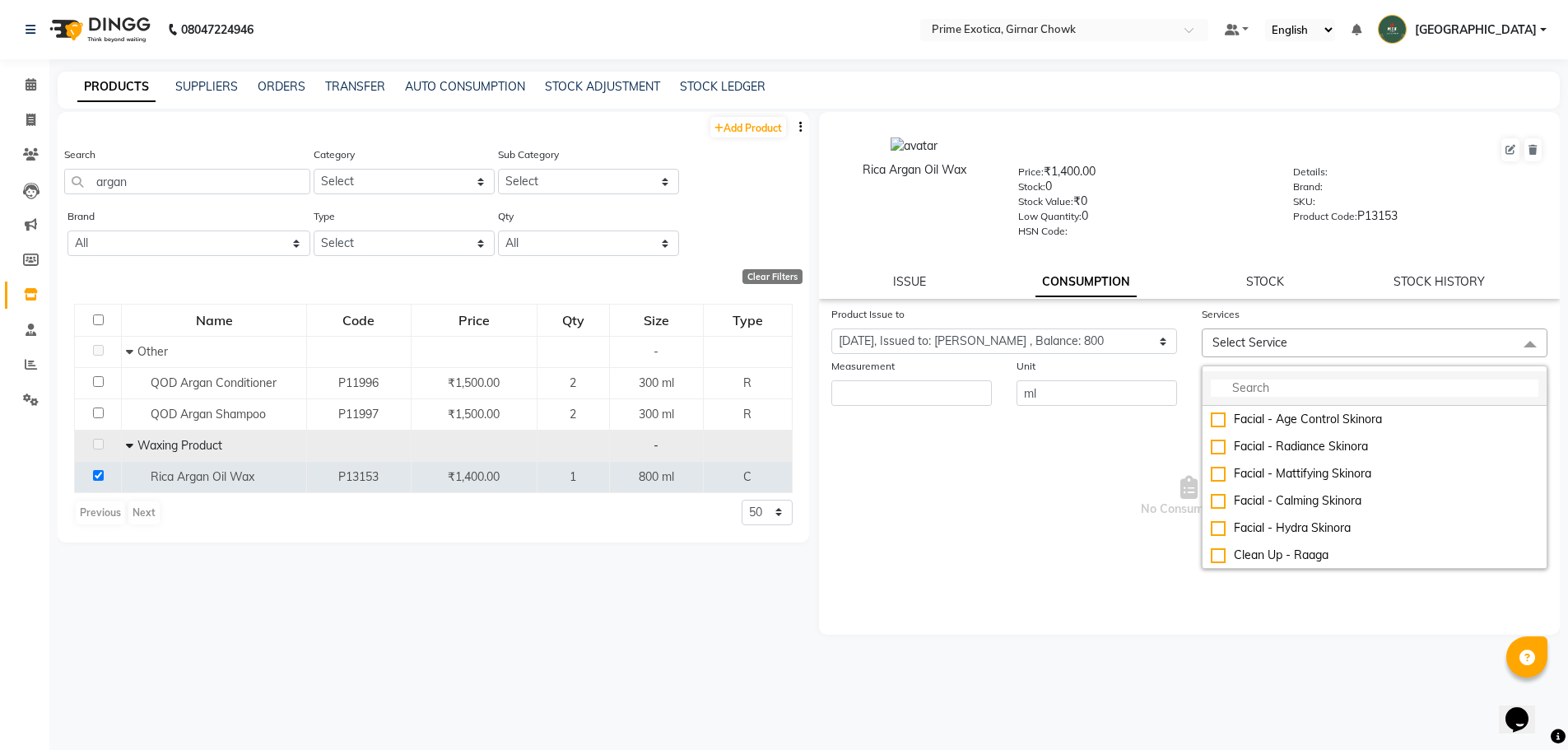
click at [570, 393] on input "multiselect-search" at bounding box center [1375, 388] width 328 height 17
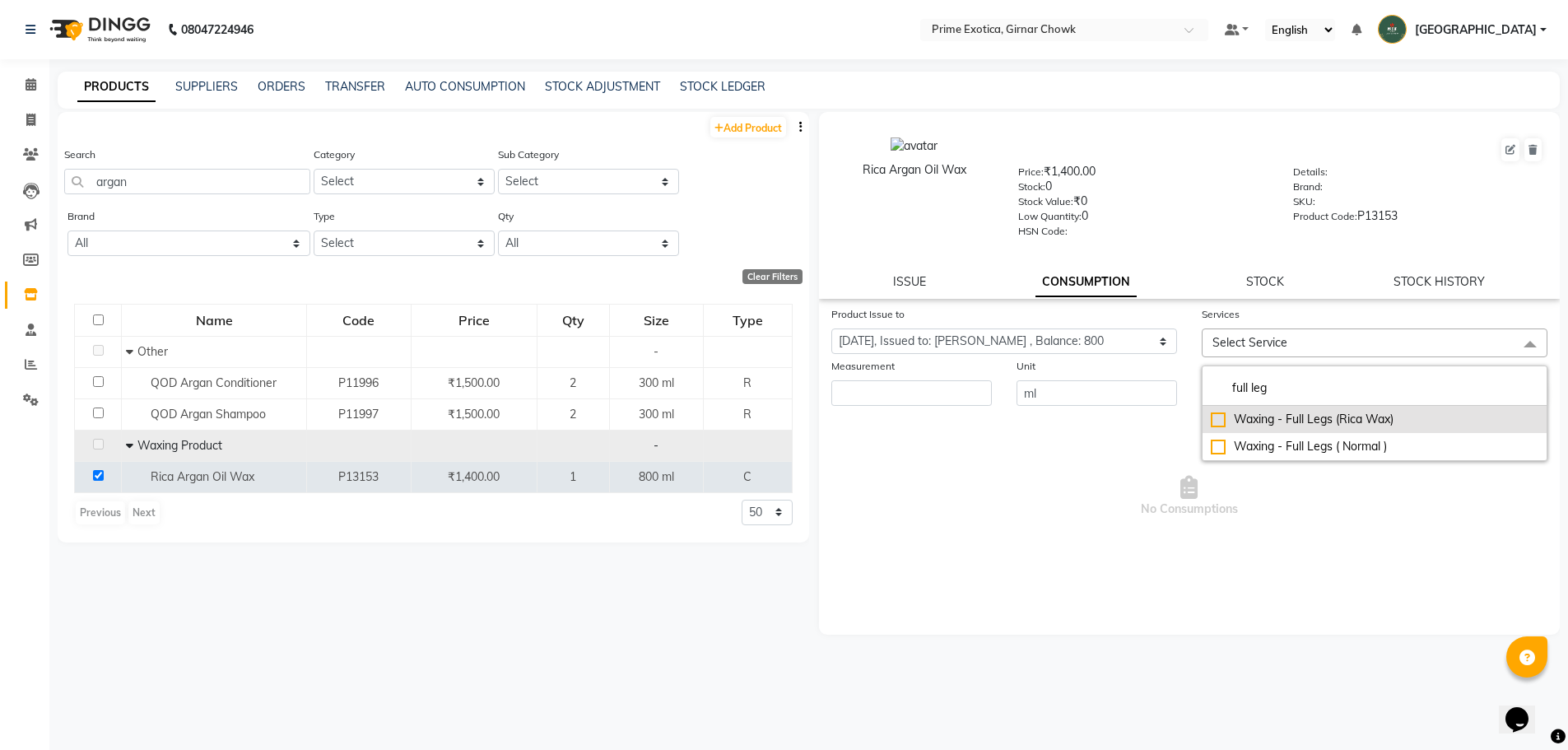
type input "full leg"
click at [570, 411] on div "Waxing - Full Legs (Rica Wax)" at bounding box center [1375, 419] width 328 height 17
checkbox input "true"
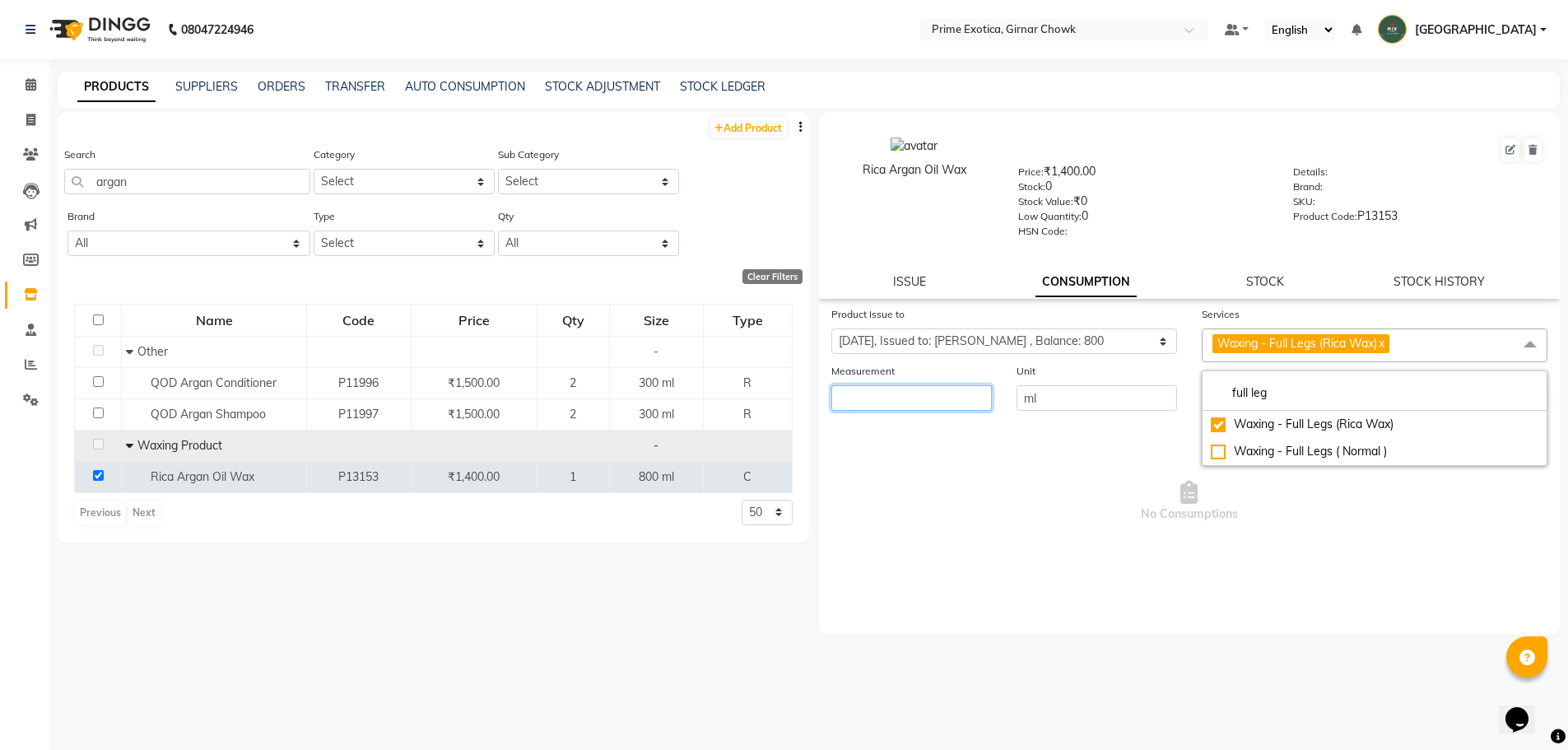
click at [570, 401] on input "number" at bounding box center [911, 398] width 161 height 25
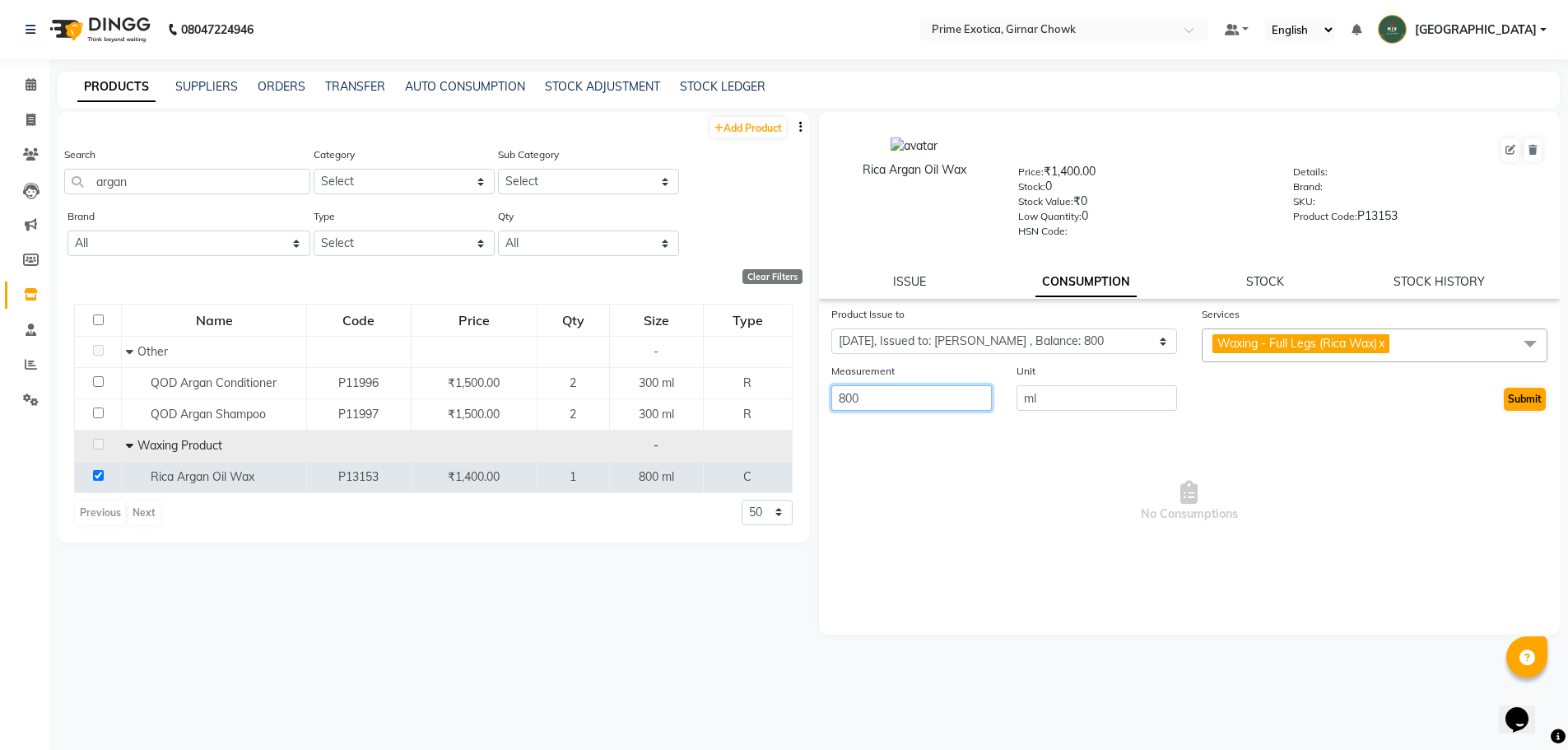
type input "800"
click at [570, 403] on button "Submit" at bounding box center [1525, 399] width 42 height 23
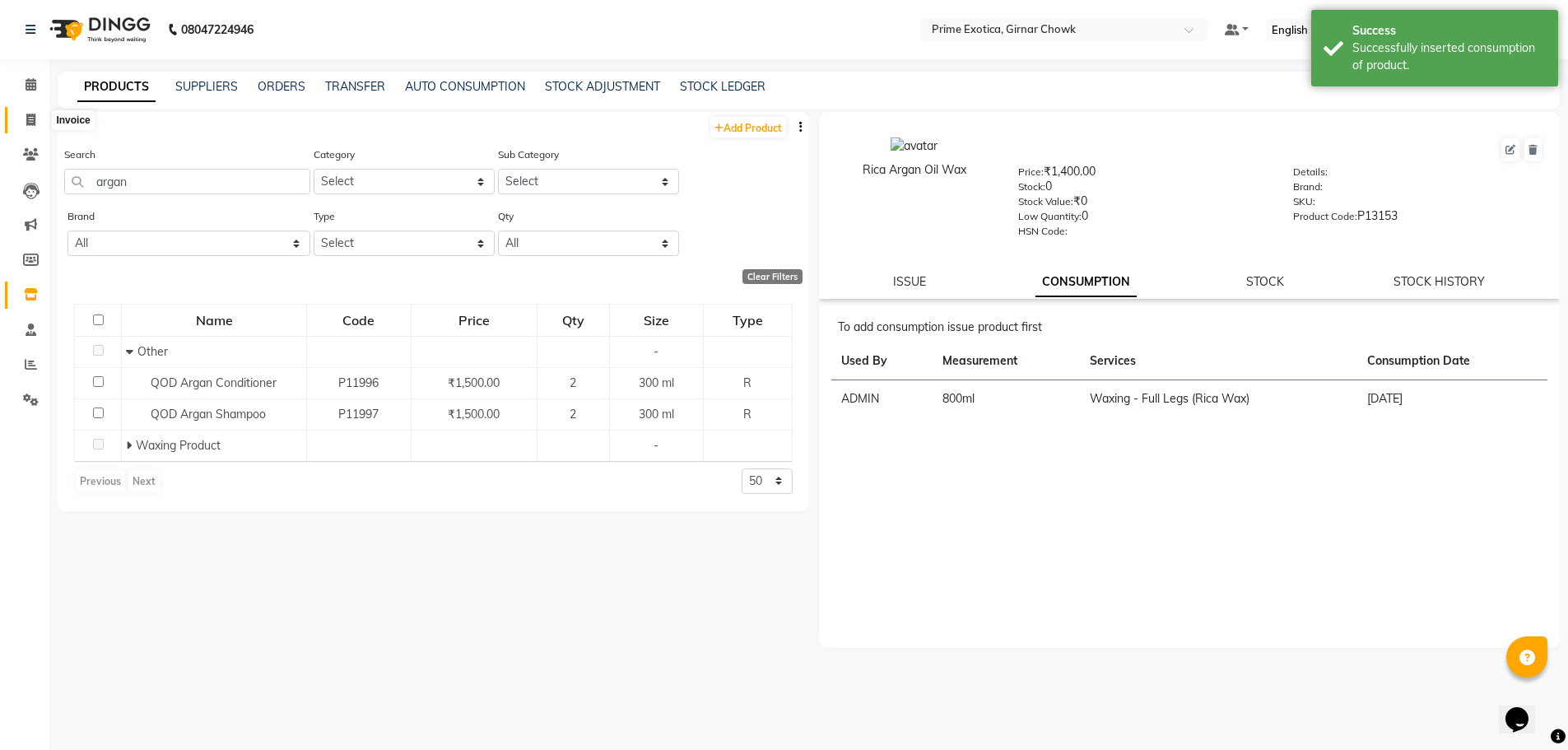
click at [29, 121] on icon at bounding box center [30, 120] width 9 height 12
select select "service"
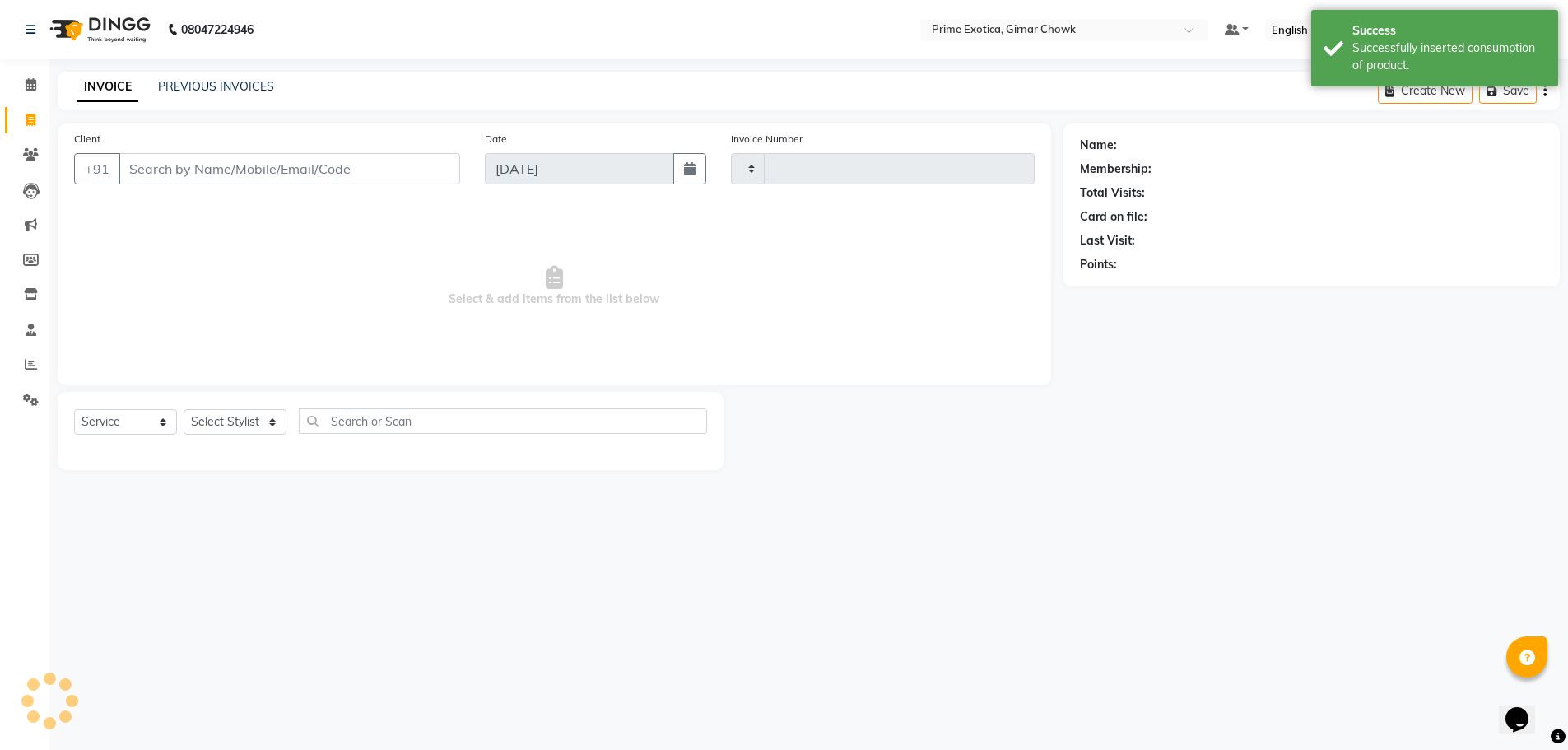
type input "0952"
select select "5796"
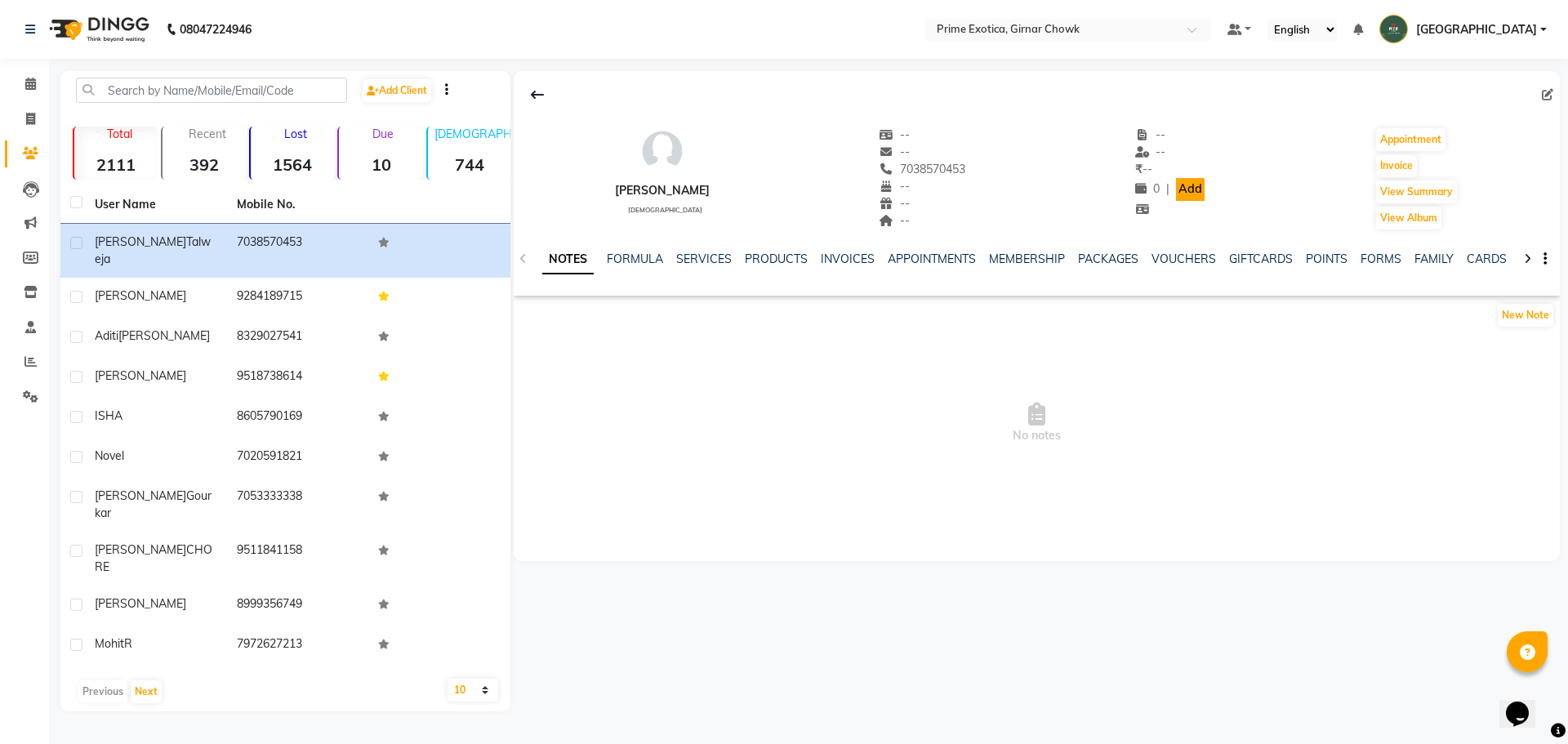
click at [1179, 188] on link "Add" at bounding box center [1189, 189] width 28 height 23
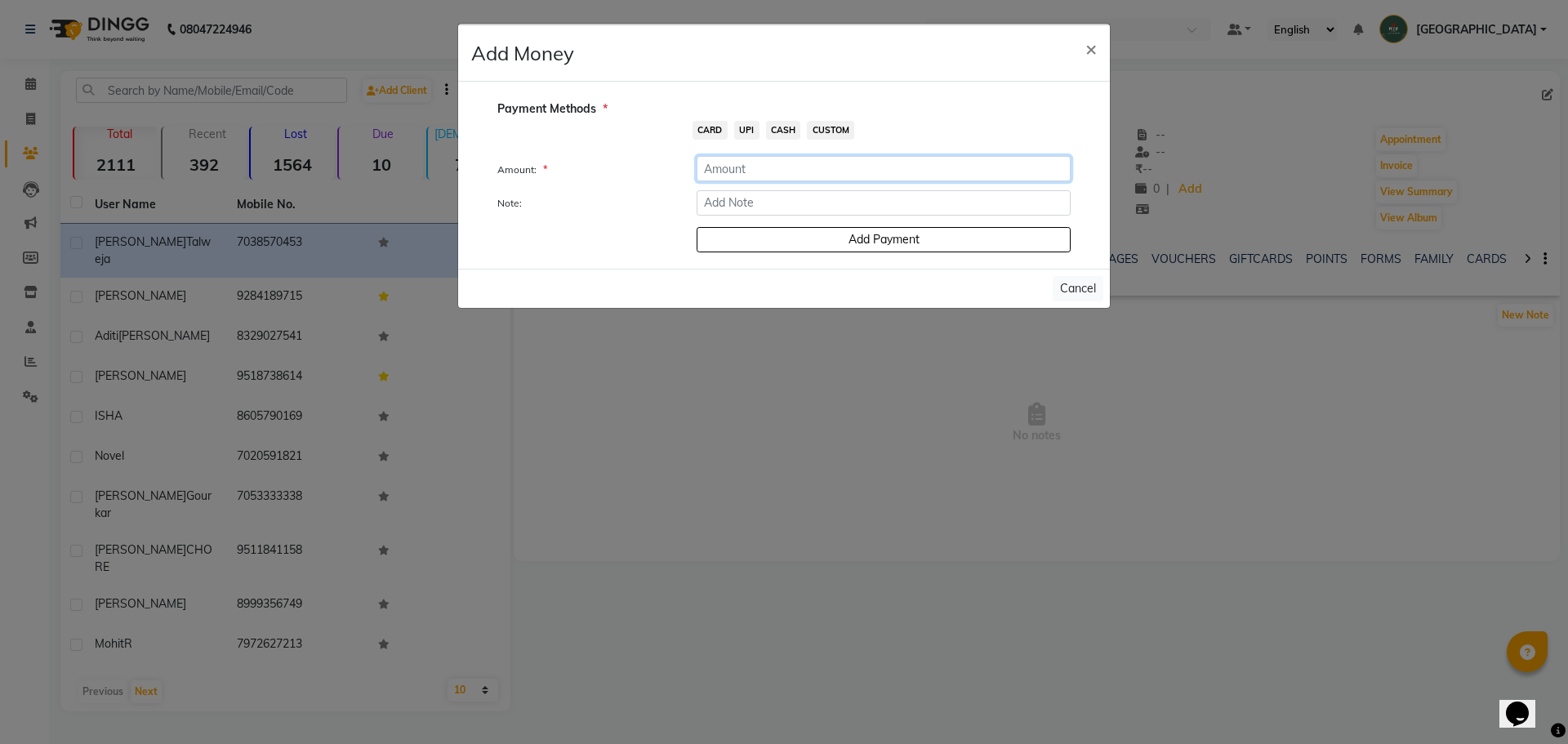
click at [725, 173] on input "number" at bounding box center [883, 168] width 374 height 25
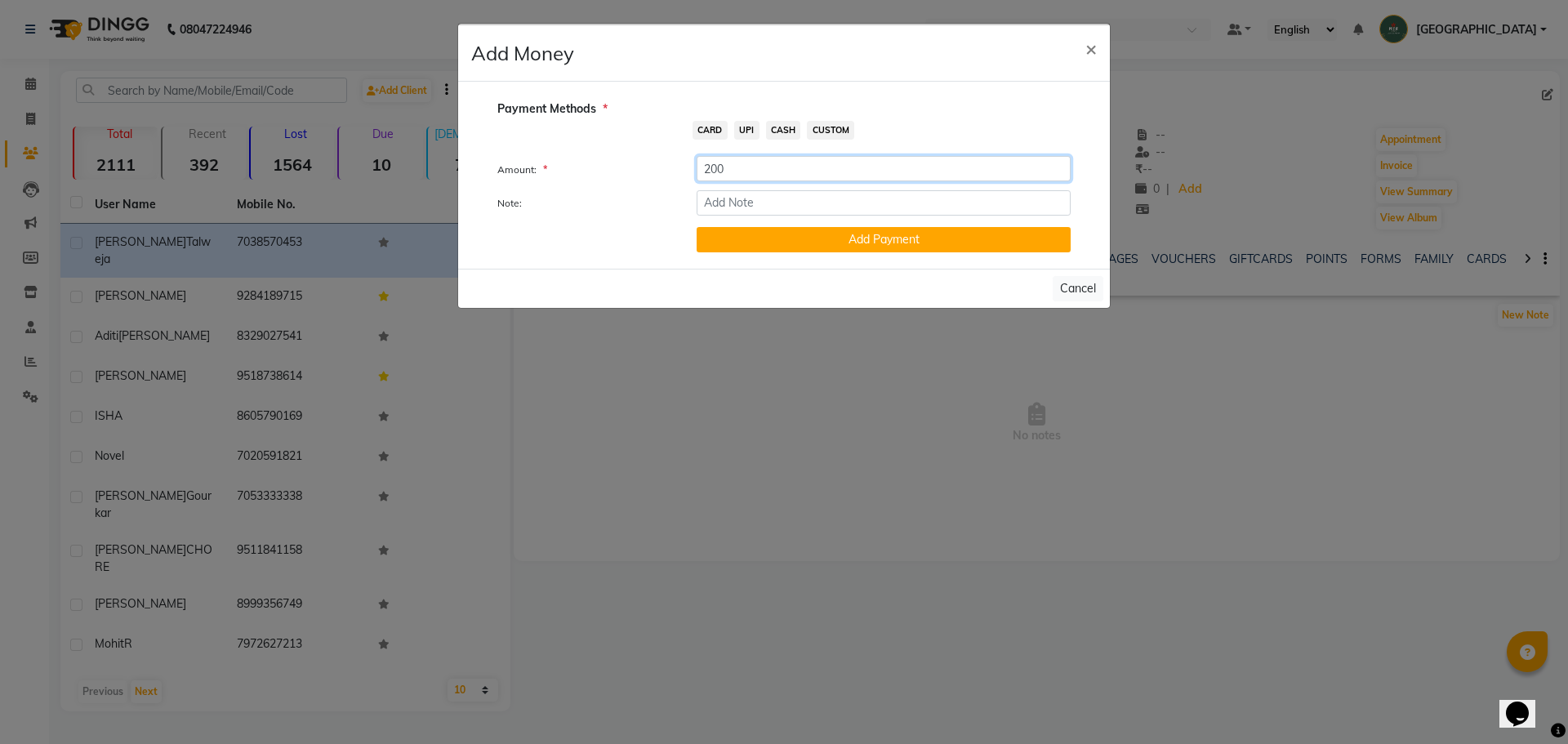
type input "200"
click at [750, 195] on input "Note:" at bounding box center [883, 202] width 374 height 25
type input "h"
type input "Hair Spa At 15th Sep"
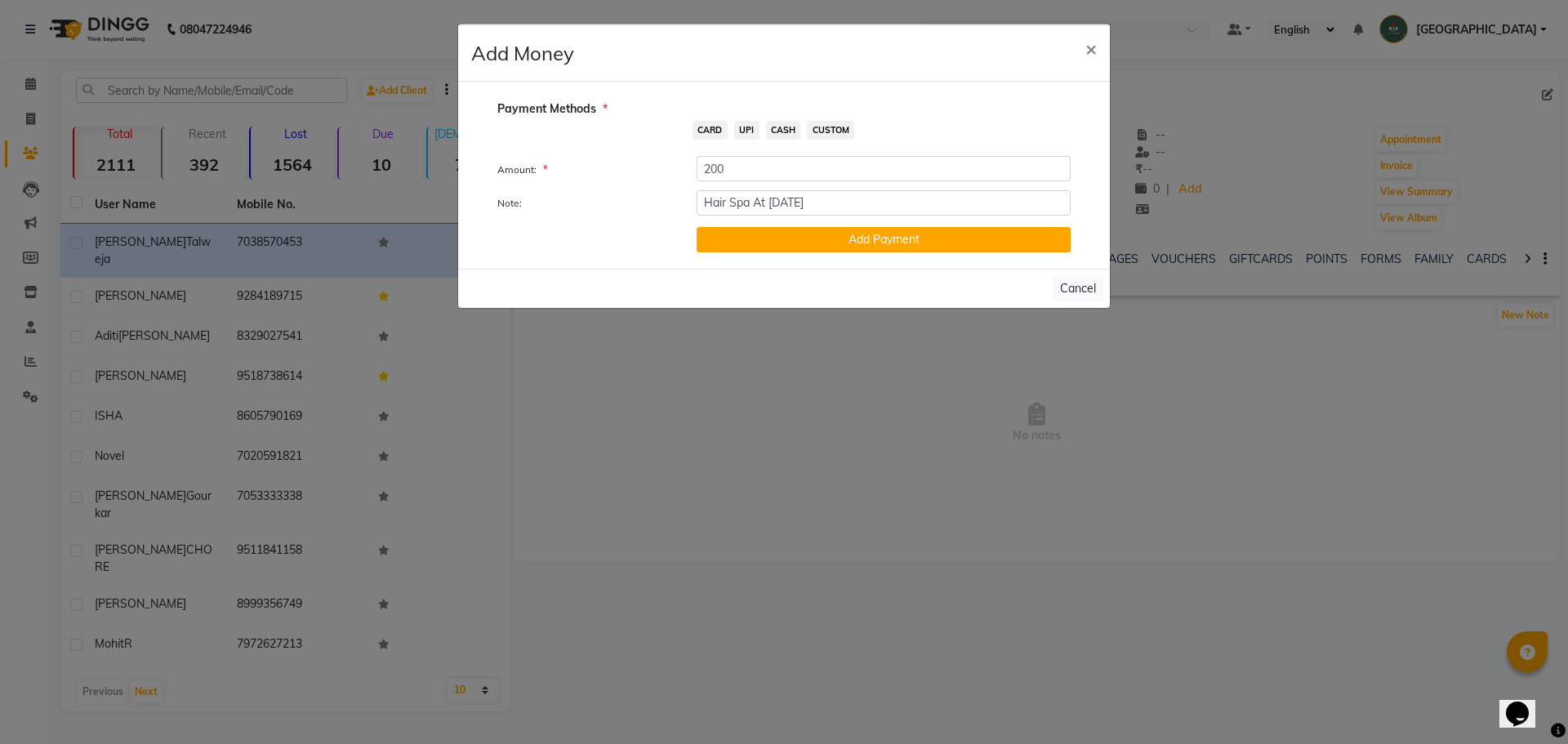
click at [751, 133] on span "UPI" at bounding box center [746, 130] width 25 height 19
click at [750, 235] on button "Add Payment" at bounding box center [883, 239] width 374 height 25
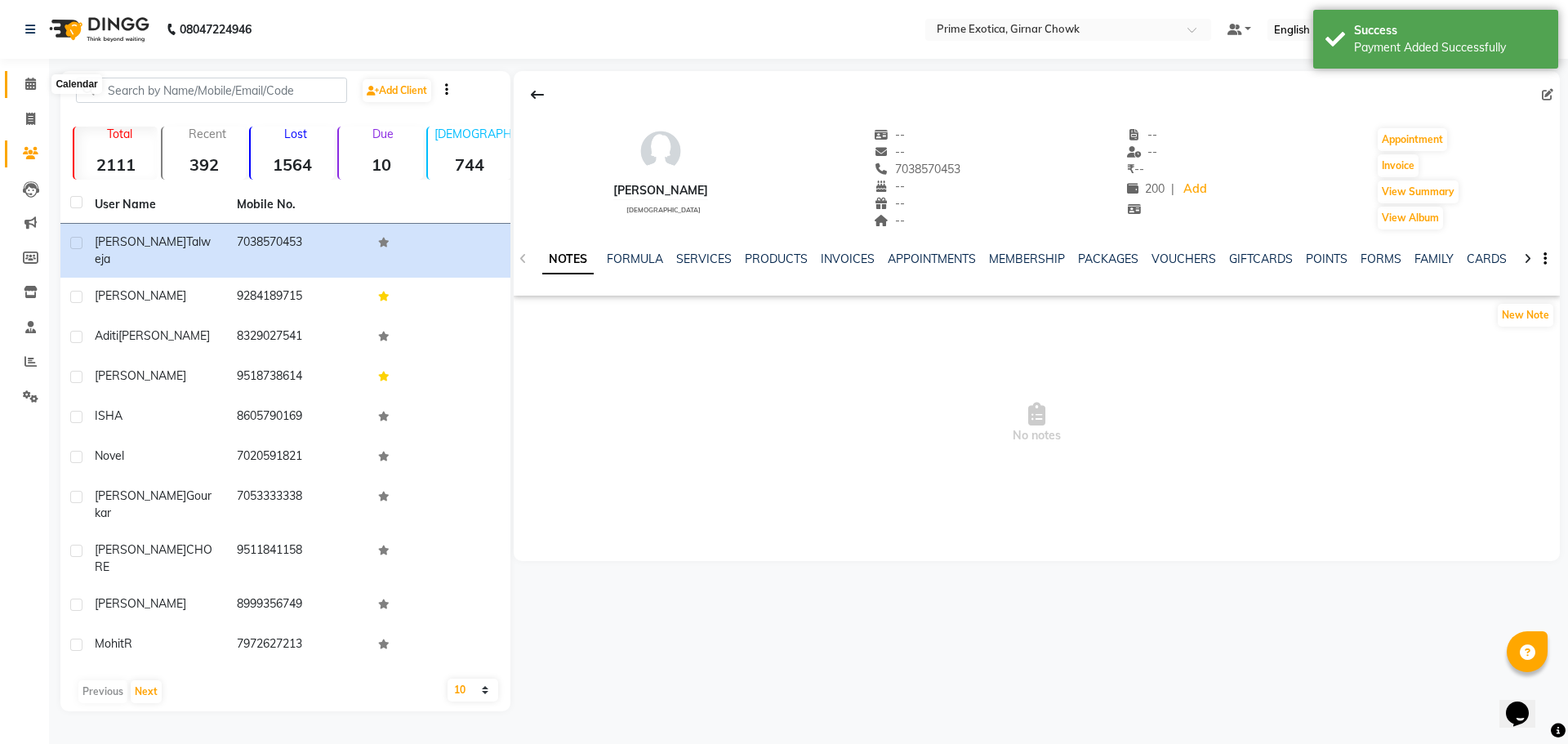
click at [35, 90] on span at bounding box center [30, 84] width 28 height 19
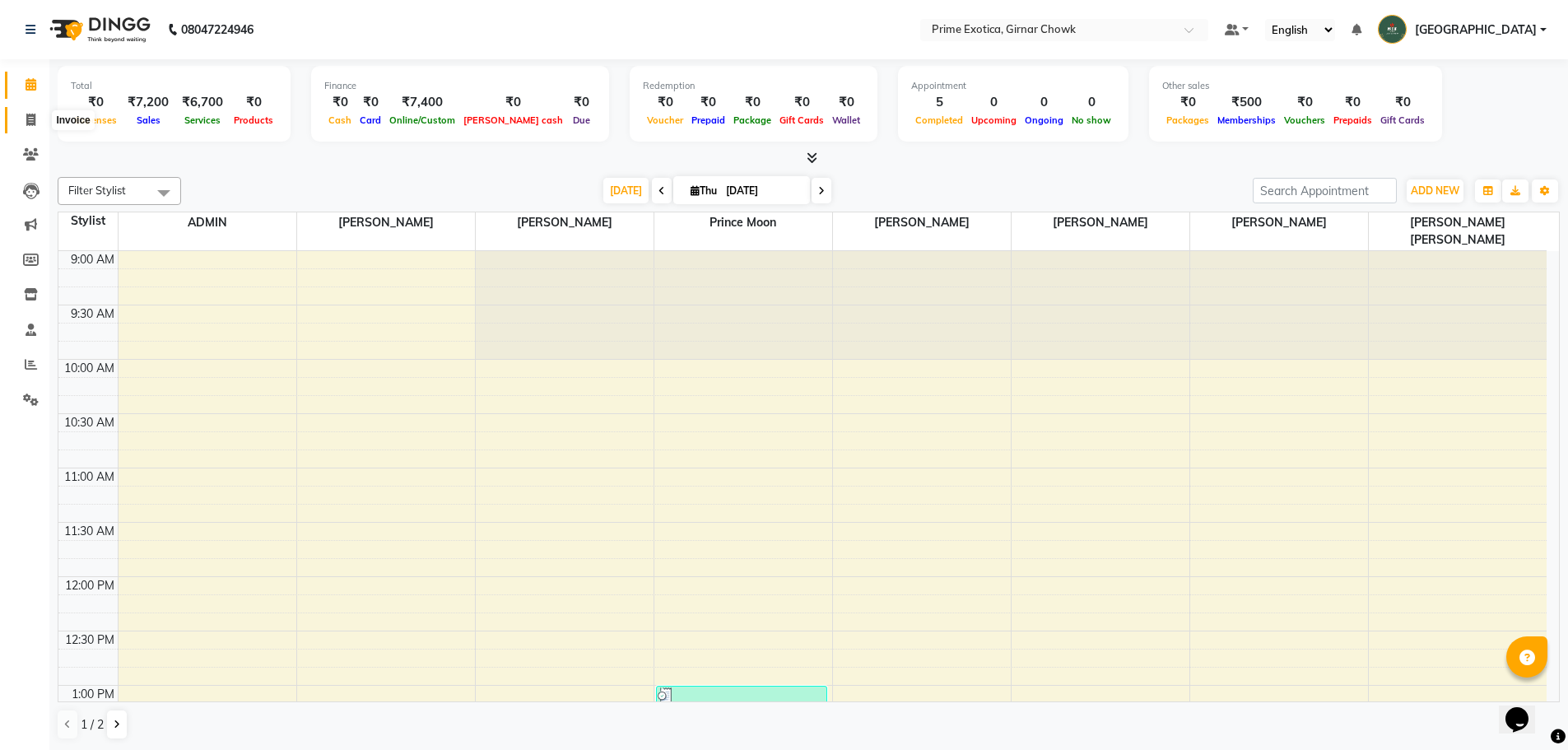
click at [33, 119] on icon at bounding box center [30, 120] width 9 height 12
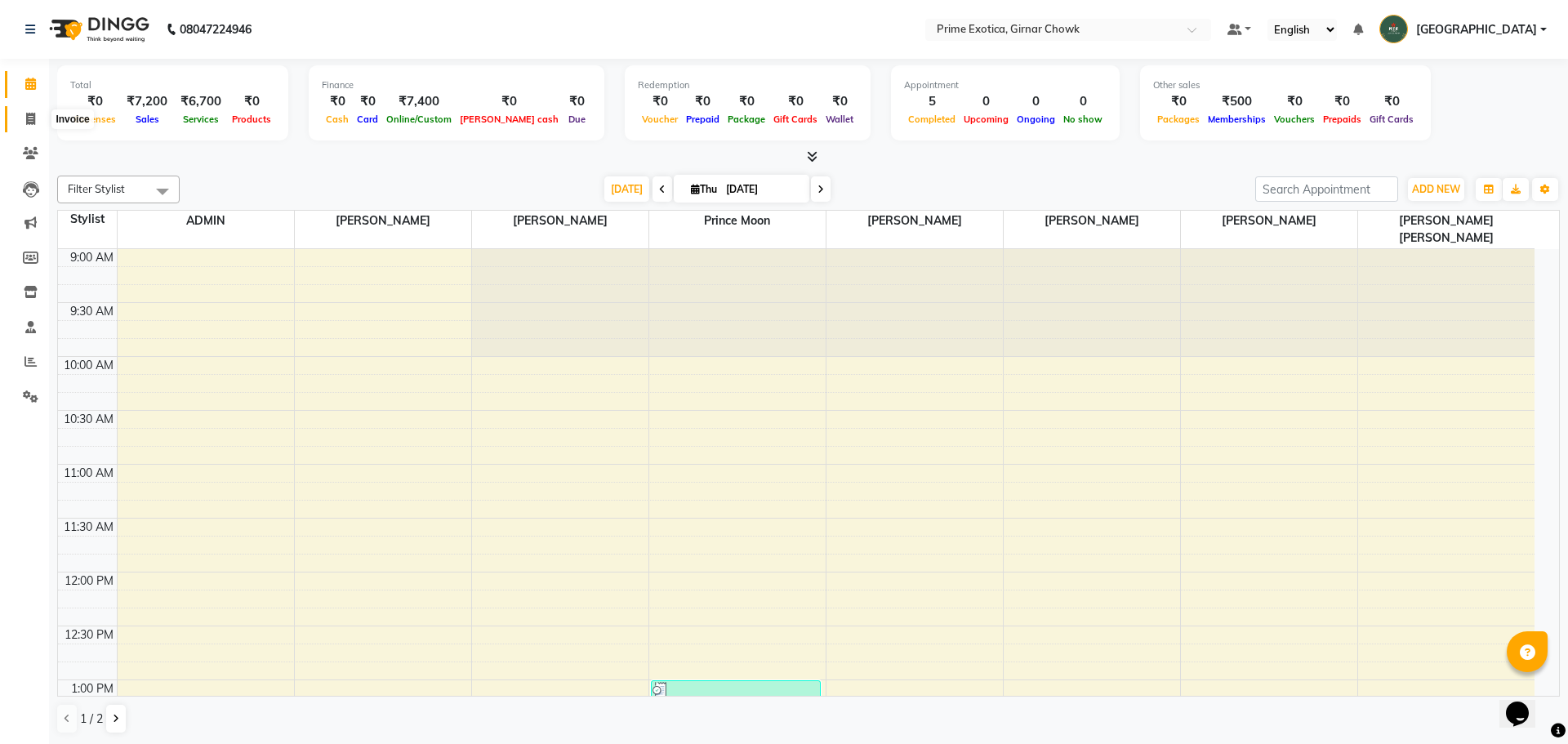
select select "5796"
select select "service"
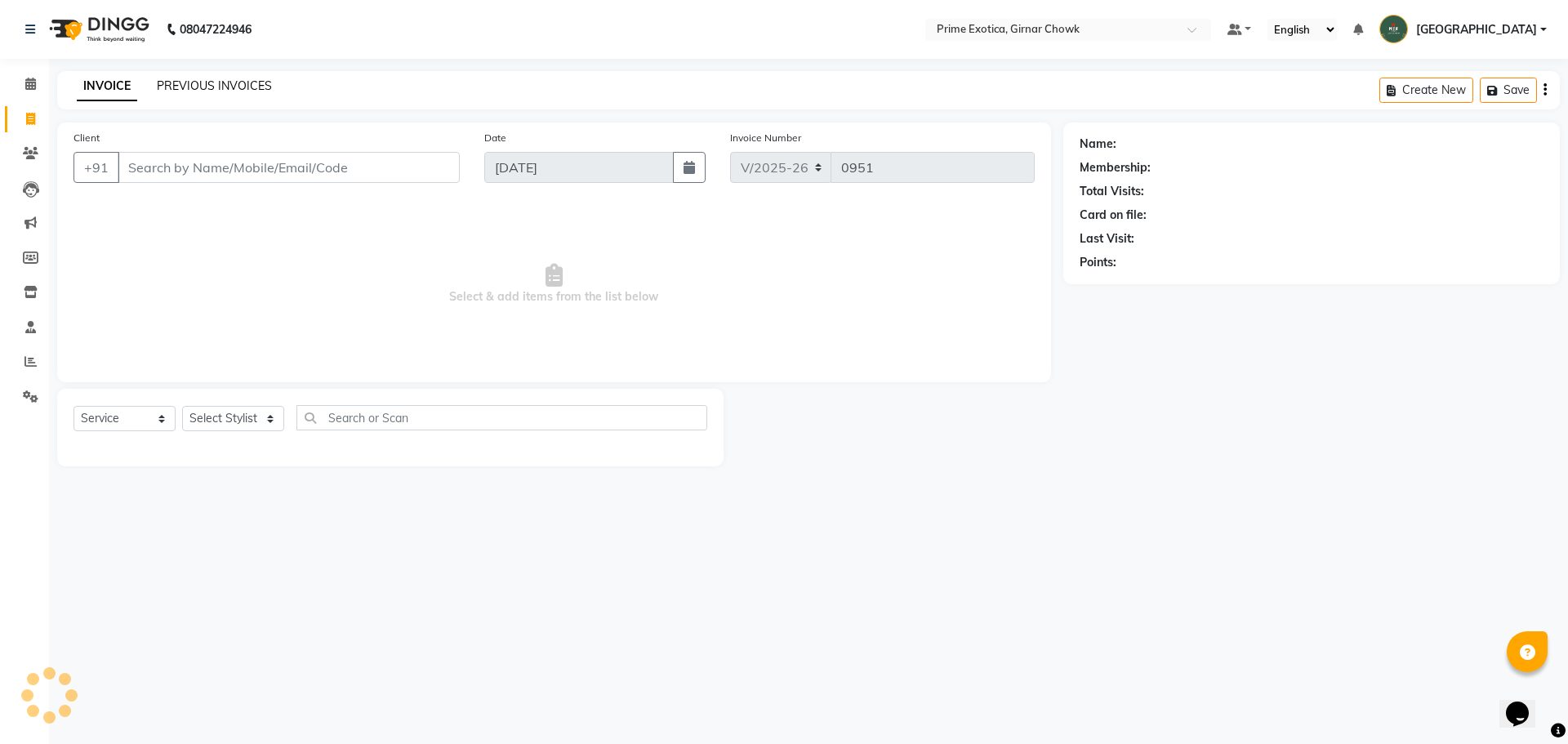
click at [246, 89] on link "PREVIOUS INVOICES" at bounding box center [214, 85] width 115 height 15
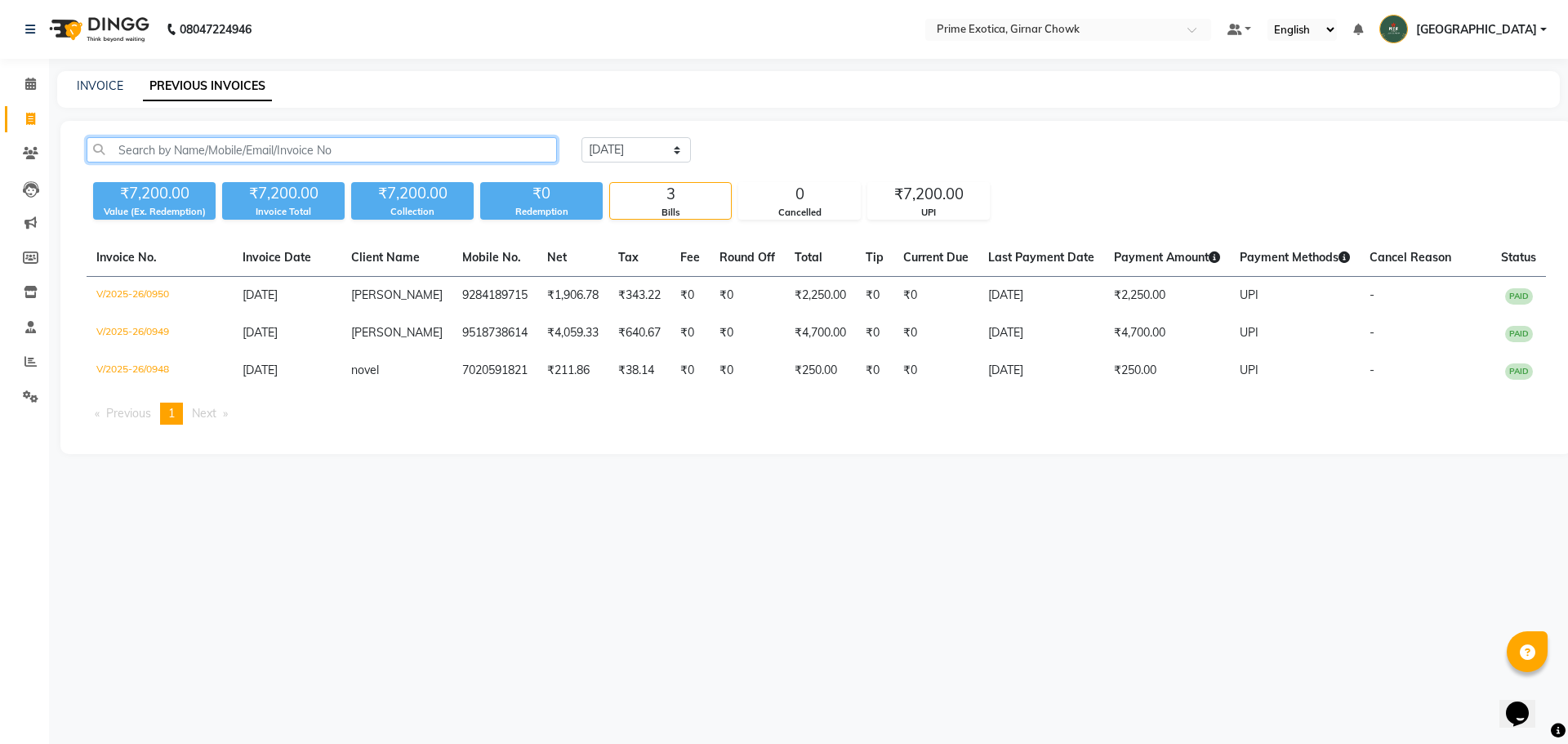
click at [131, 152] on input "text" at bounding box center [322, 149] width 470 height 25
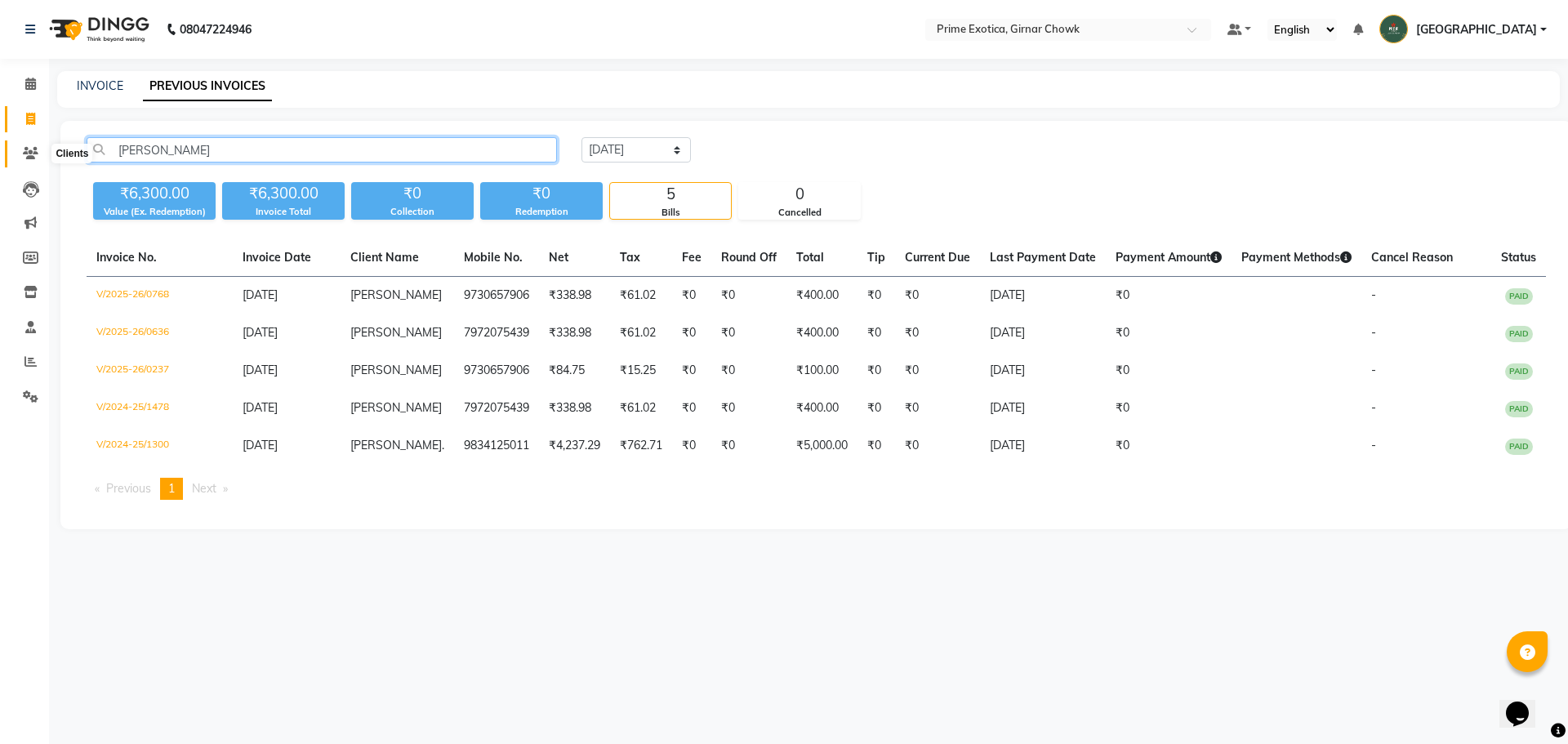
type input "[PERSON_NAME]"
click at [28, 148] on icon at bounding box center [31, 153] width 15 height 12
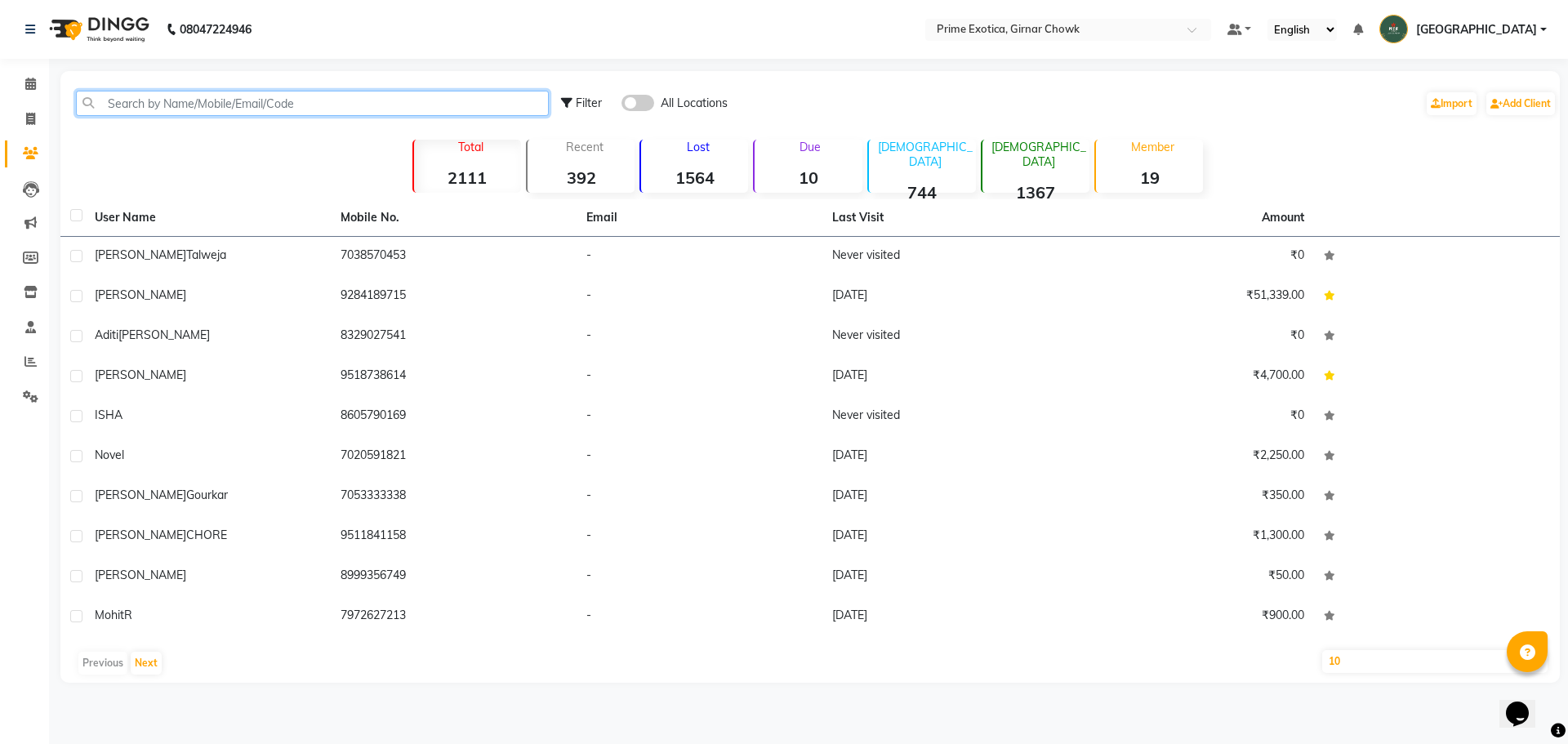
click at [161, 114] on input "text" at bounding box center [312, 102] width 472 height 25
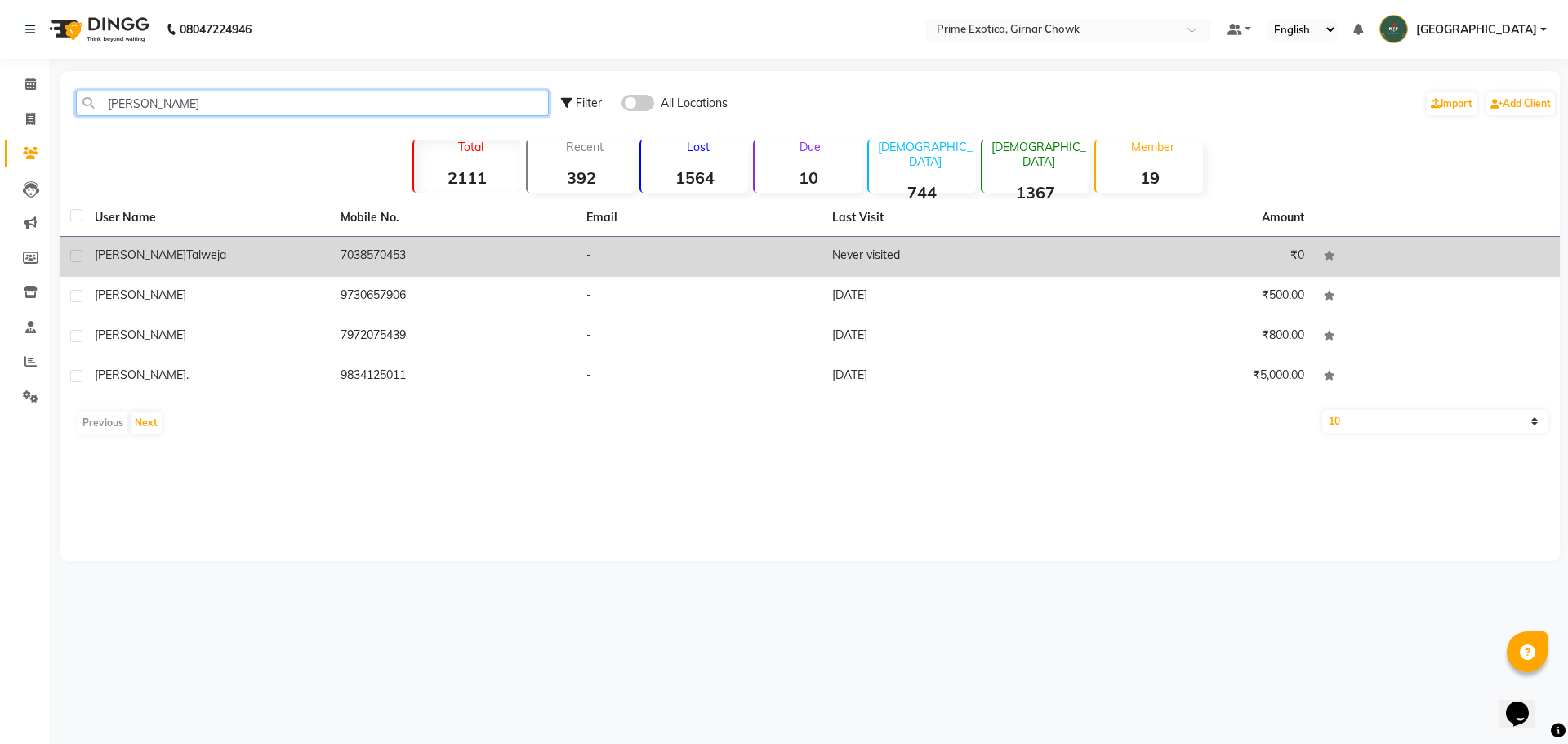
type input "[PERSON_NAME]"
click at [337, 247] on td "7038570453" at bounding box center [454, 257] width 246 height 40
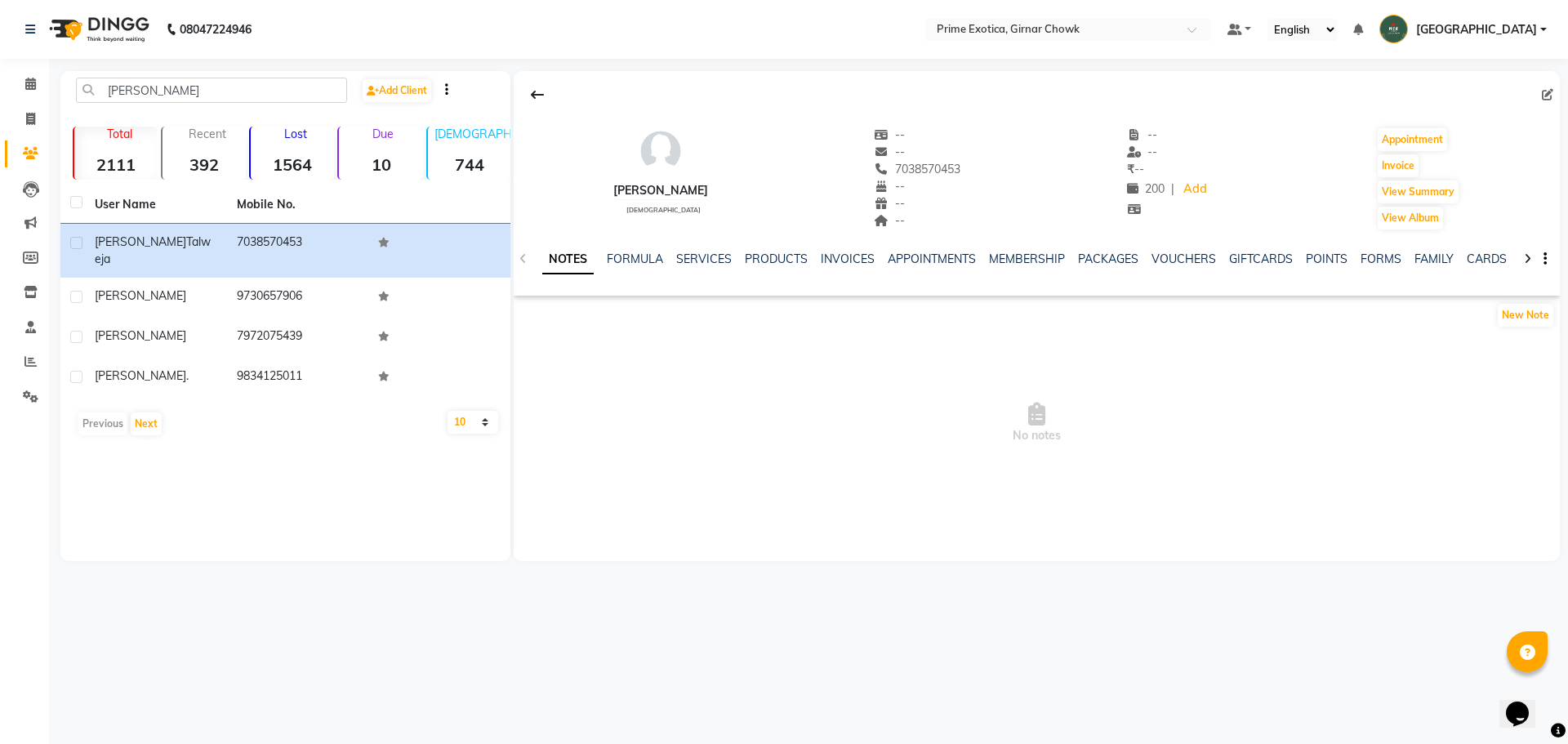
click at [607, 532] on div "Janvi Talweja female -- -- 7038570453 -- -- -- -- -- ₹ -- 200 | Add Appointment…" at bounding box center [1036, 316] width 1046 height 490
click at [38, 118] on span at bounding box center [30, 120] width 28 height 19
select select "service"
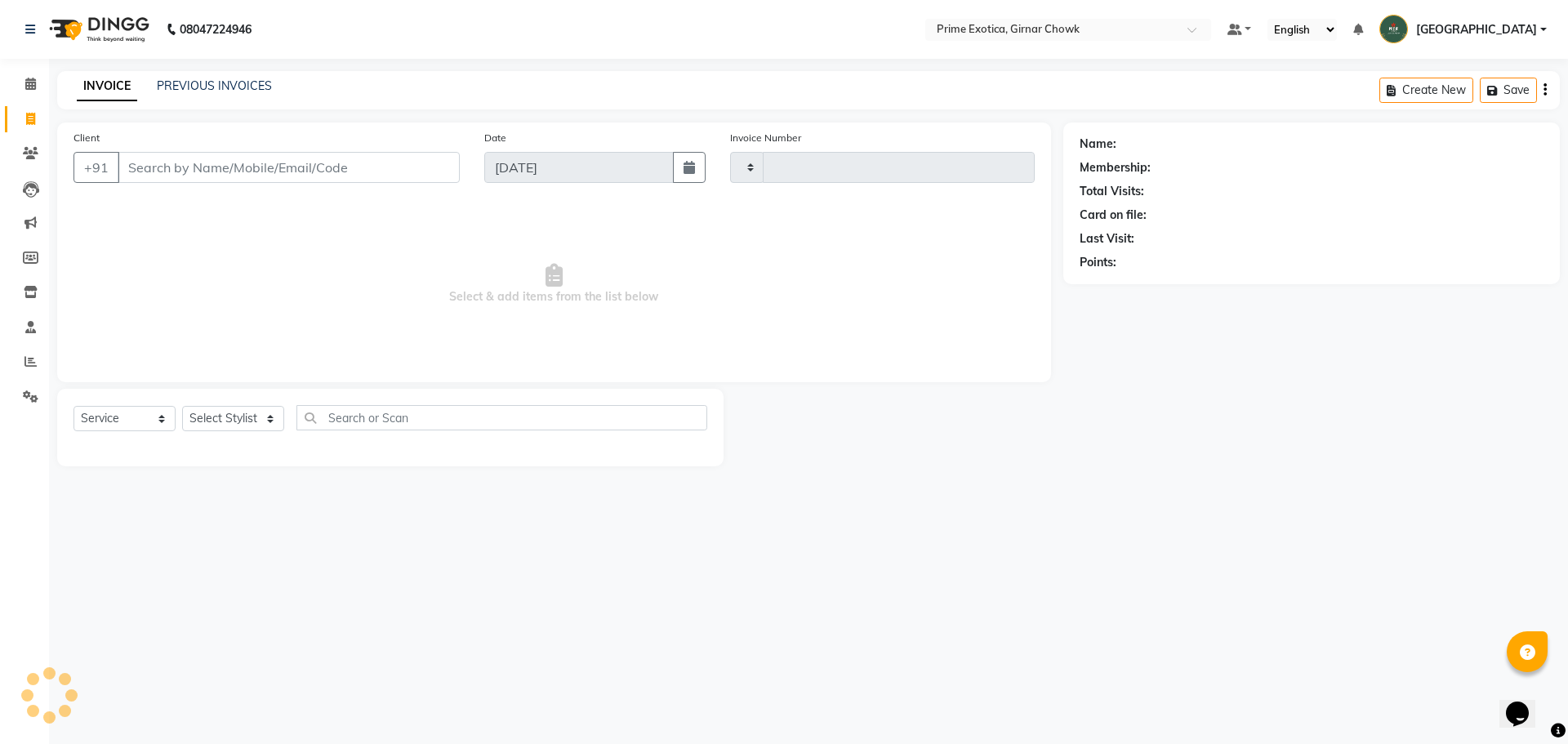
type input "0951"
select select "5796"
click at [224, 86] on link "PREVIOUS INVOICES" at bounding box center [214, 85] width 115 height 15
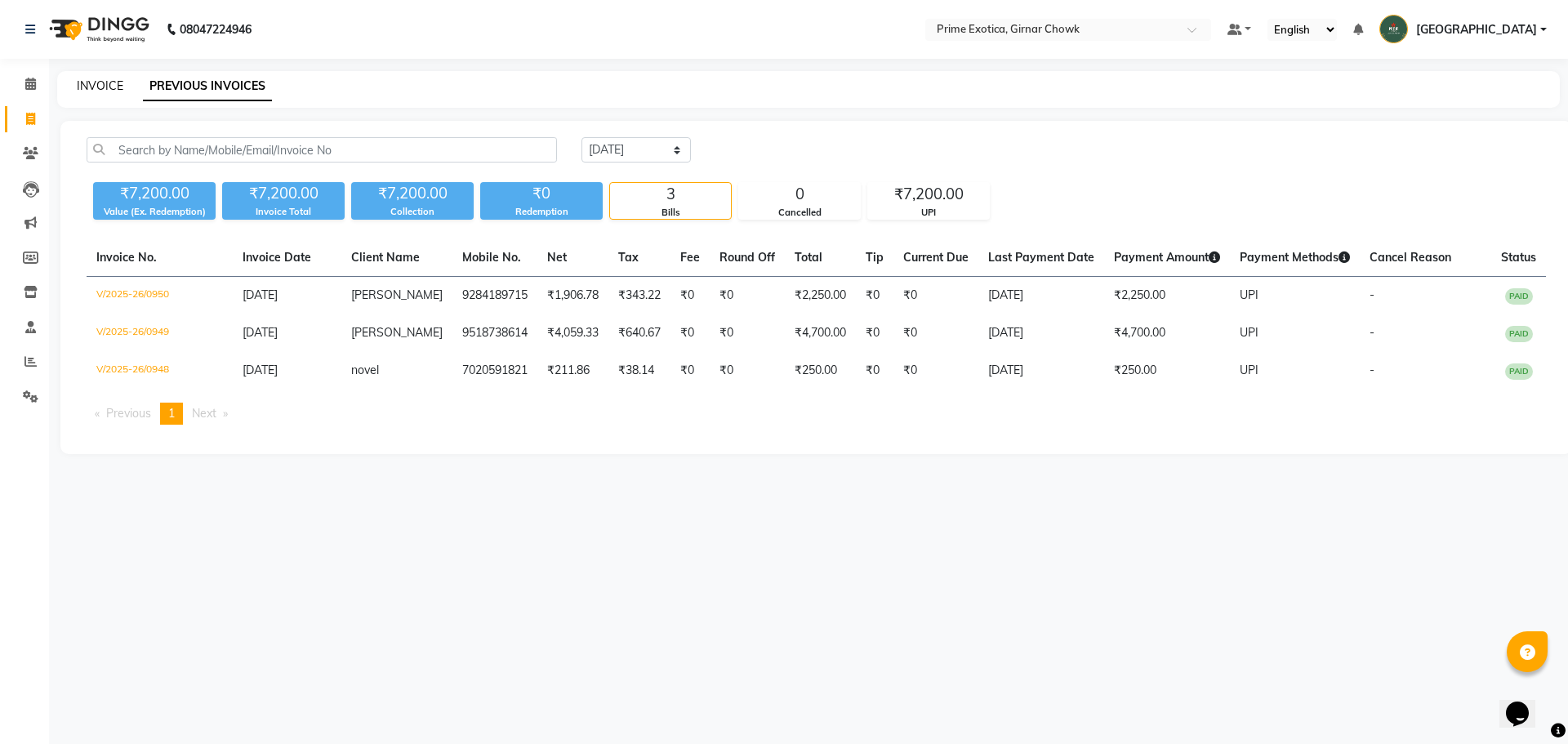
click at [120, 88] on link "INVOICE" at bounding box center [100, 85] width 46 height 15
select select "5796"
select select "service"
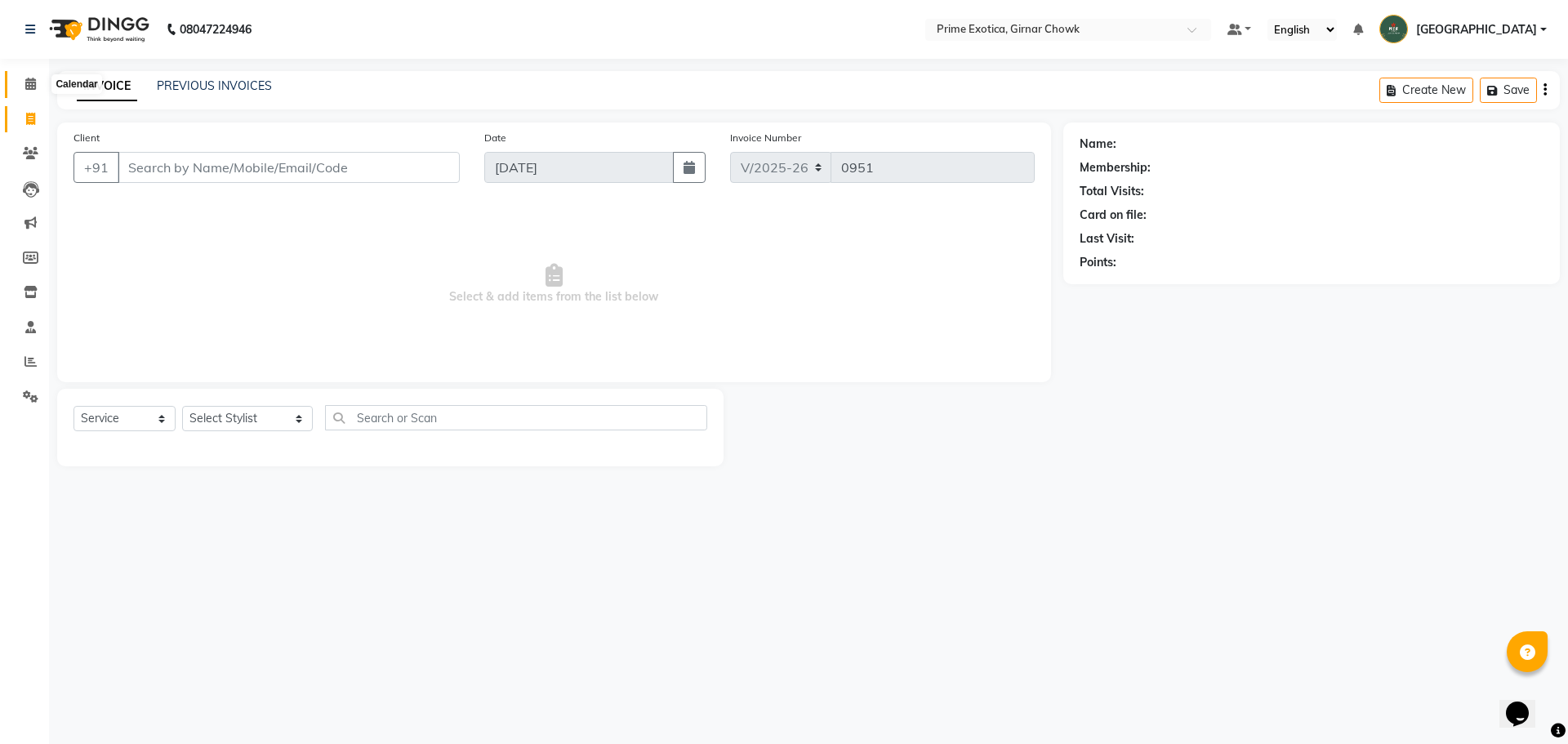
click at [32, 91] on span at bounding box center [30, 84] width 28 height 19
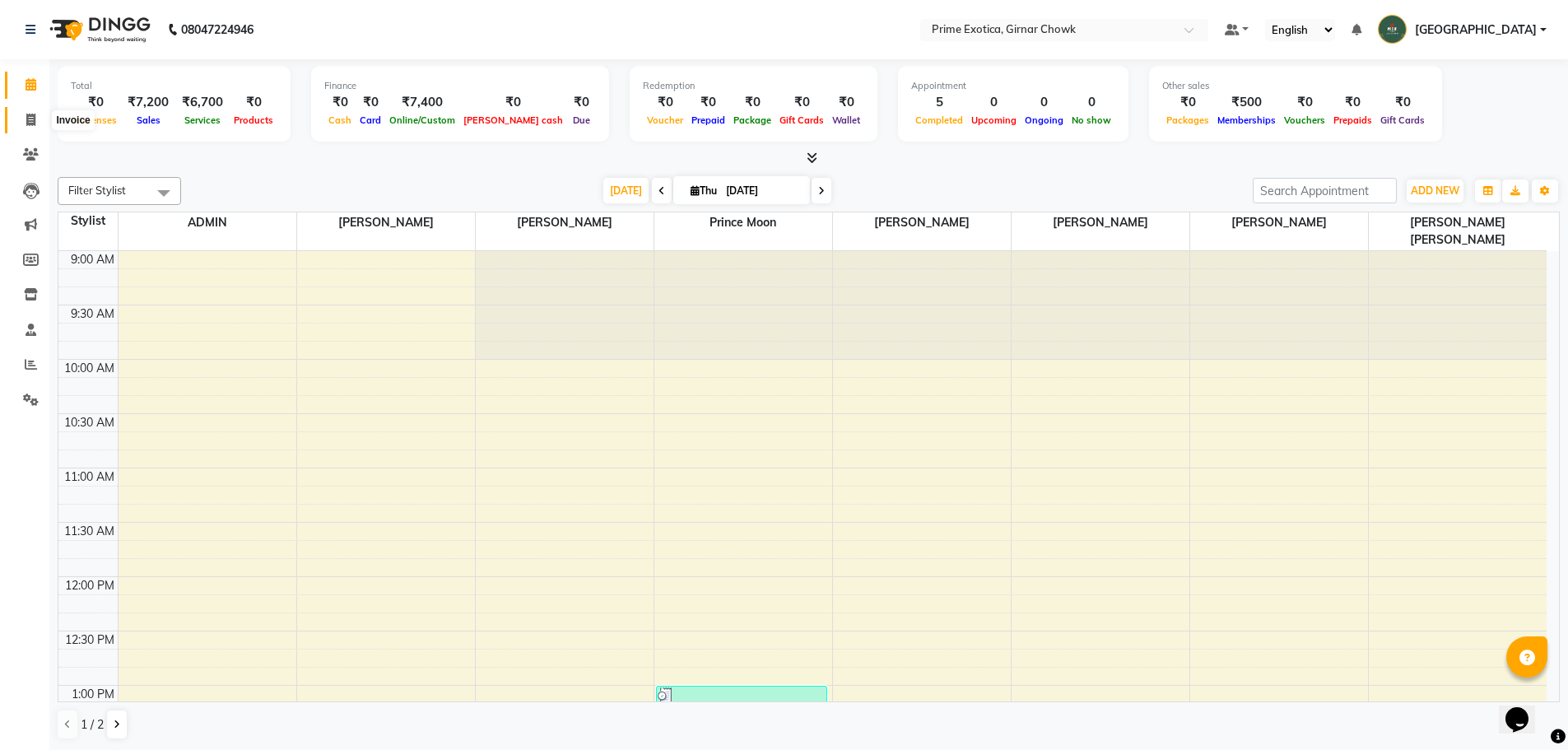
click at [36, 122] on span at bounding box center [30, 121] width 29 height 19
select select "service"
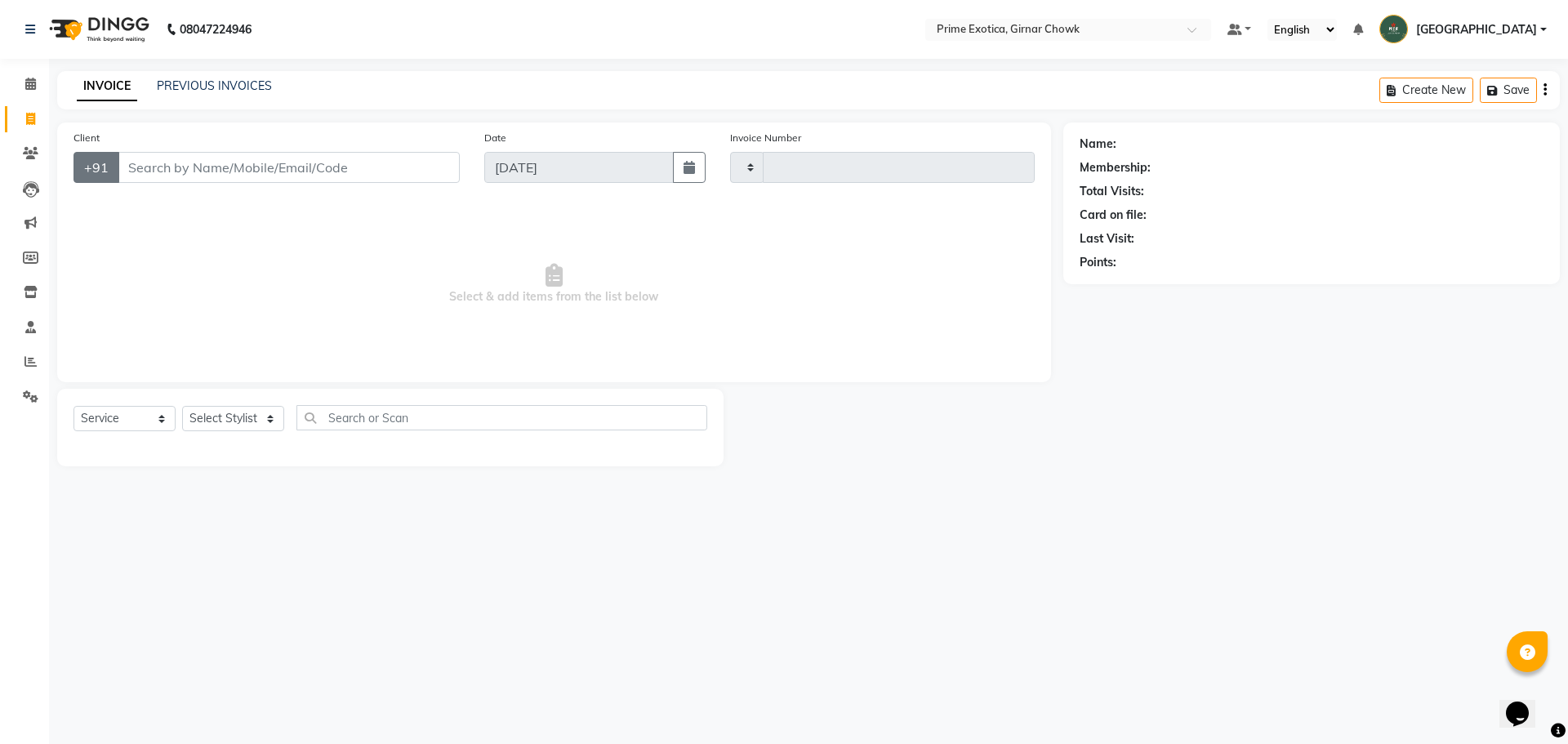
type input "0951"
select select "5796"
